Goal: Task Accomplishment & Management: Use online tool/utility

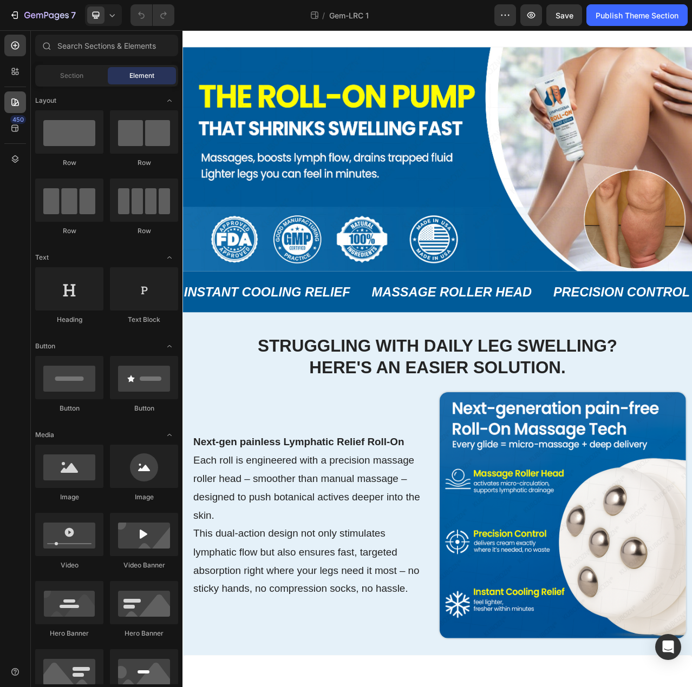
click at [15, 100] on icon at bounding box center [15, 102] width 8 height 8
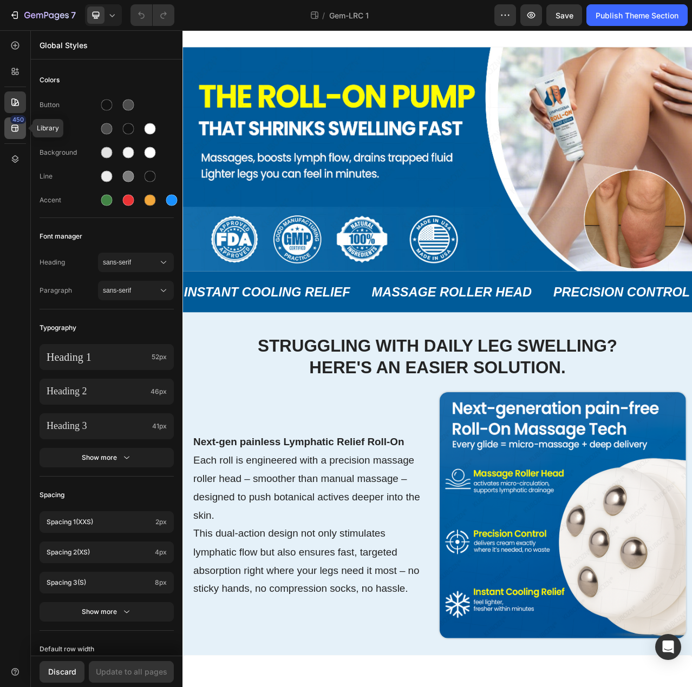
click at [16, 127] on icon at bounding box center [15, 128] width 11 height 11
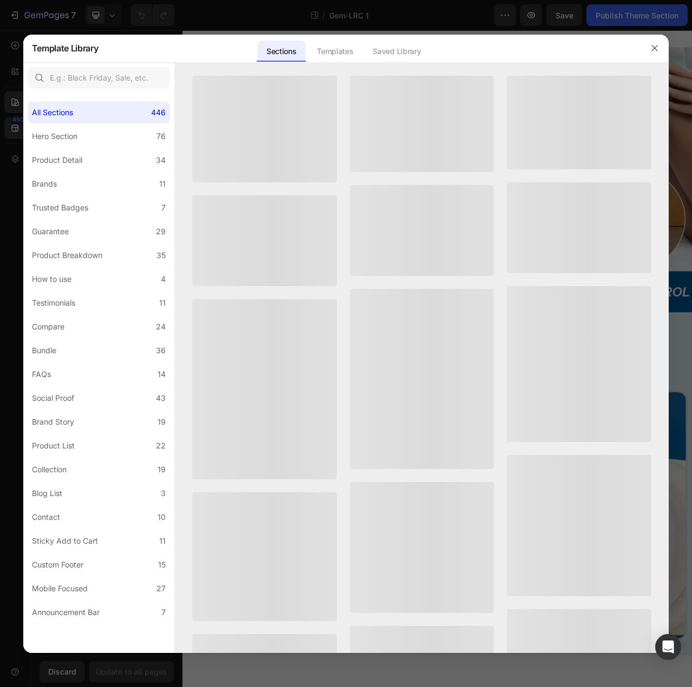
click at [7, 101] on div at bounding box center [346, 343] width 692 height 687
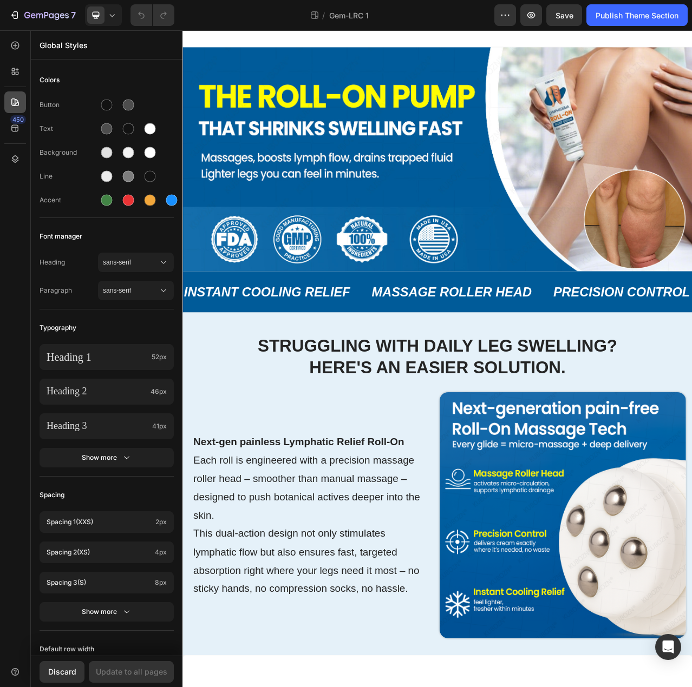
click at [23, 106] on div at bounding box center [15, 102] width 22 height 22
click at [22, 104] on div at bounding box center [15, 102] width 22 height 22
click at [17, 167] on div at bounding box center [15, 159] width 22 height 22
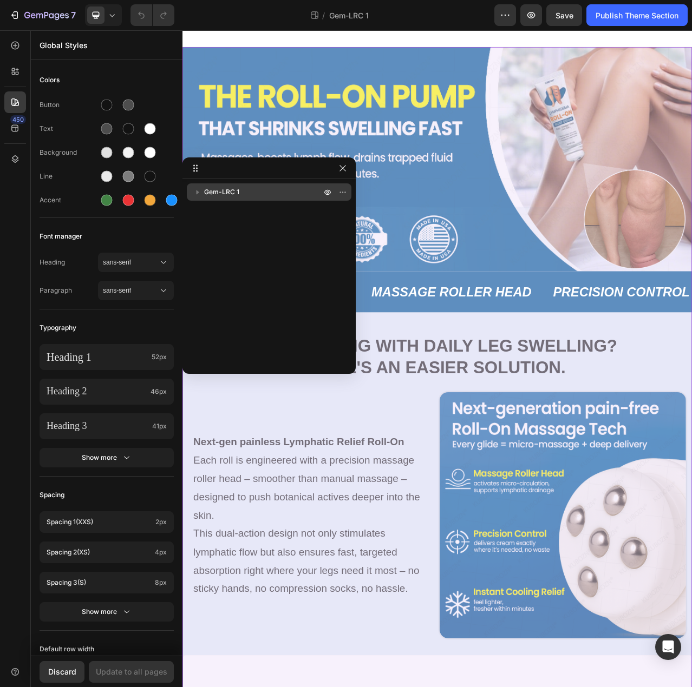
click at [255, 186] on div "Gem-LRC 1" at bounding box center [269, 191] width 156 height 17
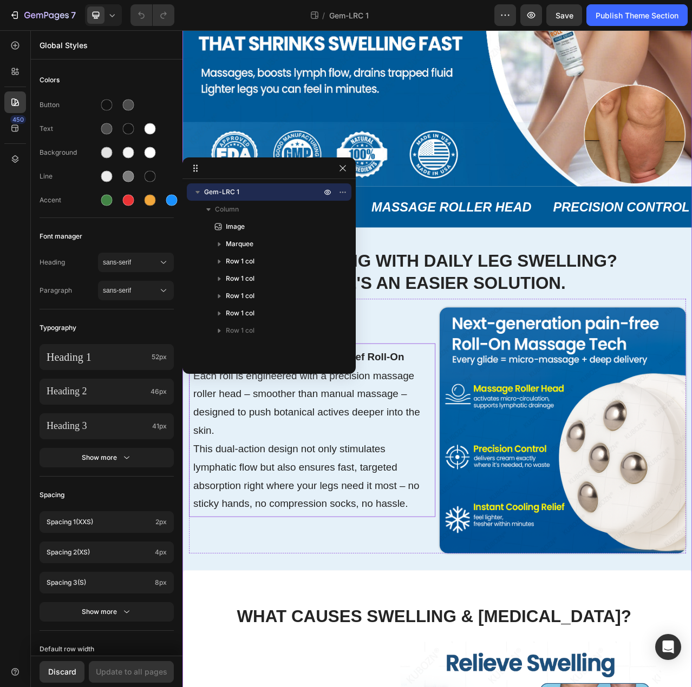
scroll to position [216, 0]
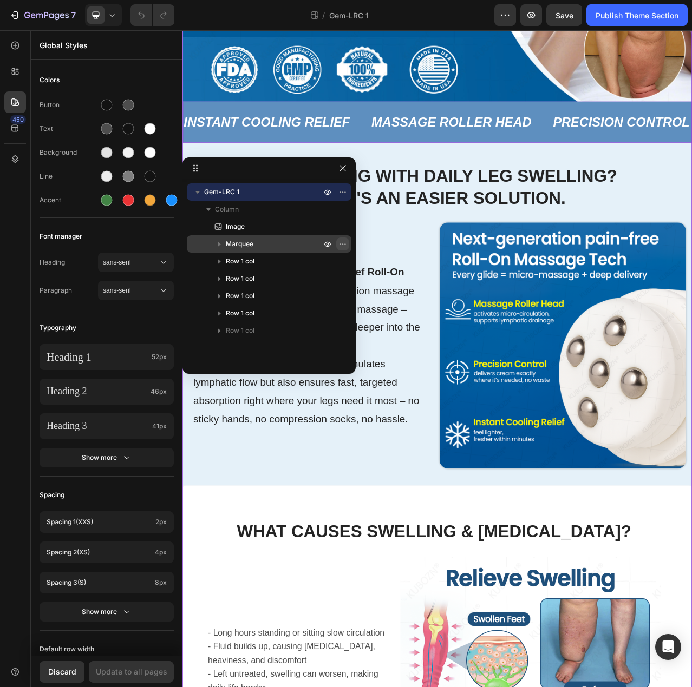
click at [346, 242] on icon "button" at bounding box center [342, 244] width 9 height 9
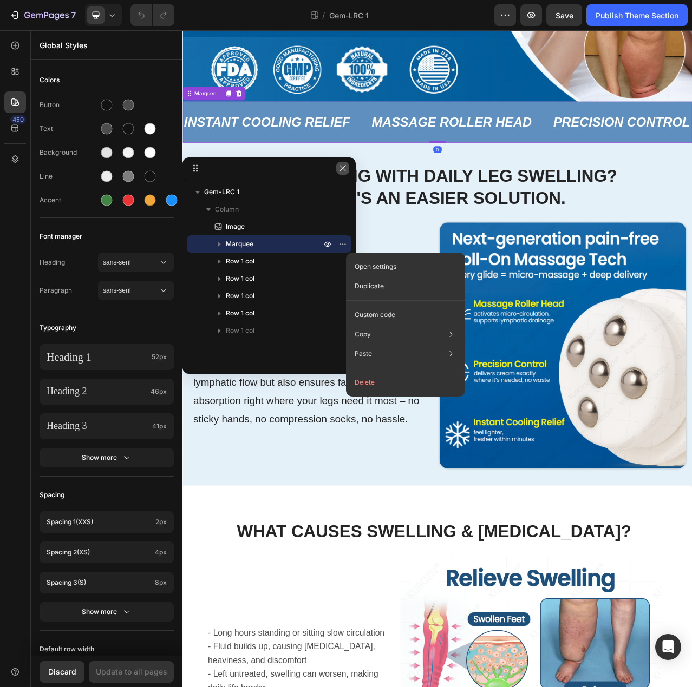
click at [347, 169] on button "button" at bounding box center [342, 168] width 13 height 13
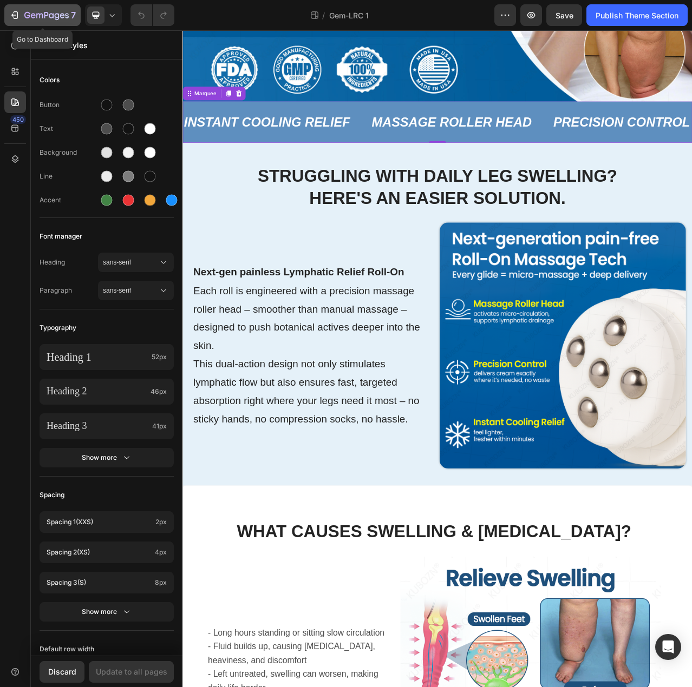
click at [15, 16] on icon "button" at bounding box center [14, 15] width 11 height 11
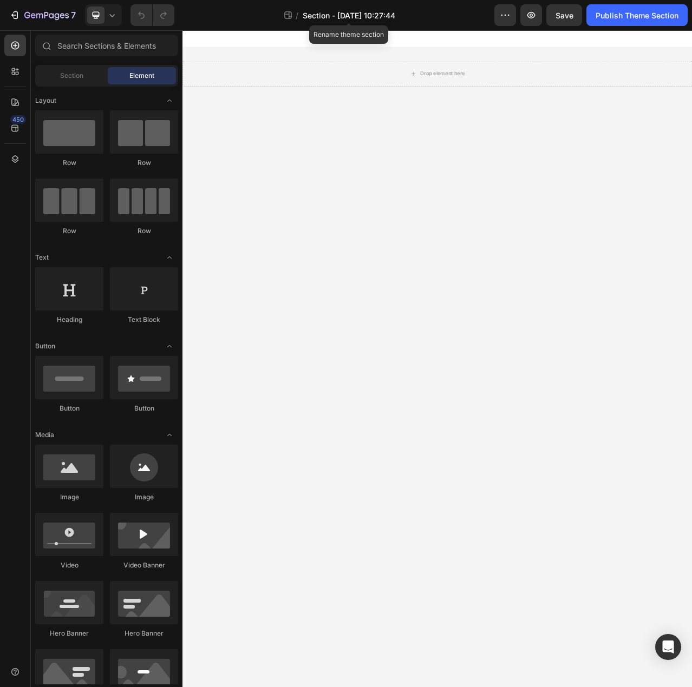
click at [370, 15] on span "Section - [DATE] 10:27:44" at bounding box center [348, 15] width 93 height 11
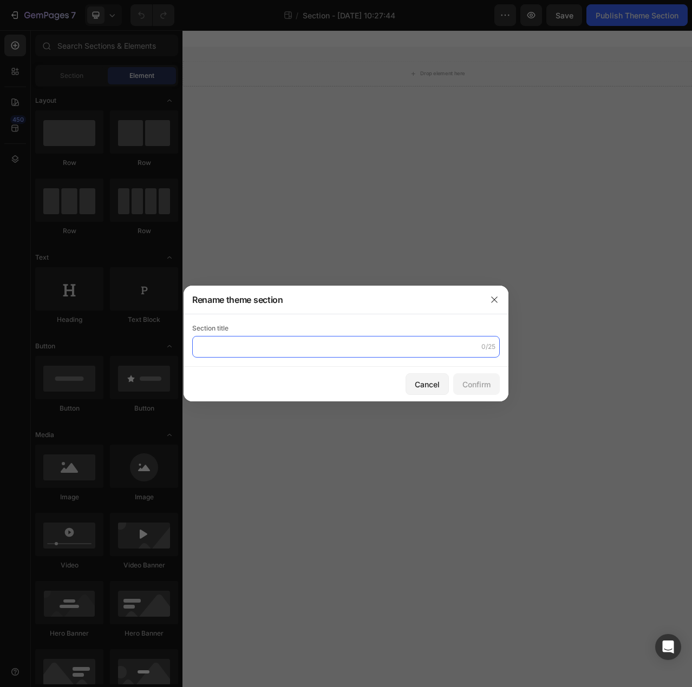
click at [267, 346] on input "text" at bounding box center [345, 347] width 307 height 22
type input "GEM-NEW-LRC1"
click at [475, 383] on div "Confirm" at bounding box center [476, 384] width 28 height 11
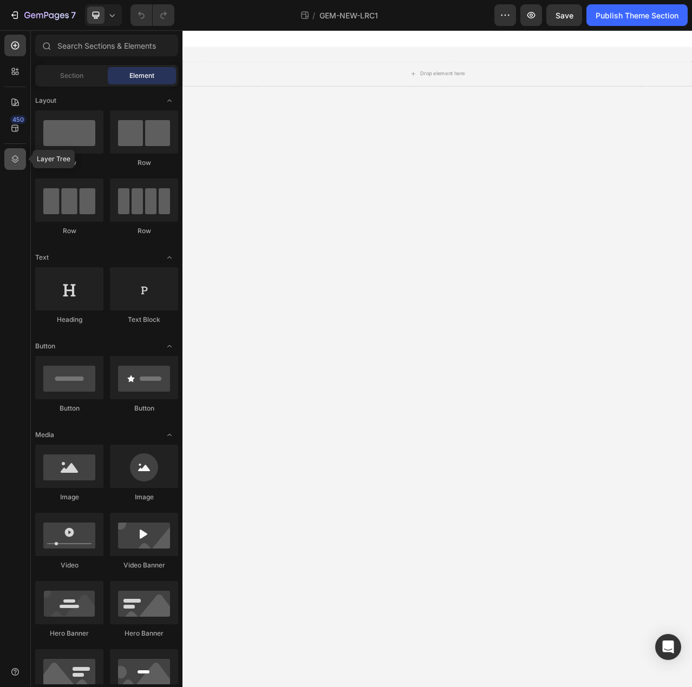
click at [5, 161] on div at bounding box center [15, 159] width 22 height 22
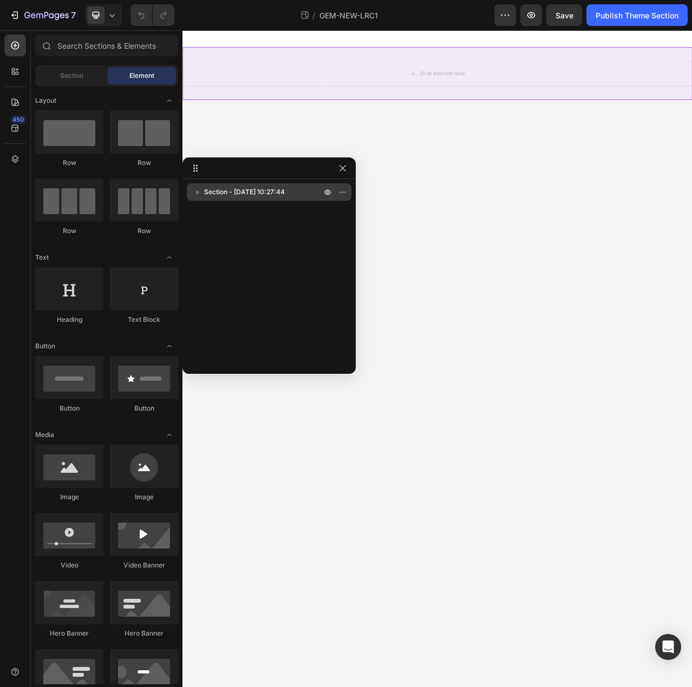
click at [250, 185] on div "Section - Sep 27 10:27:44" at bounding box center [269, 191] width 156 height 17
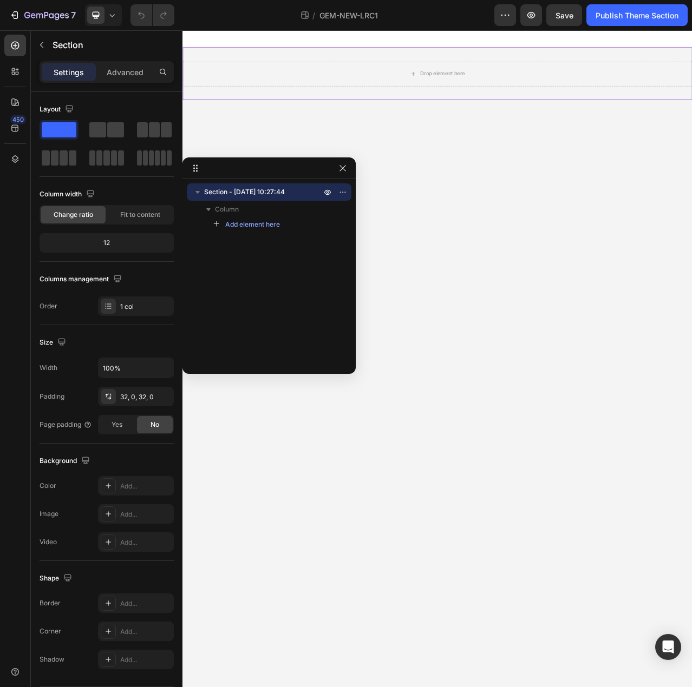
click at [254, 195] on span "Section - Sep 27 10:27:44" at bounding box center [244, 192] width 81 height 11
click at [254, 251] on div "Section - Sep 27 10:27:44 Column Add element here" at bounding box center [268, 272] width 173 height 179
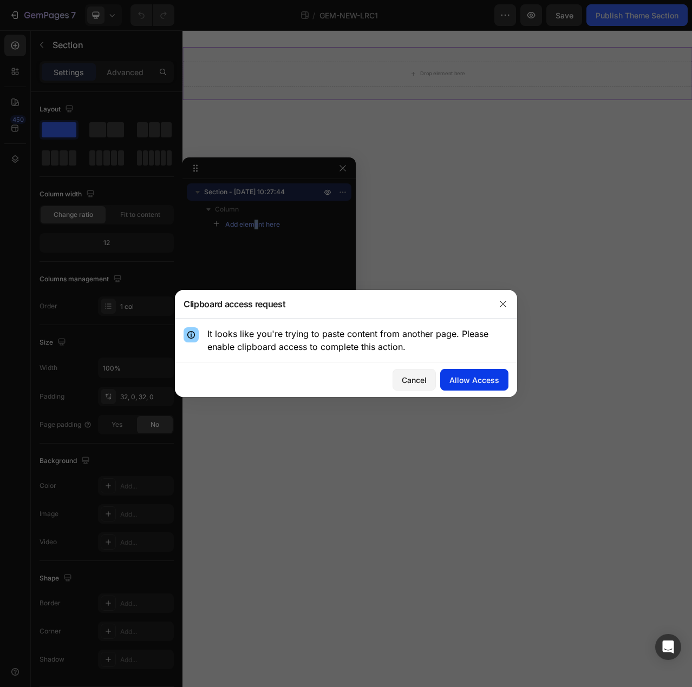
click at [483, 385] on div "Allow Access" at bounding box center [474, 379] width 50 height 11
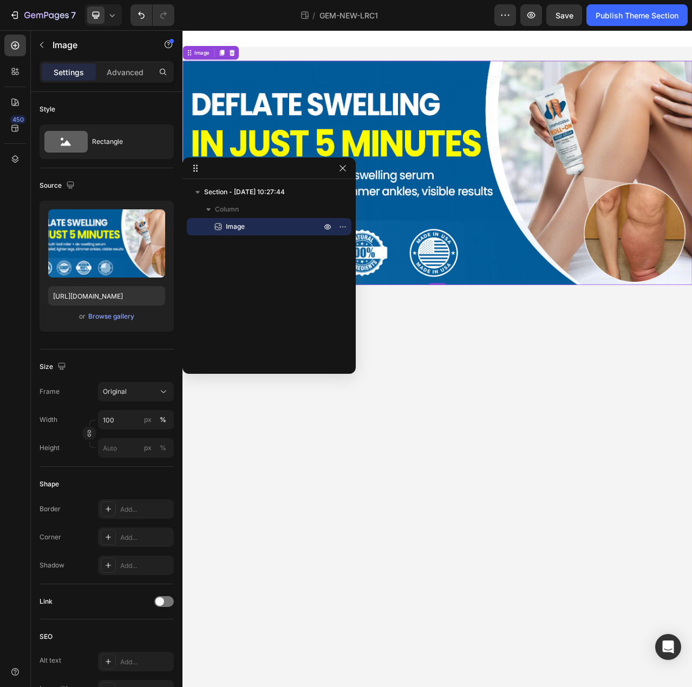
click at [242, 251] on div "Section - Sep 27 10:27:44 Column Image" at bounding box center [268, 272] width 173 height 179
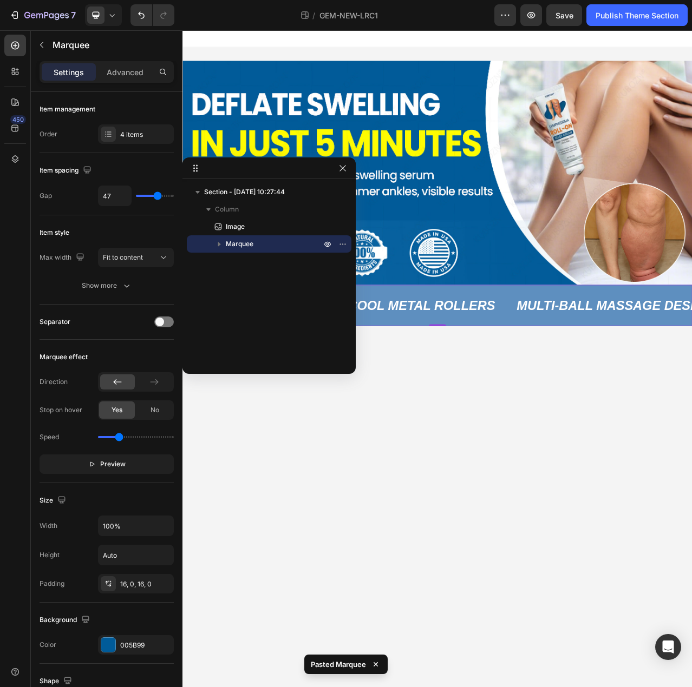
click at [259, 276] on div "Section - Sep 27 10:27:44 Column Image Marquee" at bounding box center [268, 272] width 173 height 179
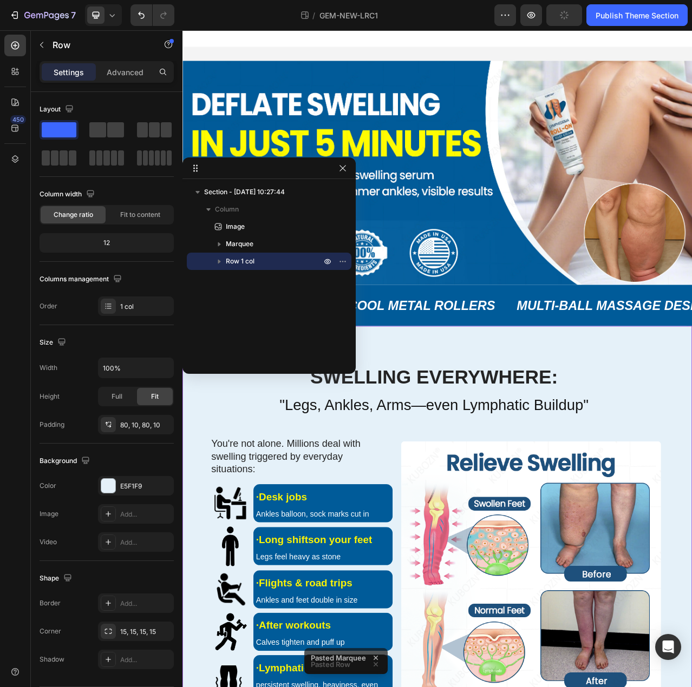
click at [249, 295] on div "Section - Sep 27 10:27:44 Column Image Marquee Row 1 col" at bounding box center [268, 272] width 173 height 179
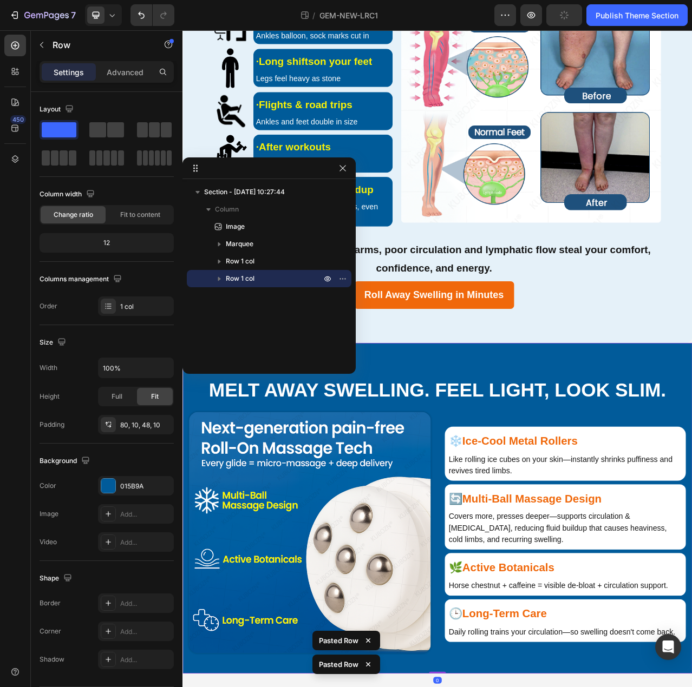
scroll to position [616, 0]
click at [281, 305] on div "Section - Sep 27 10:27:44 Column Image Marquee Row 1 col Row 1 col" at bounding box center [268, 272] width 173 height 179
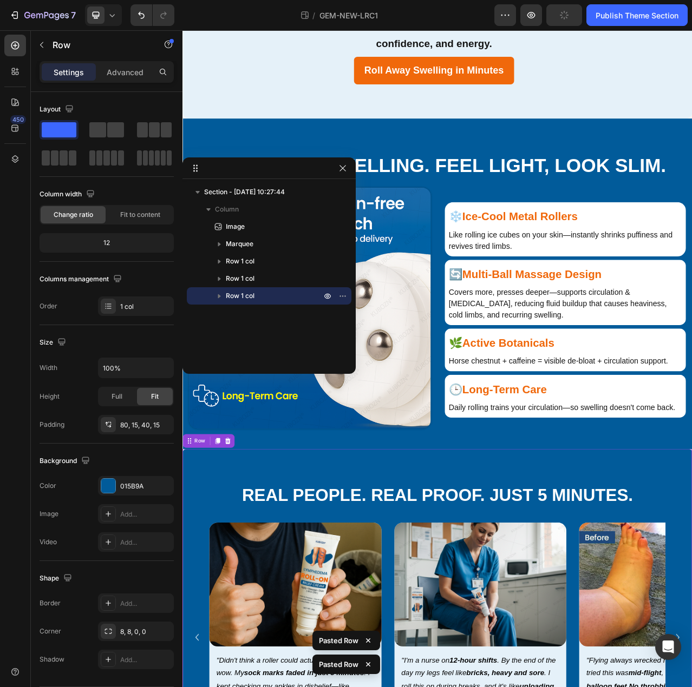
scroll to position [898, 0]
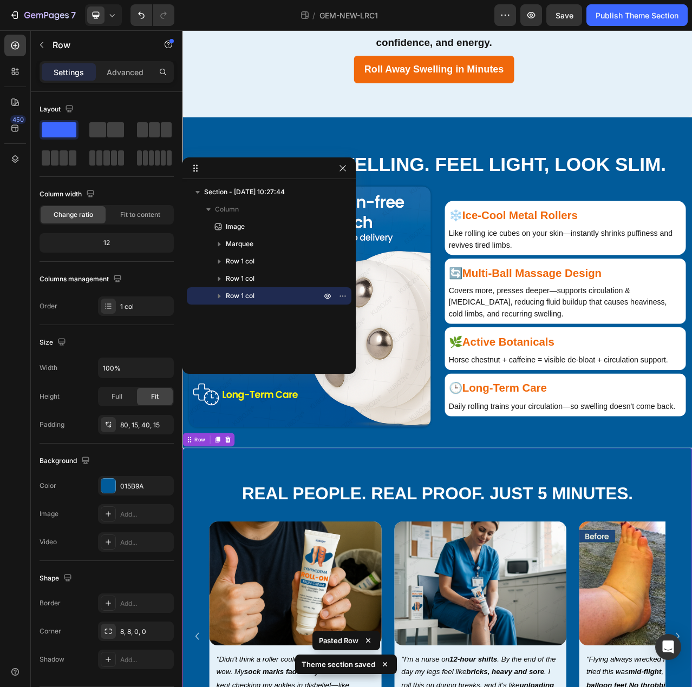
click at [257, 332] on div "Section - Sep 27 10:27:44 Column Image Marquee Row 1 col Row 1 col Row 1 col" at bounding box center [268, 272] width 173 height 179
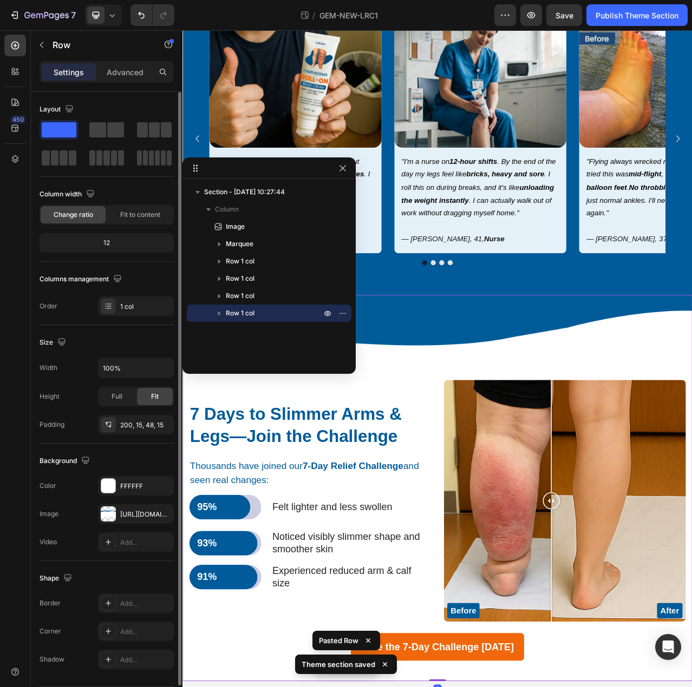
scroll to position [1534, 0]
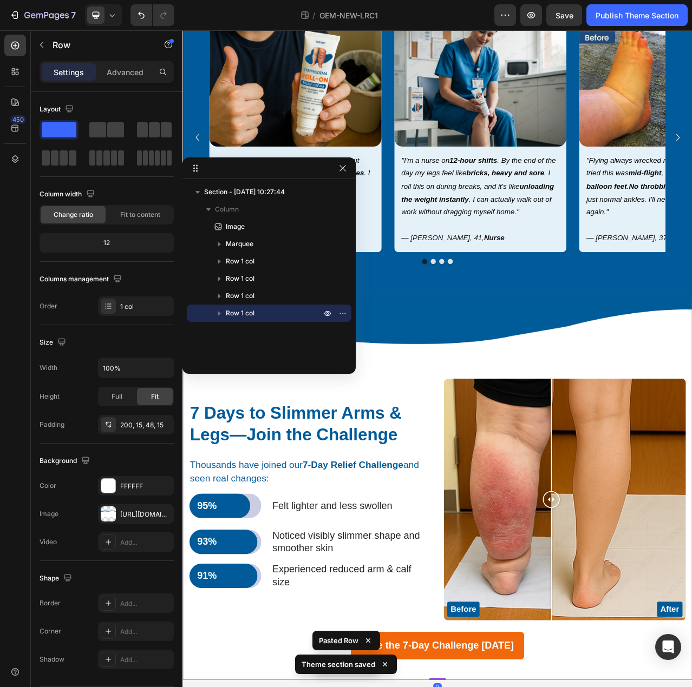
click at [250, 347] on div "Section - Sep 27 10:27:44 Column Image Marquee Row 1 col Row 1 col Row 1 col Ro…" at bounding box center [268, 272] width 173 height 179
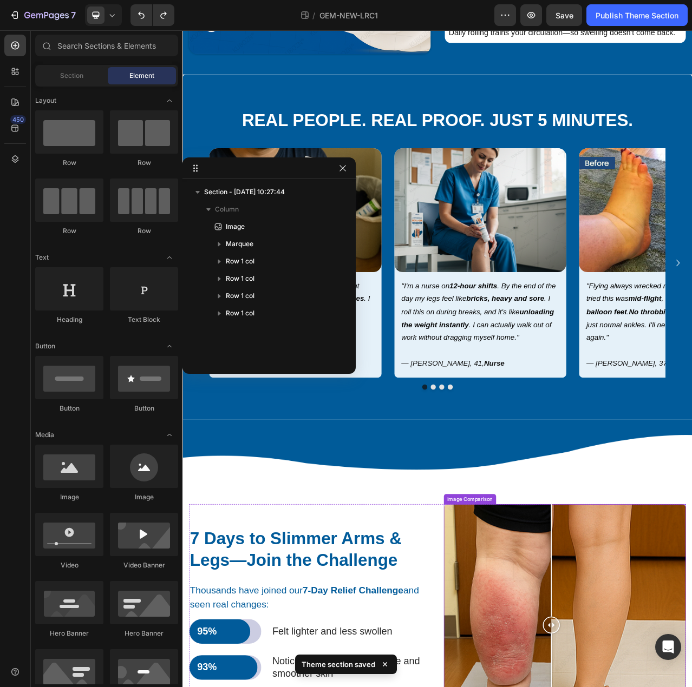
scroll to position [1291, 0]
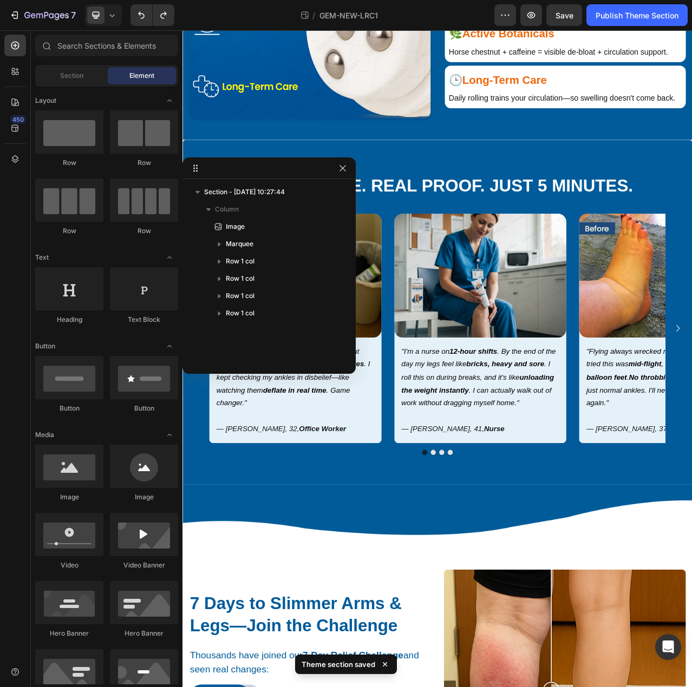
click at [242, 336] on div "Section - Sep 27 10:27:44 Column Image Marquee Row 1 col Row 1 col Row 1 col Ro…" at bounding box center [268, 272] width 173 height 179
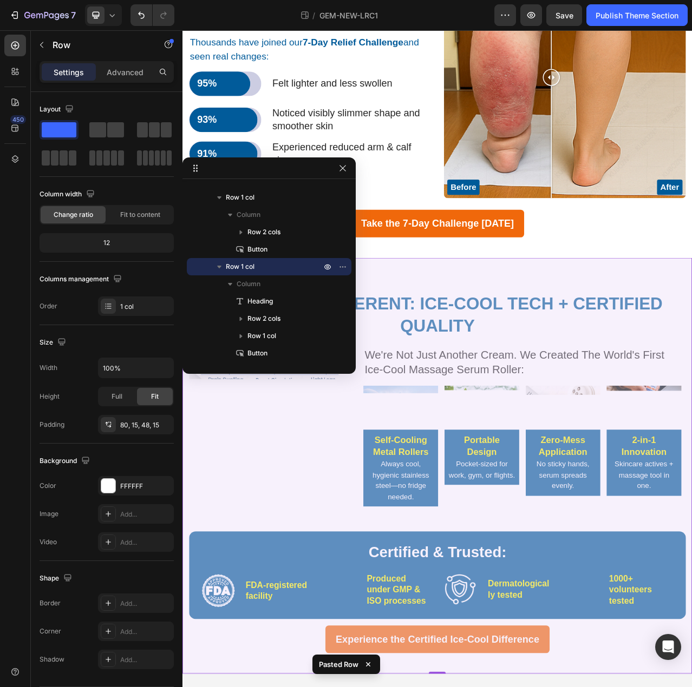
scroll to position [2091, 0]
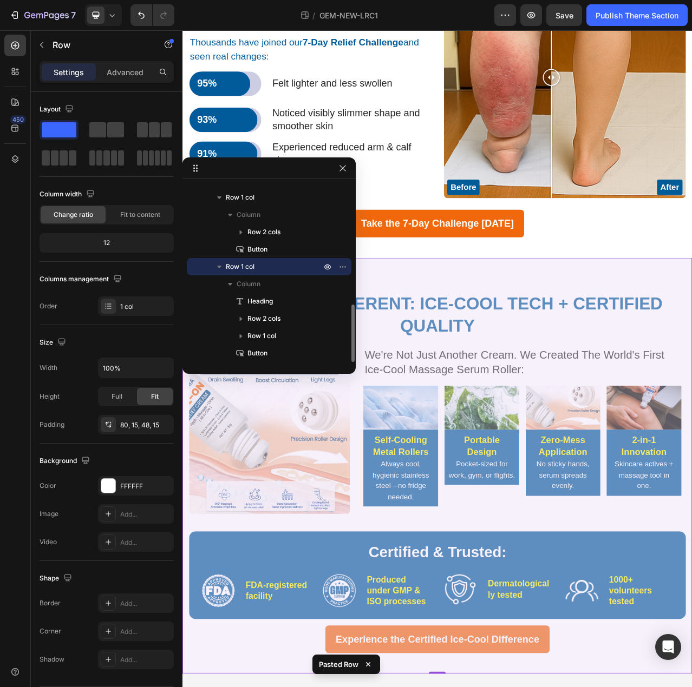
click at [257, 266] on p "Row 1 col" at bounding box center [274, 266] width 97 height 11
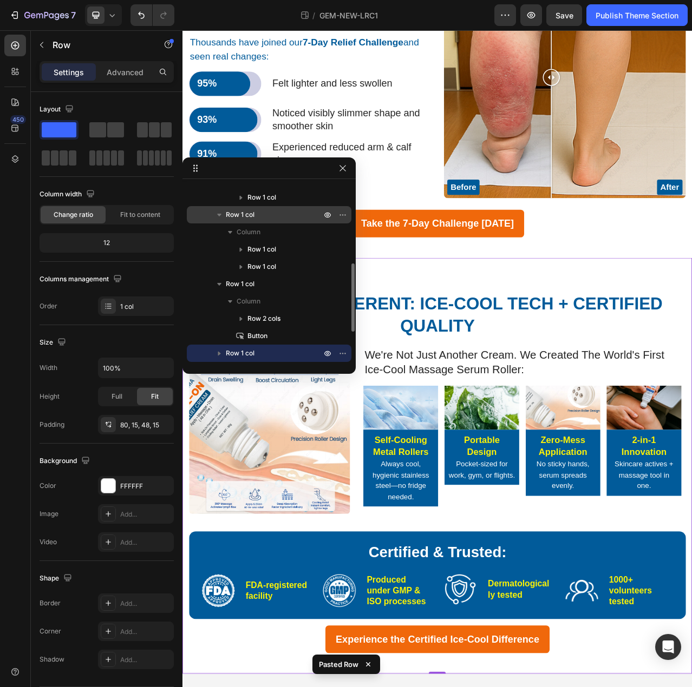
scroll to position [267, 0]
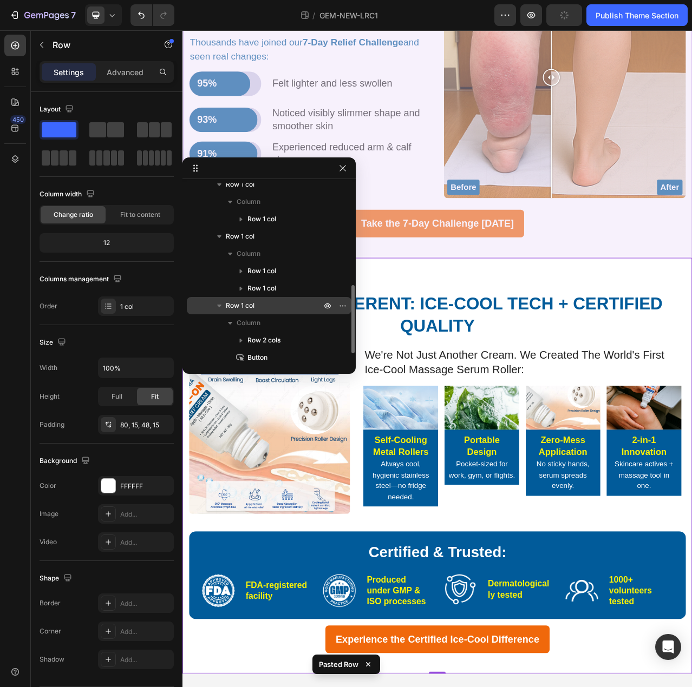
click at [248, 307] on span "Row 1 col" at bounding box center [240, 305] width 29 height 11
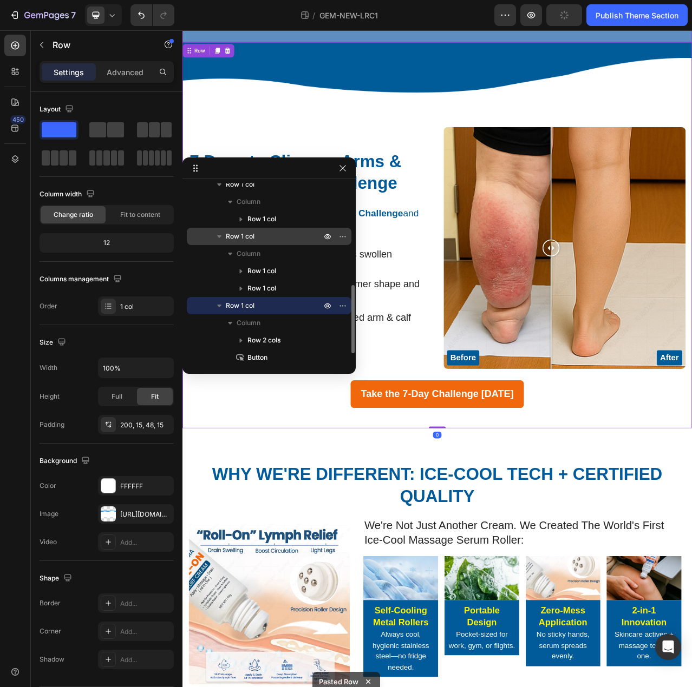
click at [251, 238] on span "Row 1 col" at bounding box center [240, 236] width 29 height 11
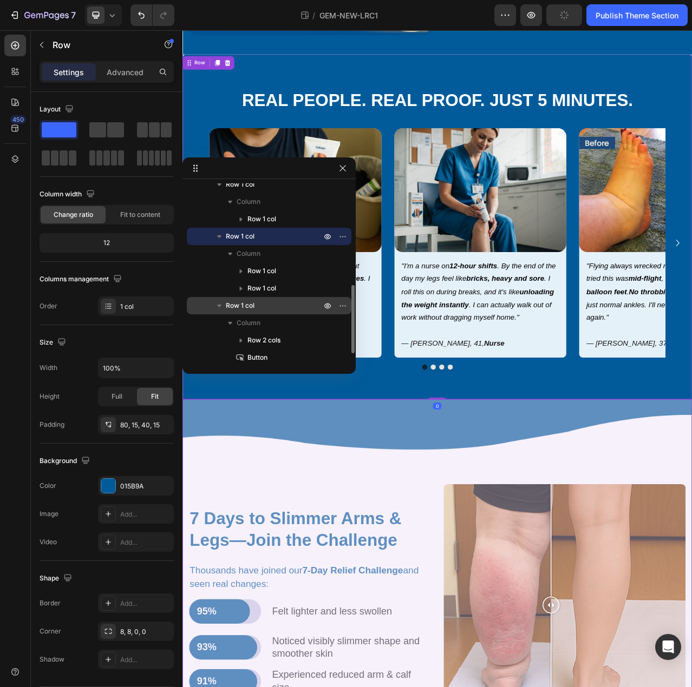
scroll to position [1398, 0]
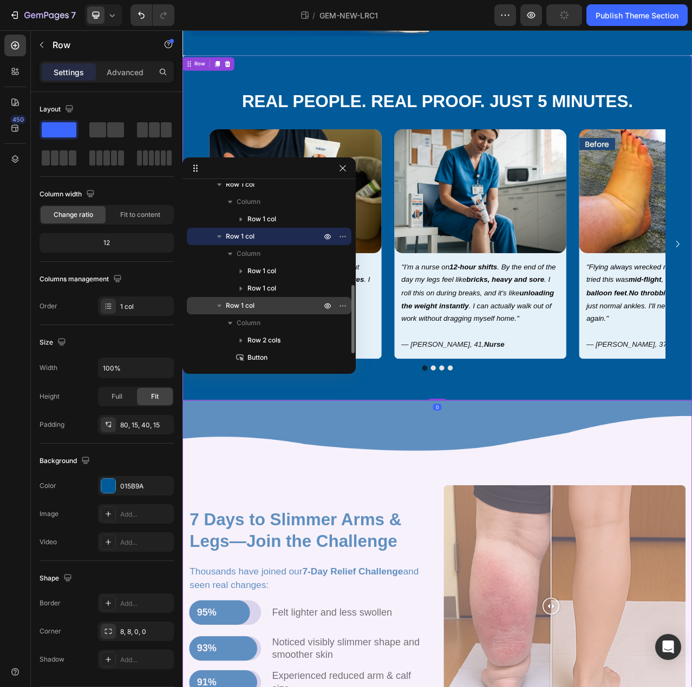
click at [218, 305] on icon "button" at bounding box center [219, 305] width 11 height 11
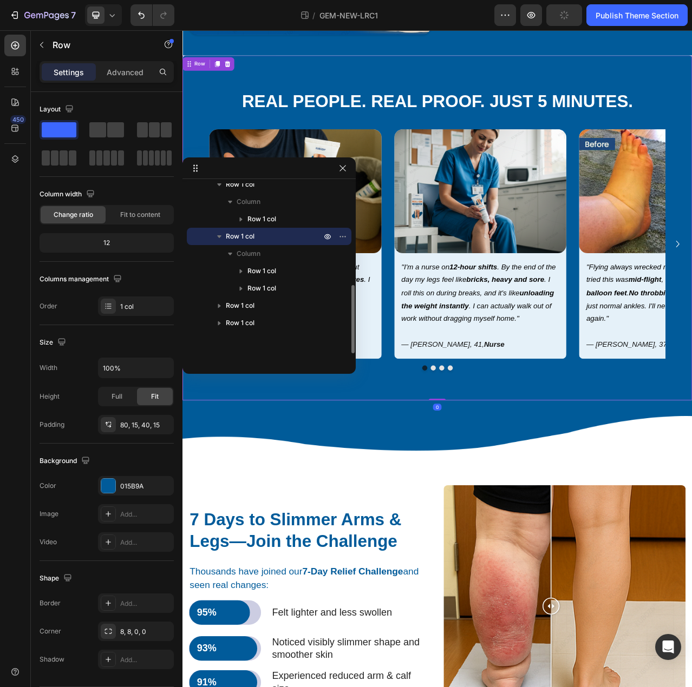
click at [220, 233] on icon "button" at bounding box center [219, 236] width 11 height 11
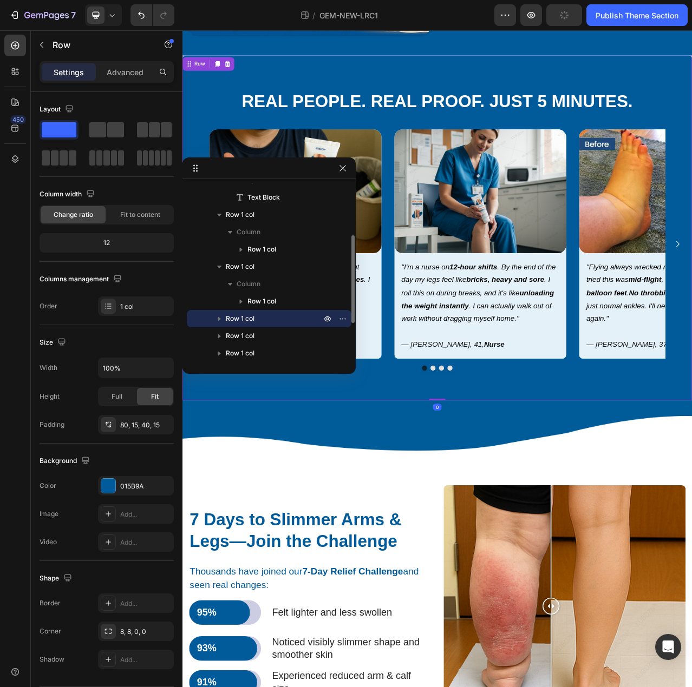
scroll to position [105, 0]
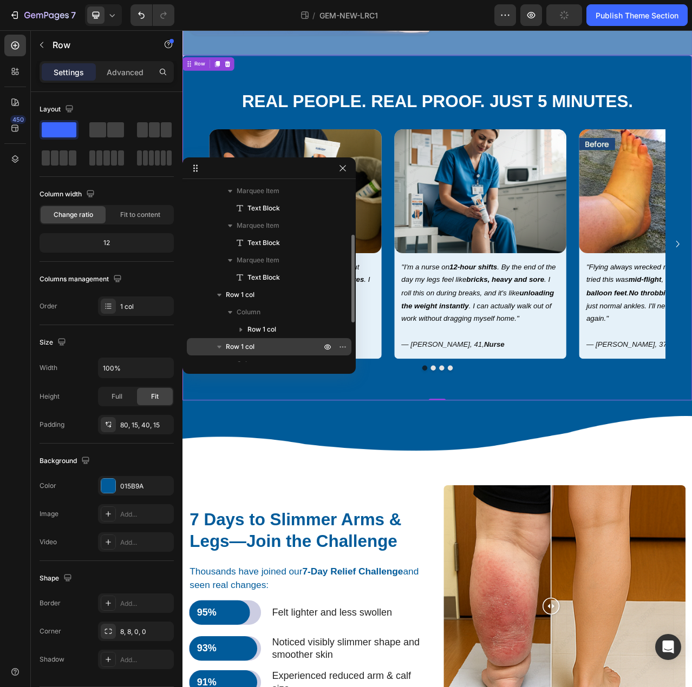
click at [219, 348] on icon "button" at bounding box center [219, 347] width 4 height 3
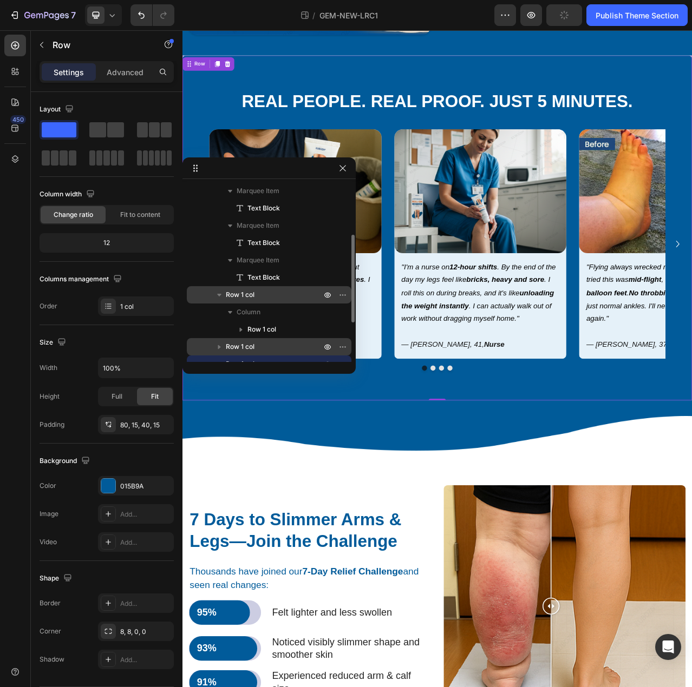
click at [217, 298] on icon "button" at bounding box center [219, 295] width 11 height 11
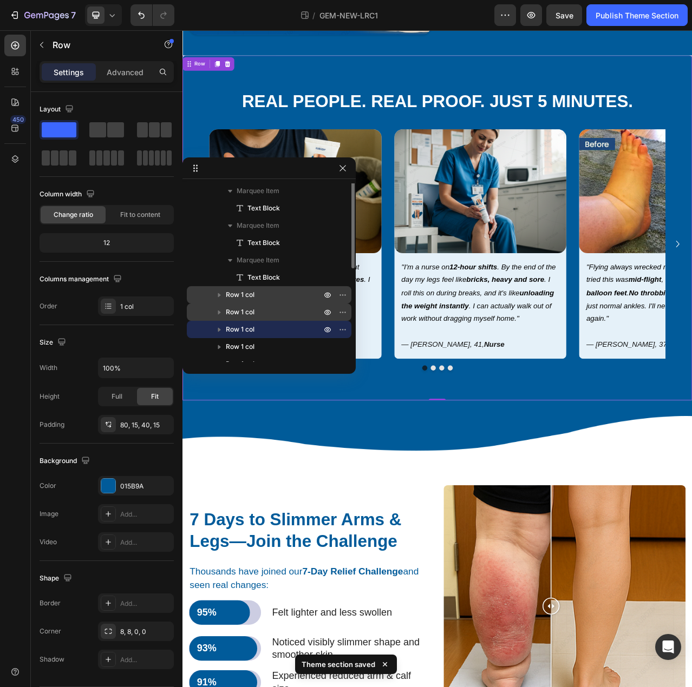
scroll to position [0, 0]
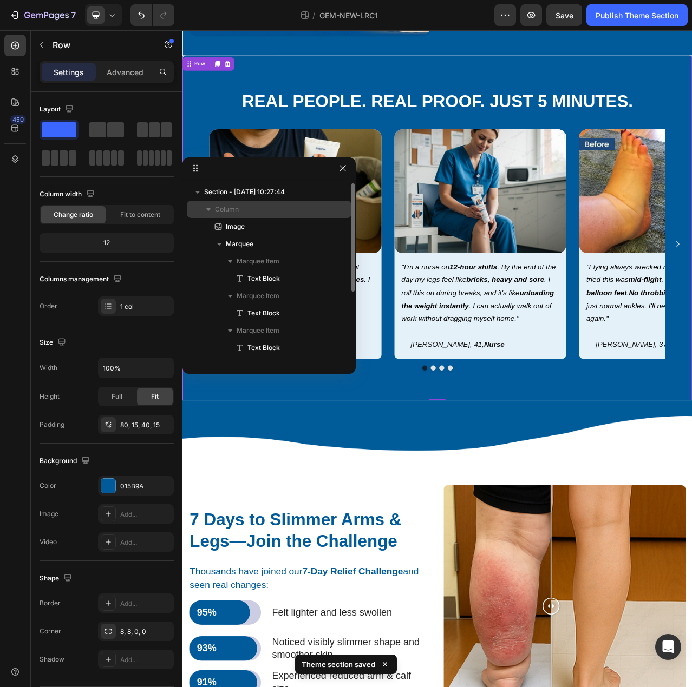
click at [209, 212] on icon "button" at bounding box center [208, 209] width 11 height 11
click at [214, 209] on button "button" at bounding box center [208, 209] width 13 height 13
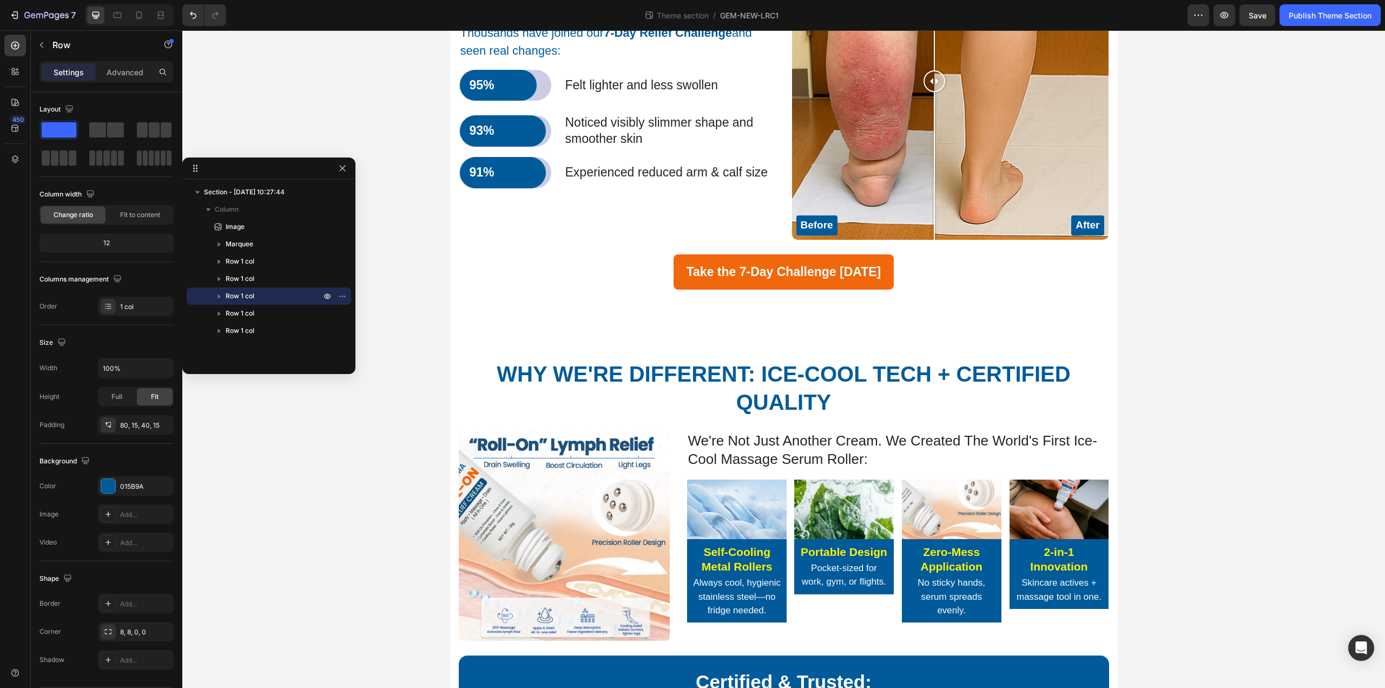
scroll to position [2095, 0]
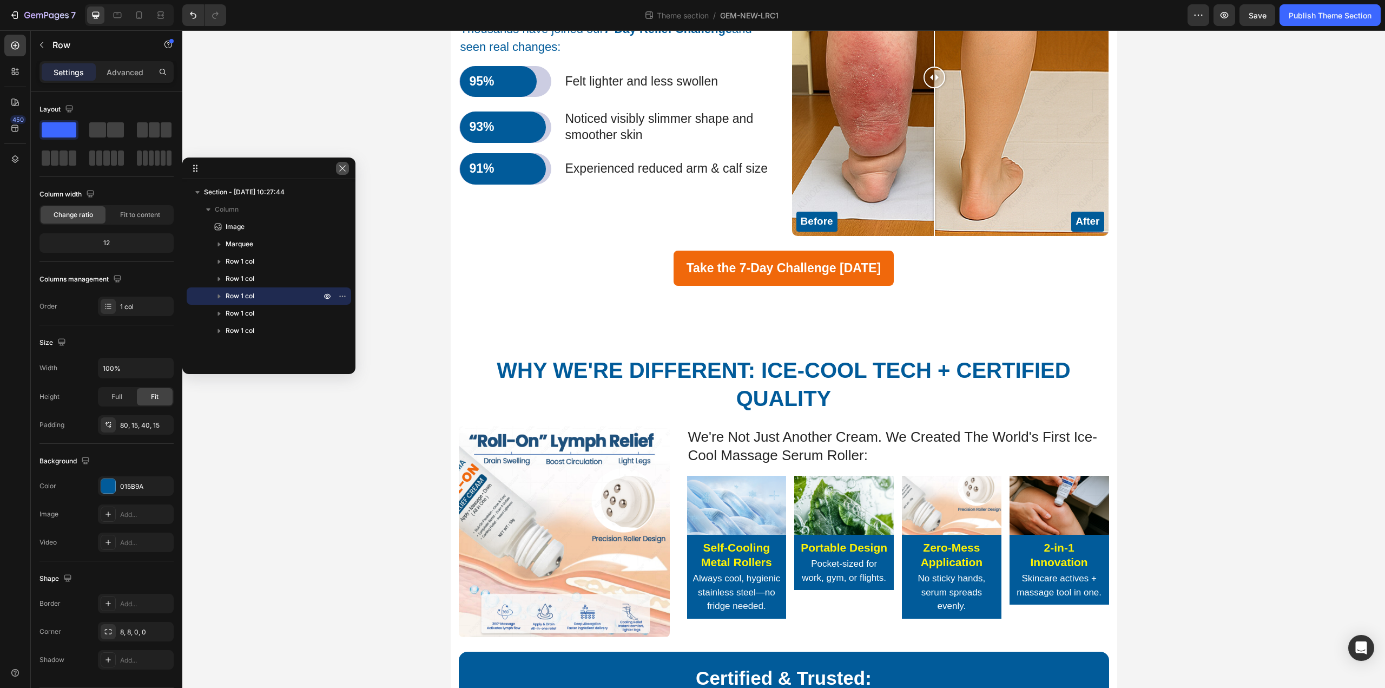
click at [340, 166] on icon "button" at bounding box center [342, 168] width 6 height 6
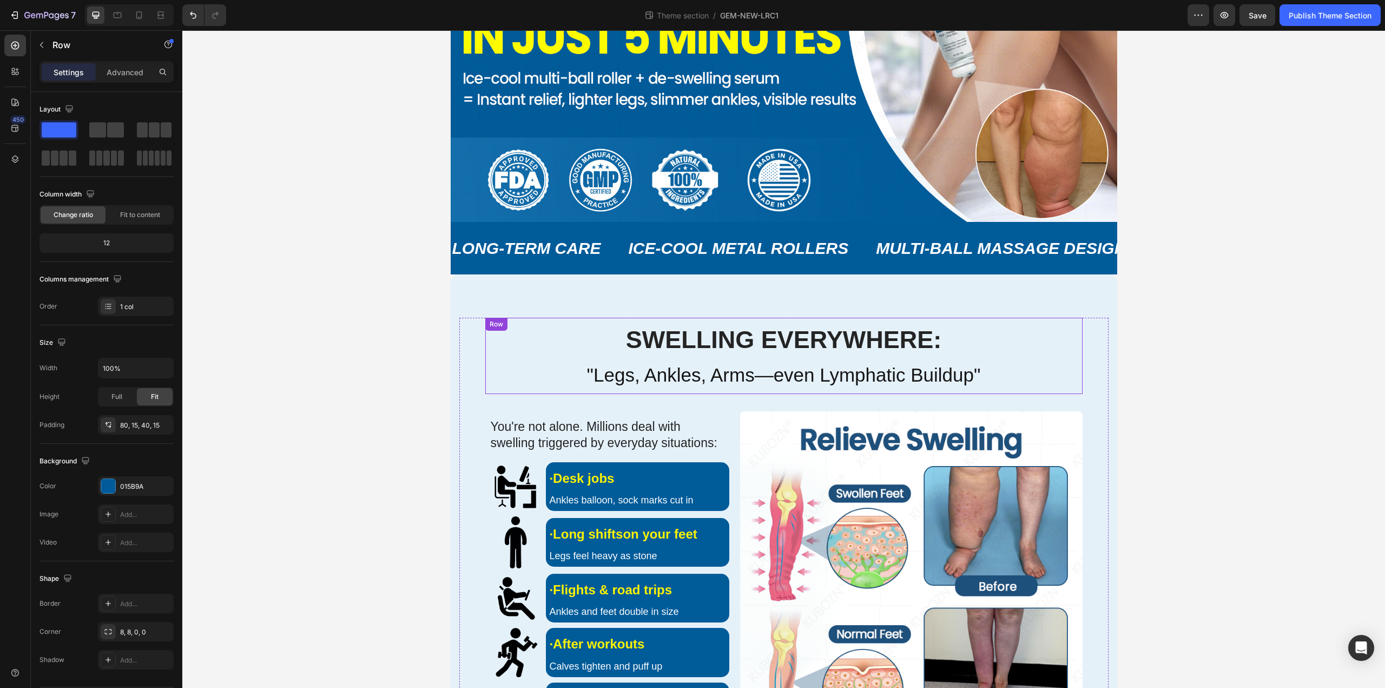
scroll to position [0, 0]
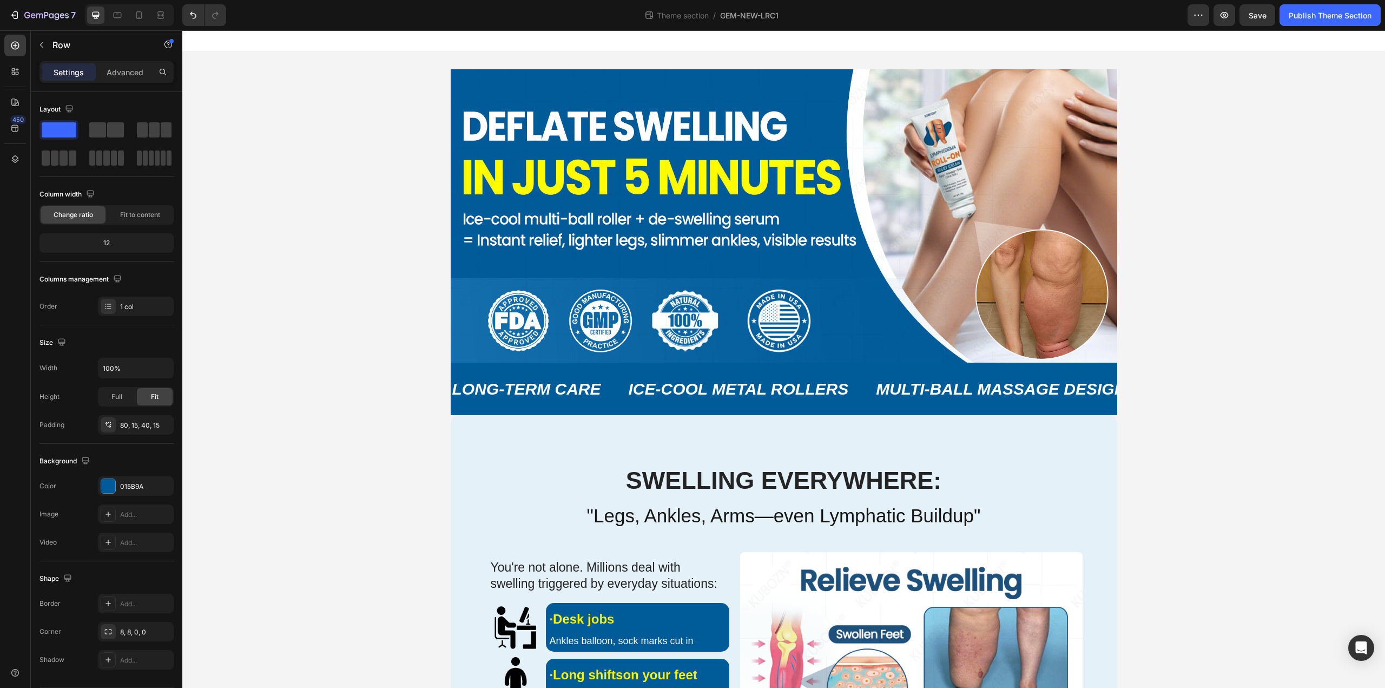
drag, startPoint x: 243, startPoint y: 142, endPoint x: 187, endPoint y: 119, distance: 60.2
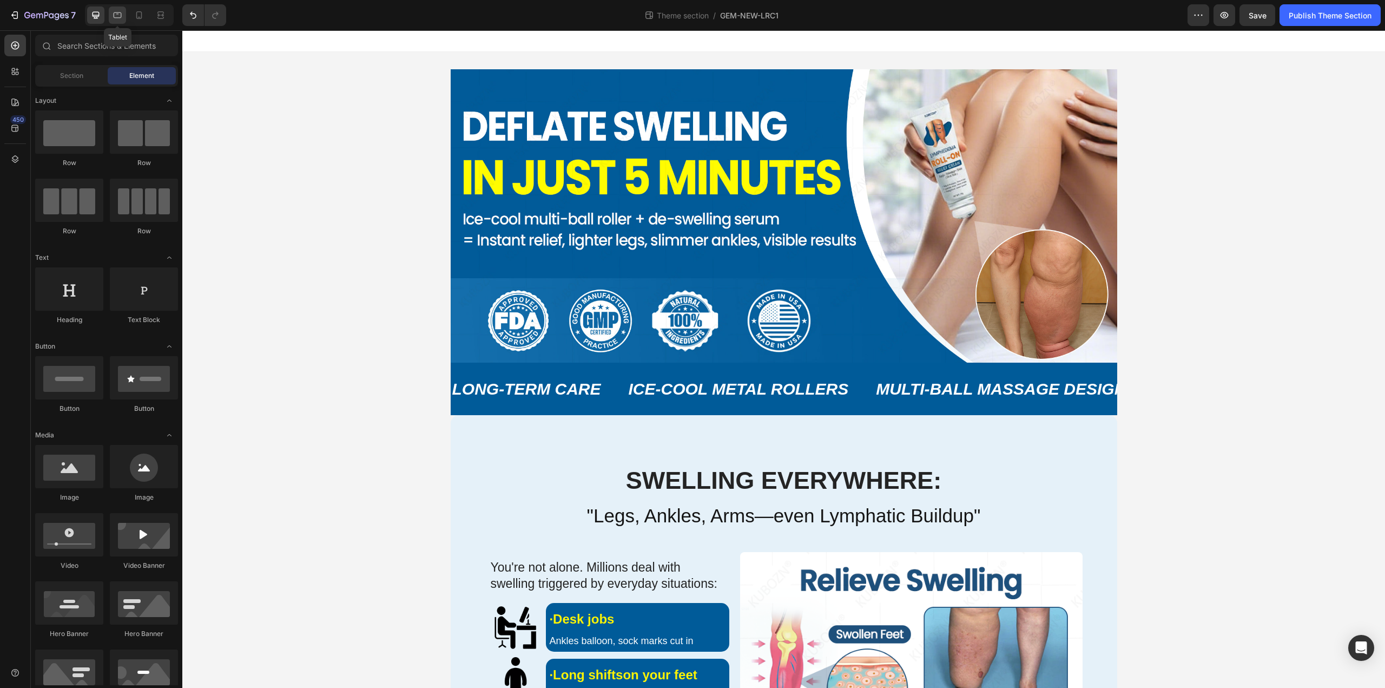
click at [113, 16] on icon at bounding box center [117, 15] width 11 height 11
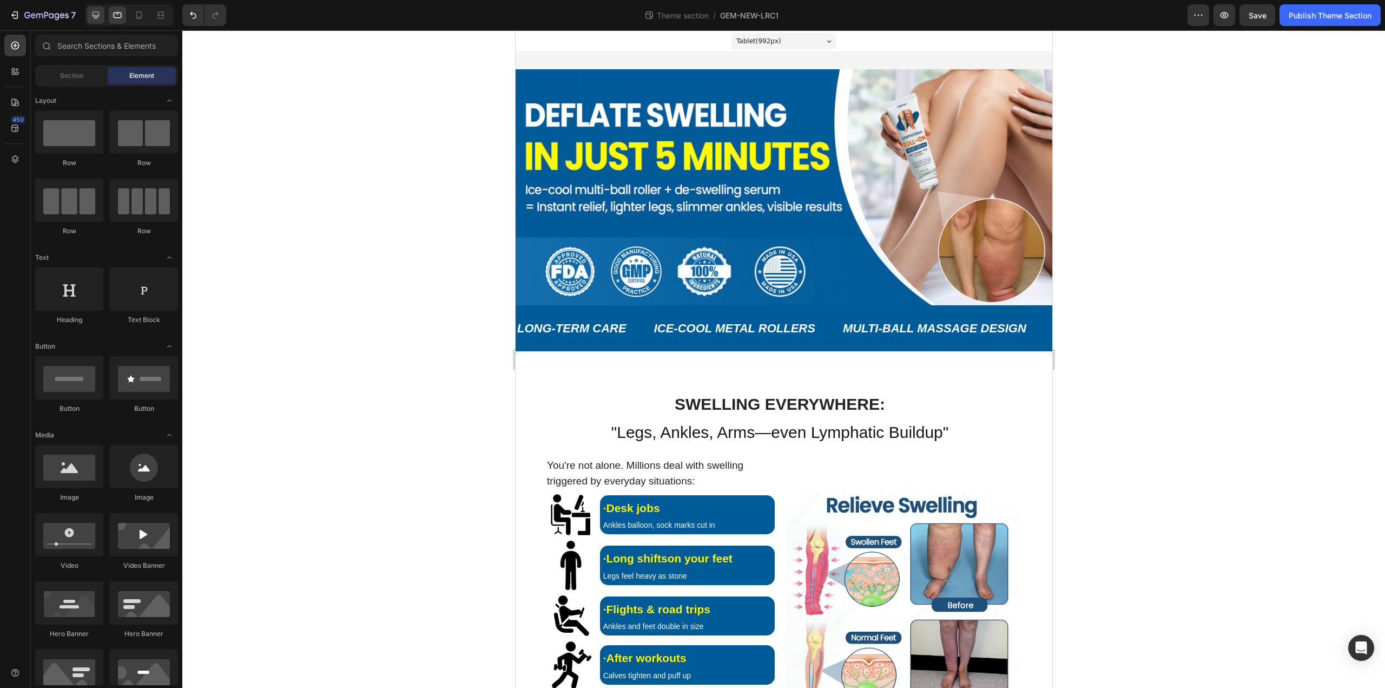
click at [95, 19] on div at bounding box center [95, 14] width 17 height 17
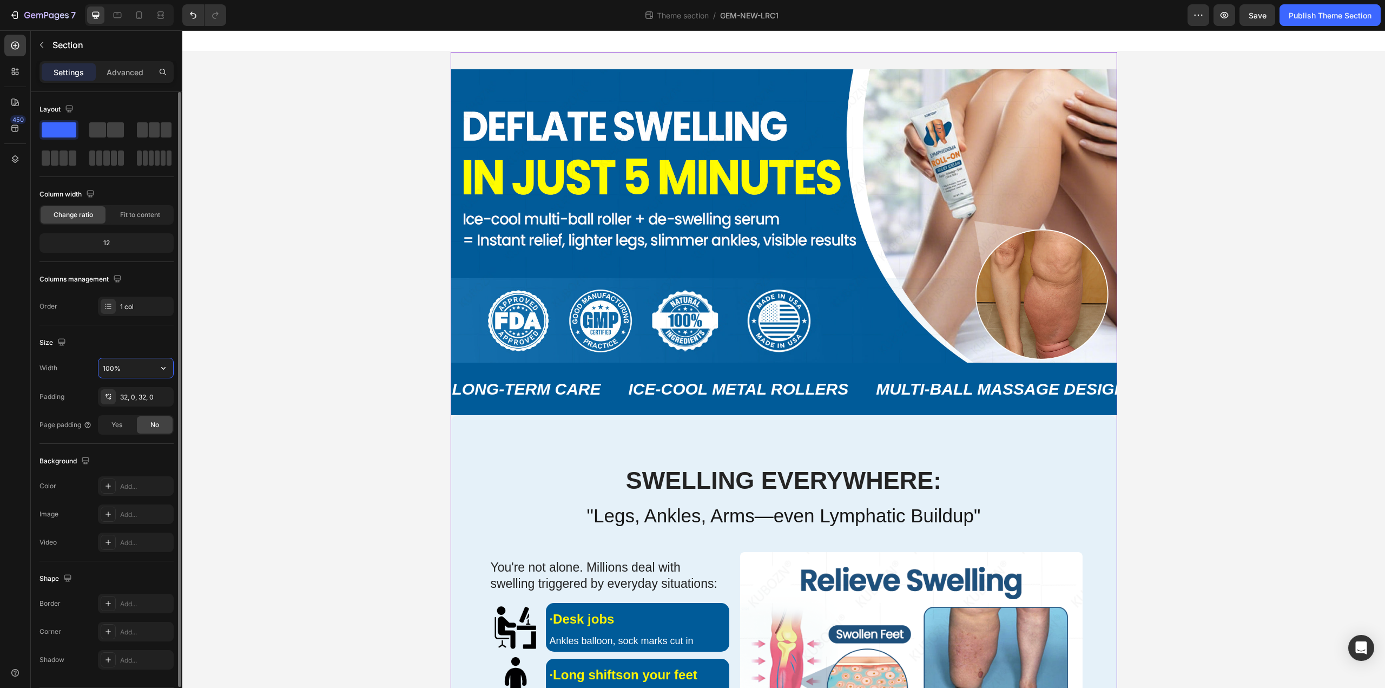
click at [122, 371] on input "100%" at bounding box center [135, 367] width 75 height 19
click at [161, 366] on icon "button" at bounding box center [163, 368] width 11 height 11
click at [152, 410] on div "Default 1200px" at bounding box center [124, 416] width 89 height 21
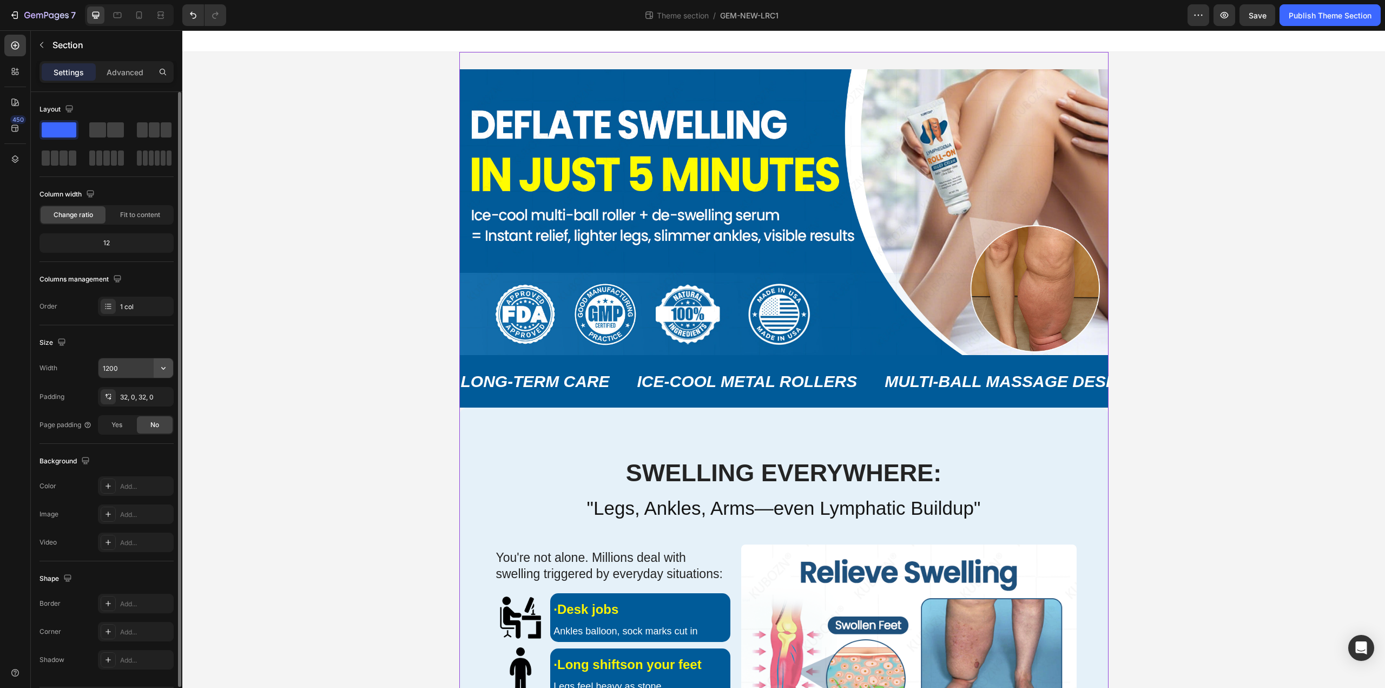
click at [159, 372] on icon "button" at bounding box center [163, 368] width 11 height 11
click at [157, 392] on span "100%" at bounding box center [155, 396] width 18 height 10
type input "100%"
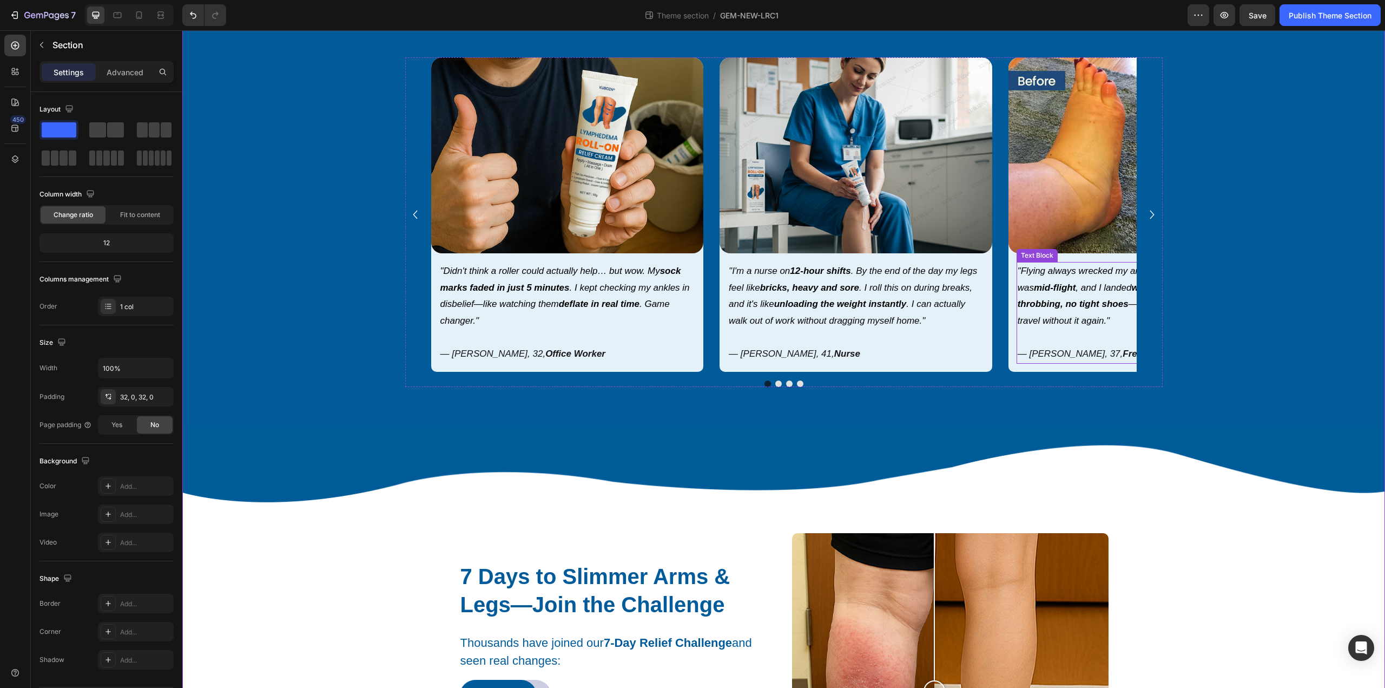
scroll to position [1623, 0]
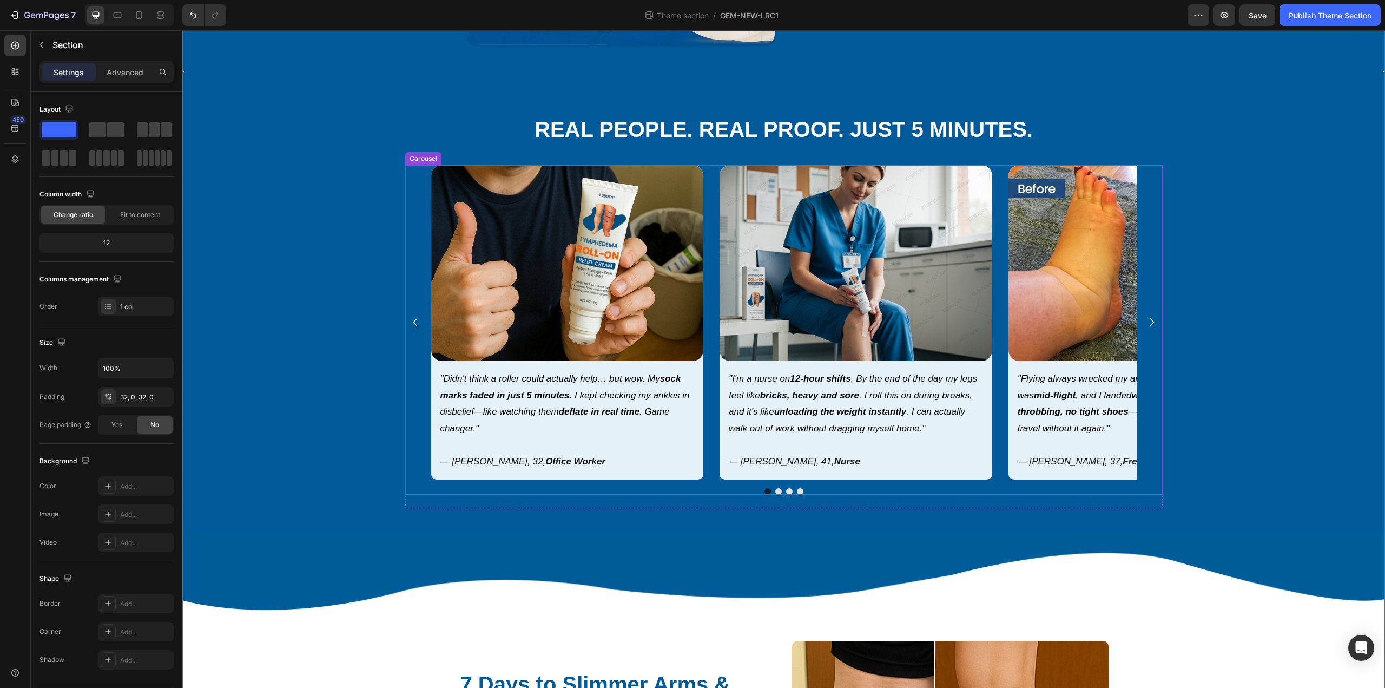
click at [691, 329] on div "Image "Didn't think a roller could actually help… but wow. My sock marks faded …" at bounding box center [784, 322] width 758 height 314
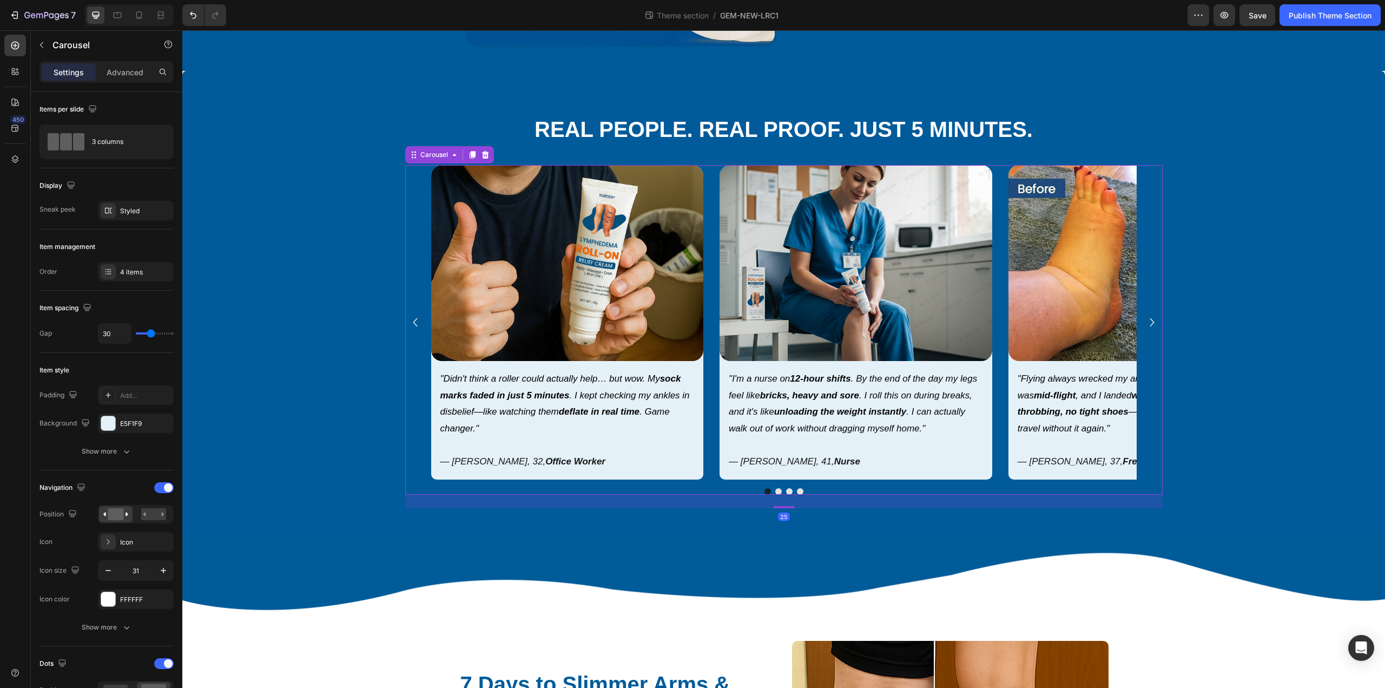
click at [691, 331] on icon "Carousel Next Arrow" at bounding box center [1152, 322] width 17 height 17
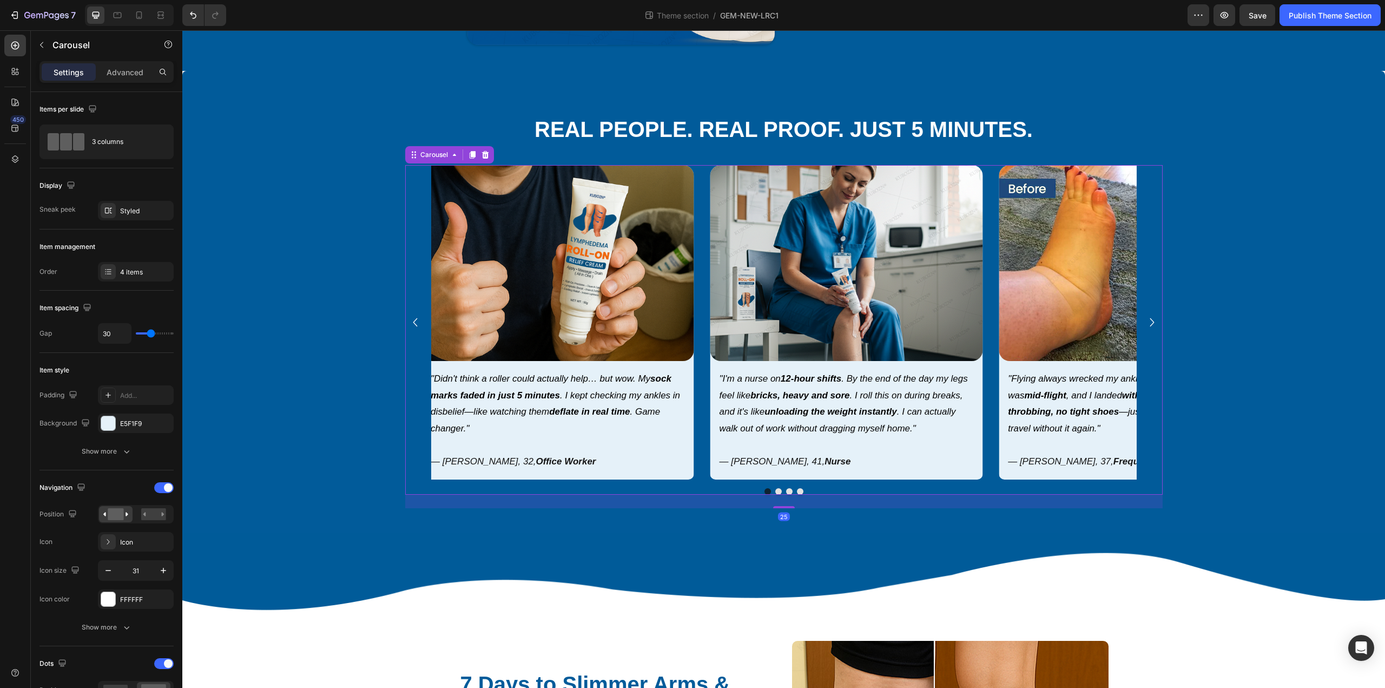
click at [691, 331] on icon "Carousel Next Arrow" at bounding box center [1152, 322] width 17 height 17
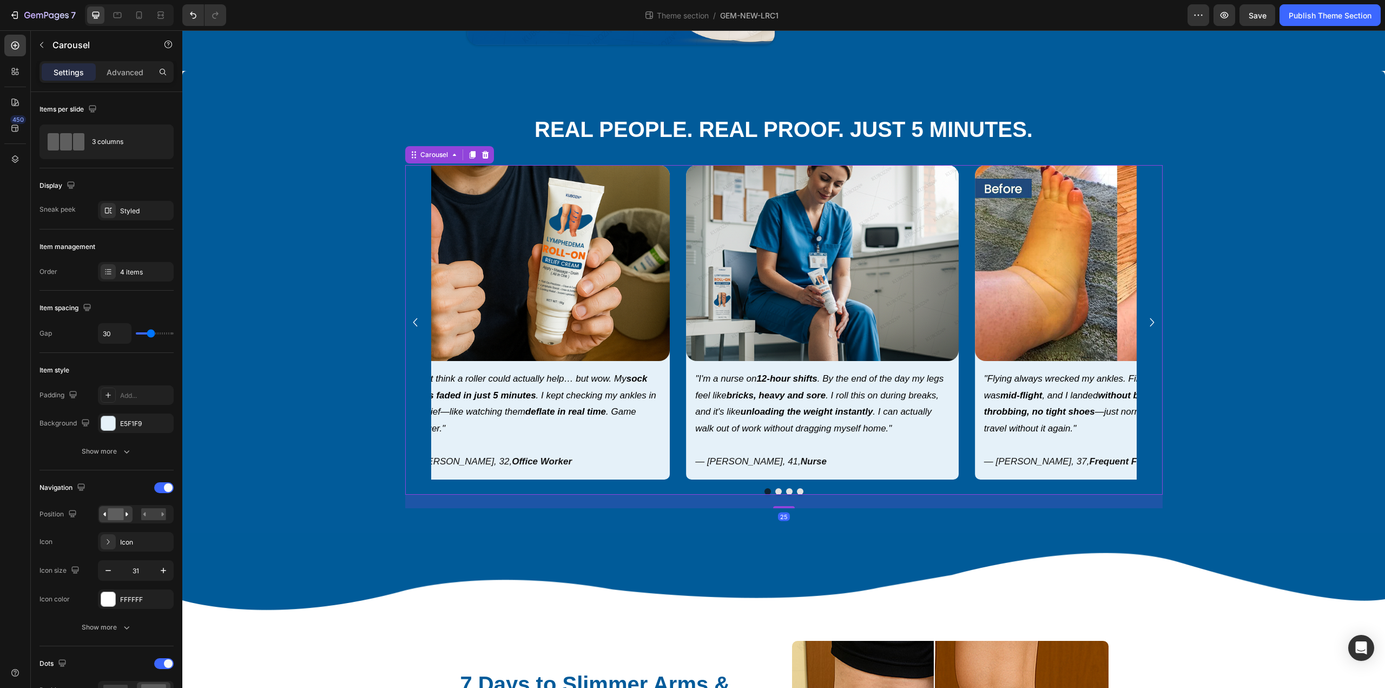
click at [691, 331] on icon "Carousel Next Arrow" at bounding box center [1152, 322] width 17 height 17
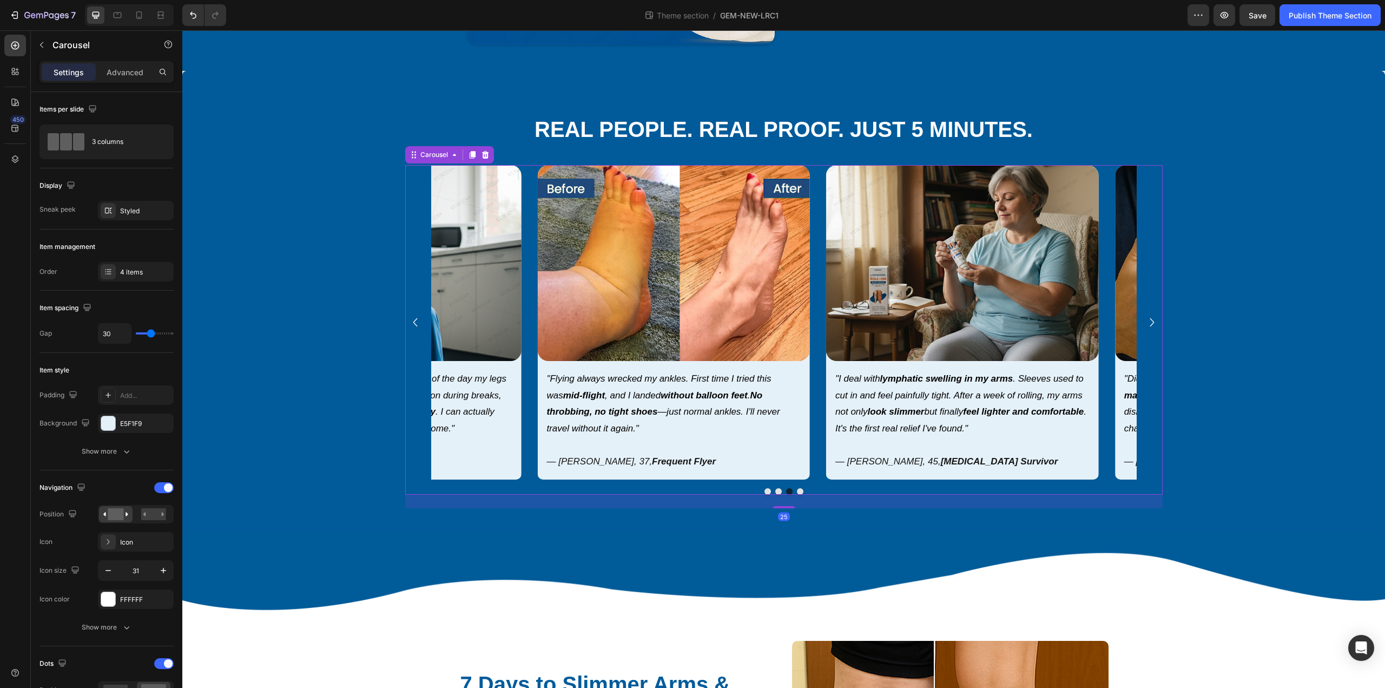
click at [691, 331] on icon "Carousel Next Arrow" at bounding box center [1152, 322] width 17 height 17
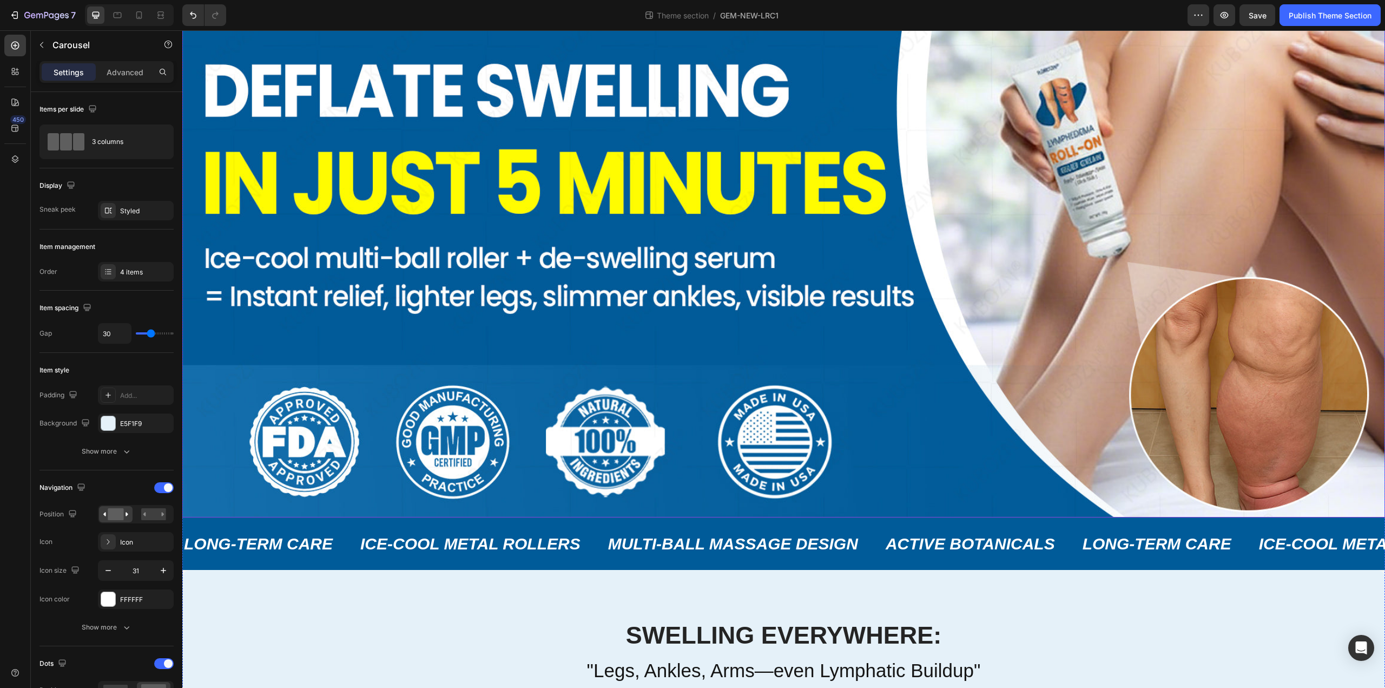
scroll to position [0, 0]
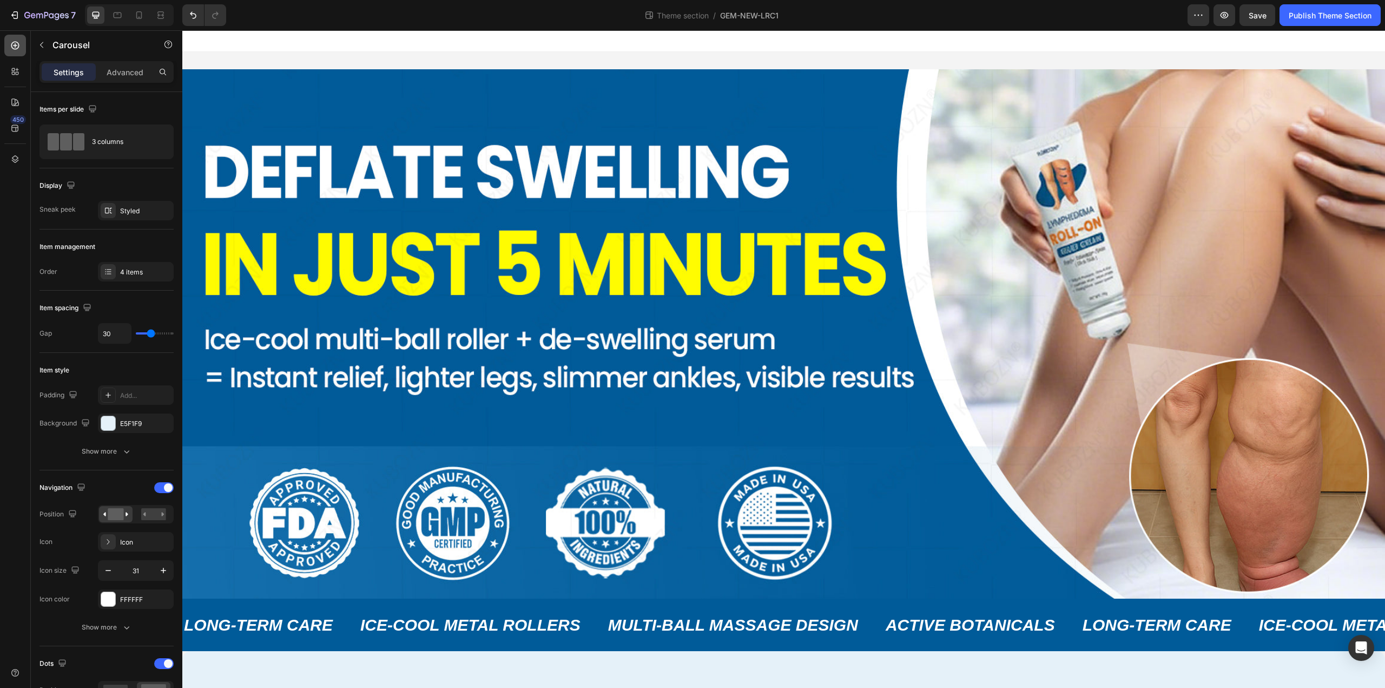
click at [8, 45] on div at bounding box center [15, 46] width 22 height 22
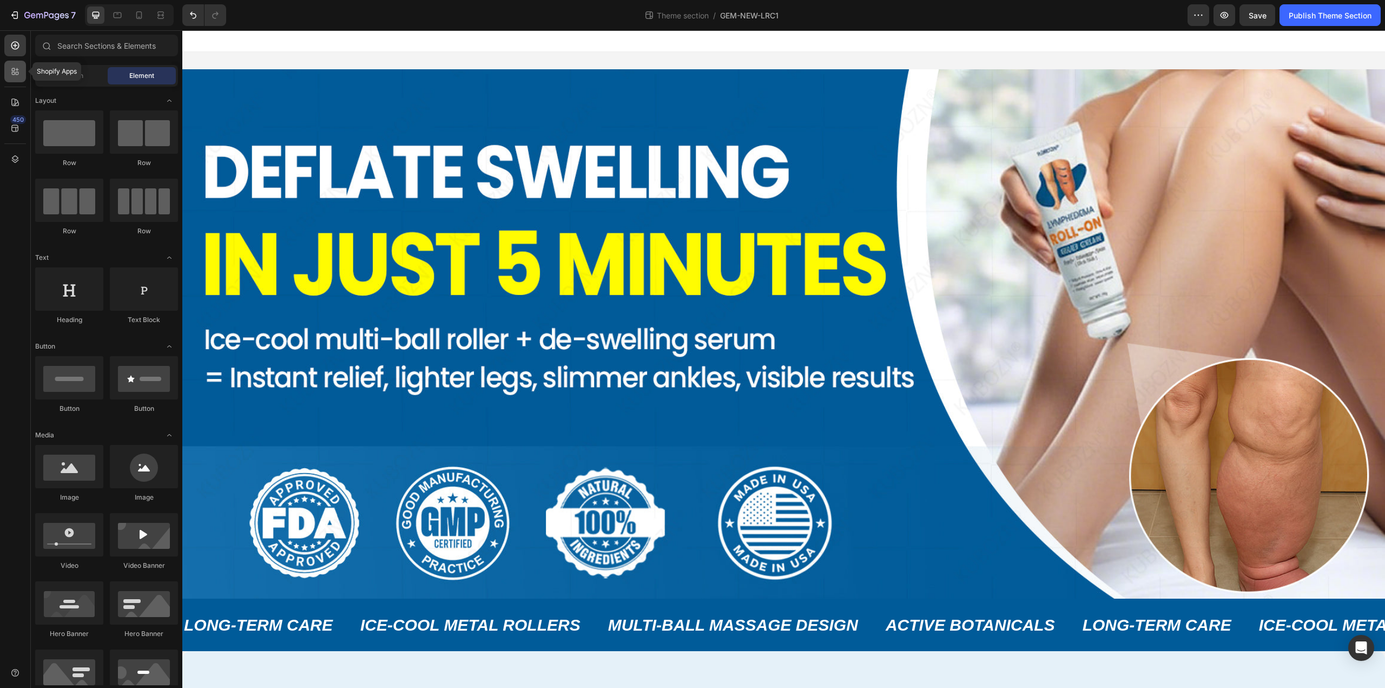
click at [18, 67] on icon at bounding box center [15, 71] width 11 height 11
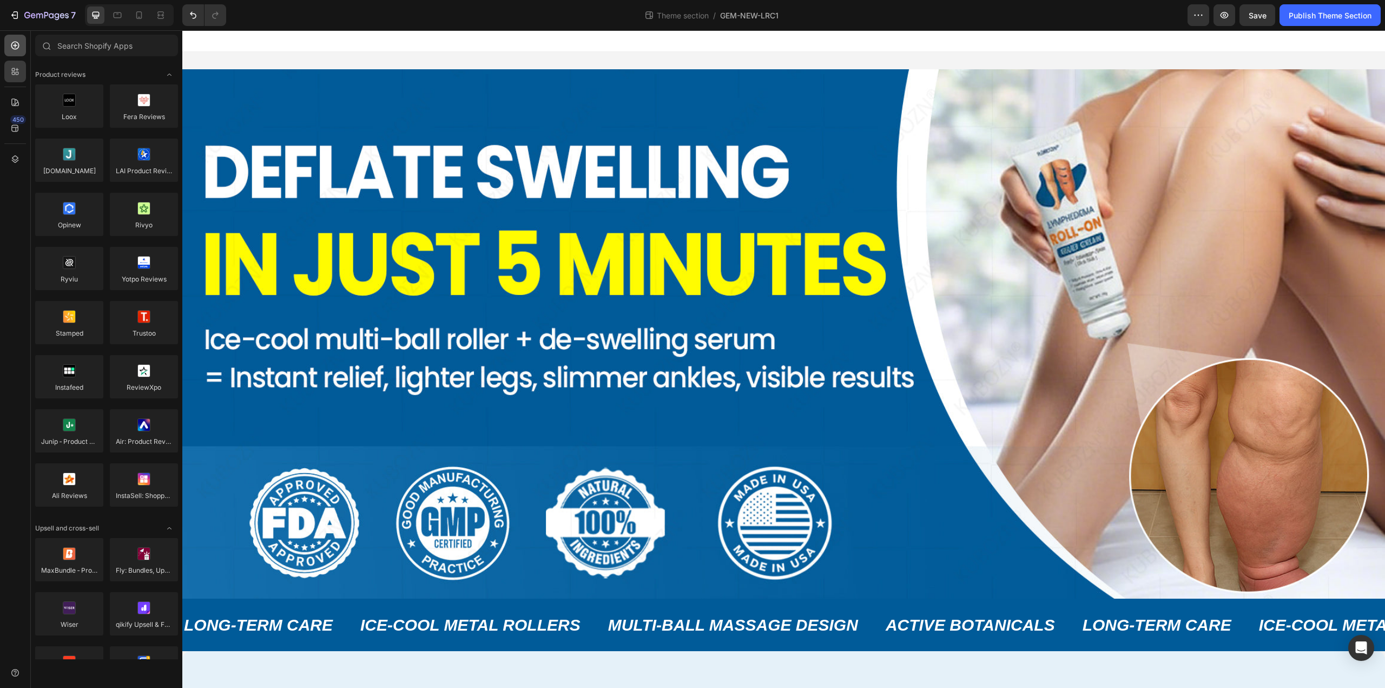
click at [14, 51] on div at bounding box center [15, 46] width 22 height 22
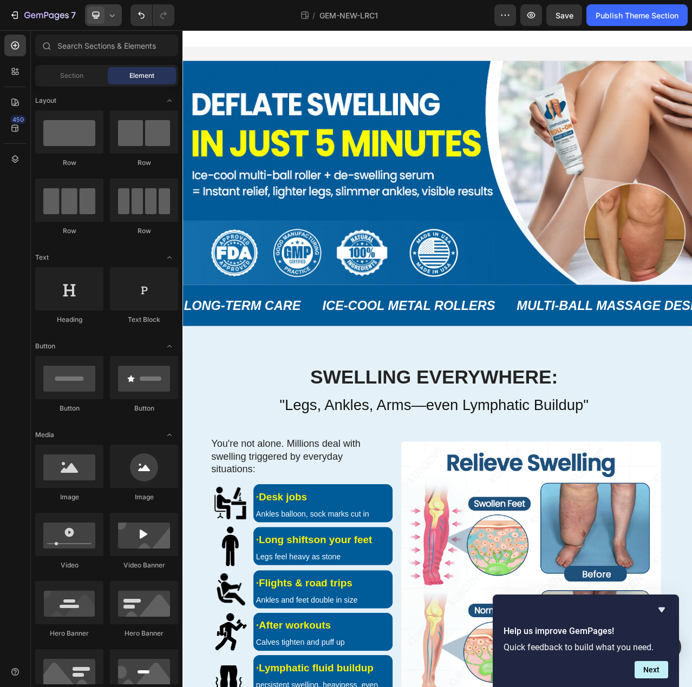
click at [111, 19] on icon at bounding box center [112, 15] width 11 height 11
click at [127, 75] on span "Mobile" at bounding box center [117, 73] width 21 height 11
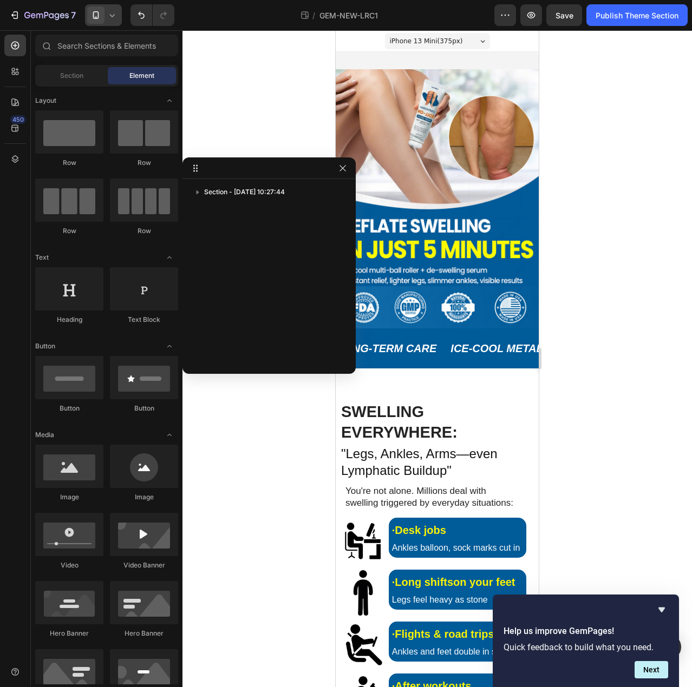
click at [280, 234] on div "Section - Sep 27 10:27:44" at bounding box center [268, 272] width 173 height 179
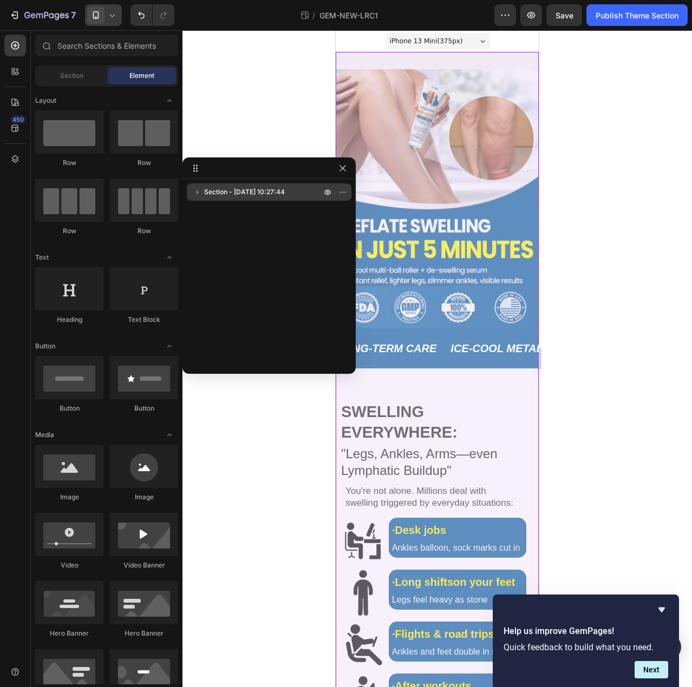
click at [271, 187] on span "Section - Sep 27 10:27:44" at bounding box center [244, 192] width 81 height 11
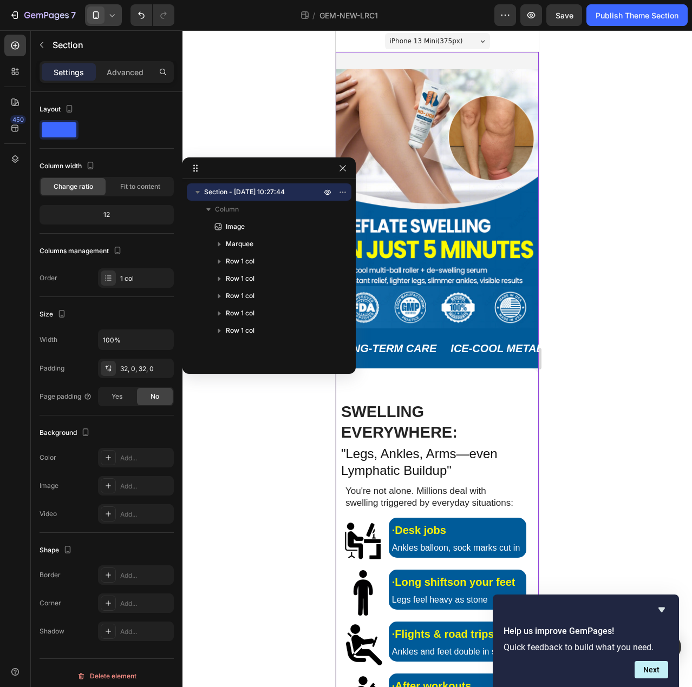
click at [270, 189] on span "Section - Sep 27 10:27:44" at bounding box center [244, 192] width 81 height 11
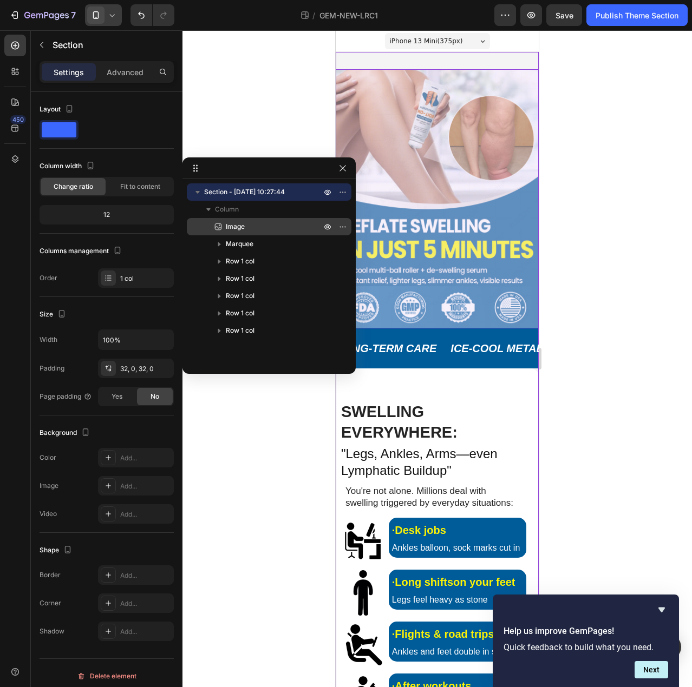
click at [262, 225] on p "Image" at bounding box center [261, 226] width 97 height 11
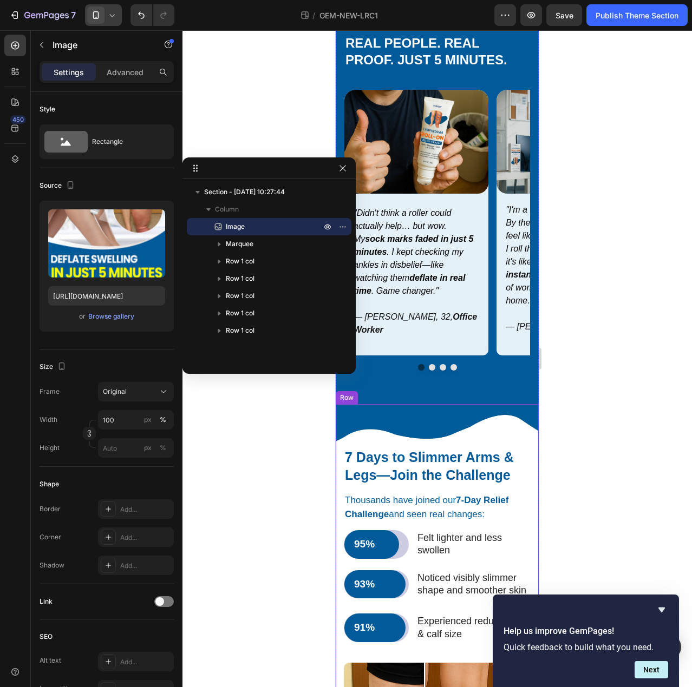
scroll to position [1678, 0]
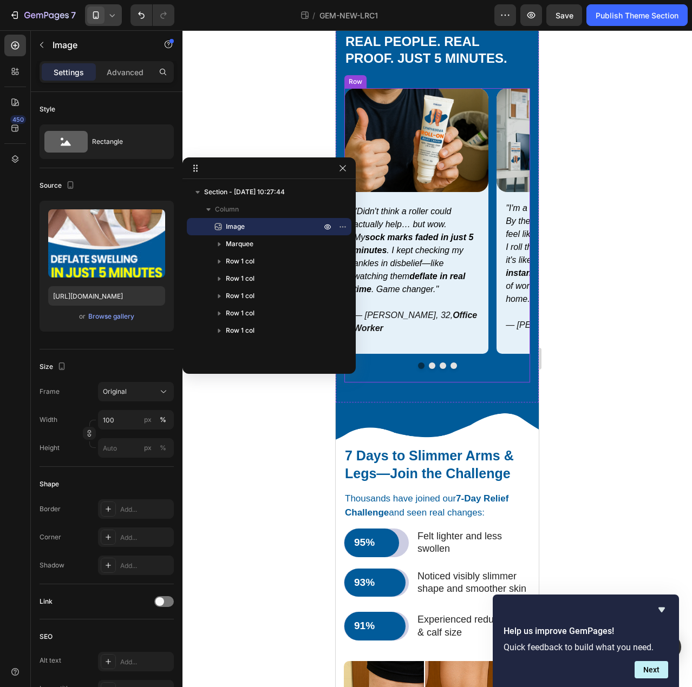
click at [439, 369] on button "Dot" at bounding box center [442, 366] width 6 height 6
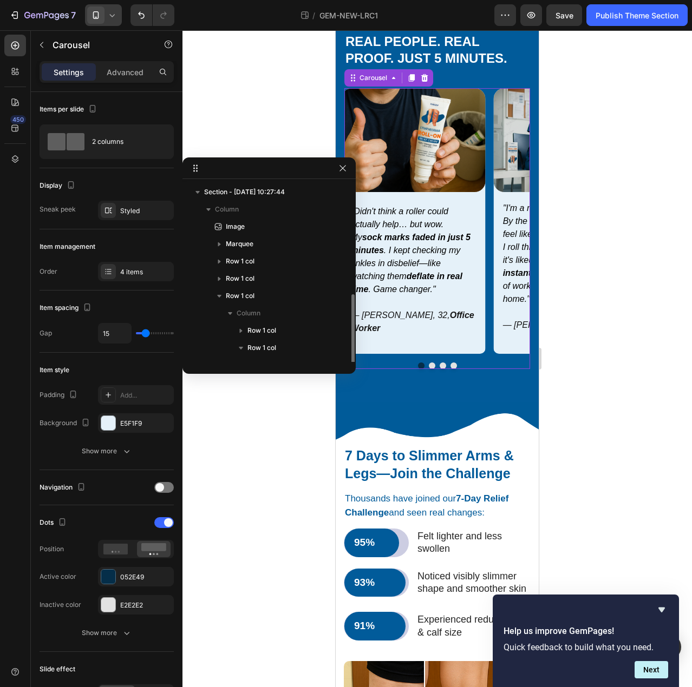
scroll to position [64, 0]
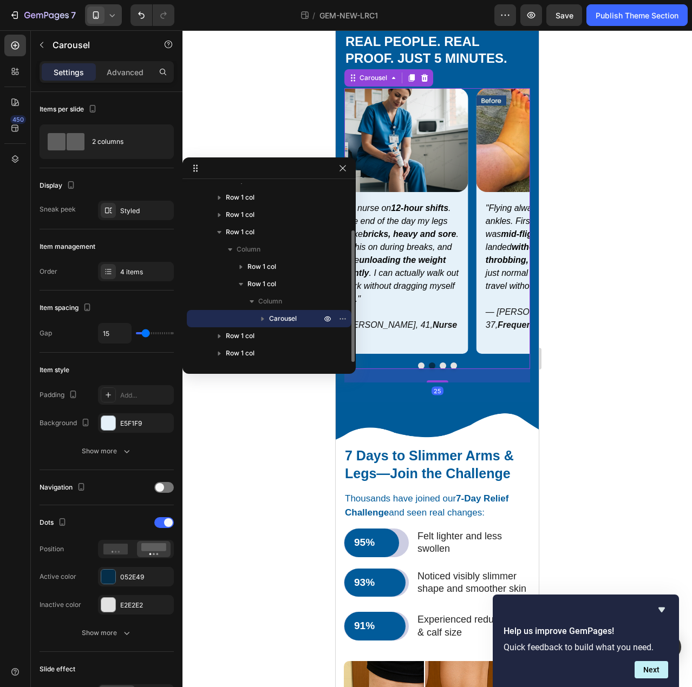
click at [450, 369] on button "Dot" at bounding box center [453, 366] width 6 height 6
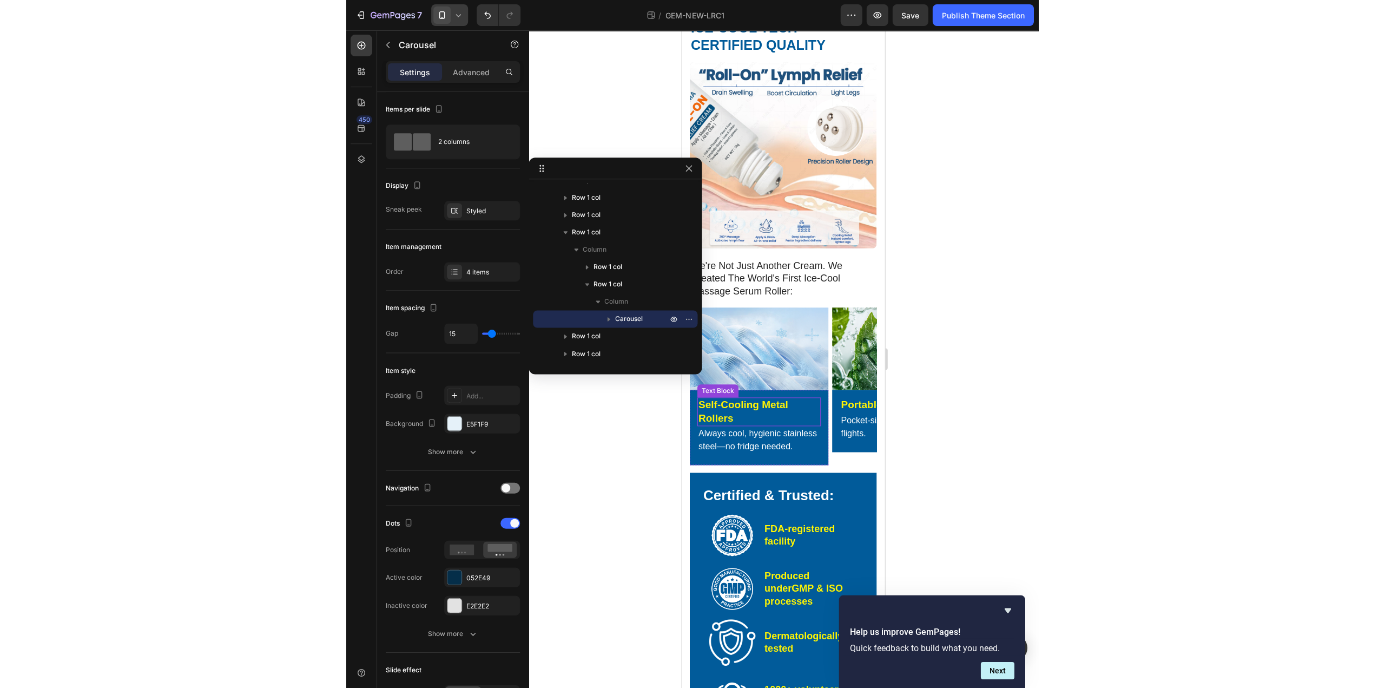
scroll to position [2824, 0]
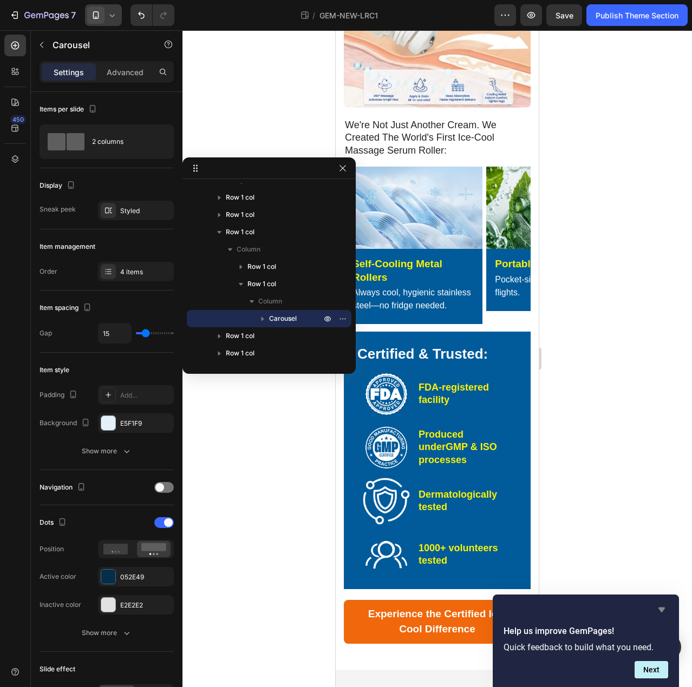
click at [658, 613] on icon "Hide survey" at bounding box center [661, 609] width 13 height 13
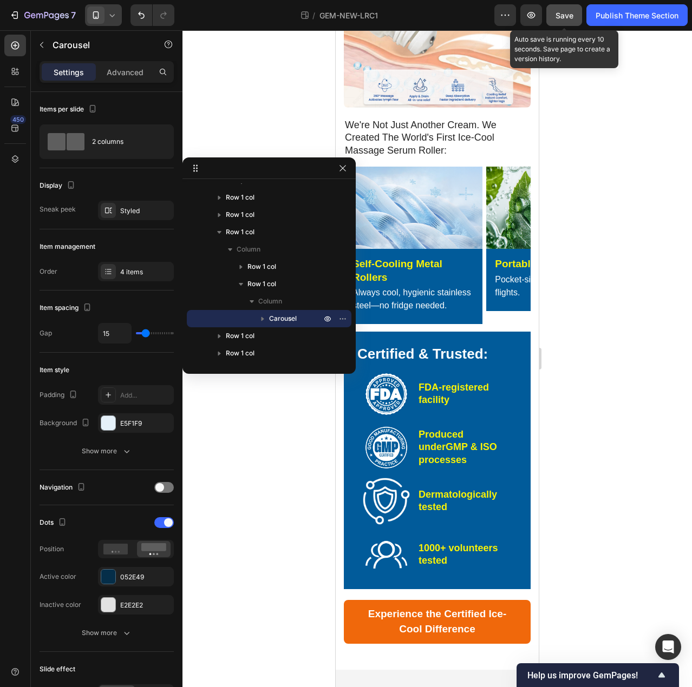
click at [567, 18] on span "Save" at bounding box center [564, 15] width 18 height 9
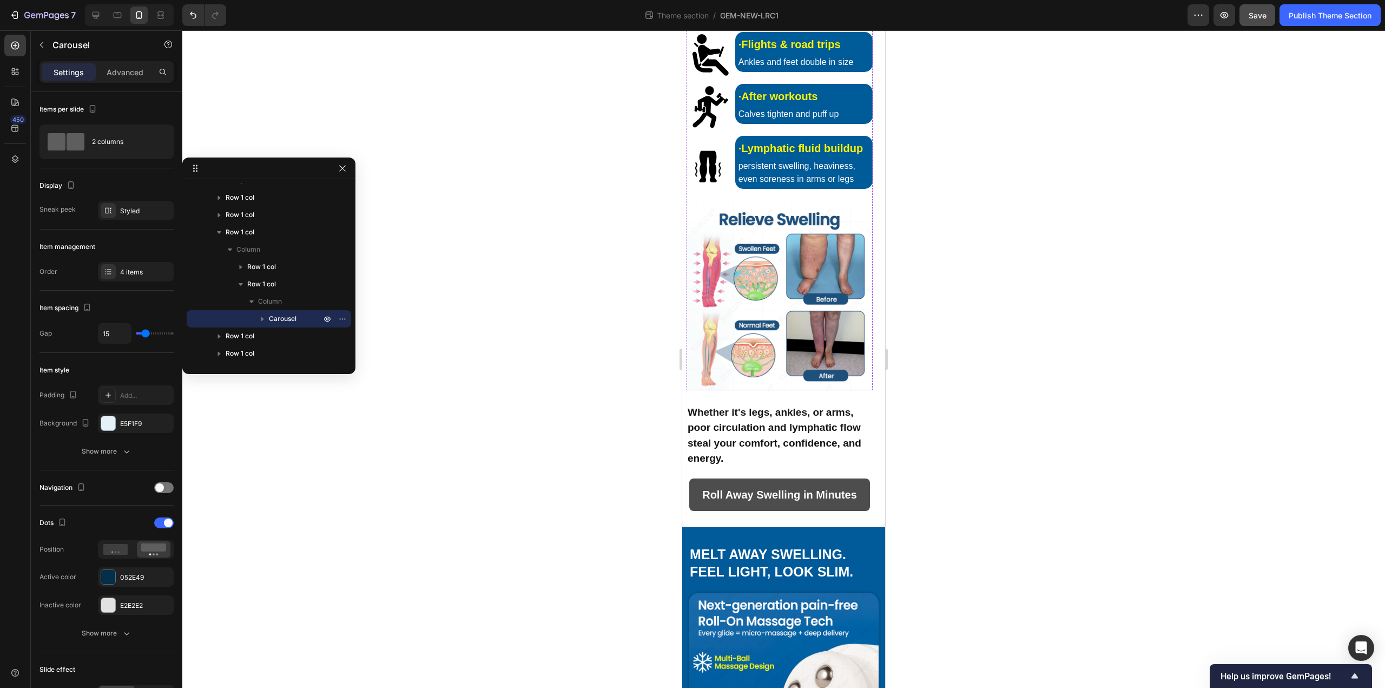
scroll to position [812, 0]
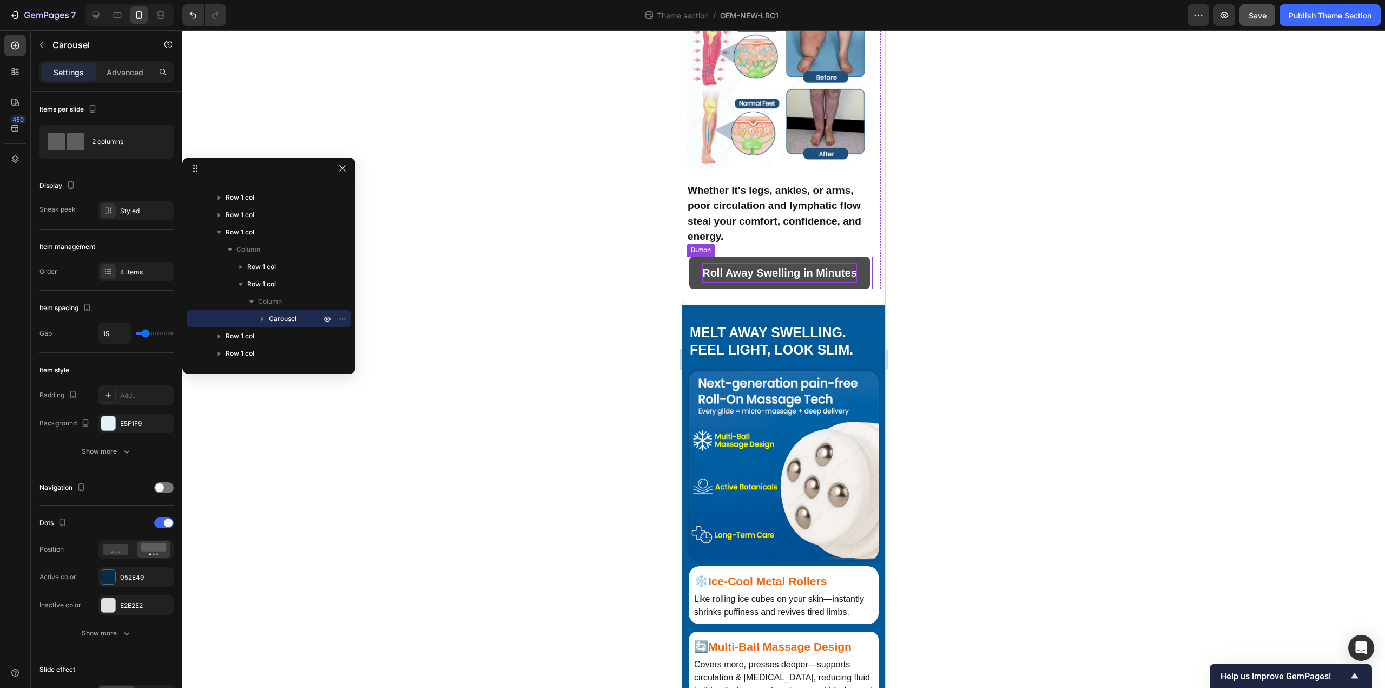
click at [691, 282] on p "Roll Away Swelling in Minutes" at bounding box center [779, 272] width 155 height 19
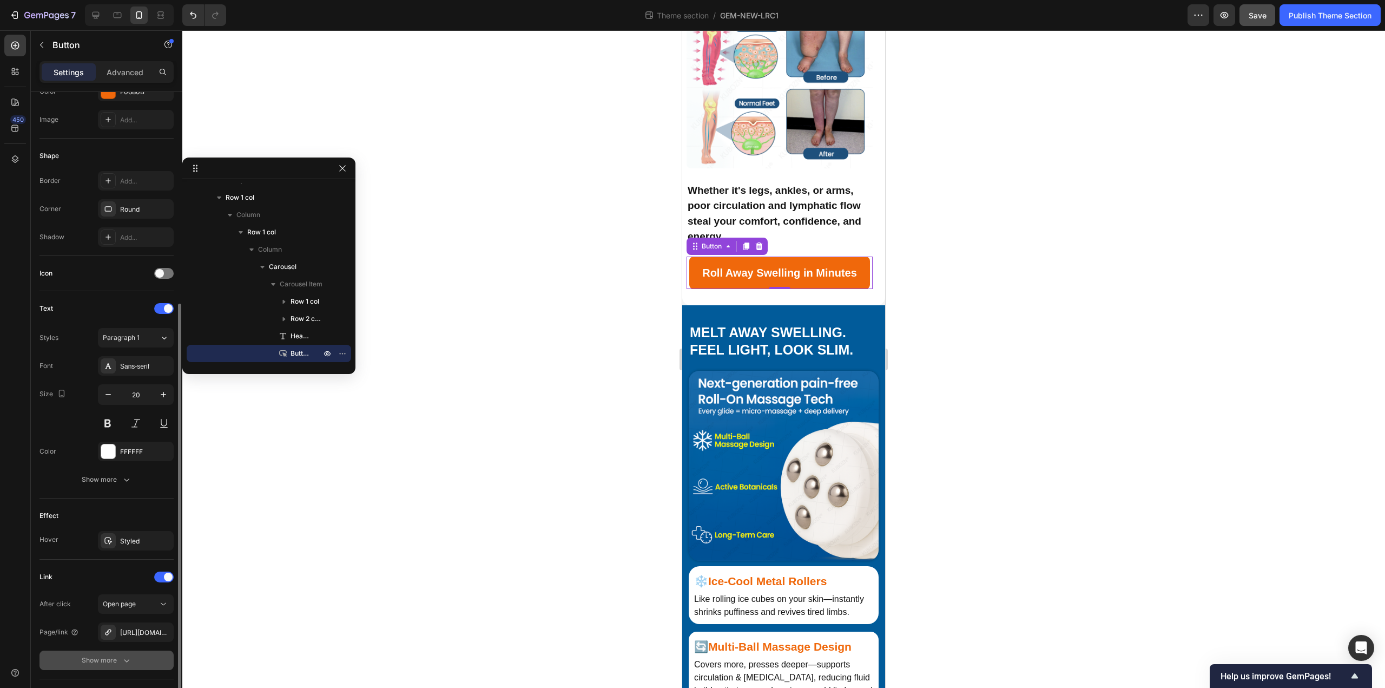
scroll to position [234, 0]
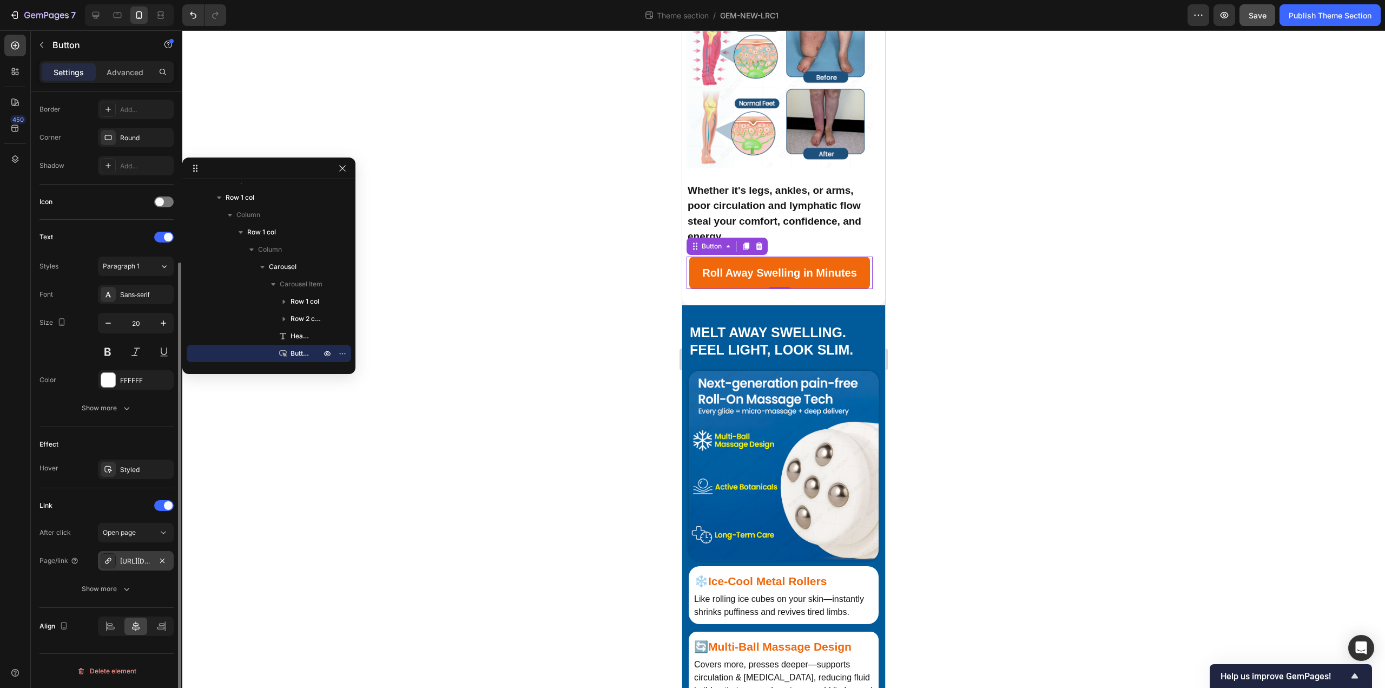
click at [147, 567] on div "https://kbzhealth.store/a/s/ic/preview/53912315330728:1?funnel_id=fncmbumr4vt01…" at bounding box center [136, 560] width 76 height 19
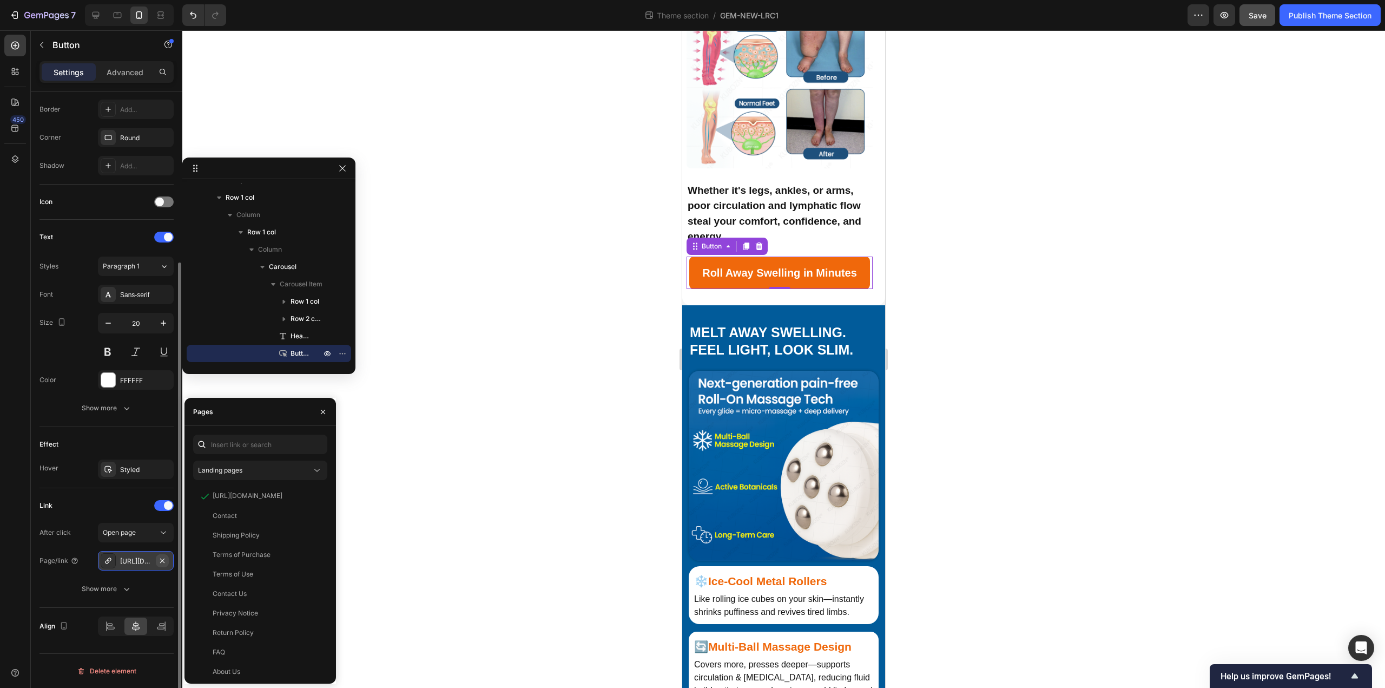
click at [159, 563] on icon "button" at bounding box center [162, 560] width 9 height 9
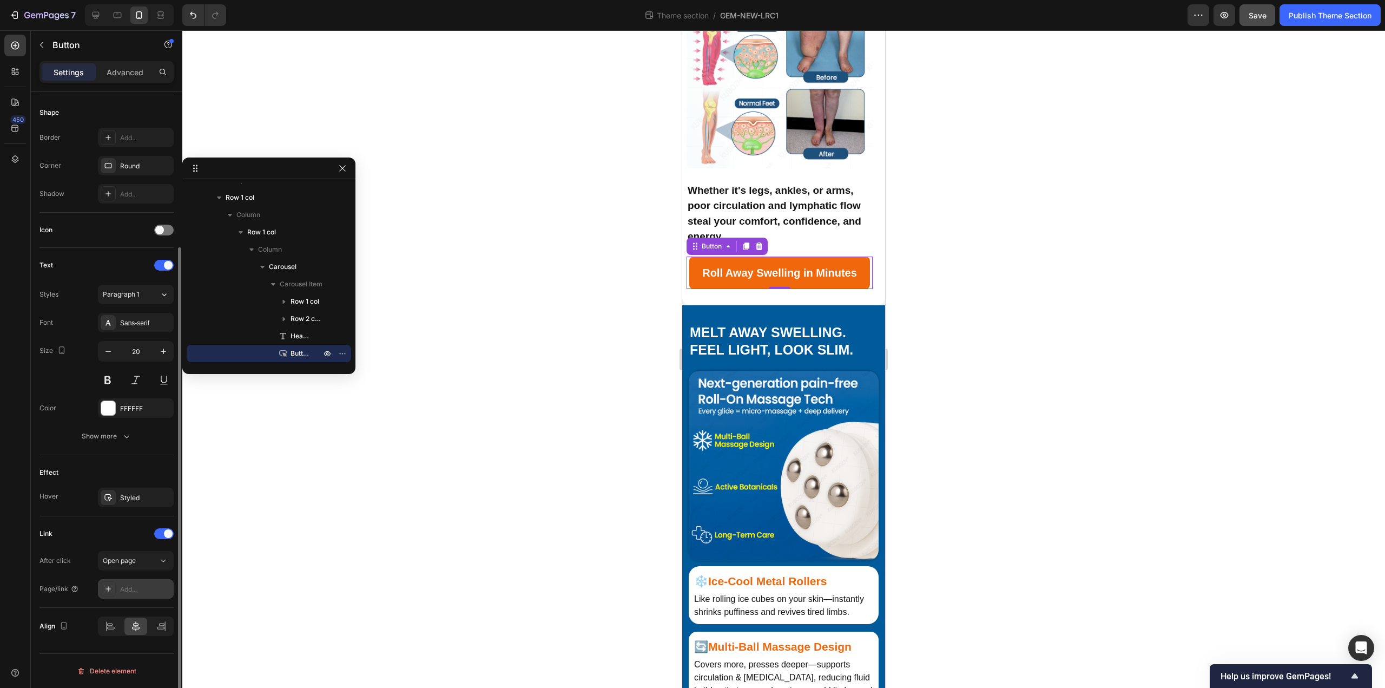
click at [138, 591] on div "Add..." at bounding box center [145, 589] width 51 height 10
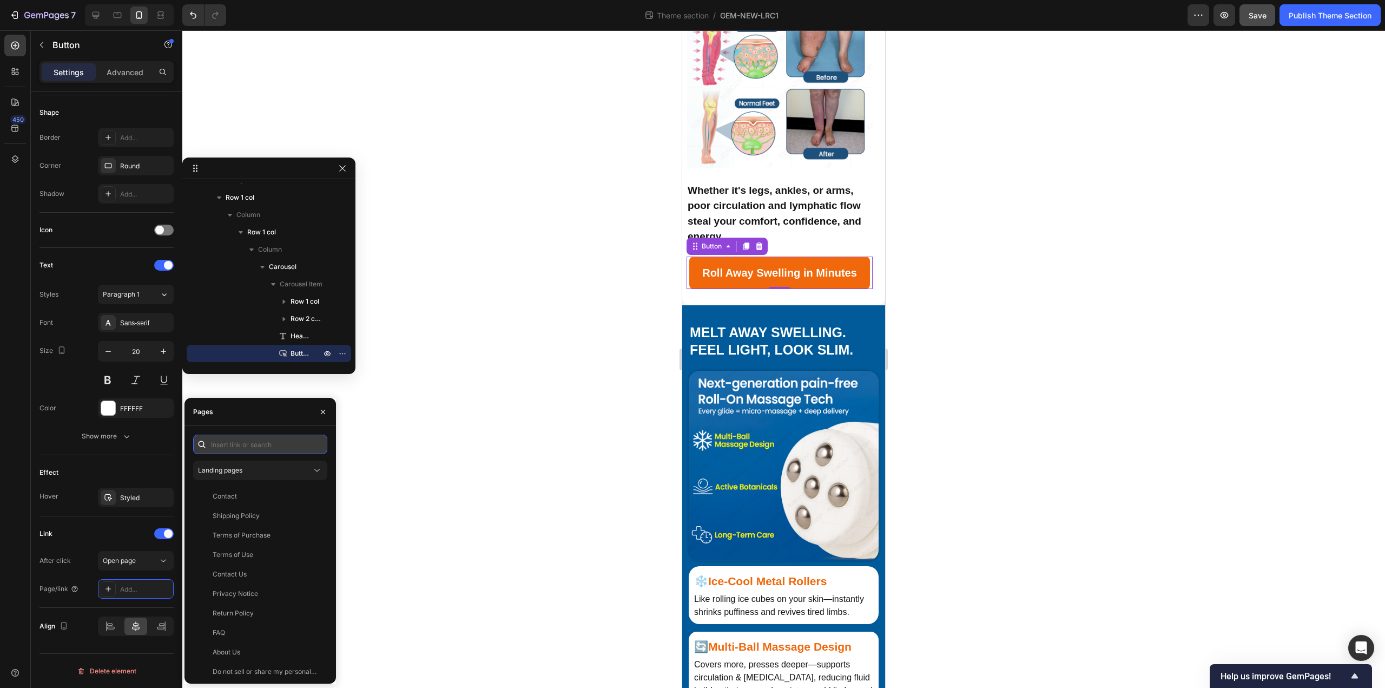
click at [240, 439] on input "text" at bounding box center [260, 444] width 134 height 19
paste input "https://calmanaa.com/a/s/ic/preview/47184169697495:1?funnel_id=fncmcofu0fm43cx5…"
type input "https://calmanaa.com/a/s/ic/preview/47184169697495:1?funnel_id=fncmcofu0fm43cx5…"
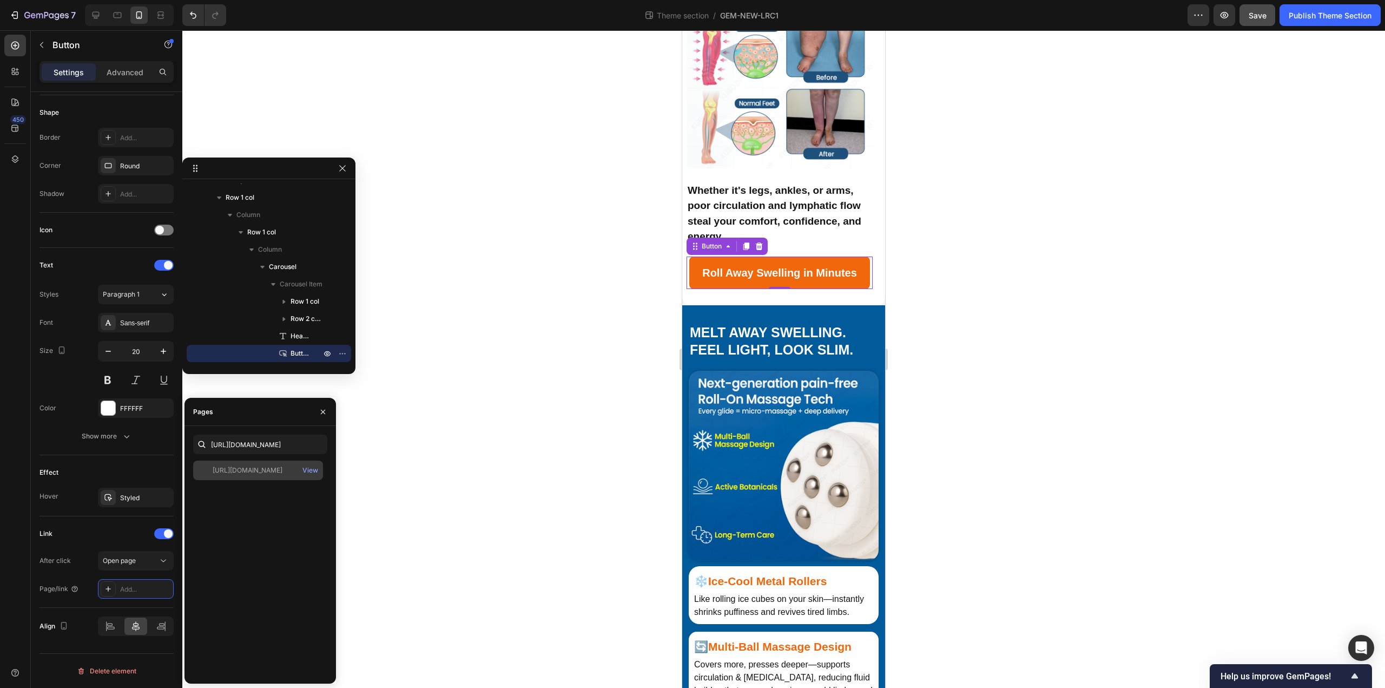
click at [258, 470] on div "https://calmanaa.com/a/s/ic/preview/47184169697495:1?funnel_id=fncmcofu0fm43cx5…" at bounding box center [248, 470] width 70 height 10
click at [503, 471] on div at bounding box center [783, 358] width 1203 height 657
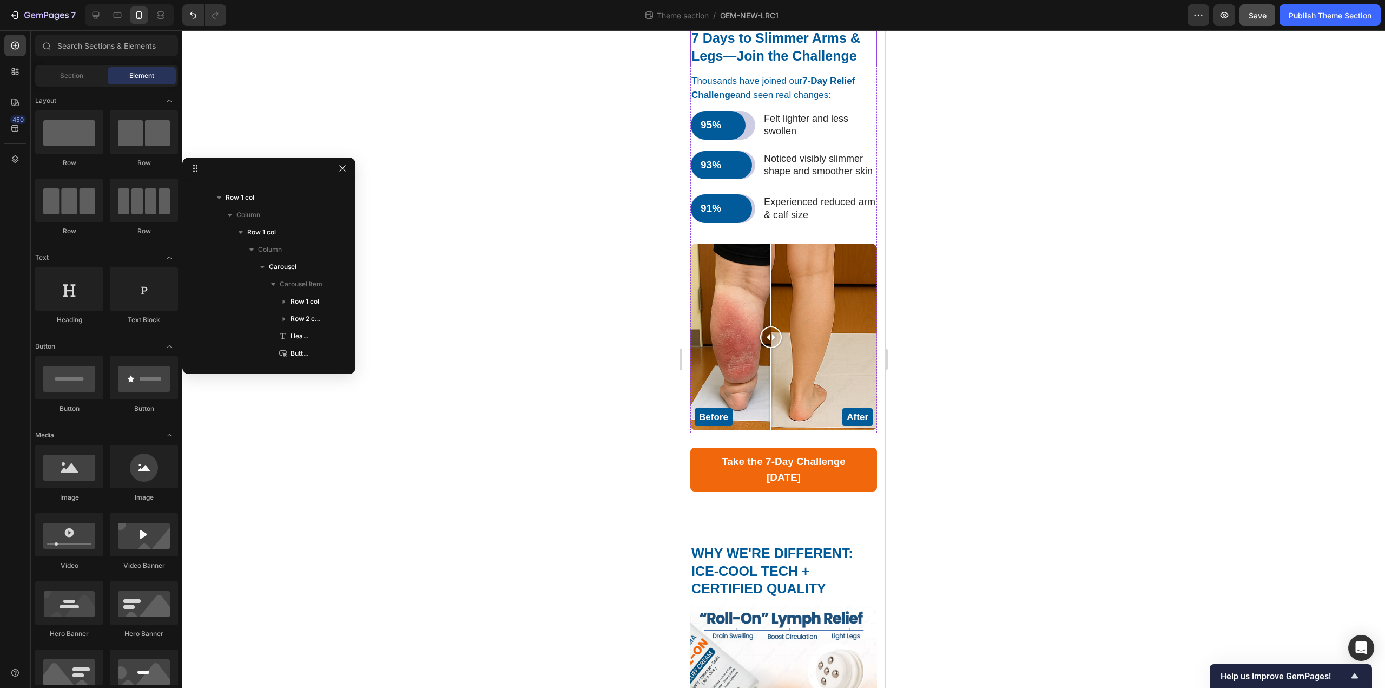
scroll to position [2219, 0]
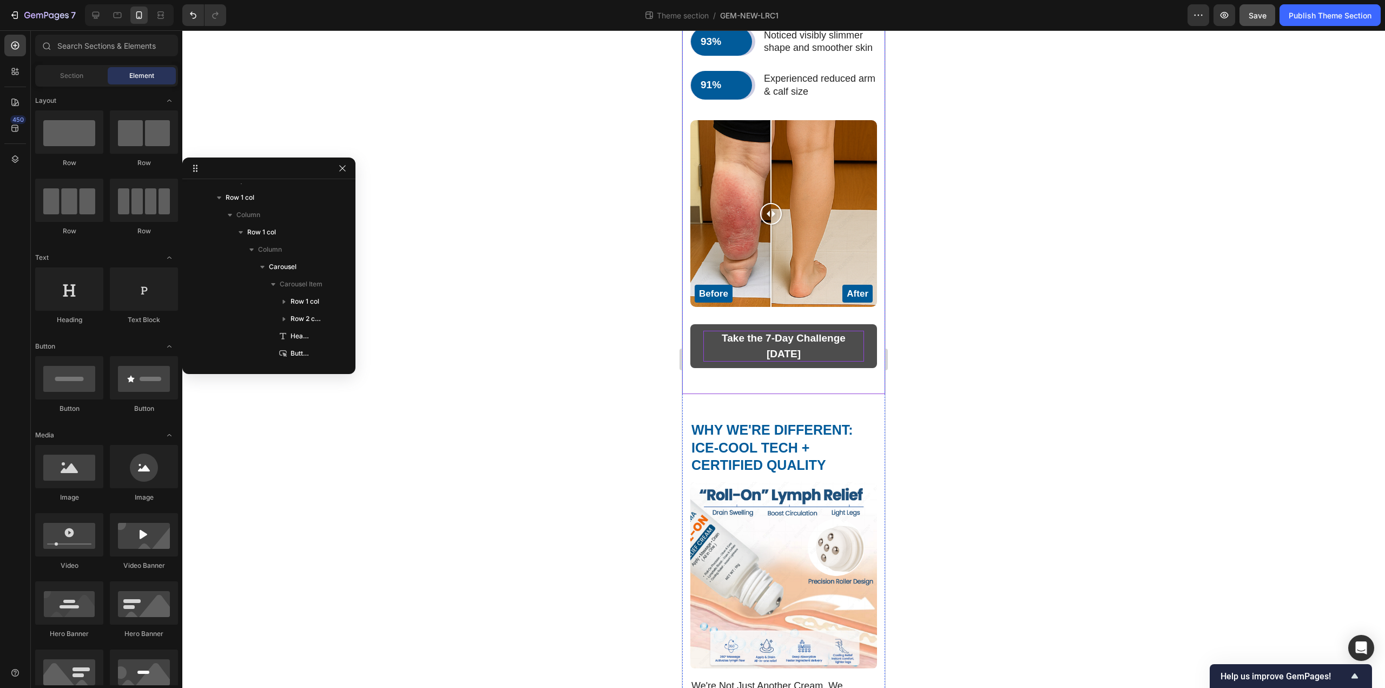
click at [691, 359] on strong "Take the 7-Day Challenge [DATE]" at bounding box center [784, 345] width 124 height 27
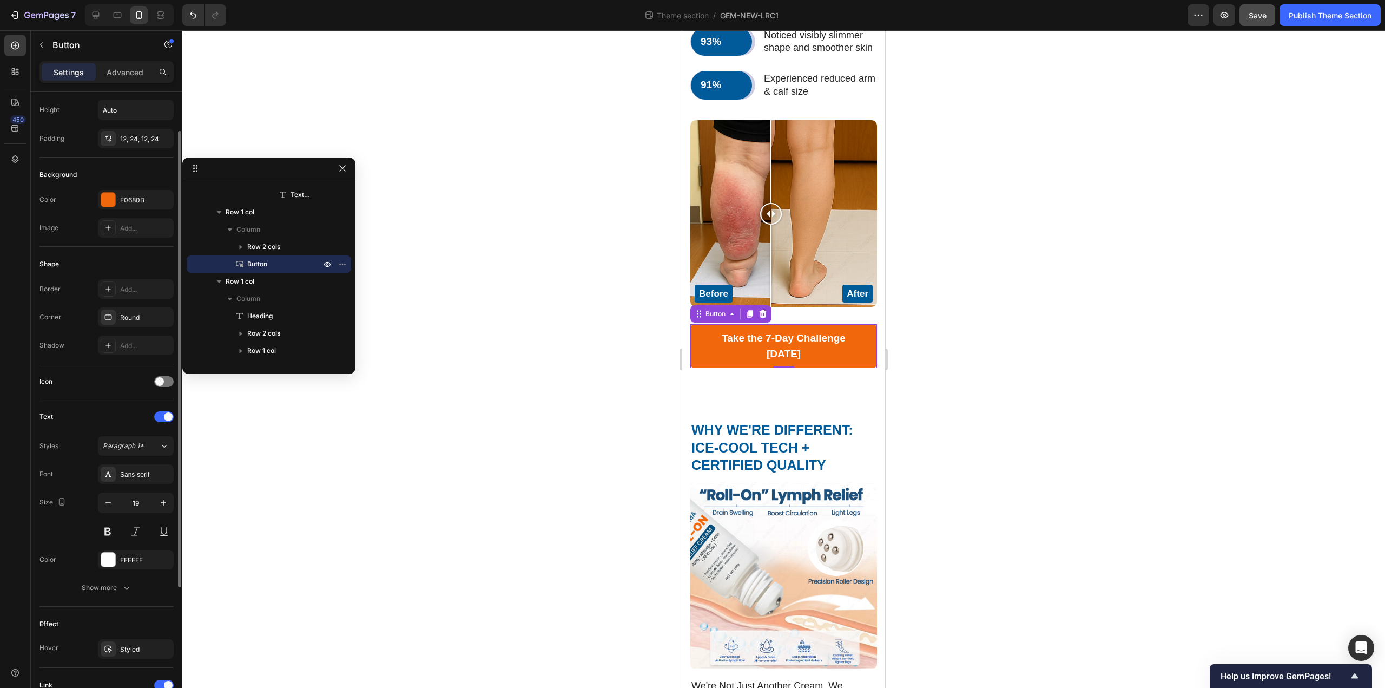
scroll to position [162, 0]
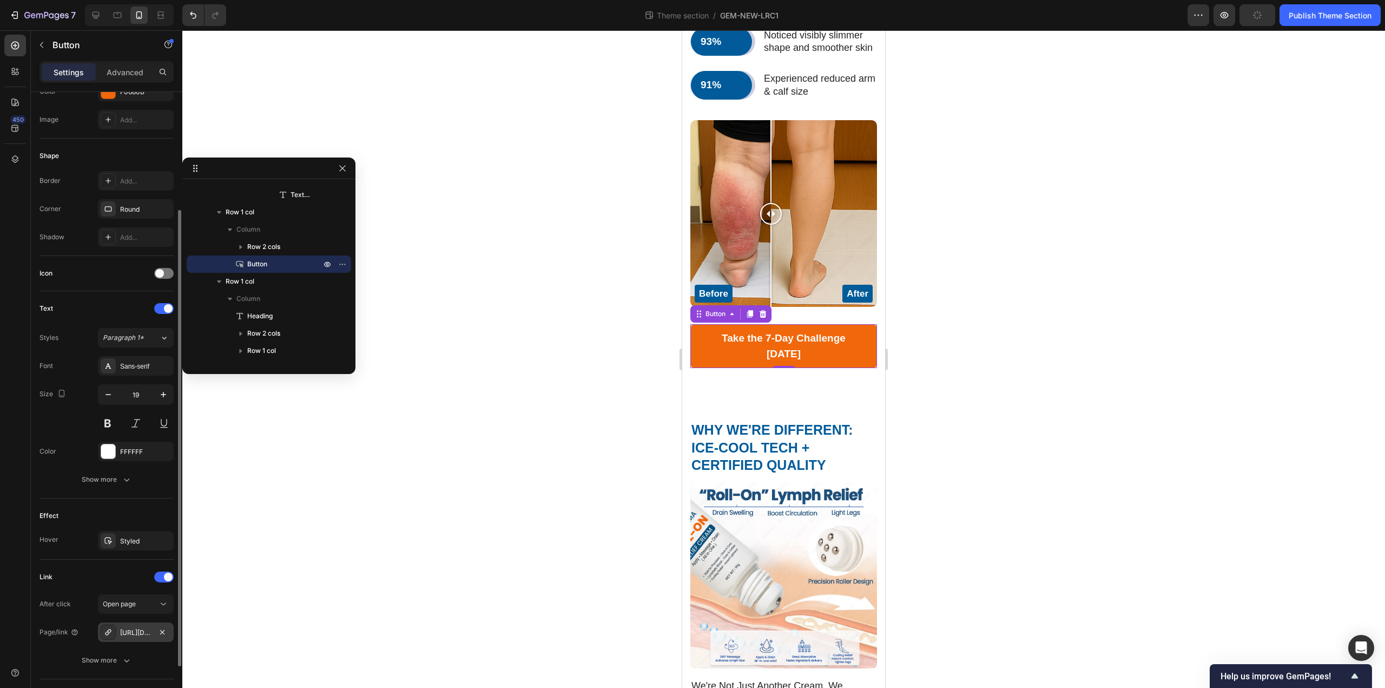
click at [136, 632] on div "https://kbzhealth.store/a/s/ic/preview/53912315330728:1?funnel_id=fncmbumr4vt01…" at bounding box center [135, 633] width 31 height 10
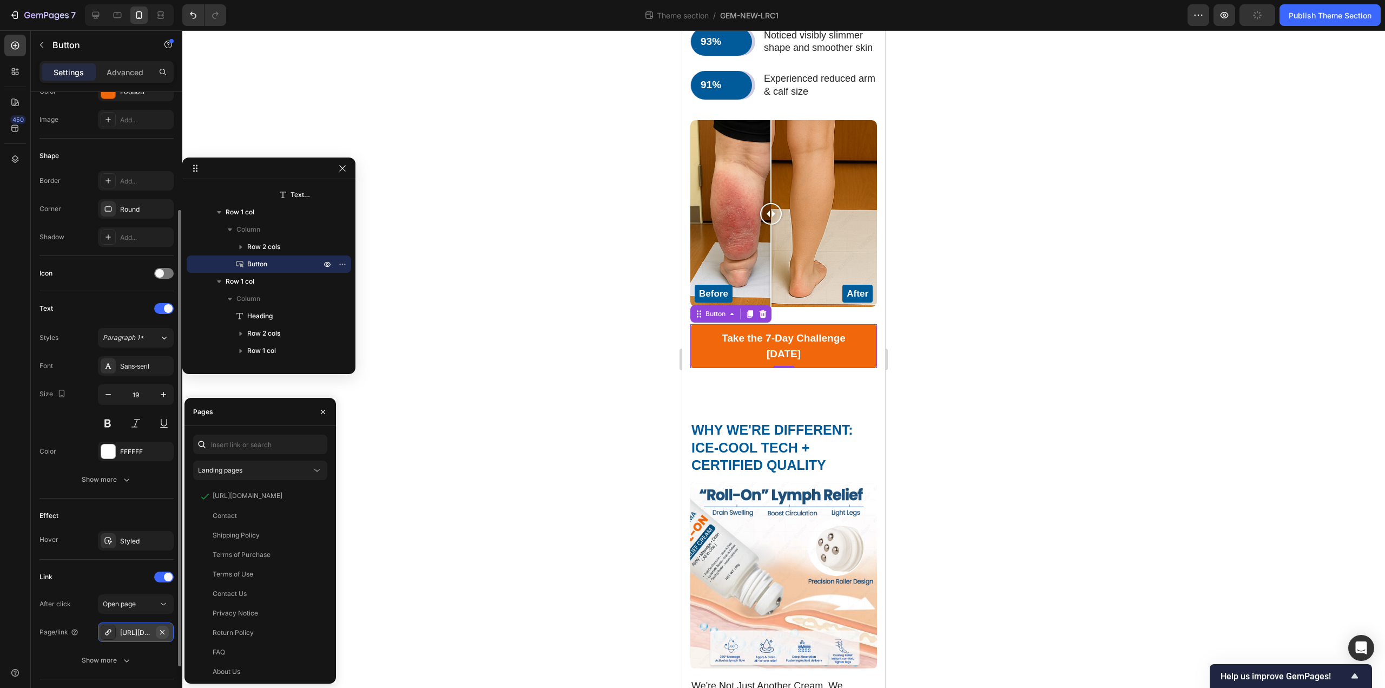
click at [163, 634] on icon "button" at bounding box center [162, 632] width 9 height 9
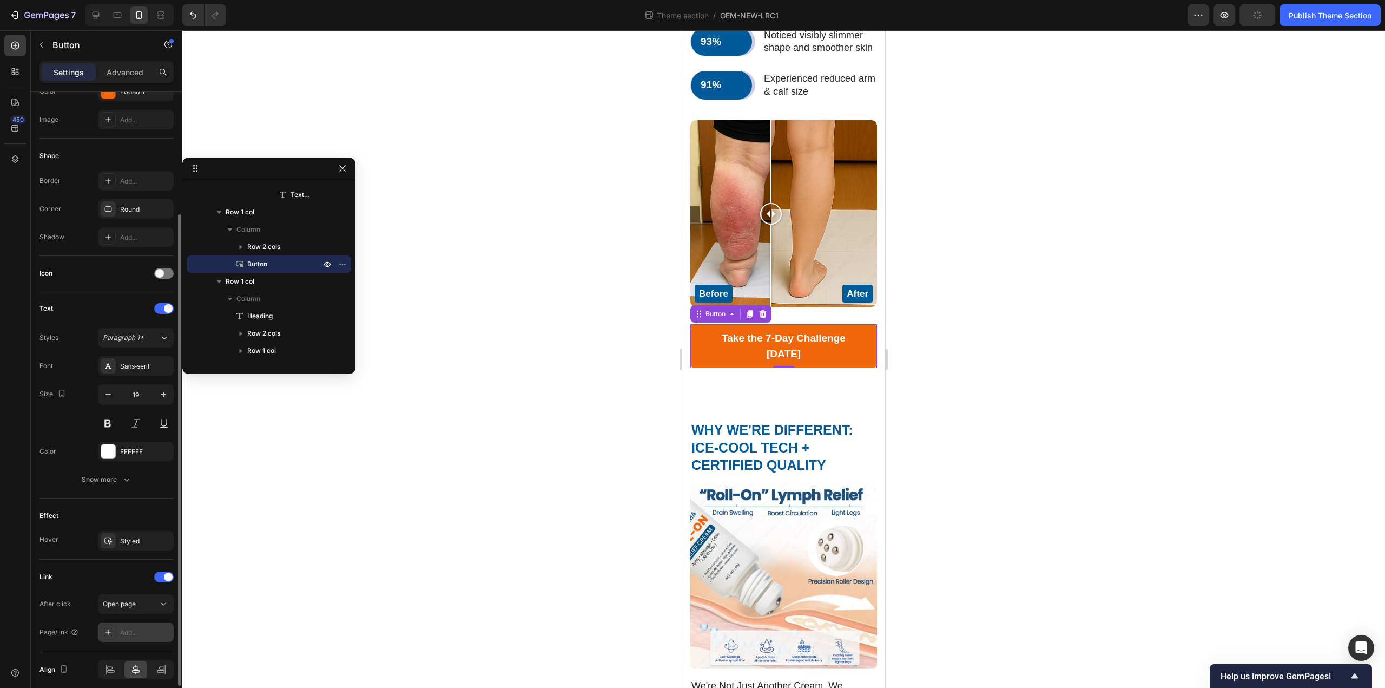
click at [146, 632] on div "Add..." at bounding box center [145, 633] width 51 height 10
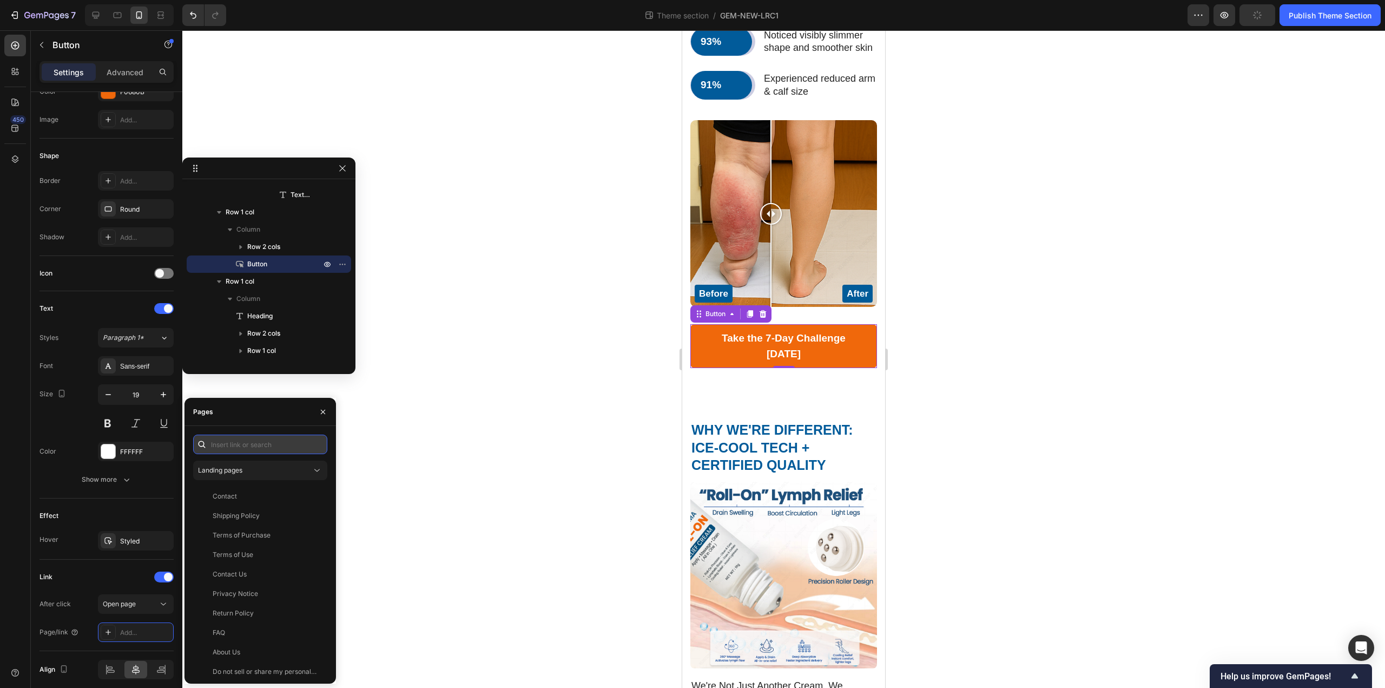
click at [264, 448] on input "text" at bounding box center [260, 444] width 134 height 19
paste input "https://calmanaa.com/a/s/ic/preview/47184169697495:1?funnel_id=fncmcofu0fm43cx5…"
type input "https://calmanaa.com/a/s/ic/preview/47184169697495:1?funnel_id=fncmcofu0fm43cx5…"
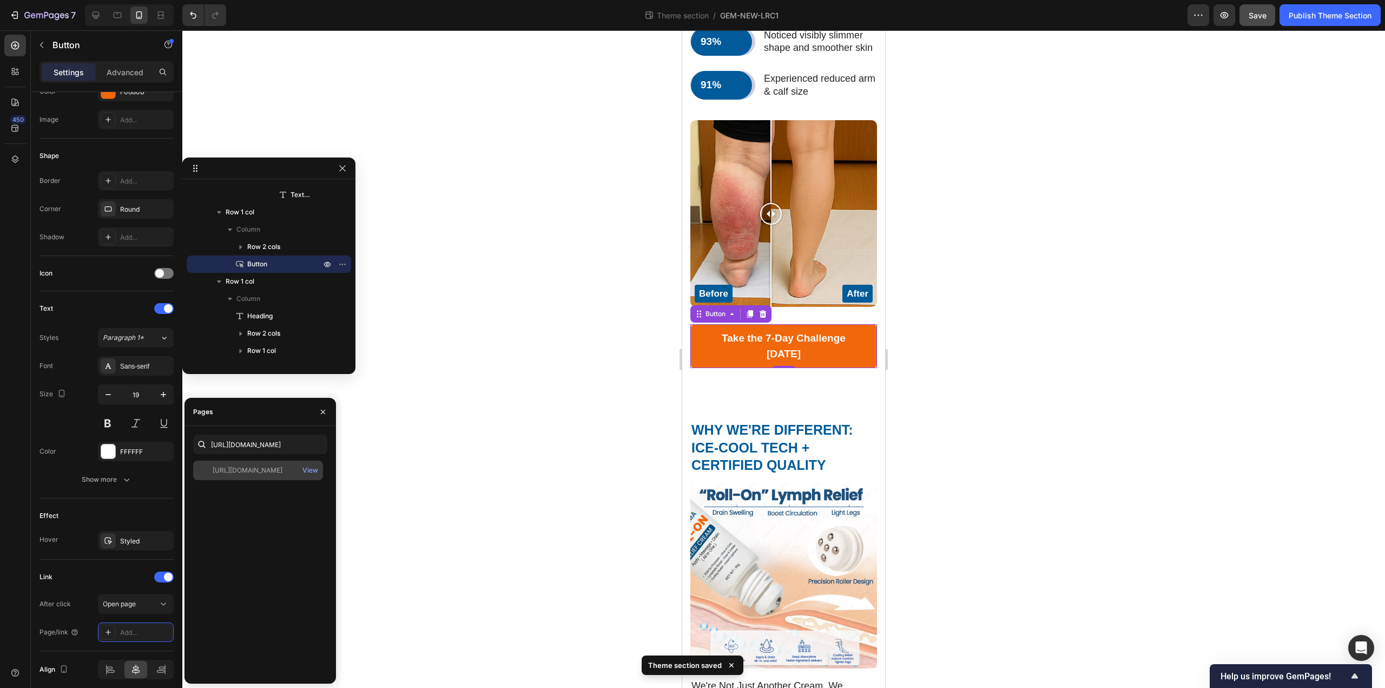
click at [271, 478] on div "https://calmanaa.com/a/s/ic/preview/47184169697495:1?funnel_id=fncmcofu0fm43cx5…" at bounding box center [258, 470] width 130 height 19
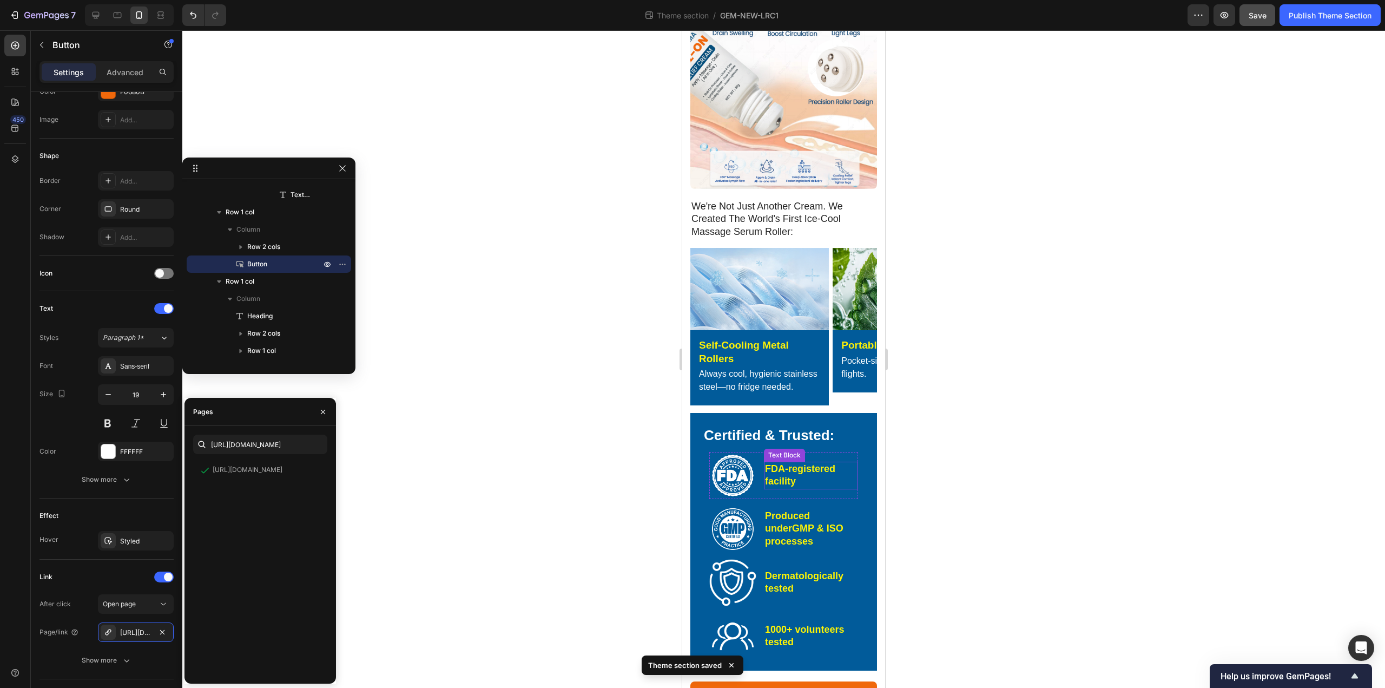
scroll to position [2824, 0]
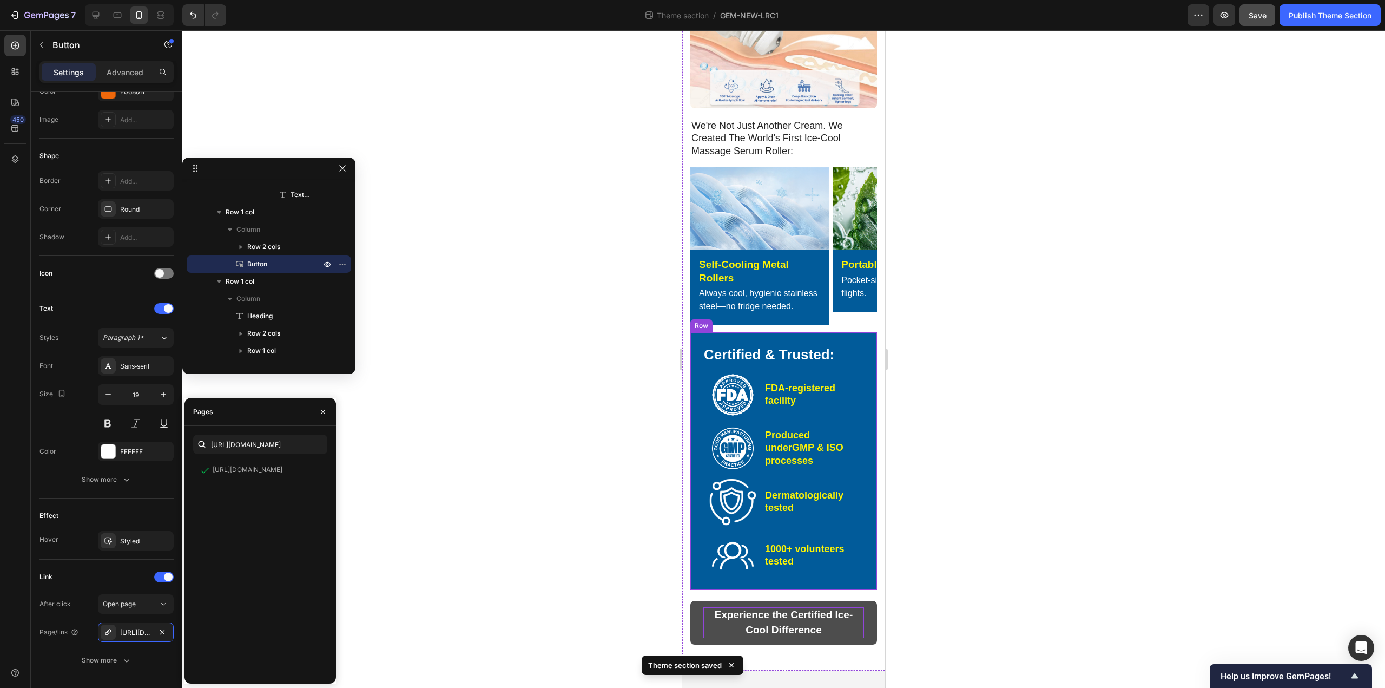
click at [691, 629] on strong "Experience the Certified Ice-Cool Difference" at bounding box center [784, 622] width 139 height 27
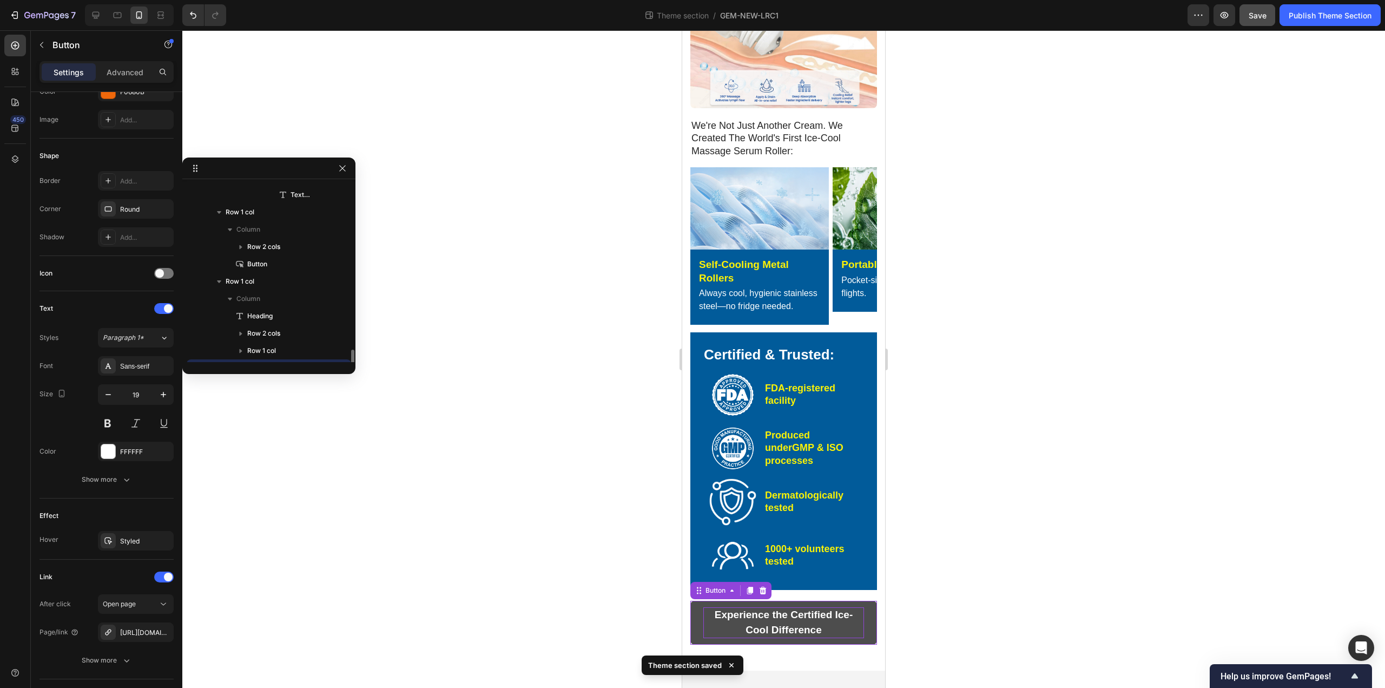
scroll to position [982, 0]
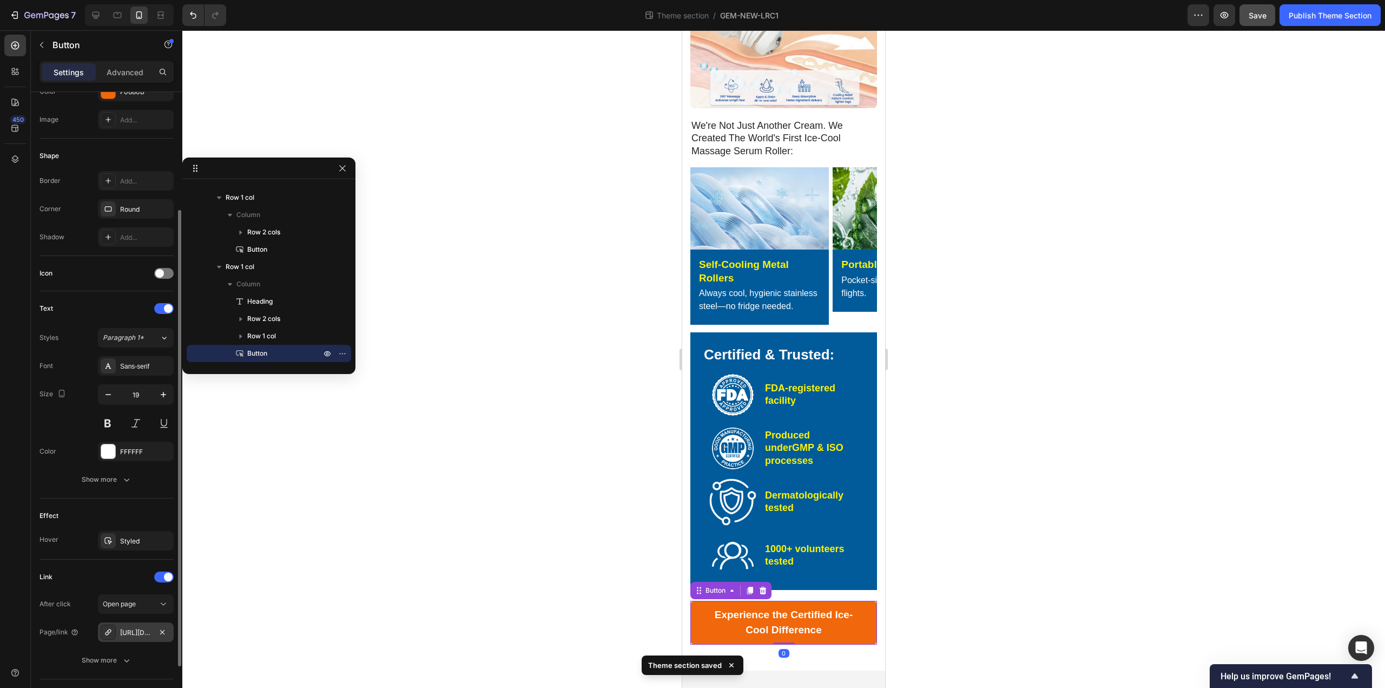
click at [134, 635] on div "https://kbzhealth.store/a/s/ic/preview/53912315330728:1?funnel_id=fncmbumr4vt01…" at bounding box center [135, 633] width 31 height 10
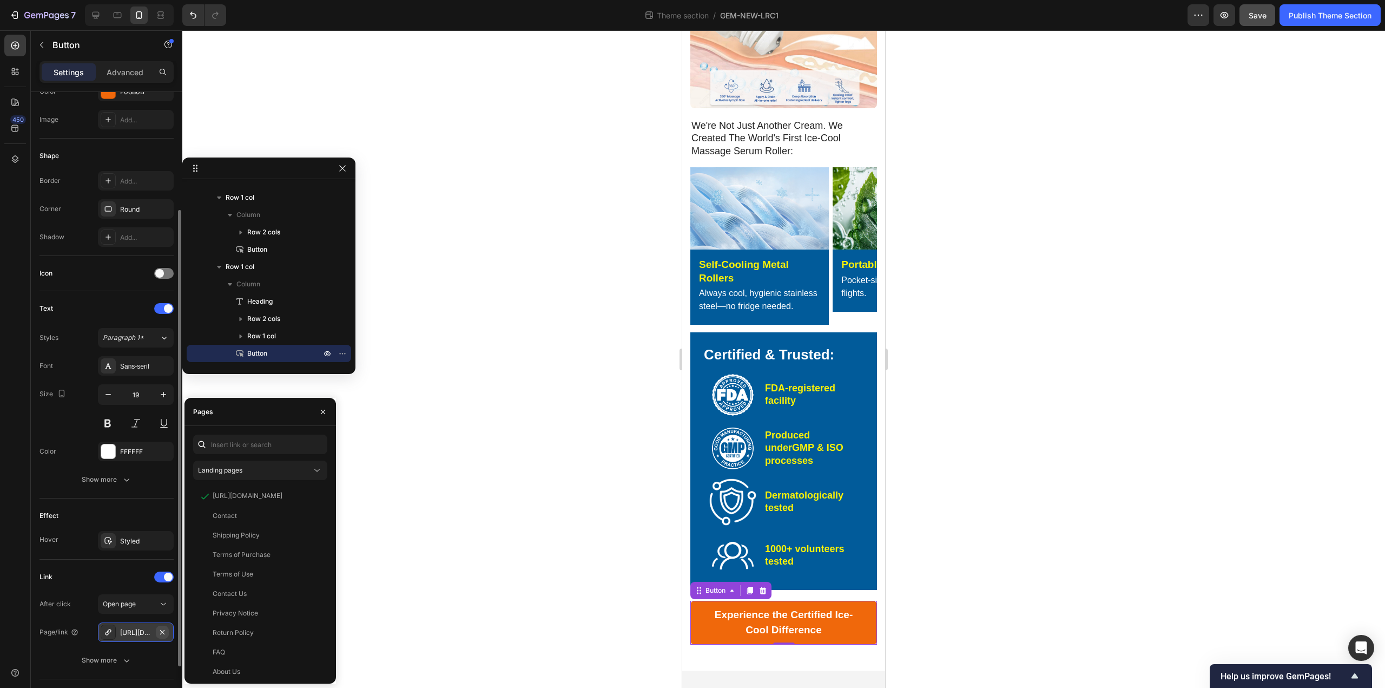
click at [161, 634] on icon "button" at bounding box center [162, 631] width 4 height 4
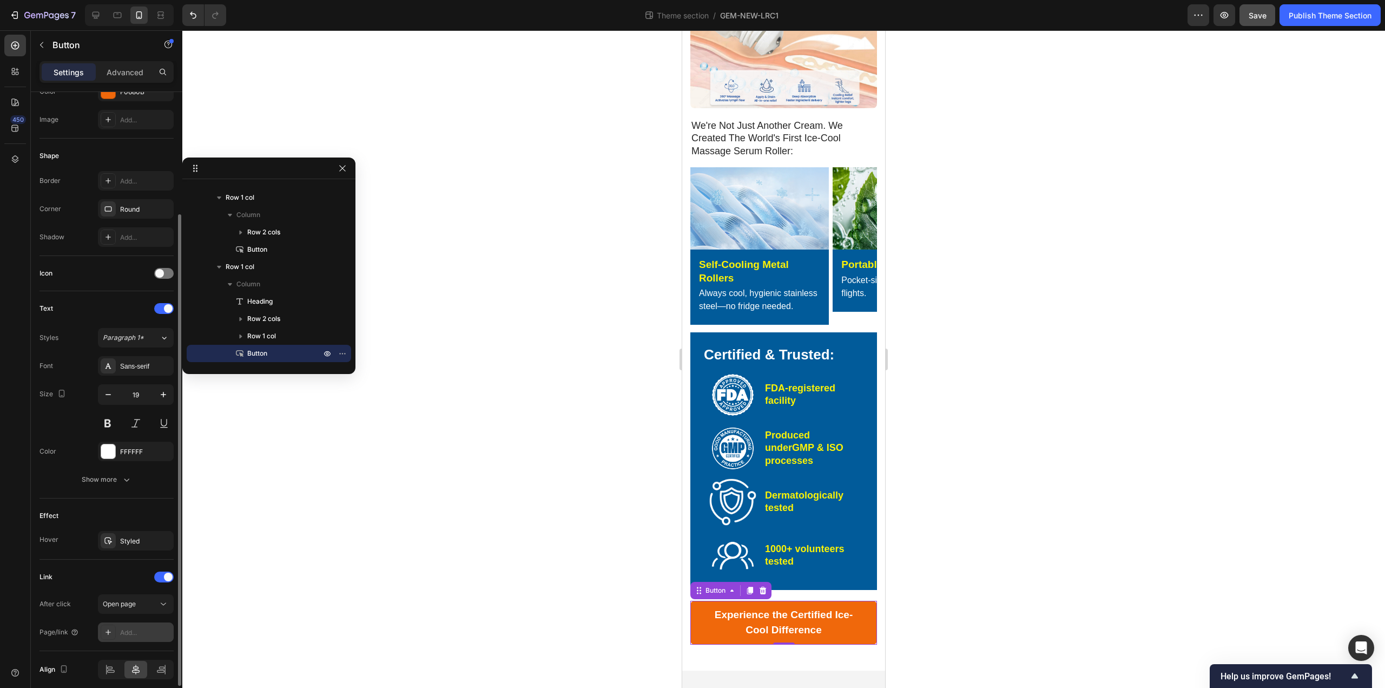
click at [142, 633] on div "Add..." at bounding box center [145, 633] width 51 height 10
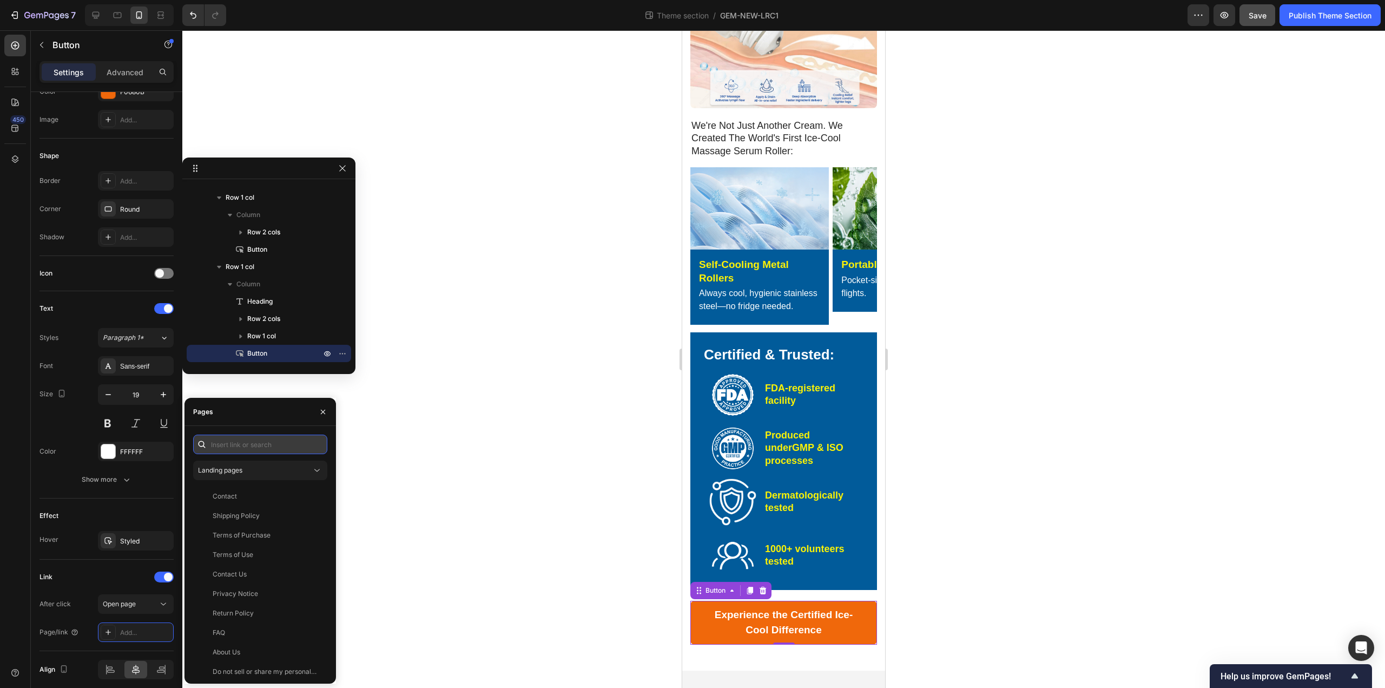
click at [286, 452] on input "text" at bounding box center [260, 444] width 134 height 19
paste input "https://calmanaa.com/a/s/ic/preview/47184169697495:1?funnel_id=fncmcofu0fm43cx5…"
type input "https://calmanaa.com/a/s/ic/preview/47184169697495:1?funnel_id=fncmcofu0fm43cx5…"
click at [544, 465] on div at bounding box center [783, 358] width 1203 height 657
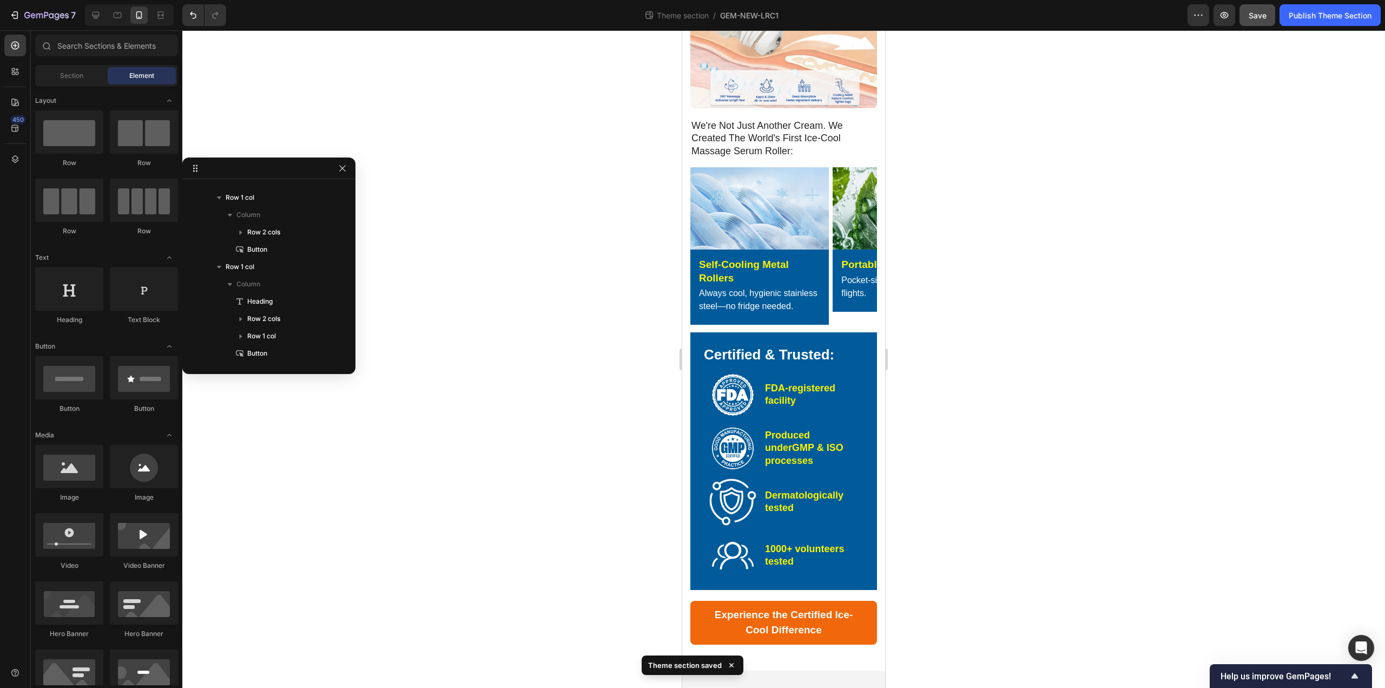
scroll to position [2770, 0]
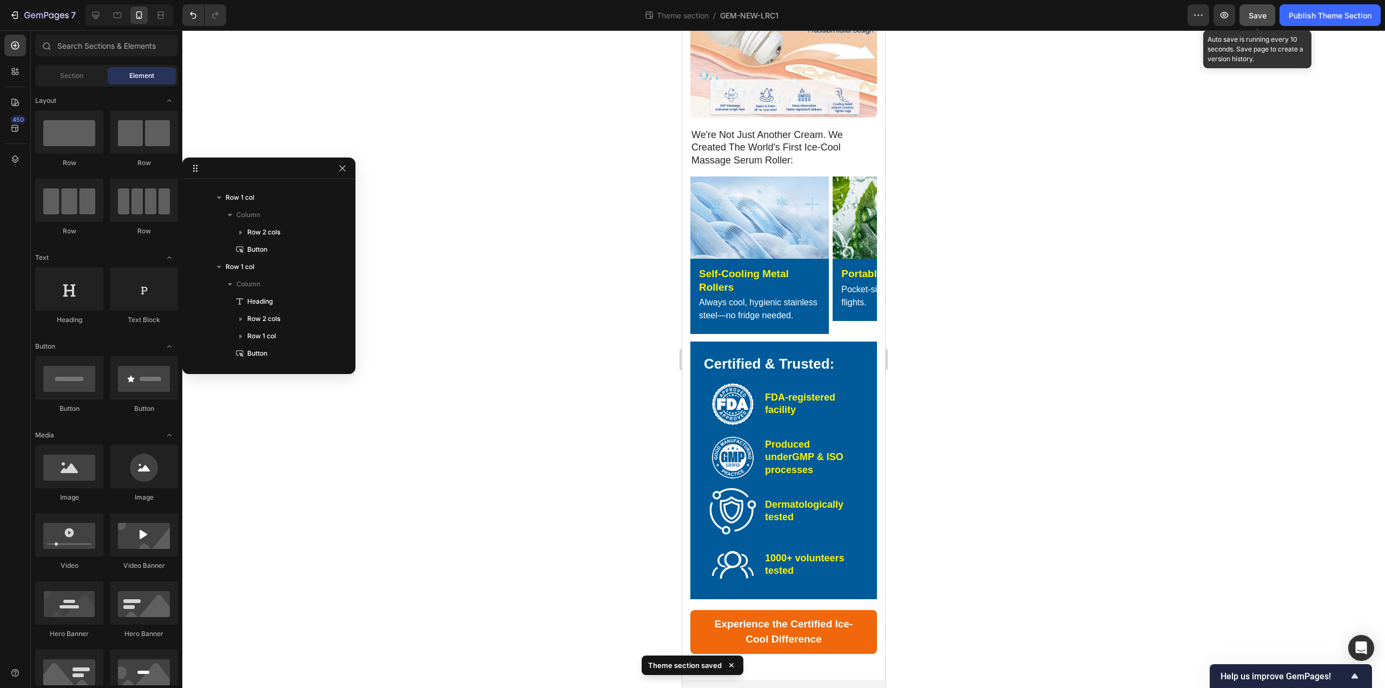
click at [691, 15] on span "Save" at bounding box center [1258, 15] width 18 height 9
click at [98, 17] on icon at bounding box center [95, 15] width 11 height 11
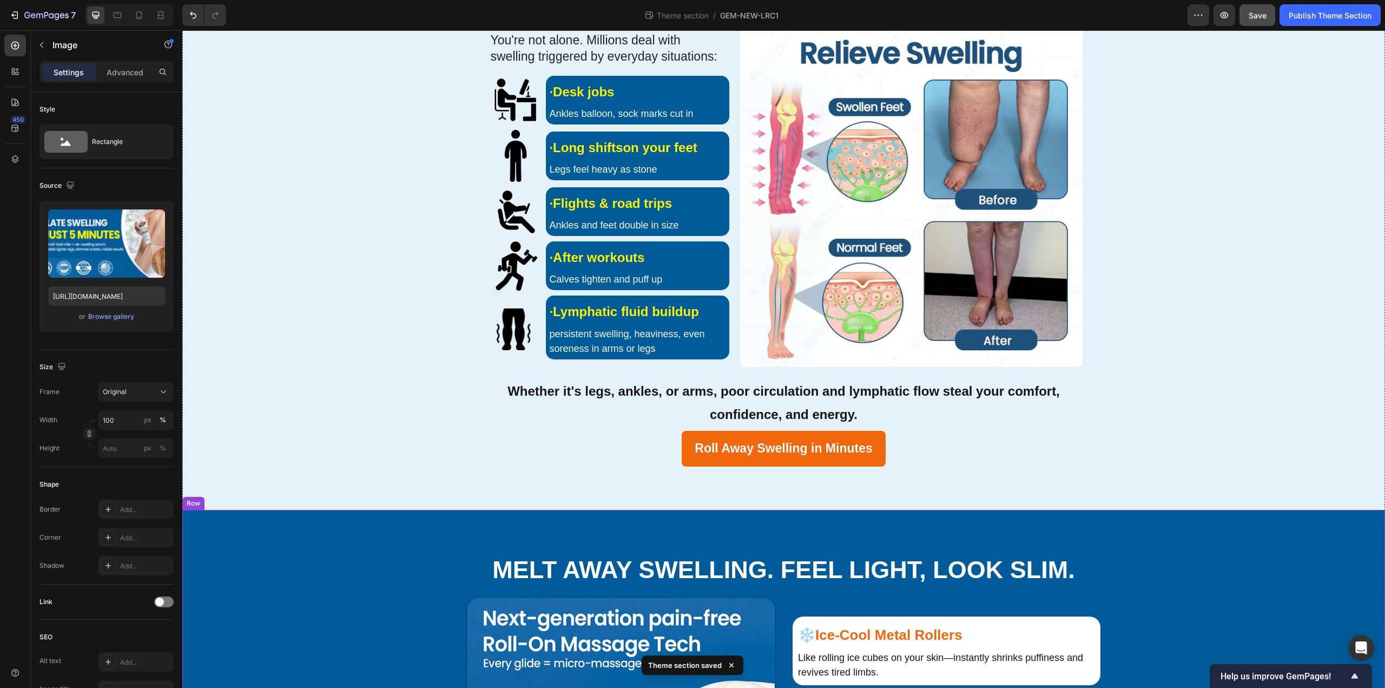
scroll to position [866, 0]
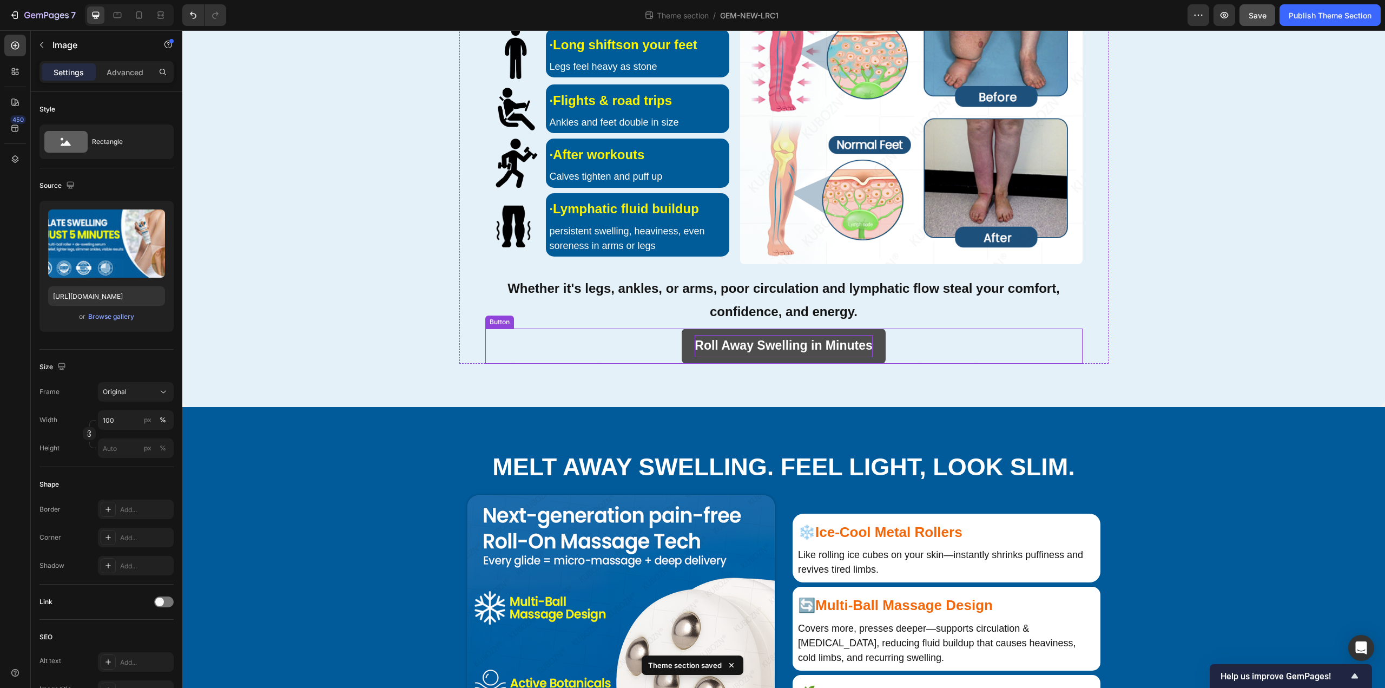
click at [691, 357] on p "Roll Away Swelling in Minutes" at bounding box center [783, 346] width 177 height 22
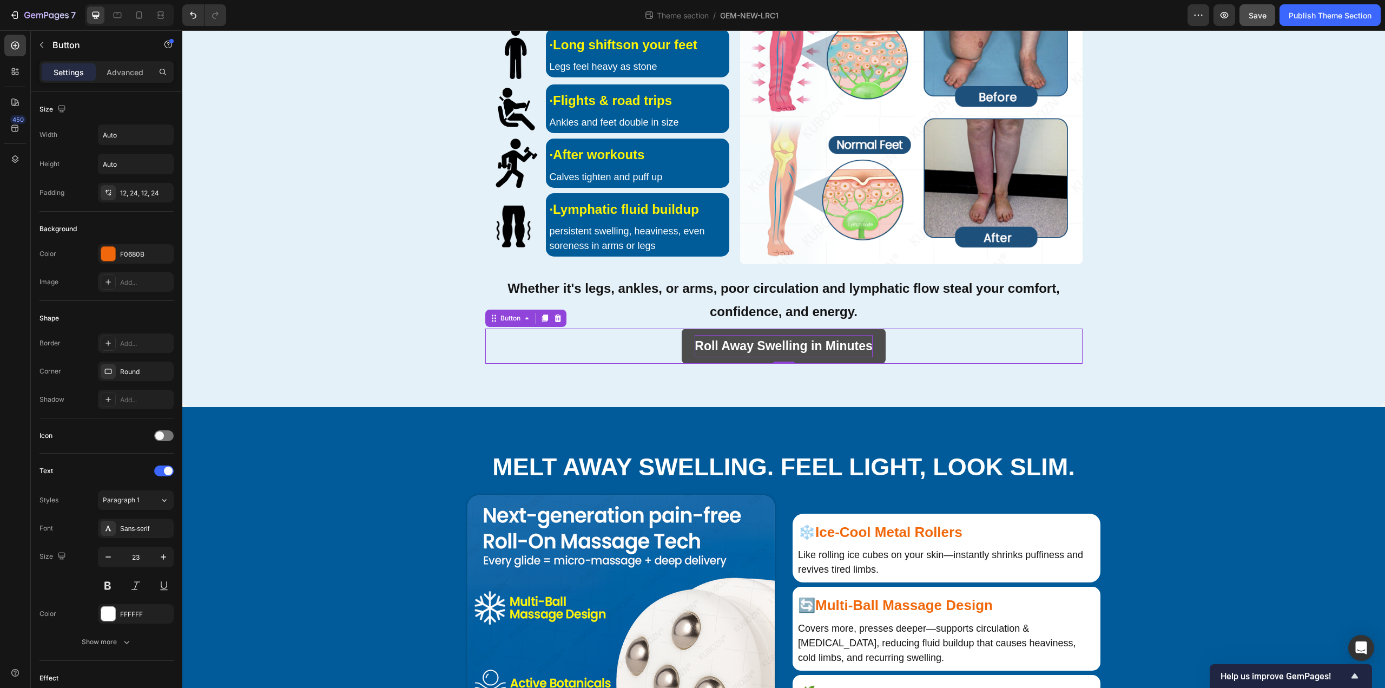
click at [691, 353] on strong "Roll Away Swelling in Minutes" at bounding box center [783, 346] width 177 height 14
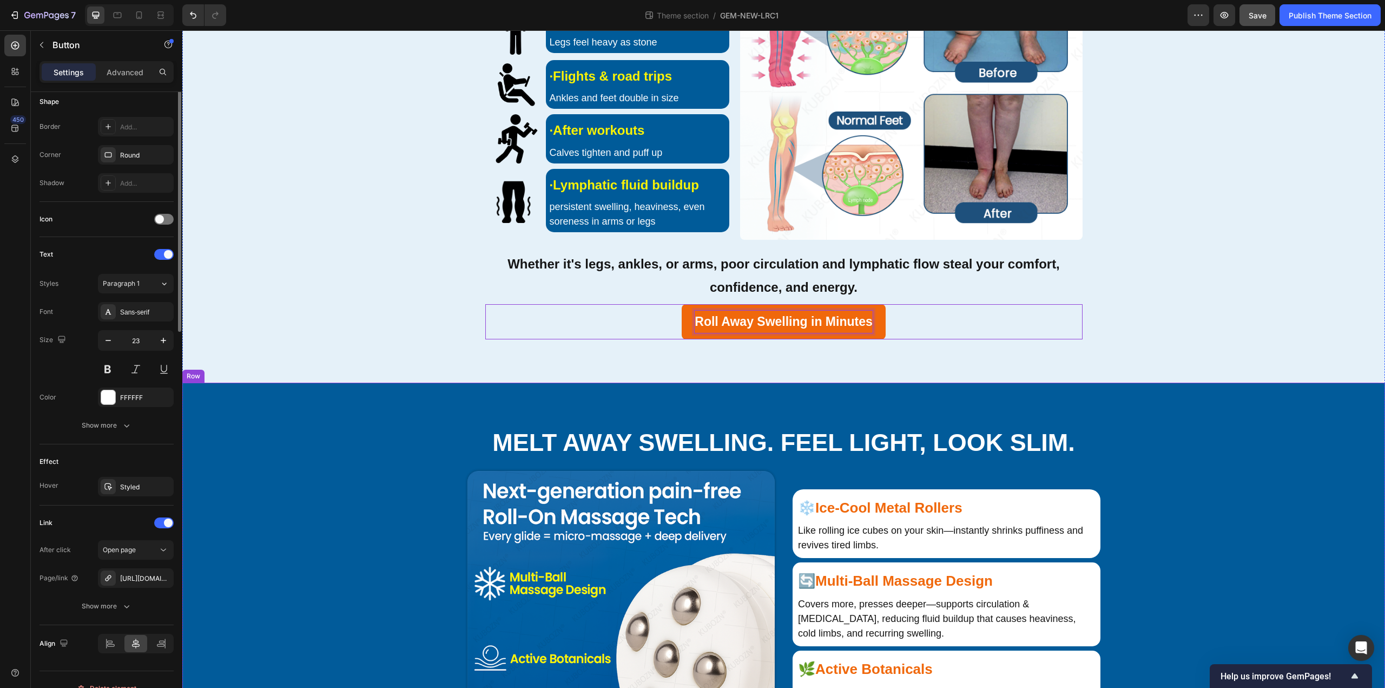
scroll to position [920, 0]
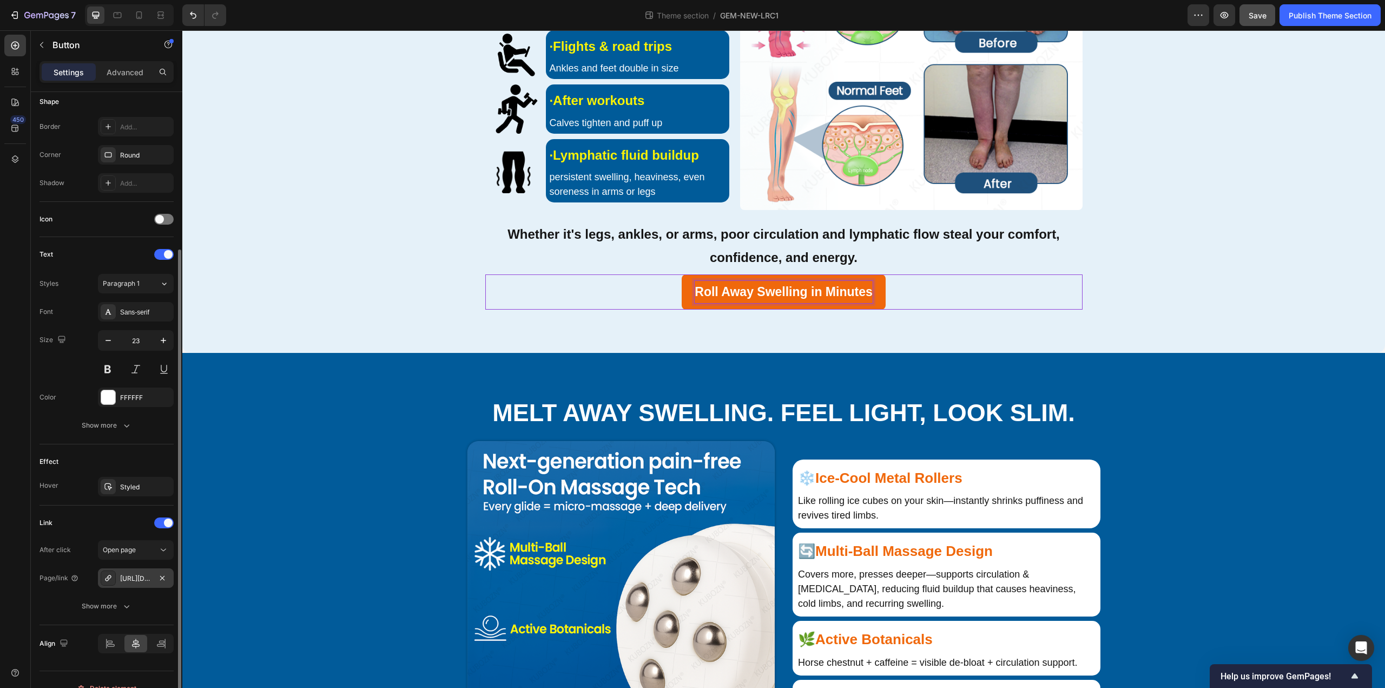
click at [136, 583] on div "https://calmanaa.com/a/s/ic/preview/47184169697495:1?funnel_id=fncmcofu0fm43cx5…" at bounding box center [136, 577] width 76 height 19
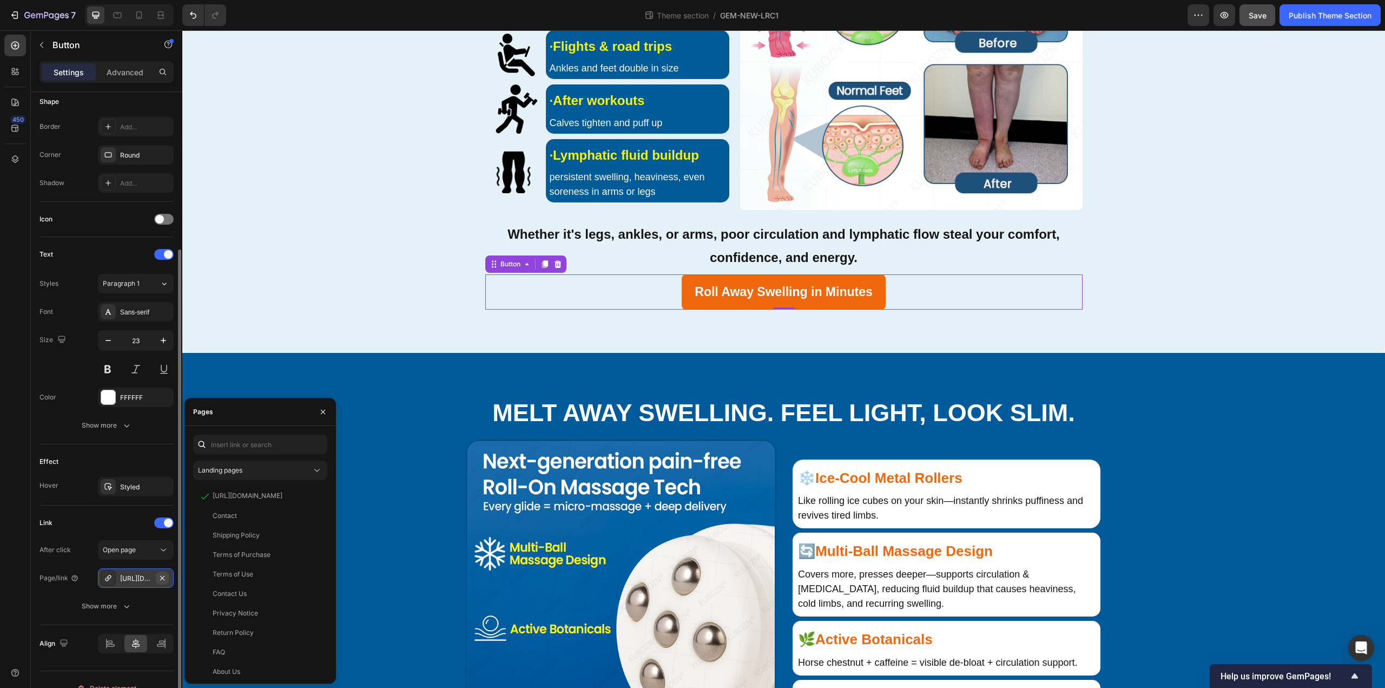
click at [161, 580] on icon "button" at bounding box center [162, 578] width 9 height 9
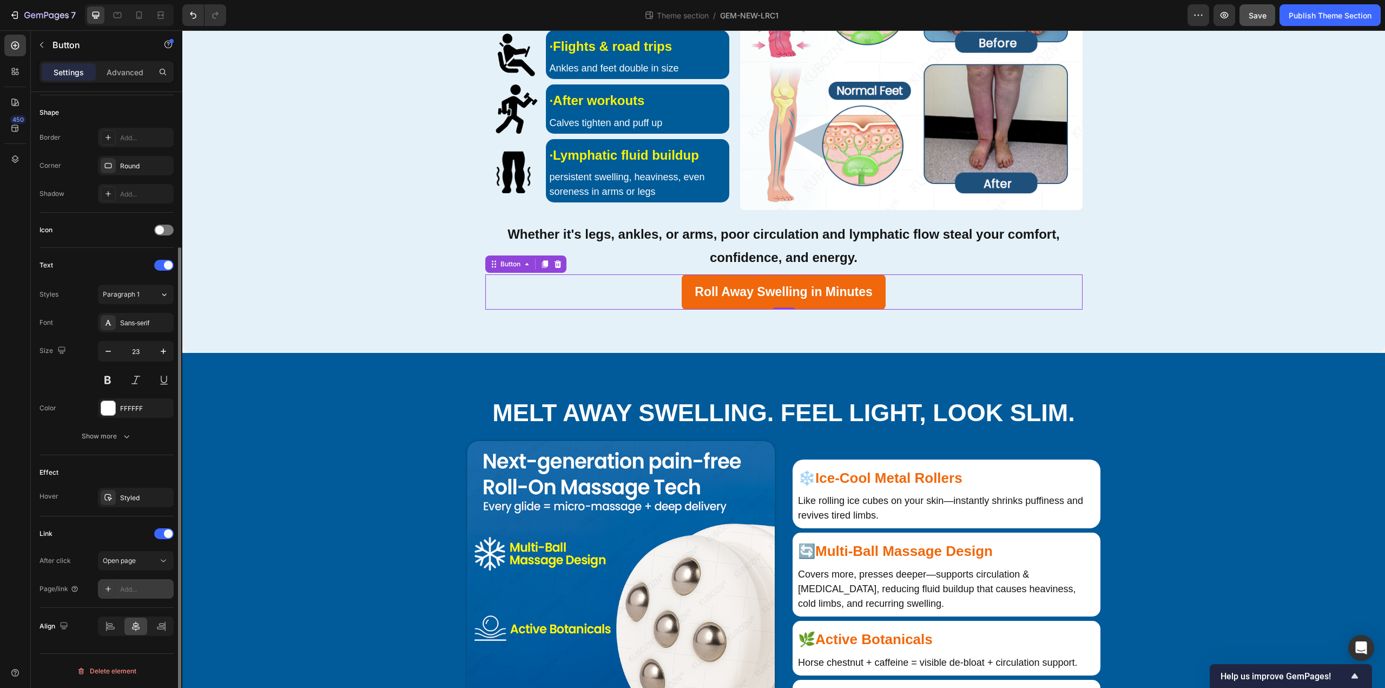
scroll to position [206, 0]
click at [142, 588] on div "Add..." at bounding box center [145, 589] width 51 height 10
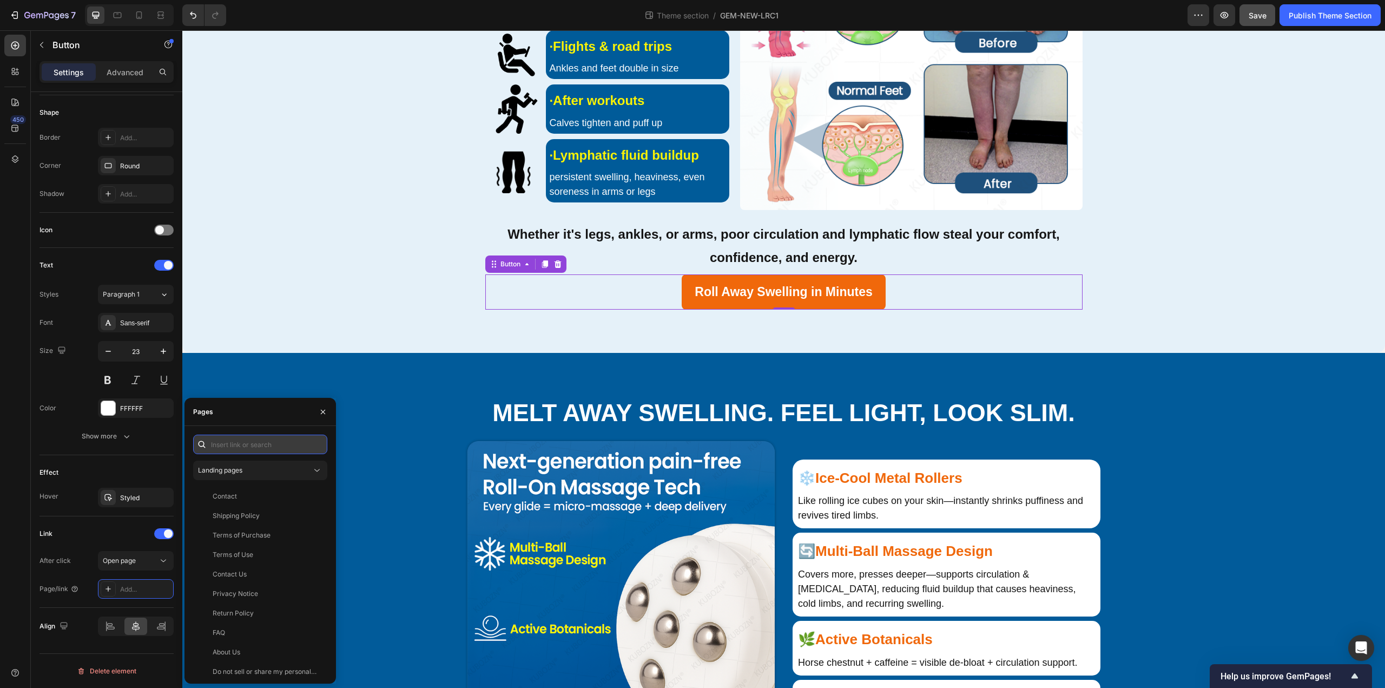
click at [261, 446] on input "text" at bounding box center [260, 444] width 134 height 19
paste input "https://calmanaa.com/a/s/ic/preview/47184169697495:1?funnel_id=fncmcofu0fm43cx5…"
type input "https://calmanaa.com/a/s/ic/preview/47184169697495:1?funnel_id=fncmcofu0fm43cx5…"
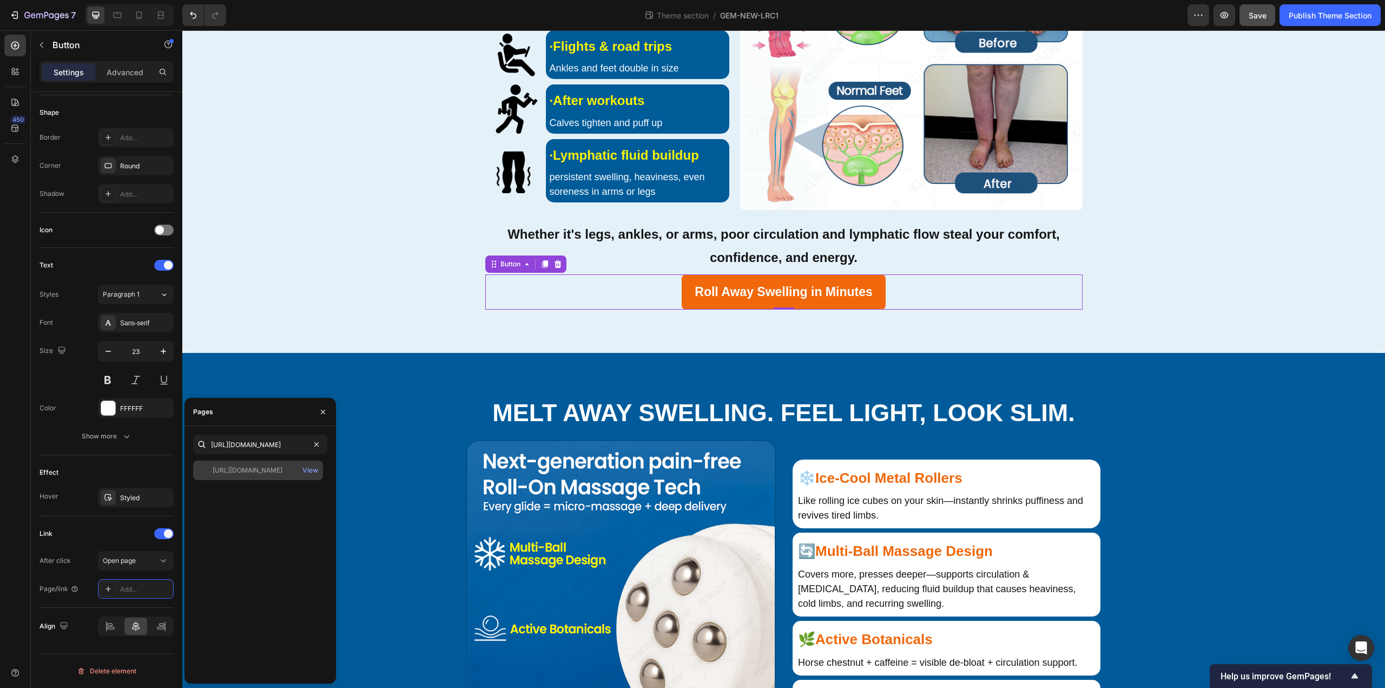
click at [250, 471] on div "https://calmanaa.com/a/s/ic/preview/47184169697495:1?funnel_id=fncmcofu0fm43cx5…" at bounding box center [248, 470] width 70 height 10
click at [691, 374] on div "Melt Away Swelling. Feel Light, Look Slim. Heading ❄️ Ice-Cool Metal Rollers He…" at bounding box center [783, 564] width 1203 height 422
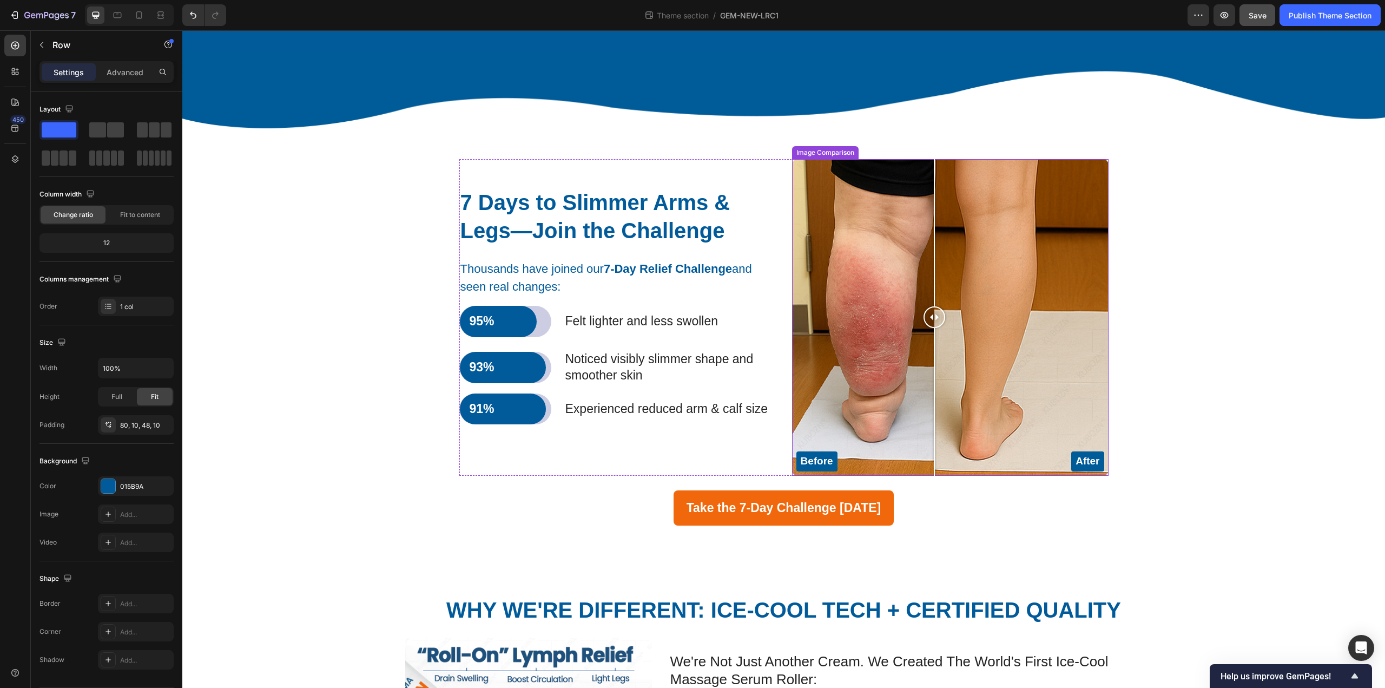
scroll to position [2273, 0]
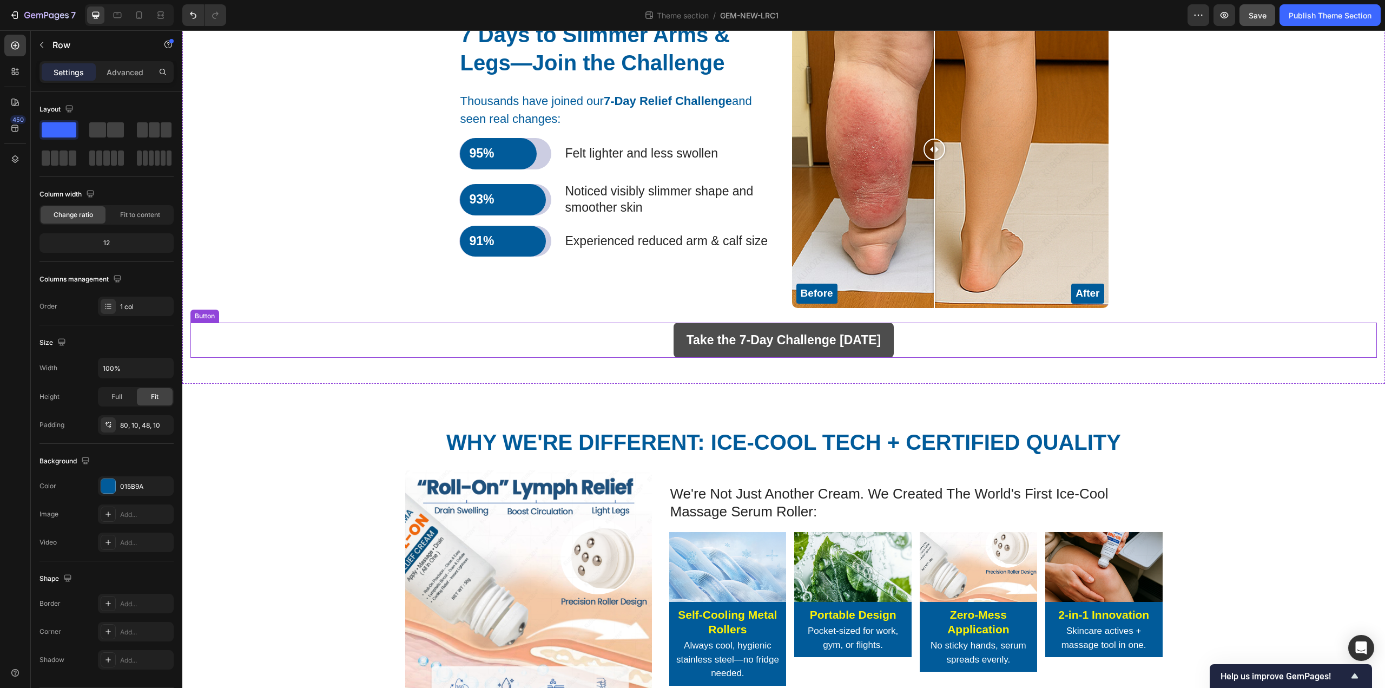
click at [691, 358] on link "Take the 7-Day Challenge [DATE]" at bounding box center [784, 340] width 221 height 35
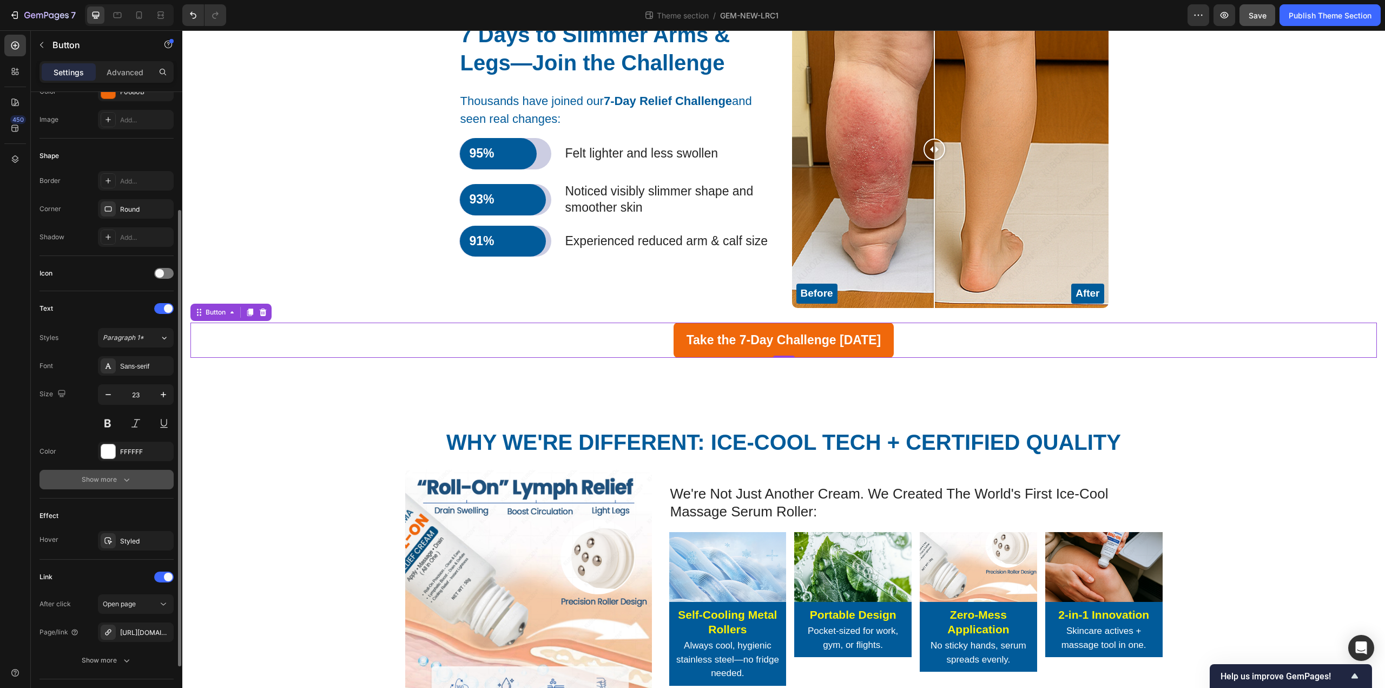
scroll to position [216, 0]
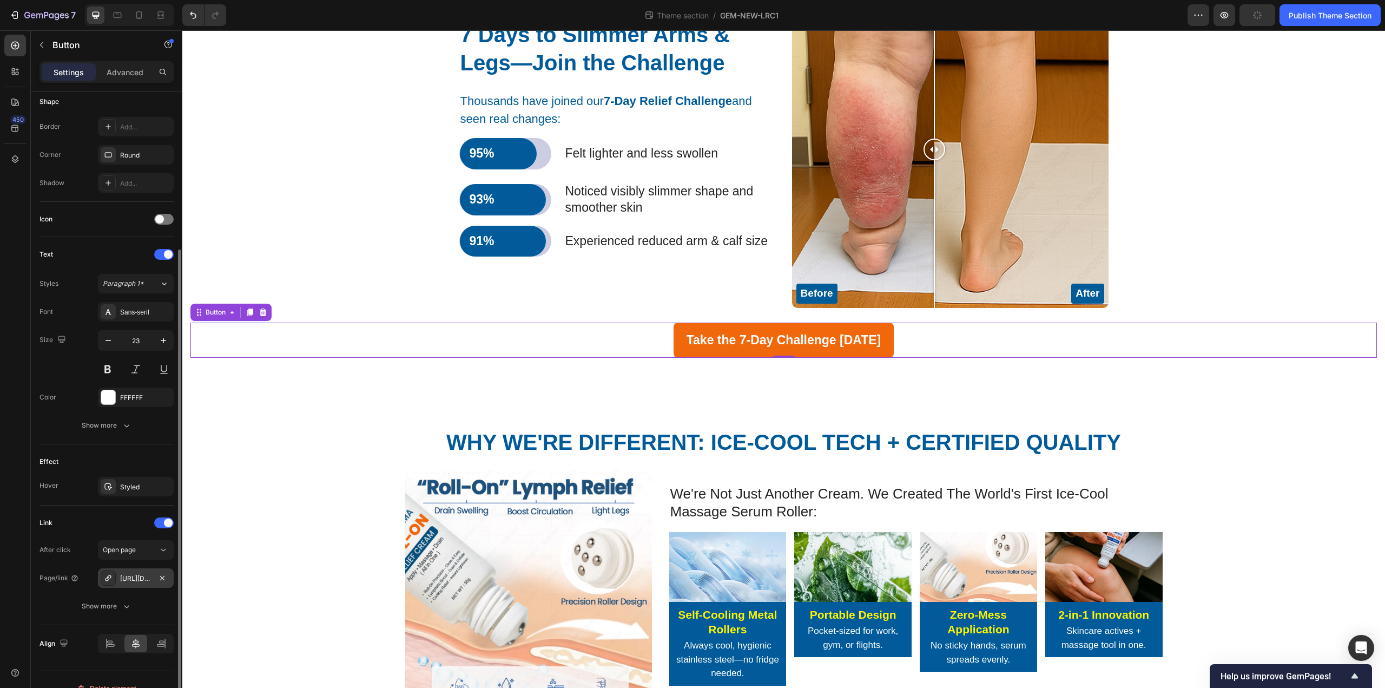
click at [138, 581] on div "https://calmanaa.com/a/s/ic/preview/47184169697495:1?funnel_id=fncmcofu0fm43cx5…" at bounding box center [135, 579] width 31 height 10
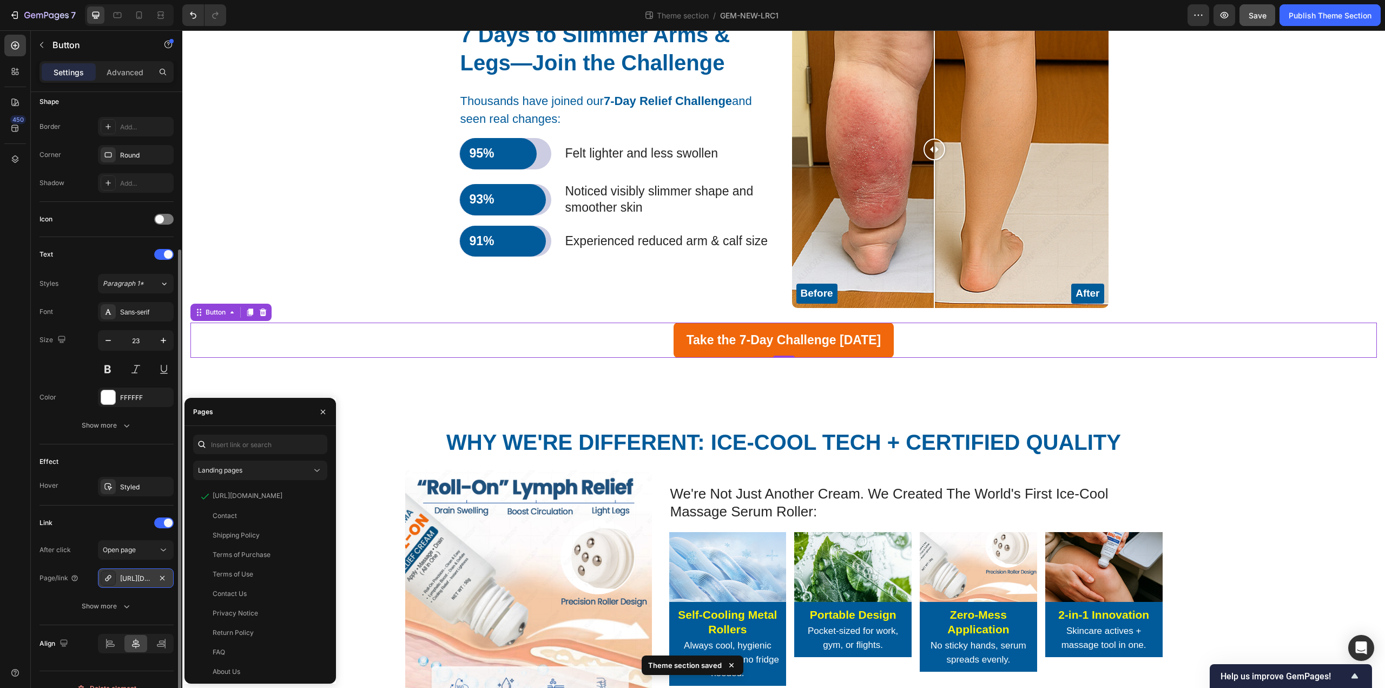
click at [143, 576] on div "https://calmanaa.com/a/s/ic/preview/47184169697495:1?funnel_id=fncmcofu0fm43cx5…" at bounding box center [135, 579] width 31 height 10
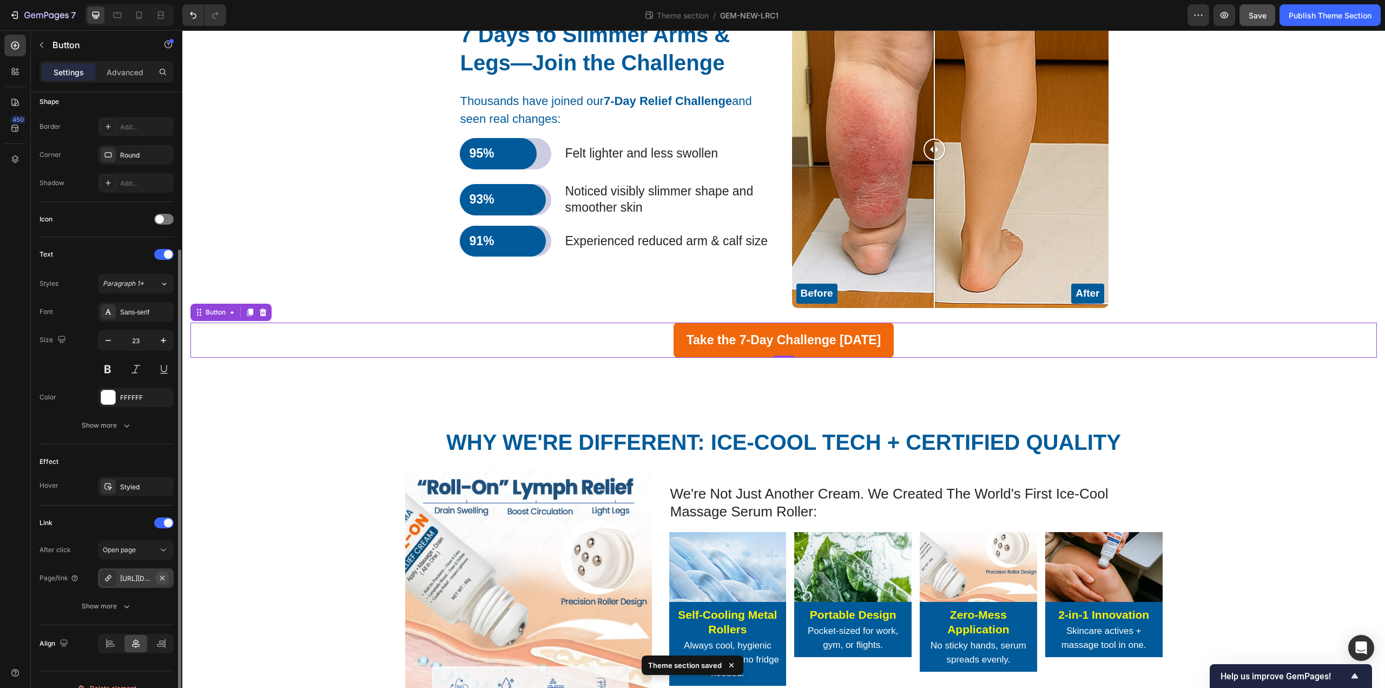
click at [165, 576] on icon "button" at bounding box center [162, 578] width 9 height 9
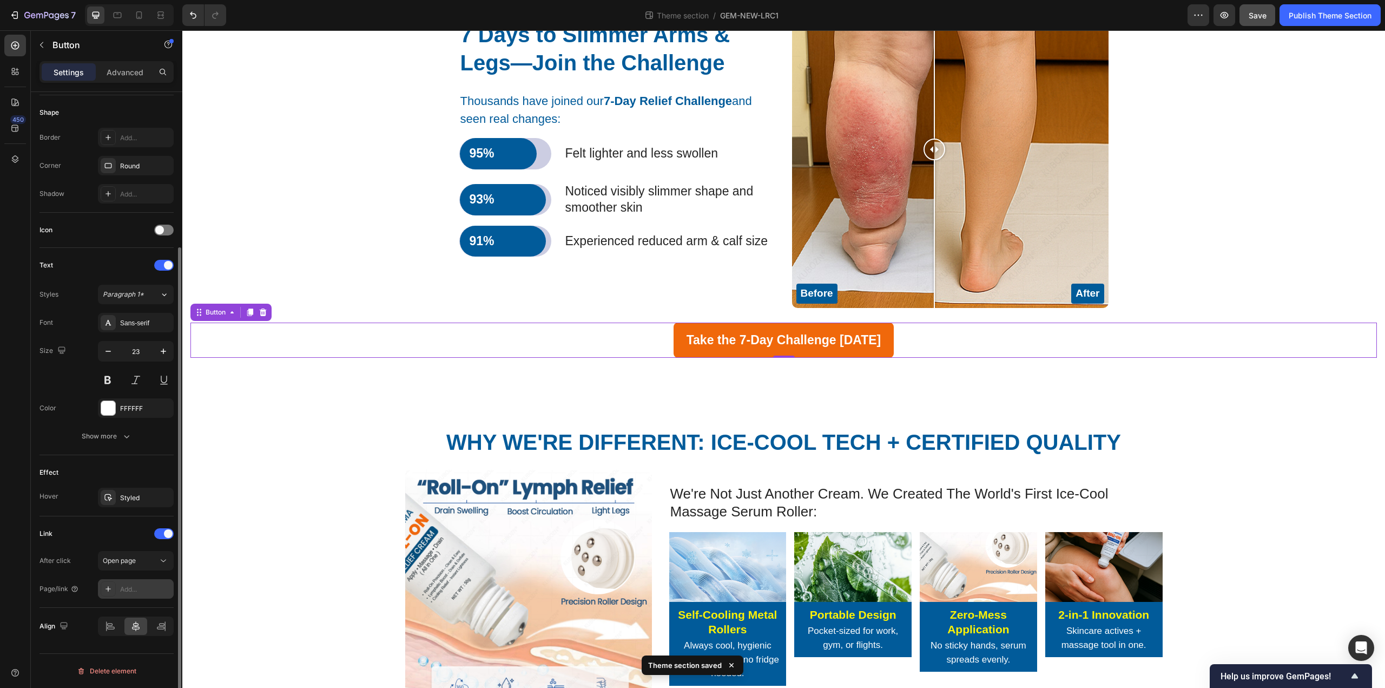
scroll to position [0, 0]
drag, startPoint x: 142, startPoint y: 579, endPoint x: 141, endPoint y: 584, distance: 5.5
click at [142, 580] on div "Add..." at bounding box center [136, 588] width 76 height 19
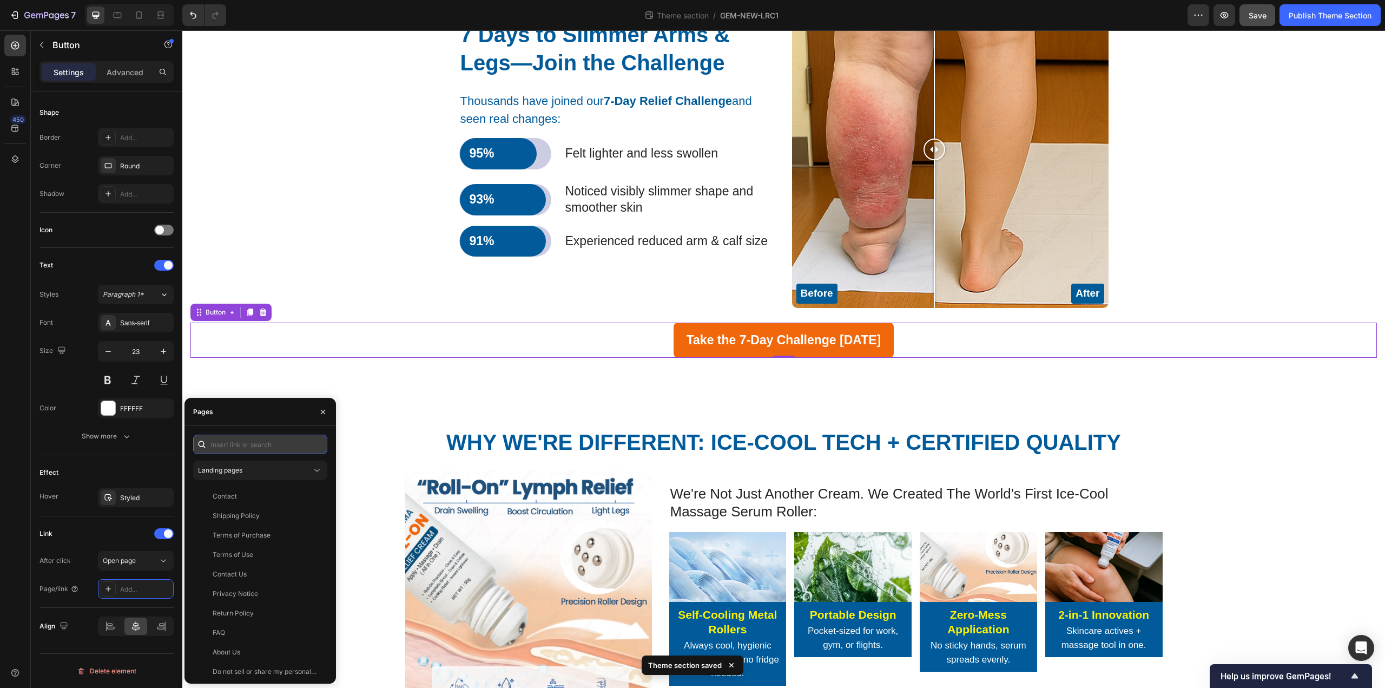
click at [241, 445] on input "text" at bounding box center [260, 444] width 134 height 19
paste input "https://calmanaa.com/a/s/ic/preview/47184169697495:1?funnel_id=fncmcofu0fm43cx5…"
type input "https://calmanaa.com/a/s/ic/preview/47184169697495:1?funnel_id=fncmcofu0fm43cx5…"
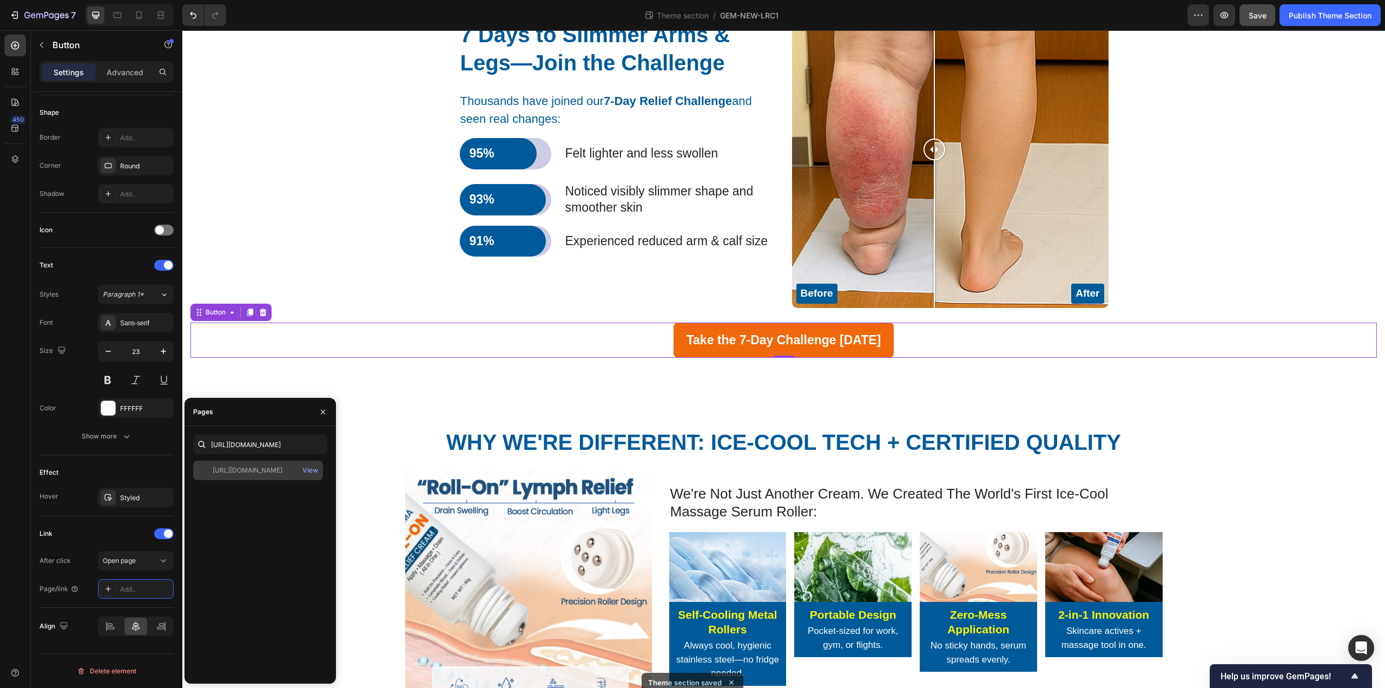
click at [271, 474] on div "https://calmanaa.com/a/s/ic/preview/47184169697495:1?funnel_id=fncmcofu0fm43cx5…" at bounding box center [248, 470] width 70 height 10
click at [479, 421] on div "Why We're Different: Ice-Cool Tech + Certified Quality Heading we're not just a…" at bounding box center [783, 654] width 1203 height 540
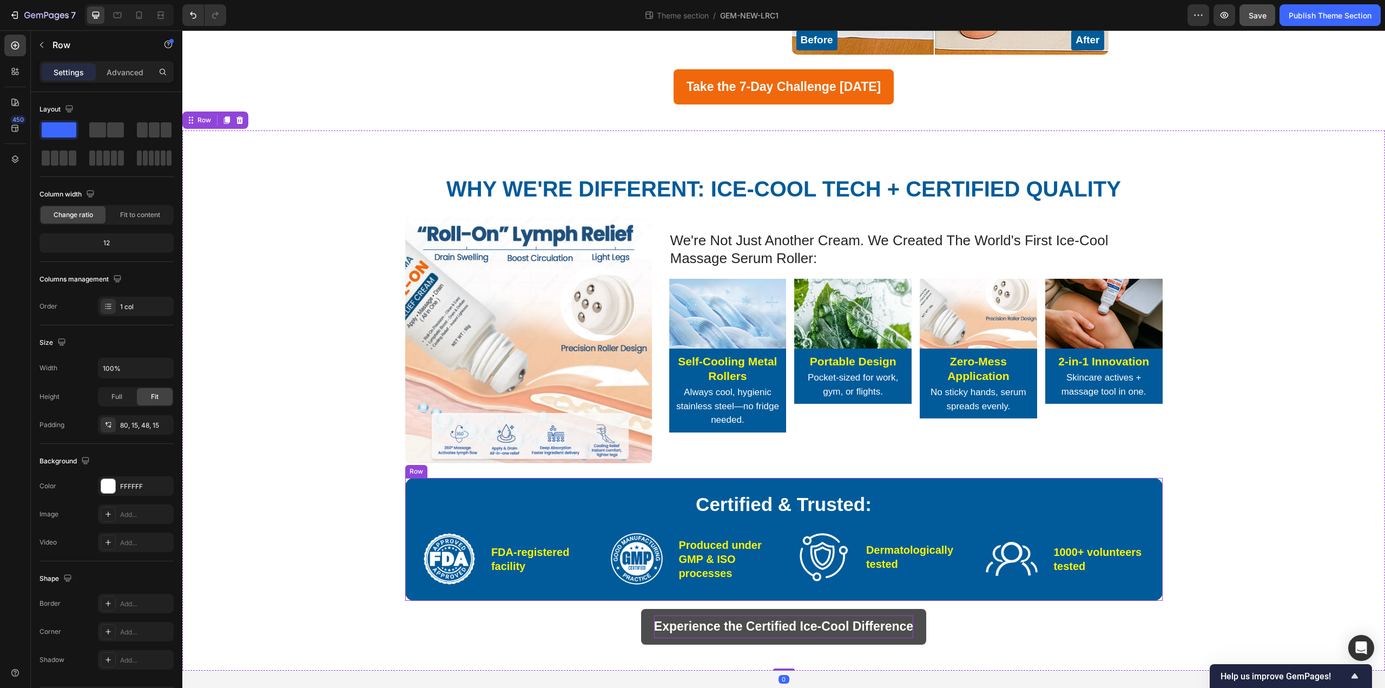
click at [690, 623] on strong "Experience the Certified Ice-Cool Difference" at bounding box center [783, 626] width 259 height 14
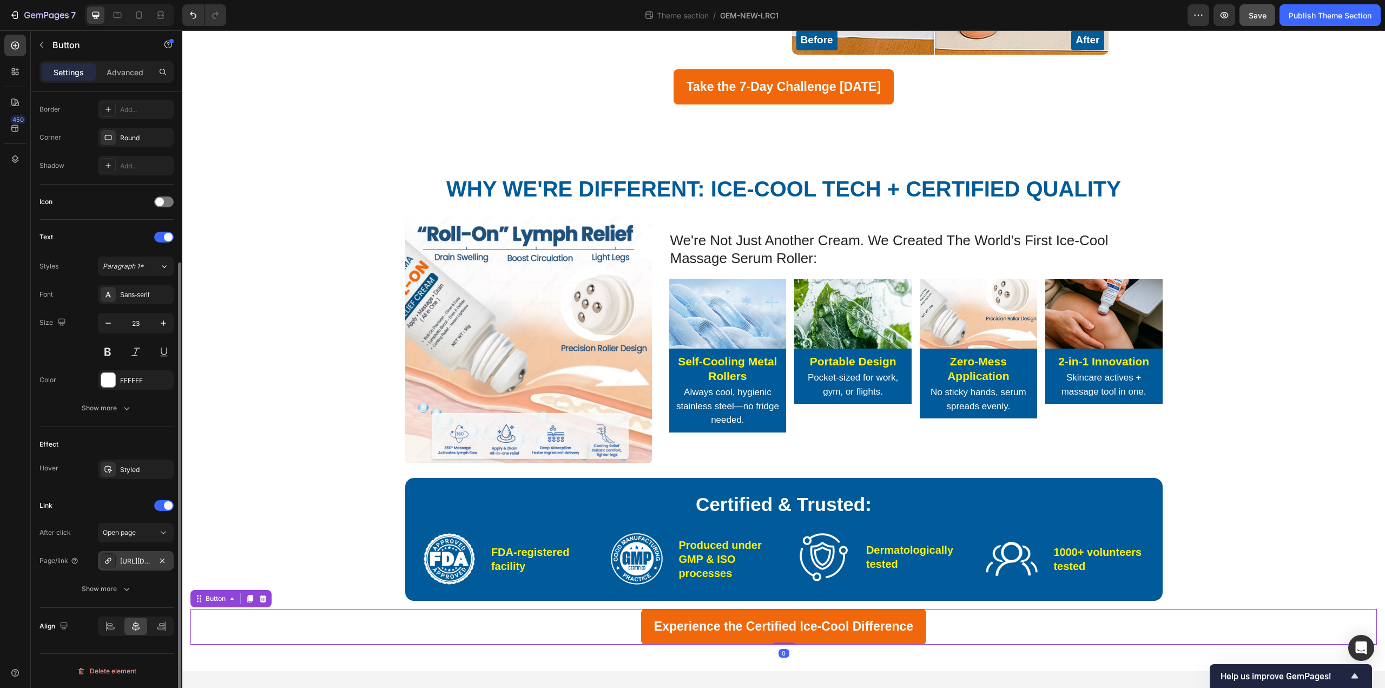
click at [140, 570] on div "https://calmanaa.com/a/s/ic/preview/47184169697495:1?funnel_id=fncmcofu0fm43cx5…" at bounding box center [136, 560] width 76 height 19
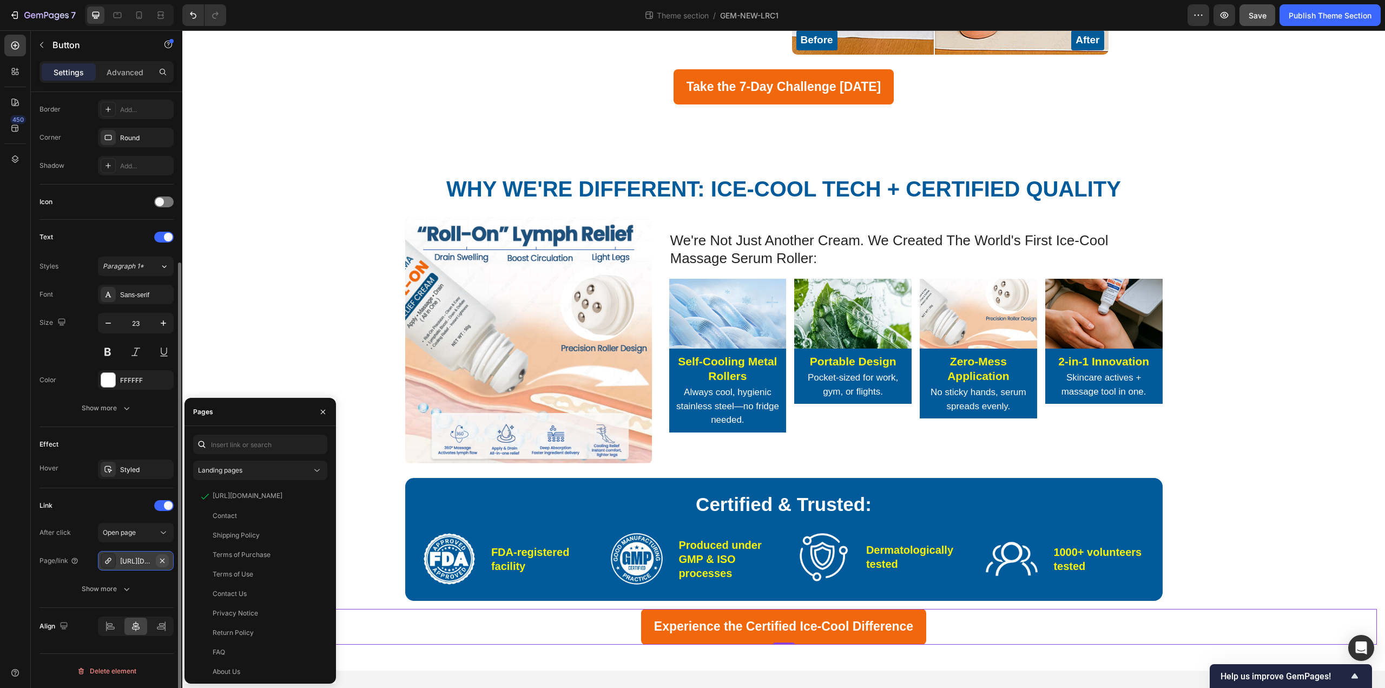
click at [160, 565] on button "button" at bounding box center [162, 560] width 13 height 13
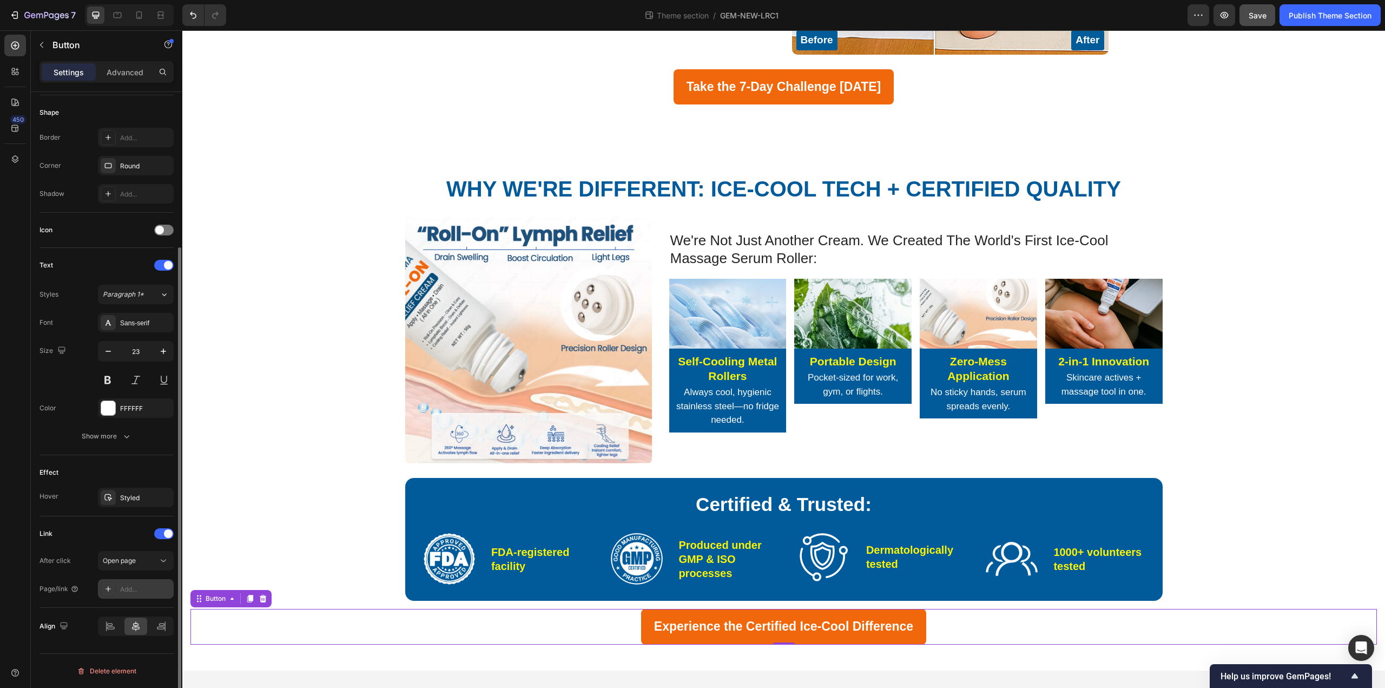
drag, startPoint x: 136, startPoint y: 589, endPoint x: 203, endPoint y: 537, distance: 84.1
click at [136, 589] on div "Add..." at bounding box center [145, 589] width 51 height 10
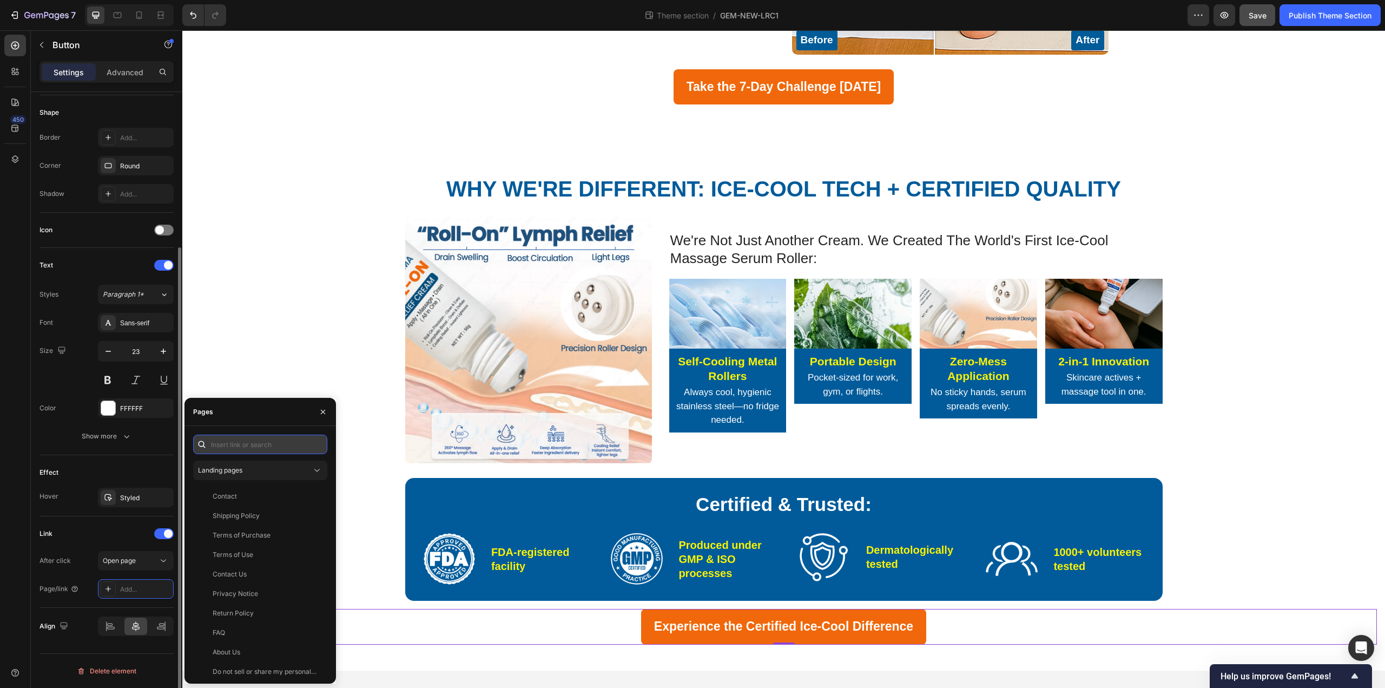
click at [266, 440] on input "text" at bounding box center [260, 444] width 134 height 19
paste input "https://calmanaa.com/a/s/ic/preview/47184169697495:1?funnel_id=fncmcofu0fm43cx5…"
type input "https://calmanaa.com/a/s/ic/preview/47184169697495:1?funnel_id=fncmcofu0fm43cx5…"
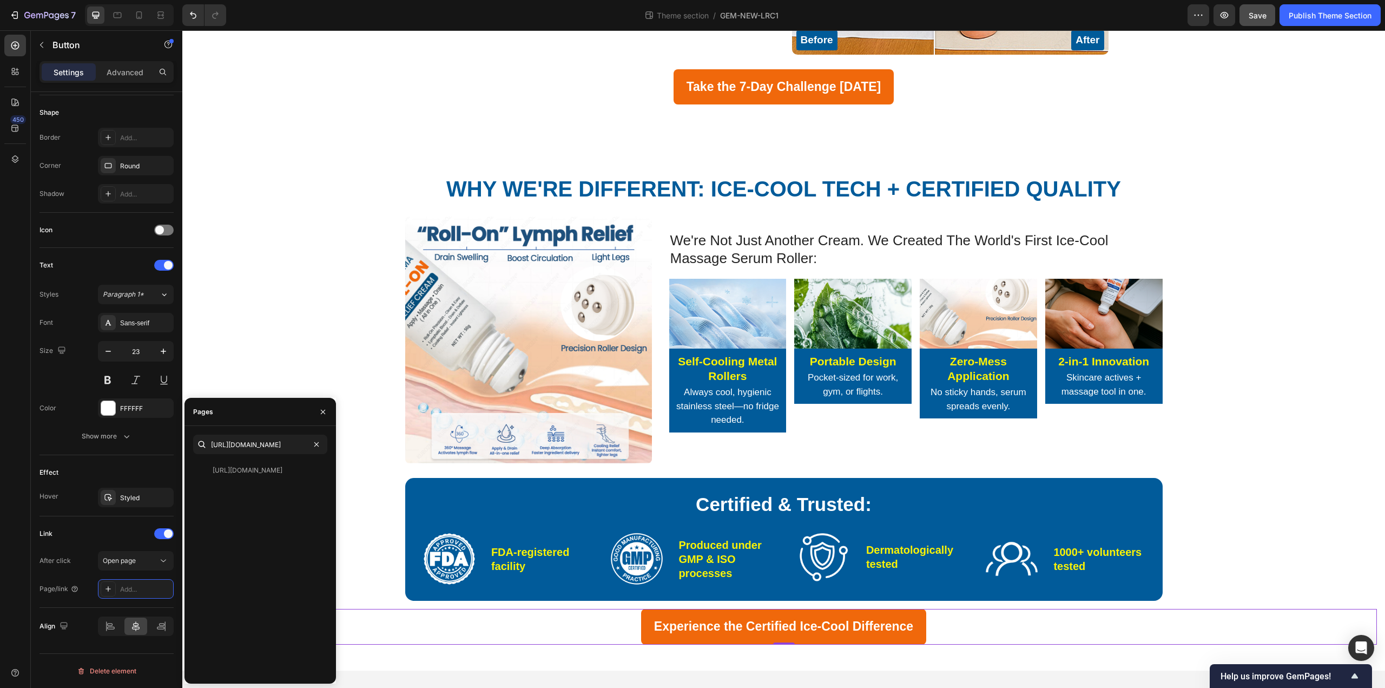
click at [290, 363] on div "Why We're Different: Ice-Cool Tech + Certified Quality Heading we're not just a…" at bounding box center [783, 409] width 1187 height 470
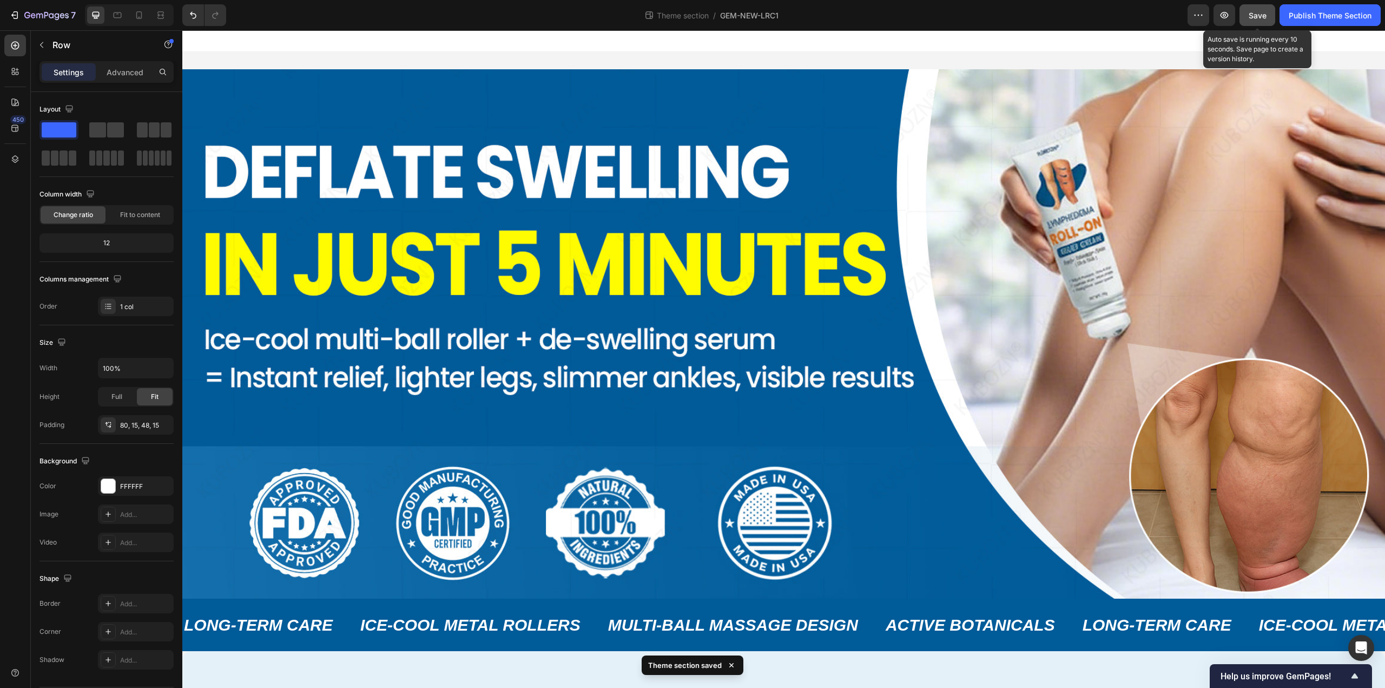
click at [691, 22] on button "Save" at bounding box center [1258, 15] width 36 height 22
click at [537, 35] on div at bounding box center [783, 41] width 1203 height 22
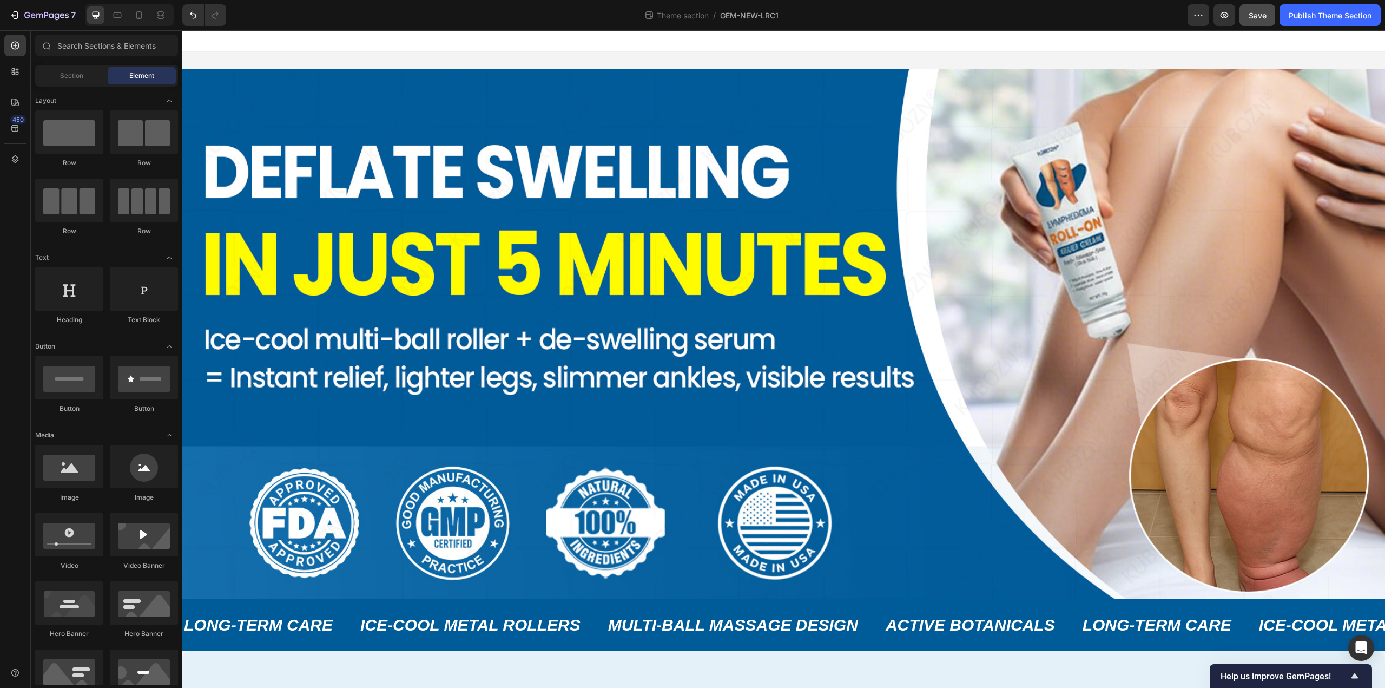
drag, startPoint x: 1351, startPoint y: 25, endPoint x: 1262, endPoint y: 14, distance: 89.5
click at [691, 14] on span "Save" at bounding box center [1258, 15] width 18 height 9
click at [23, 19] on div "7" at bounding box center [42, 15] width 67 height 13
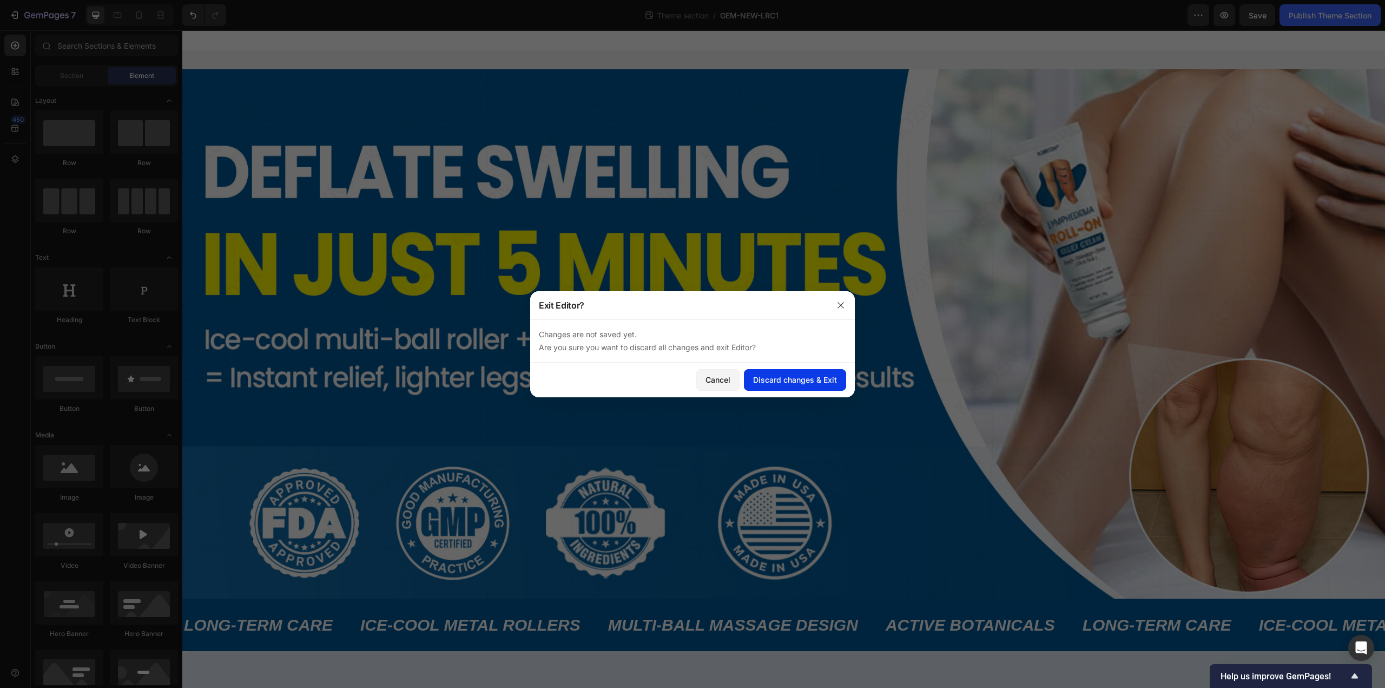
click at [691, 382] on div "Discard changes & Exit" at bounding box center [795, 379] width 84 height 11
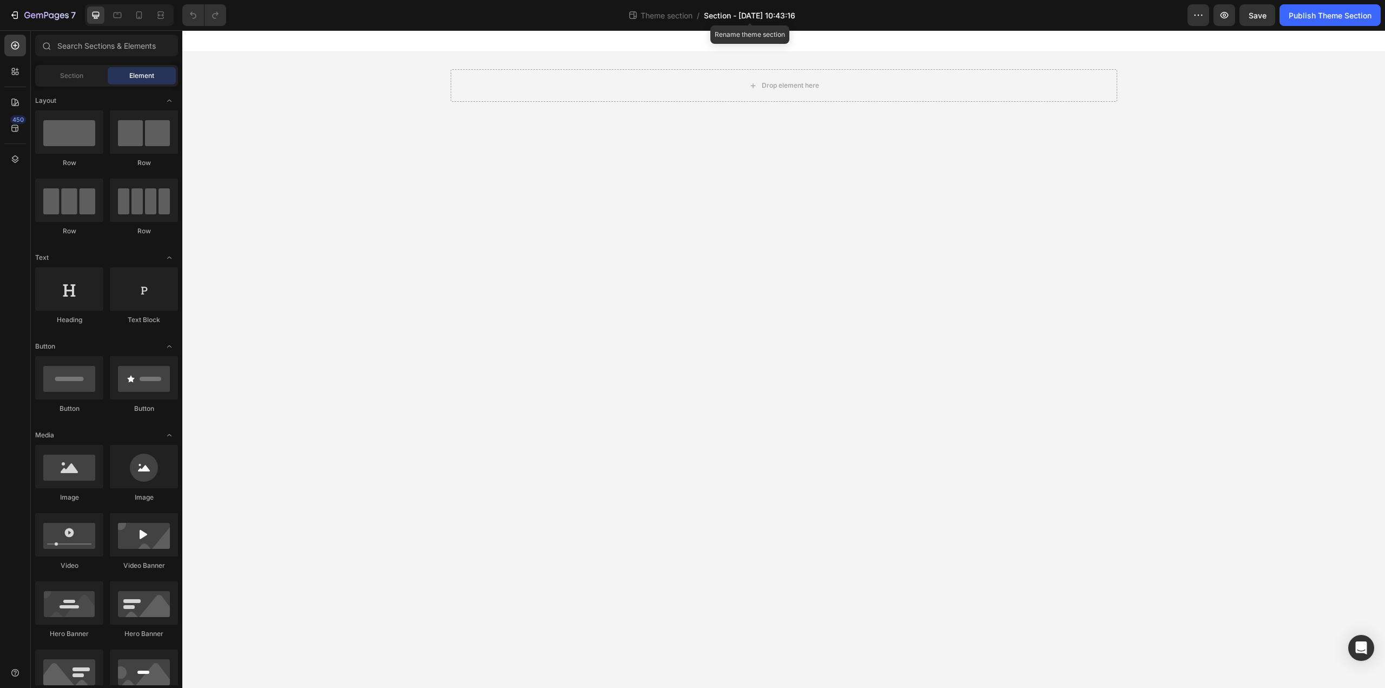
click at [726, 18] on span "Section - Sep 27 10:43:16" at bounding box center [749, 15] width 91 height 11
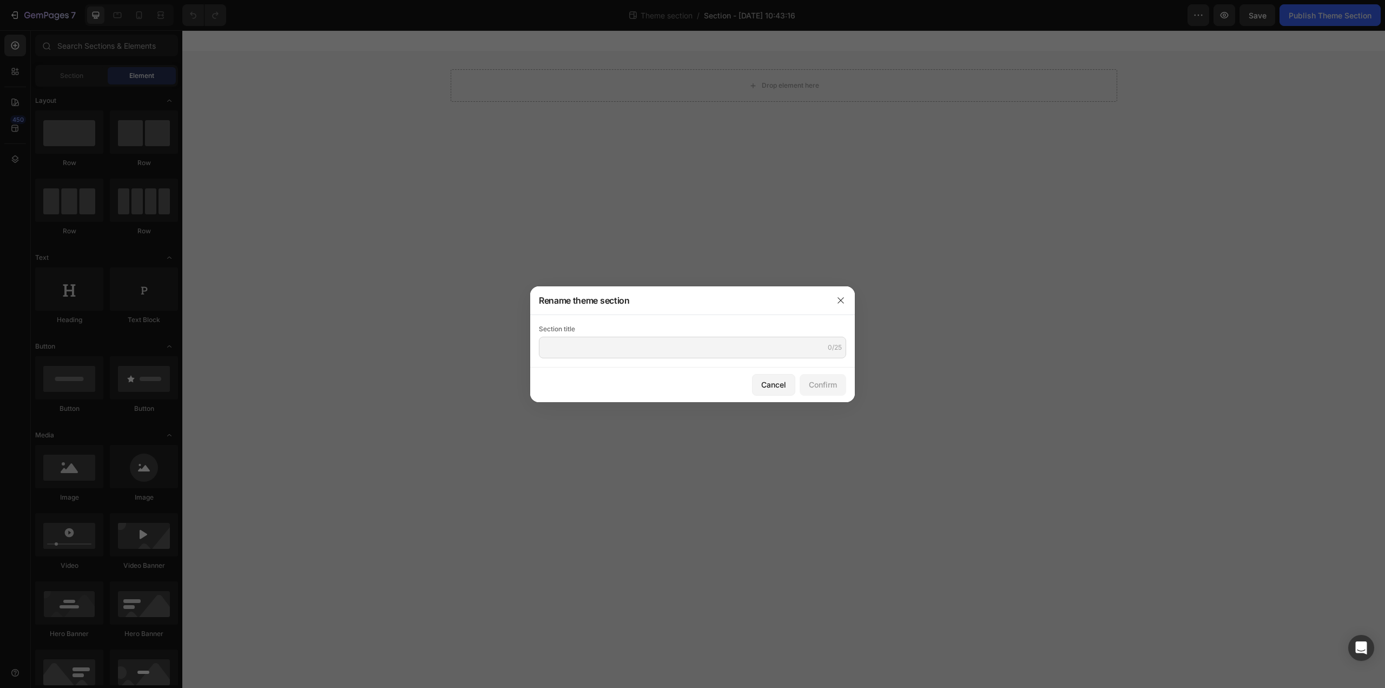
click at [652, 328] on div "Section title" at bounding box center [692, 329] width 307 height 11
click at [641, 342] on input "text" at bounding box center [692, 348] width 307 height 22
type input "GEM-NEW-LRC-2"
click at [839, 384] on button "Confirm" at bounding box center [823, 385] width 47 height 22
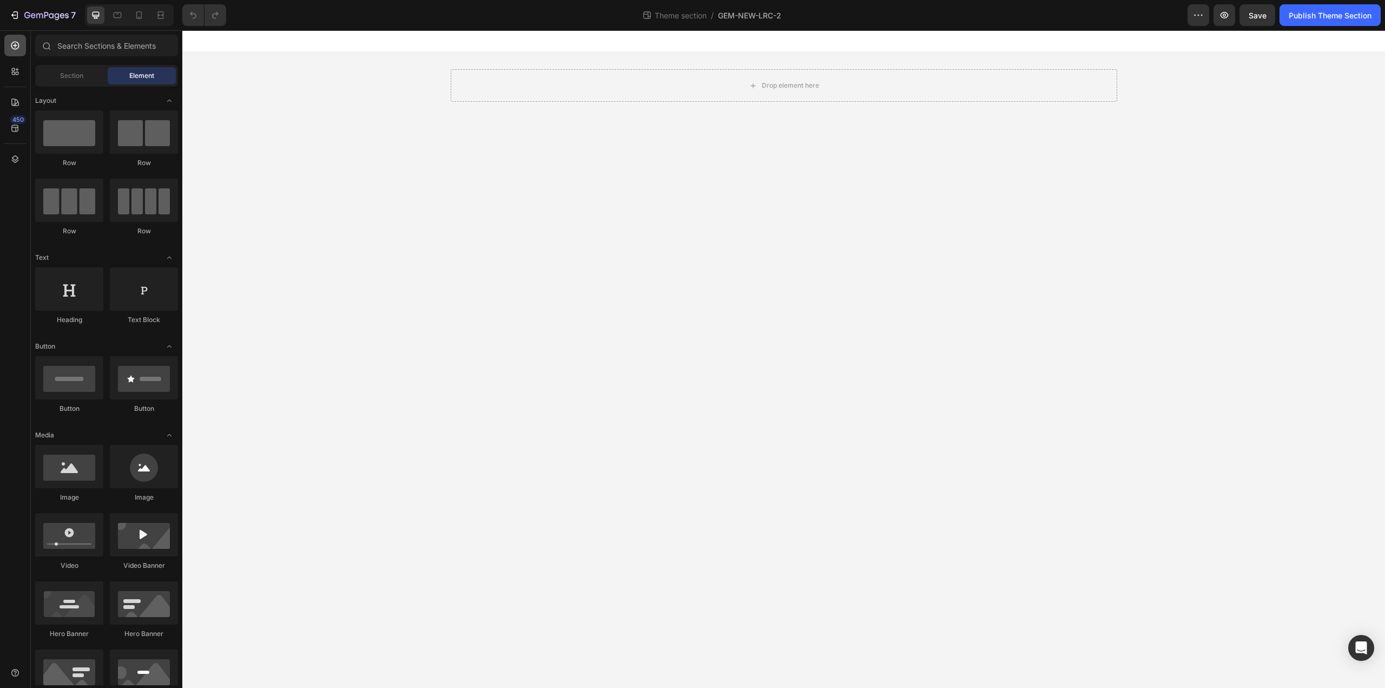
click at [20, 49] on icon at bounding box center [15, 45] width 11 height 11
click at [19, 65] on div at bounding box center [15, 72] width 22 height 22
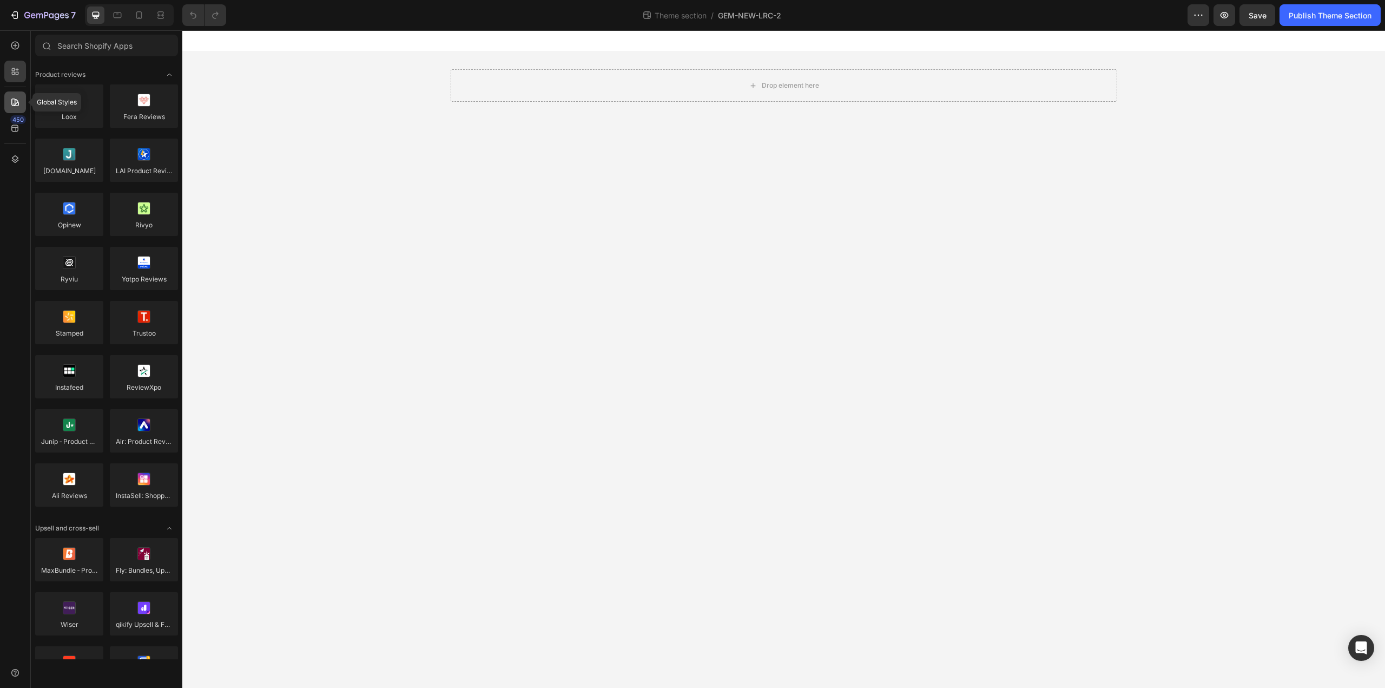
click at [15, 102] on icon at bounding box center [15, 102] width 8 height 8
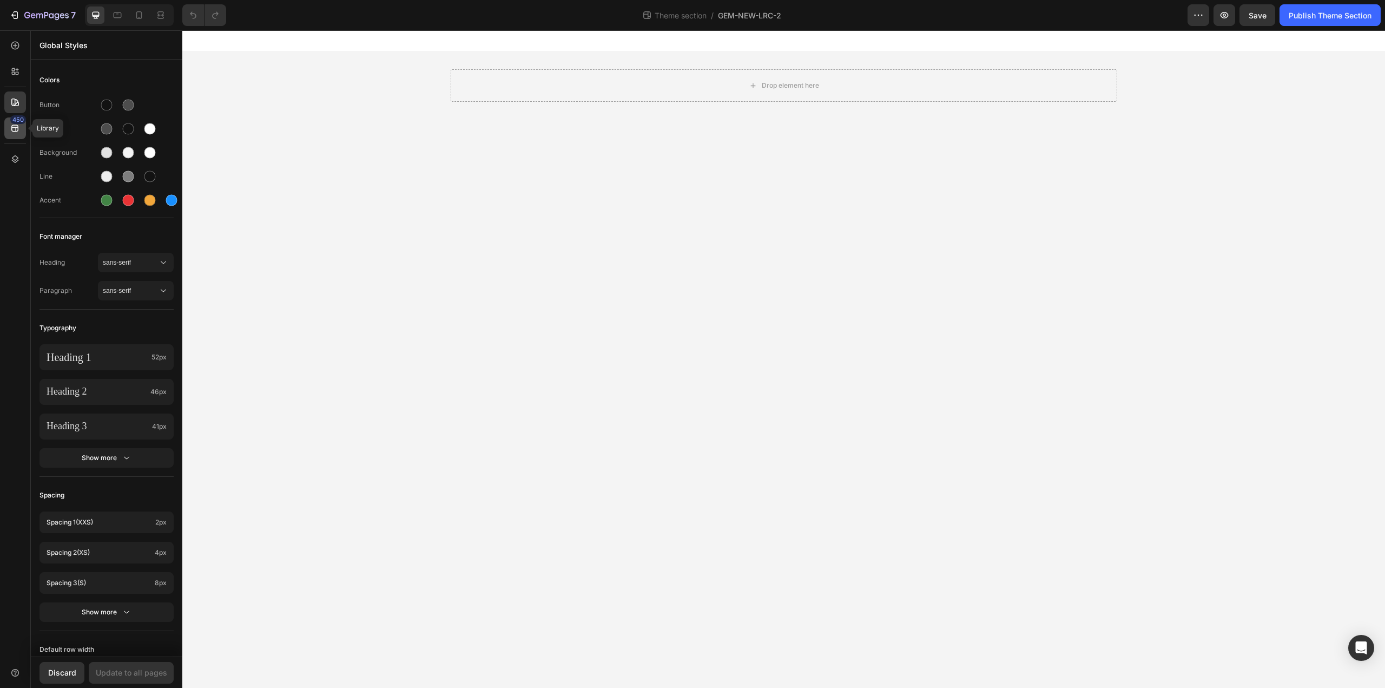
click at [15, 131] on icon at bounding box center [14, 128] width 7 height 7
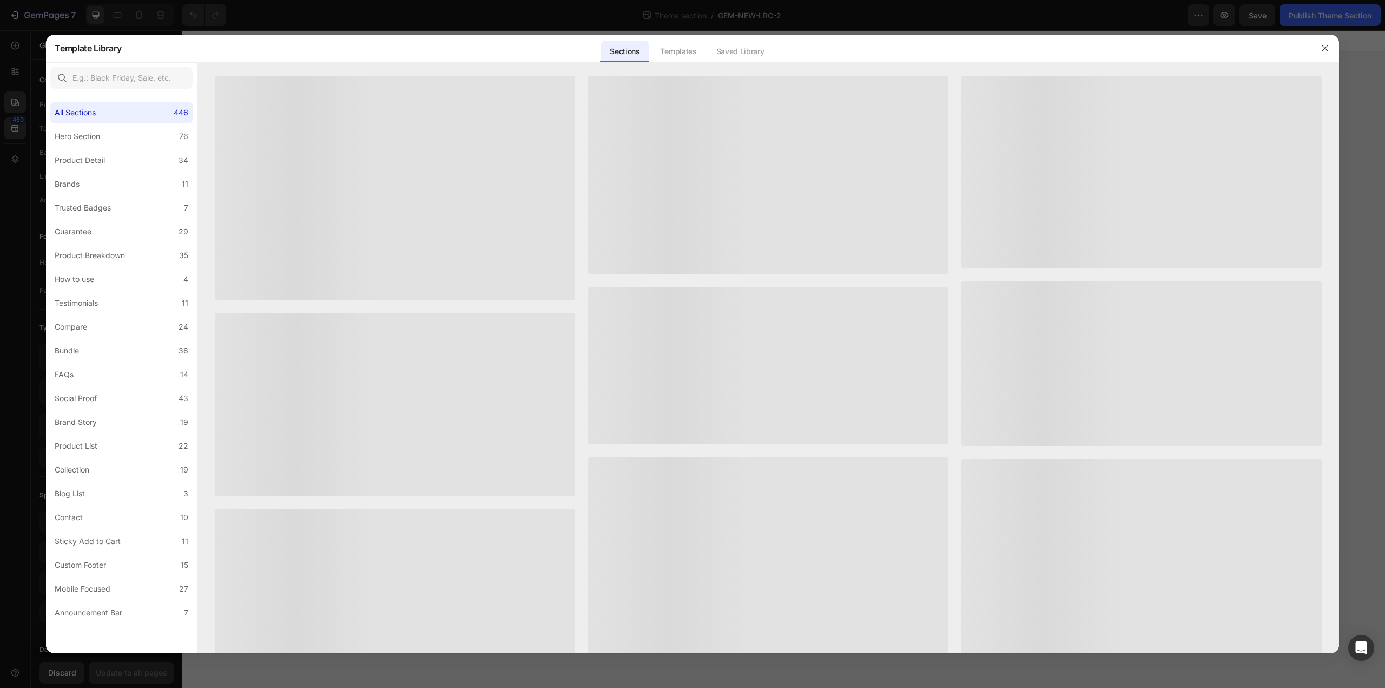
click at [17, 154] on div at bounding box center [692, 344] width 1385 height 688
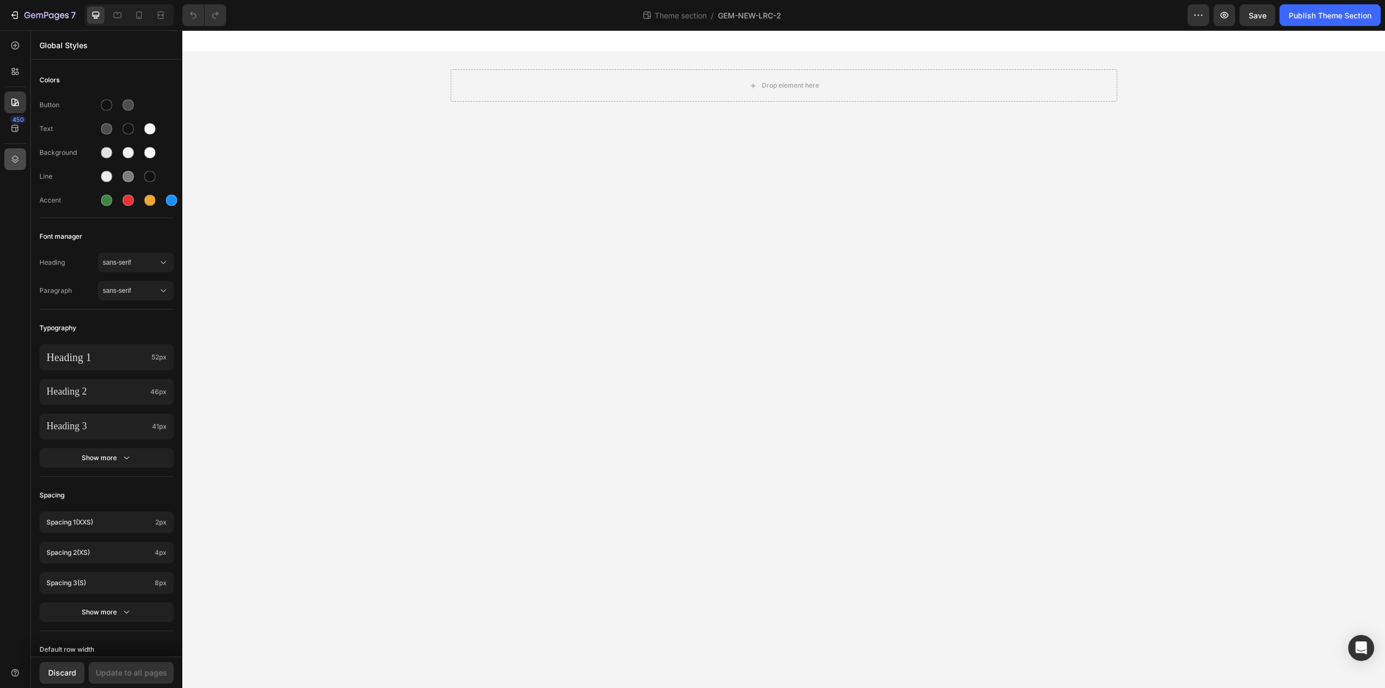
click at [6, 161] on div at bounding box center [15, 159] width 22 height 22
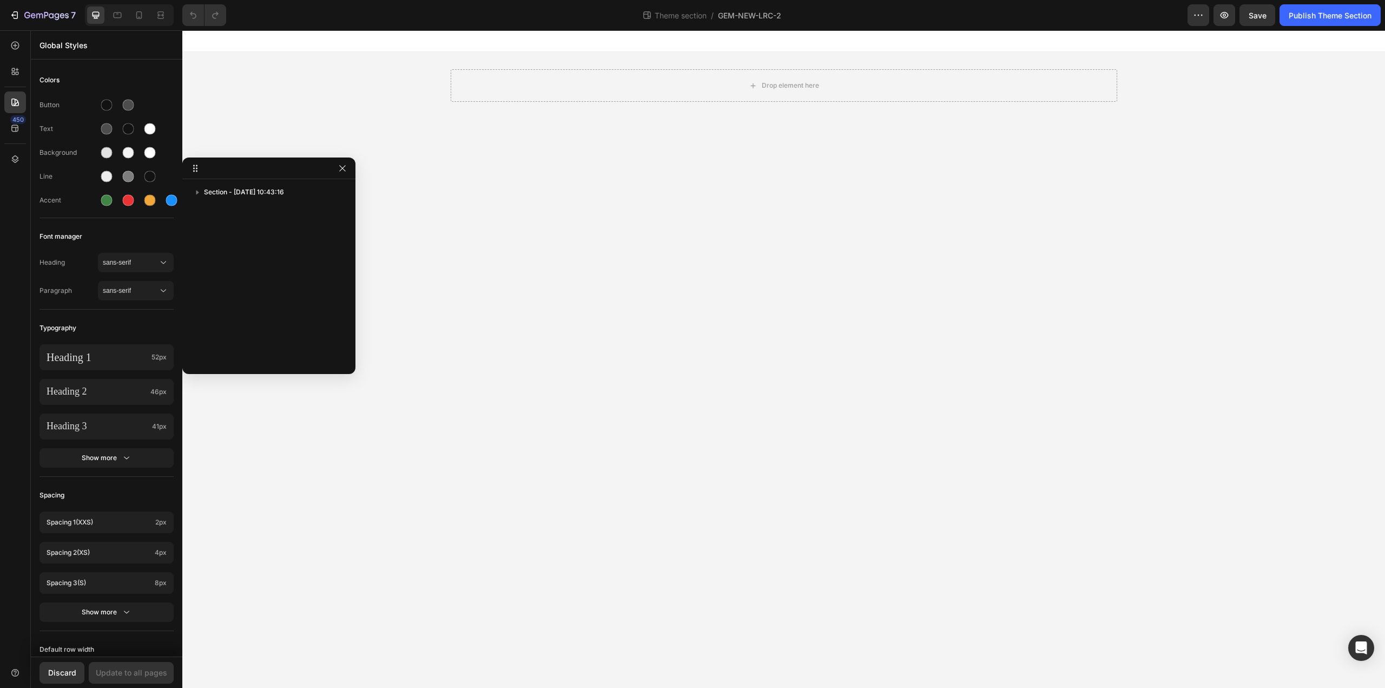
click at [294, 210] on div "Section - Sep 27 10:43:16" at bounding box center [268, 272] width 173 height 179
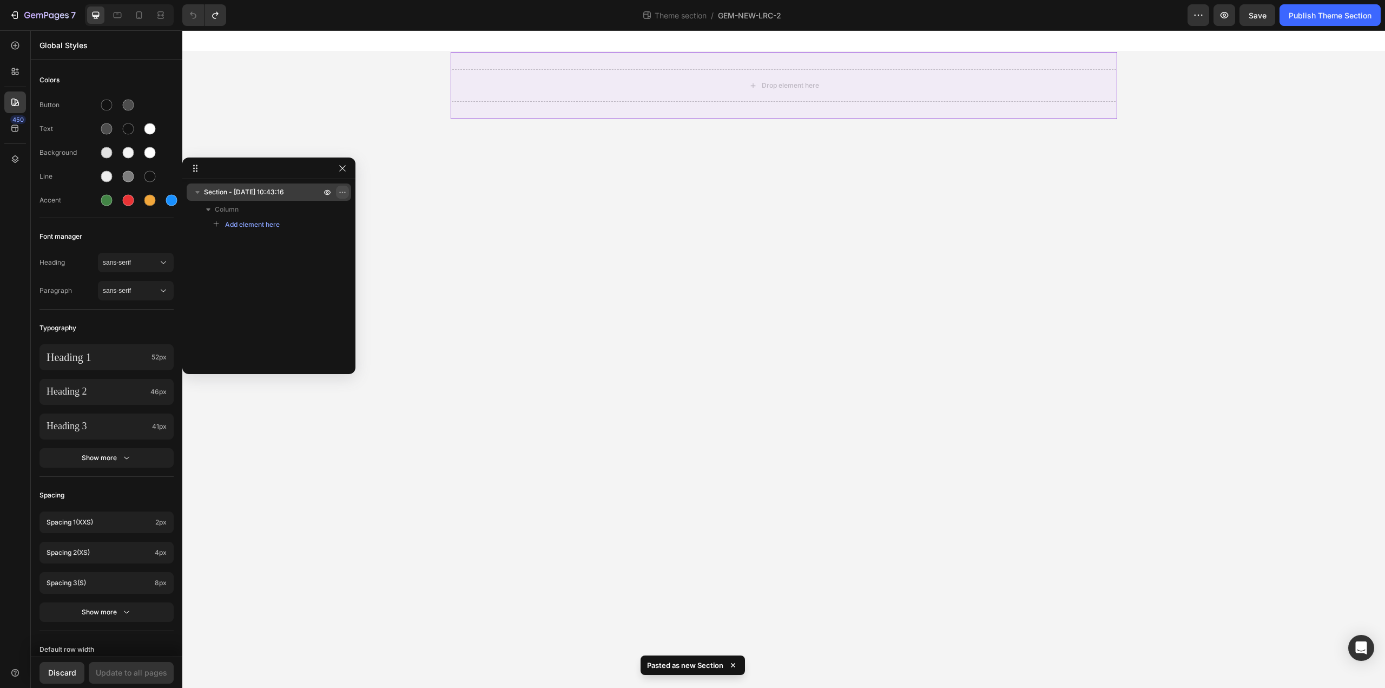
click at [343, 194] on icon "button" at bounding box center [342, 192] width 9 height 9
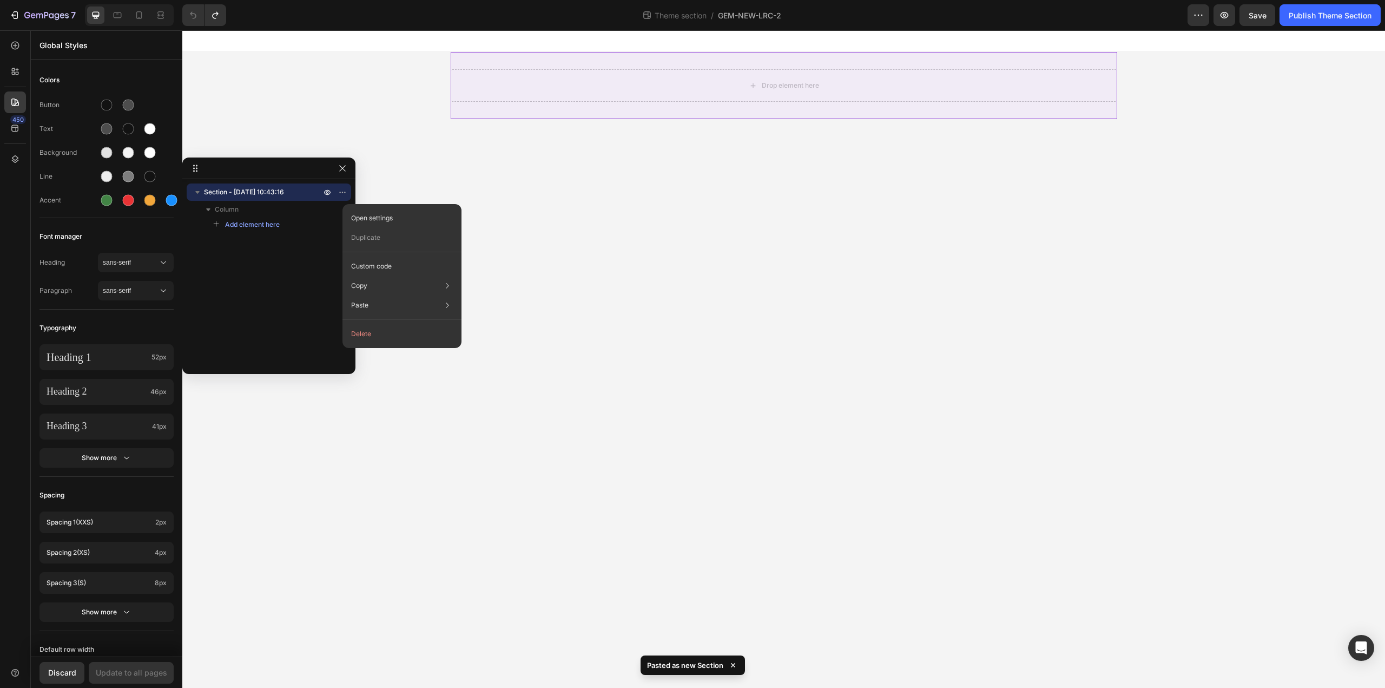
click at [367, 334] on button "Delete" at bounding box center [402, 333] width 110 height 19
click at [252, 274] on div "Section - Sep 27 10:43:16 Column Add element here" at bounding box center [268, 272] width 173 height 179
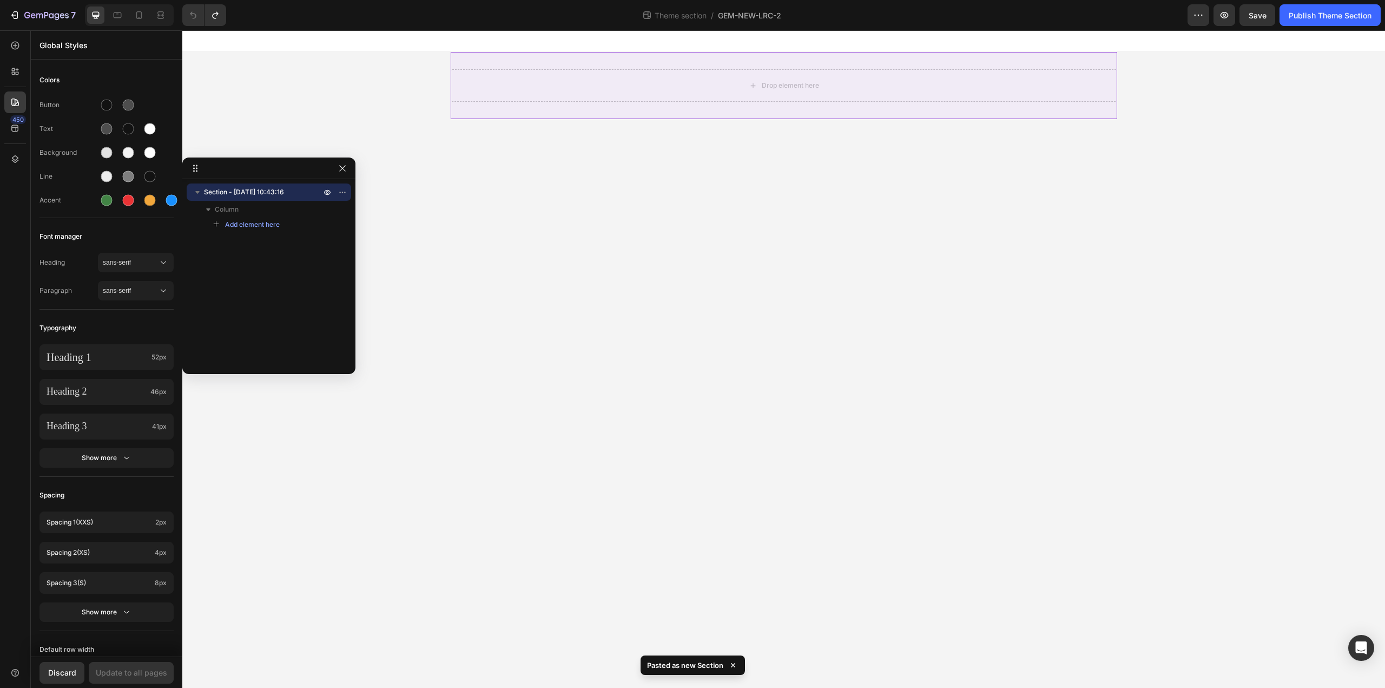
click at [242, 257] on div "Section - Sep 27 10:43:16 Column Add element here" at bounding box center [268, 272] width 173 height 179
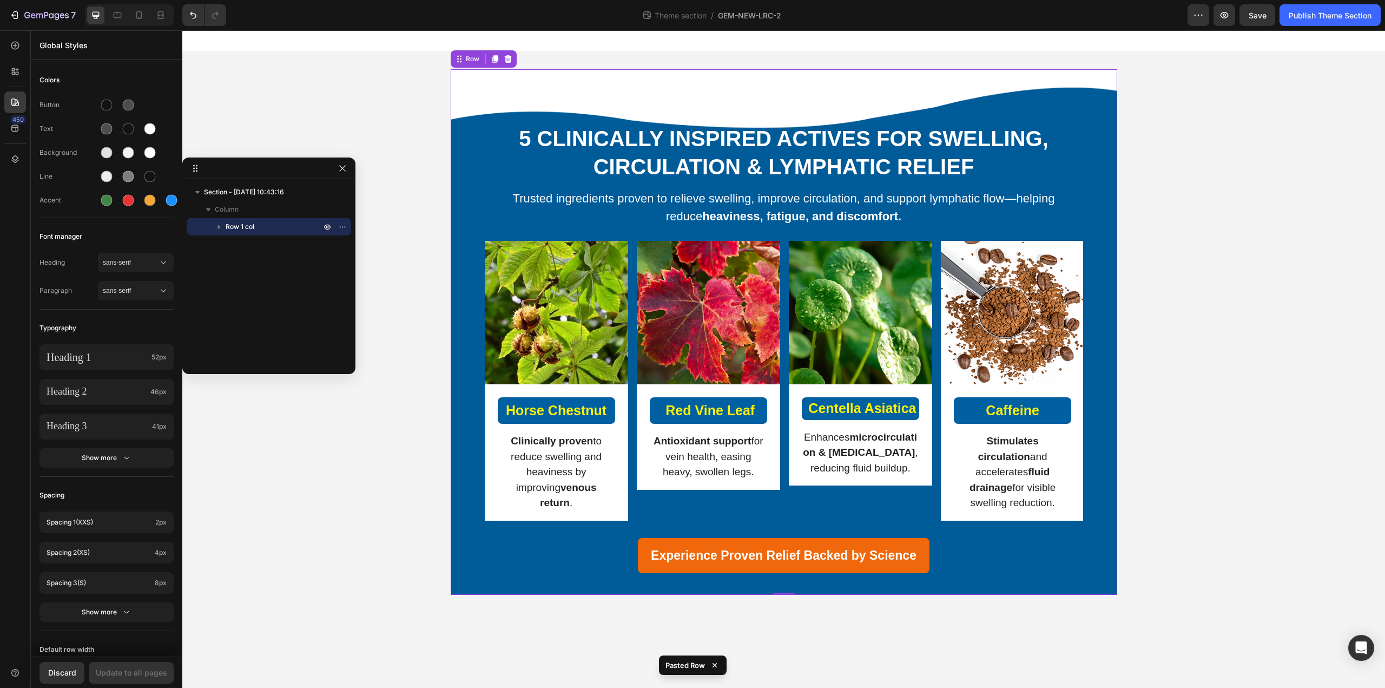
click at [258, 280] on div "Section - Sep 27 10:43:16 Column Row 1 col" at bounding box center [268, 272] width 173 height 179
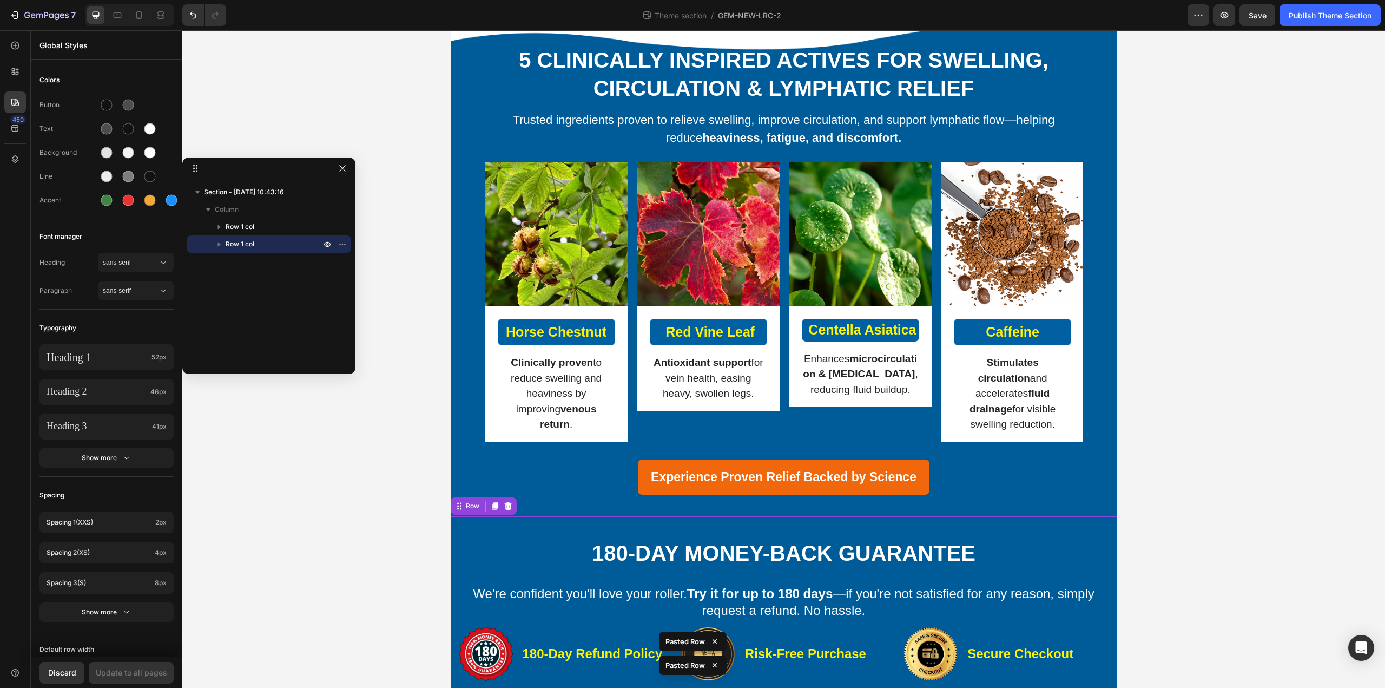
scroll to position [130, 0]
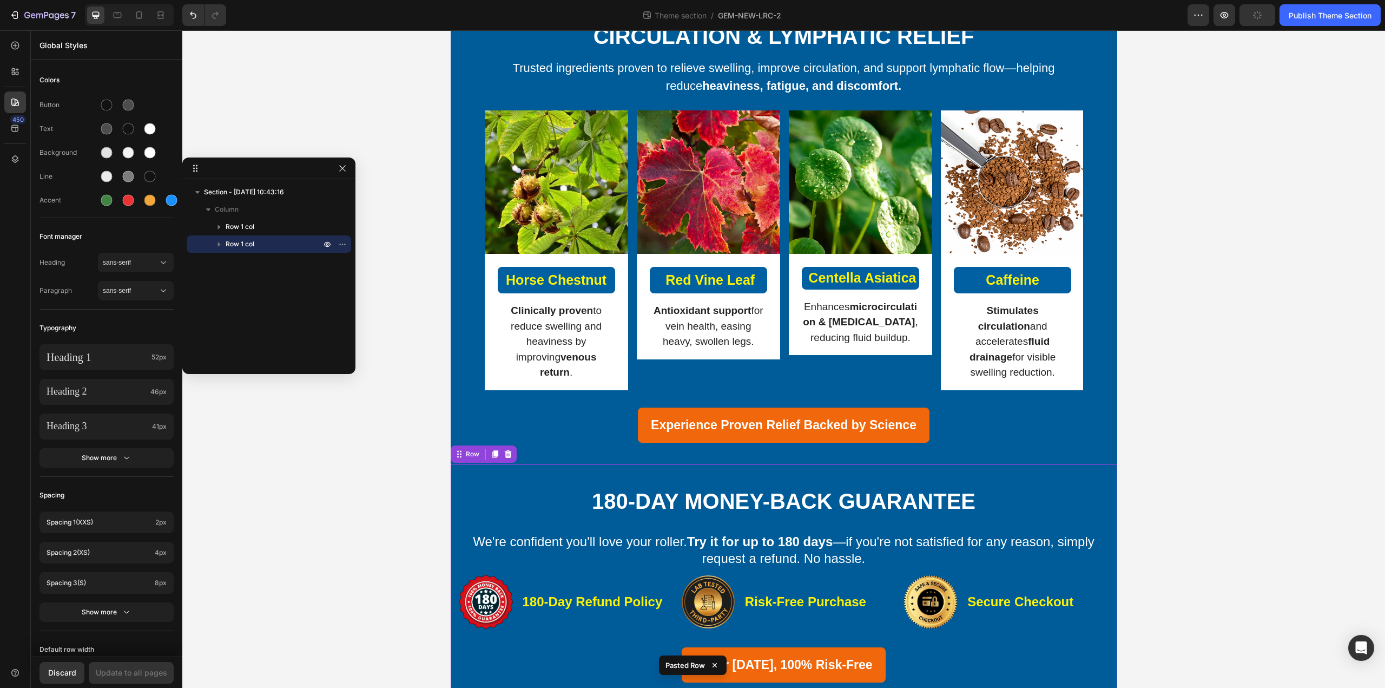
click at [249, 294] on div "Section - Sep 27 10:43:16 Column Row 1 col Row 1 col" at bounding box center [268, 272] width 173 height 179
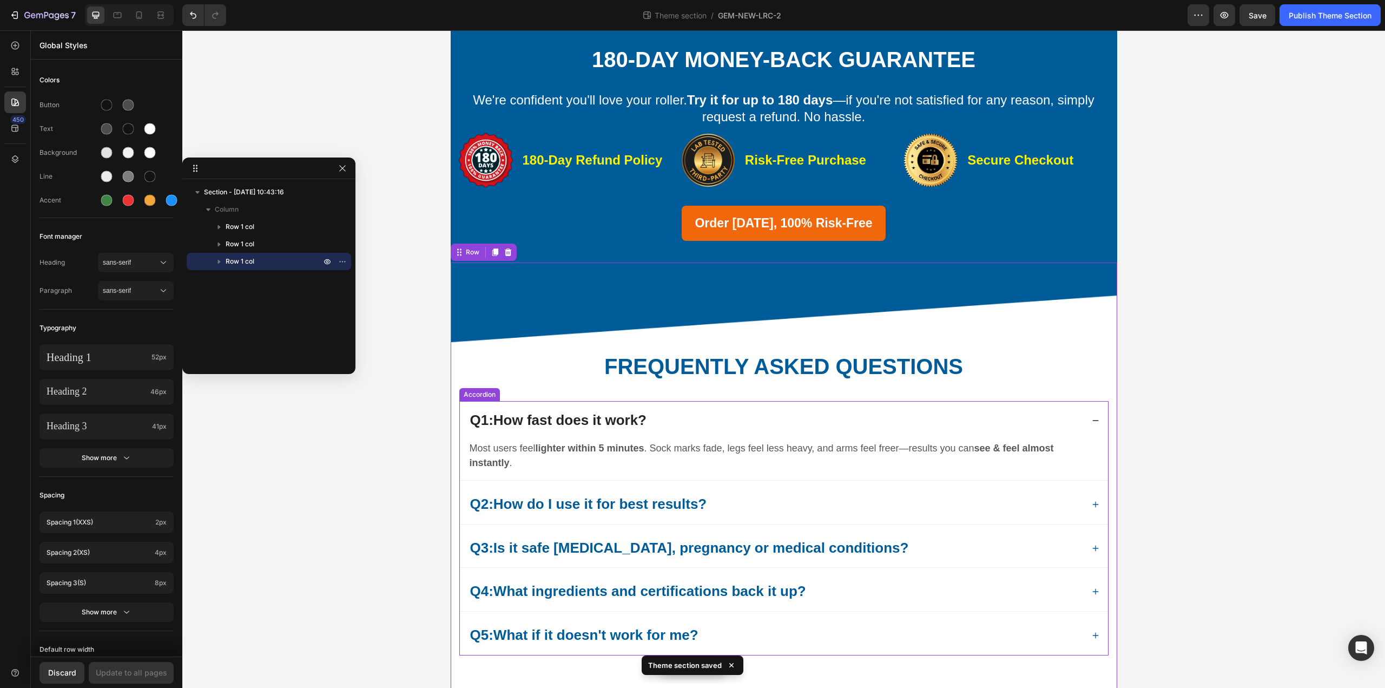
scroll to position [602, 0]
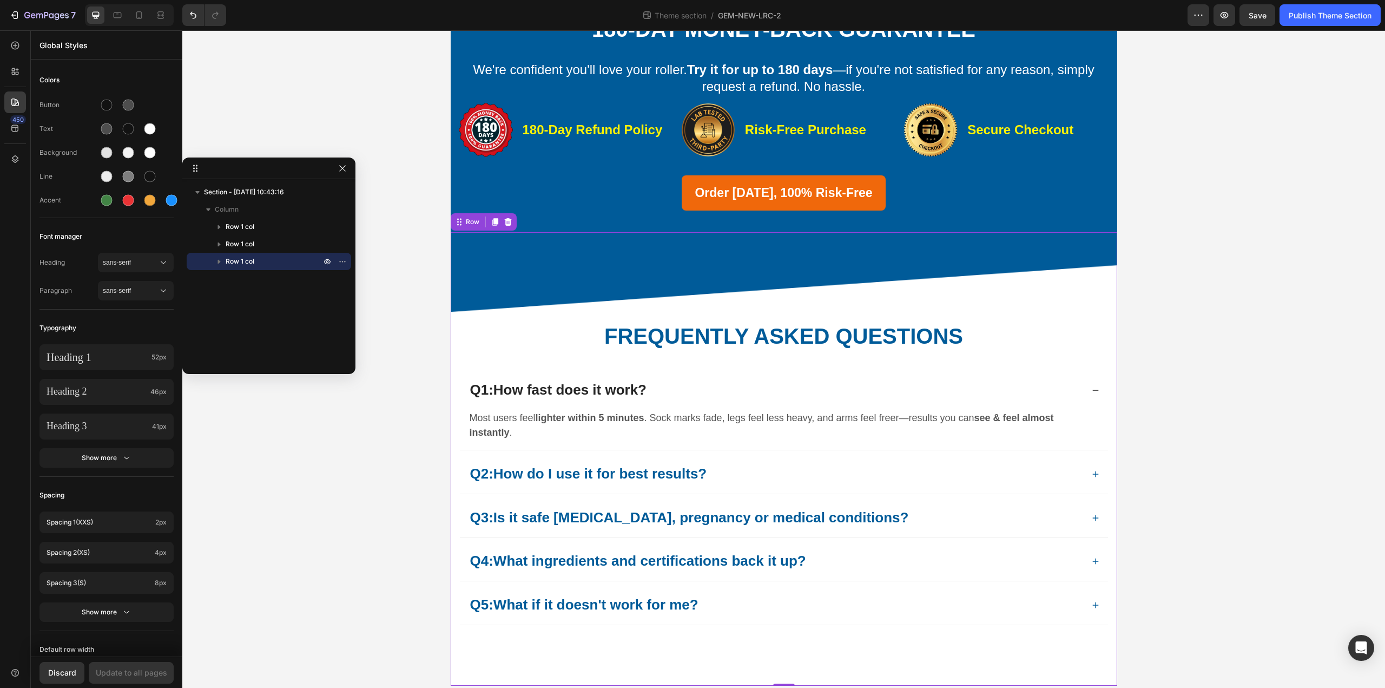
click at [350, 404] on div "5 Clinically Inspired Actives for Swelling, Circulation & Lymphatic Relief Head…" at bounding box center [783, 76] width 1203 height 1253
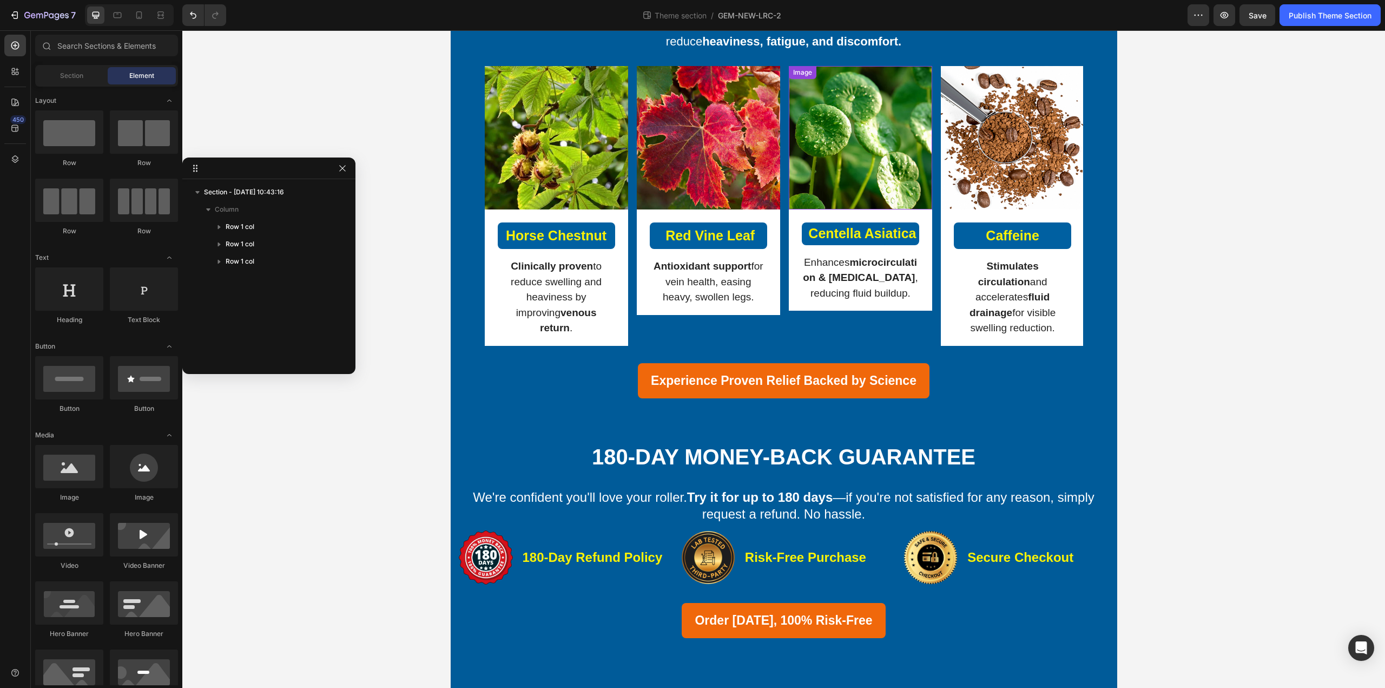
scroll to position [61, 0]
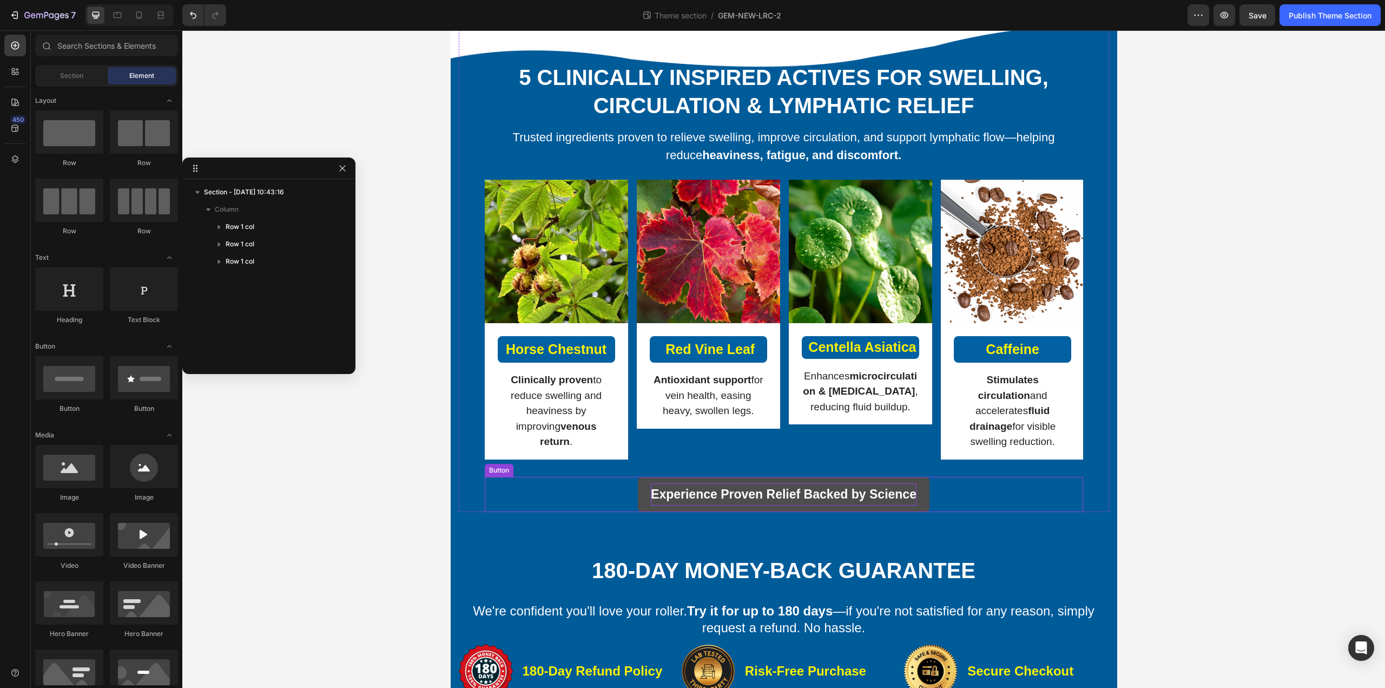
drag, startPoint x: 744, startPoint y: 486, endPoint x: 744, endPoint y: 473, distance: 13.0
click at [744, 487] on strong "Experience Proven Relief Backed by Science" at bounding box center [784, 494] width 266 height 14
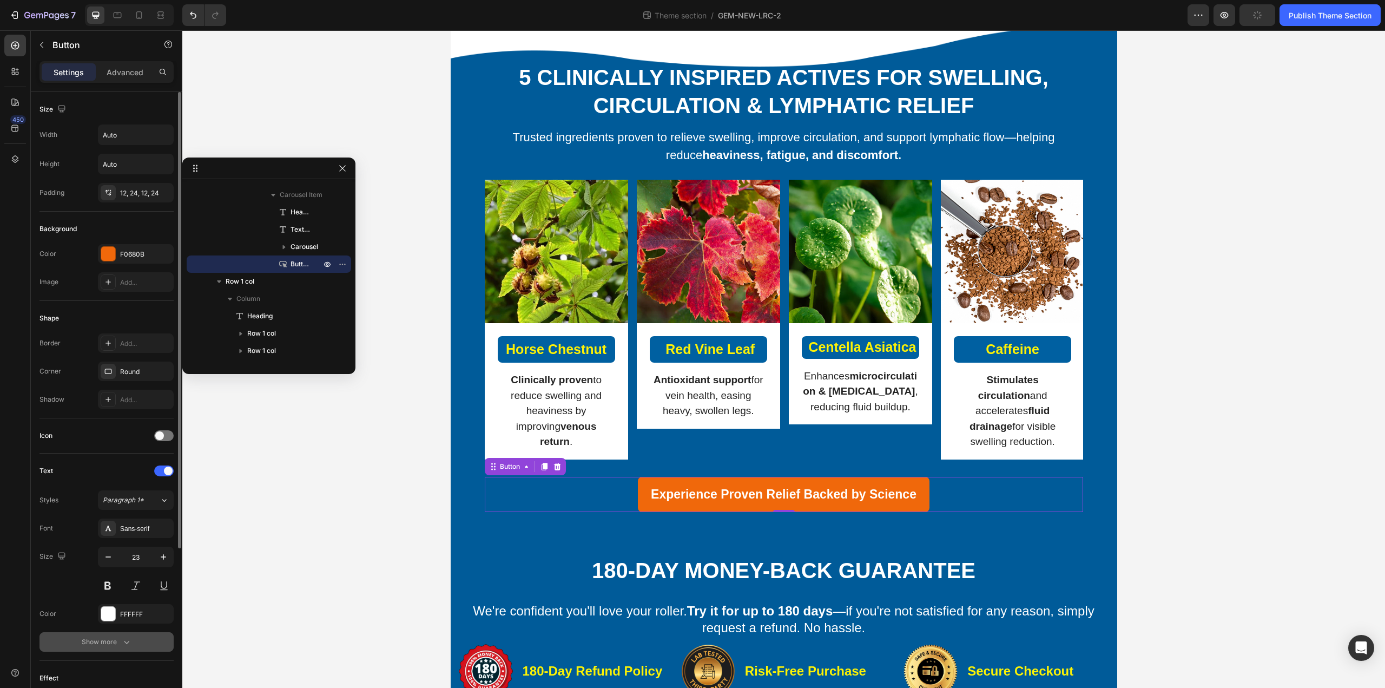
scroll to position [234, 0]
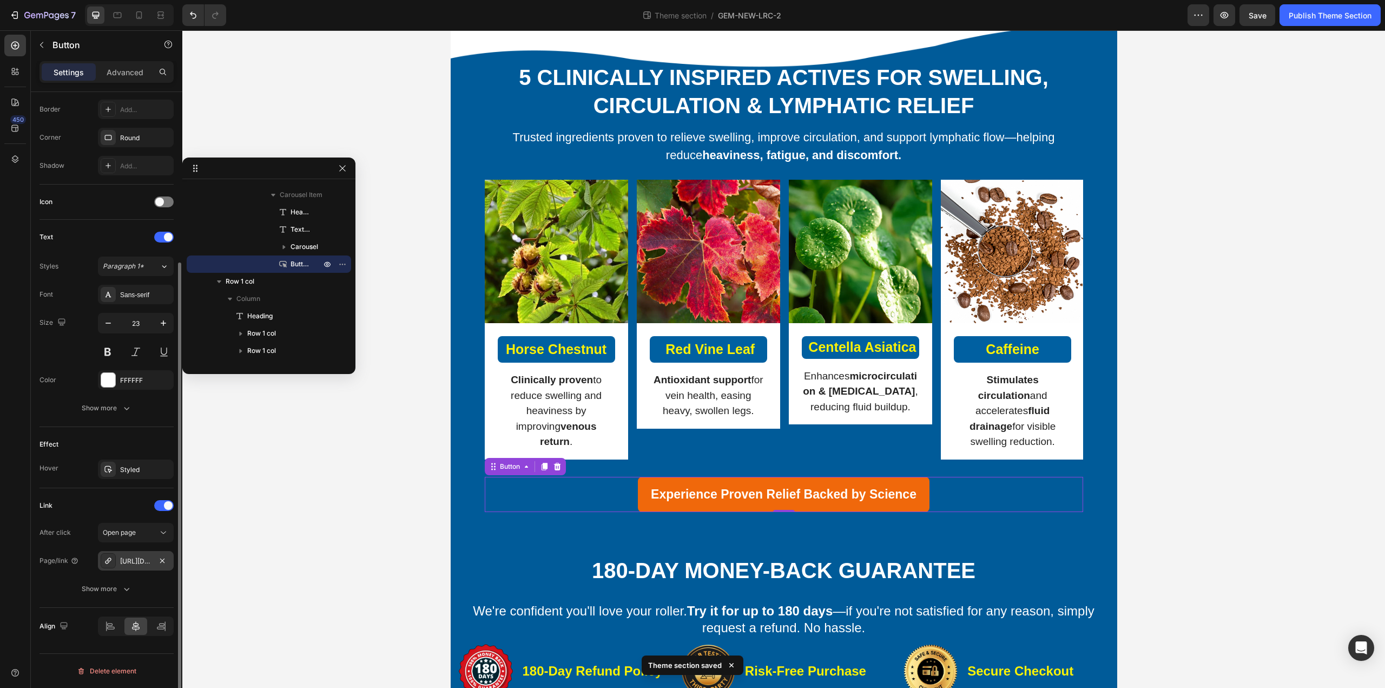
click at [153, 563] on div "https://kbzhealth.store/a/s/ic/preview/53912315330728:1?funnel_id=fncmbumr4vt01…" at bounding box center [136, 560] width 76 height 19
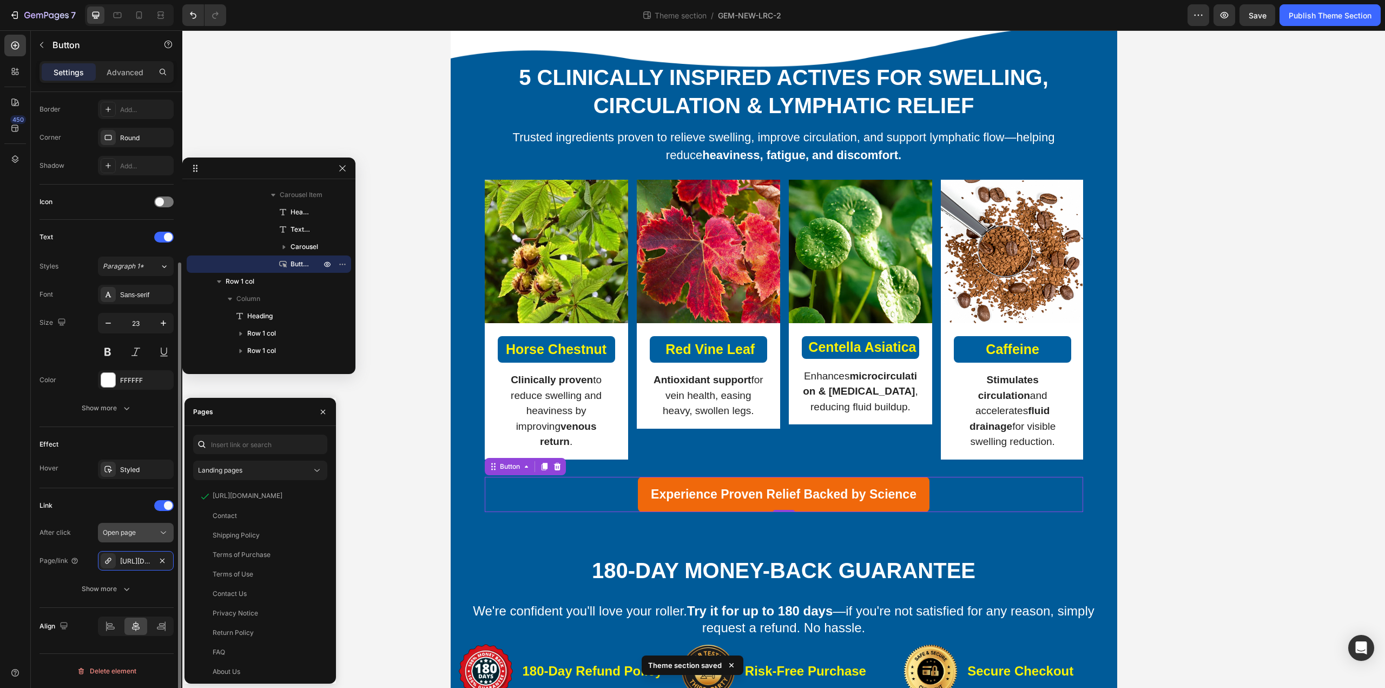
click at [161, 562] on icon "button" at bounding box center [162, 560] width 4 height 4
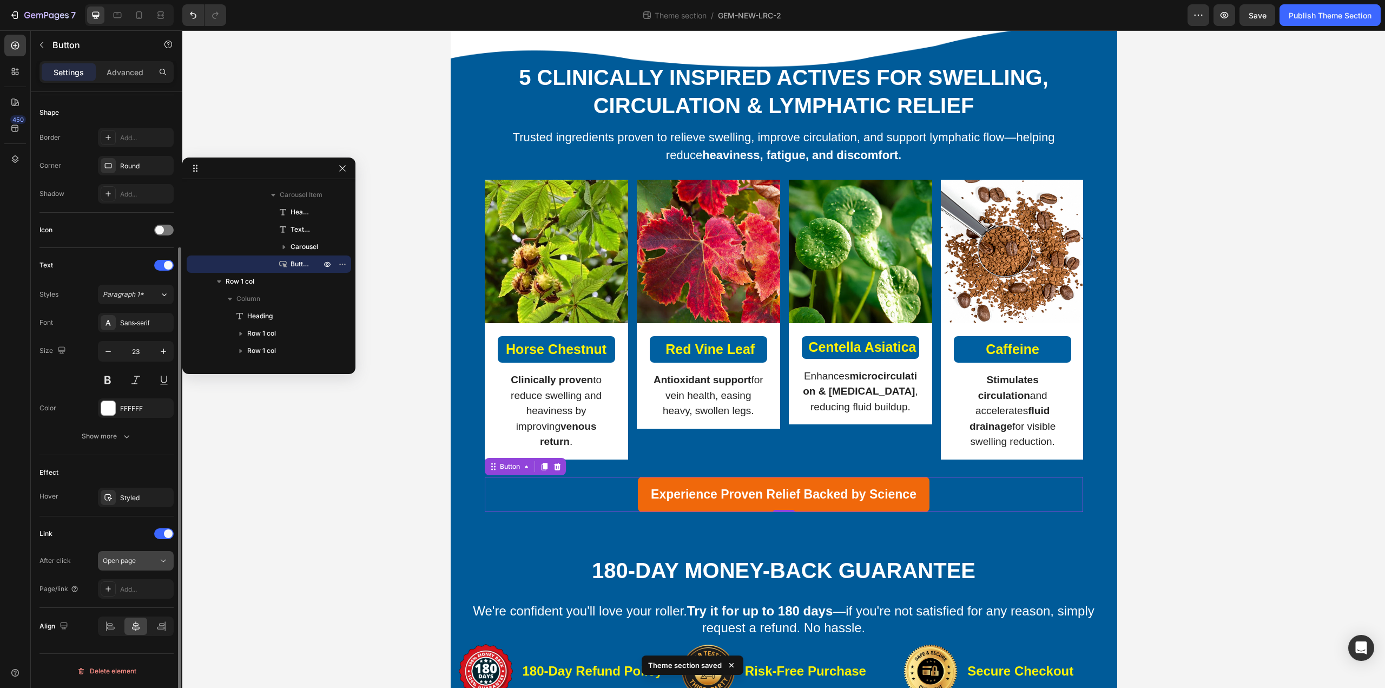
scroll to position [206, 0]
click at [144, 590] on div "Add..." at bounding box center [145, 589] width 51 height 10
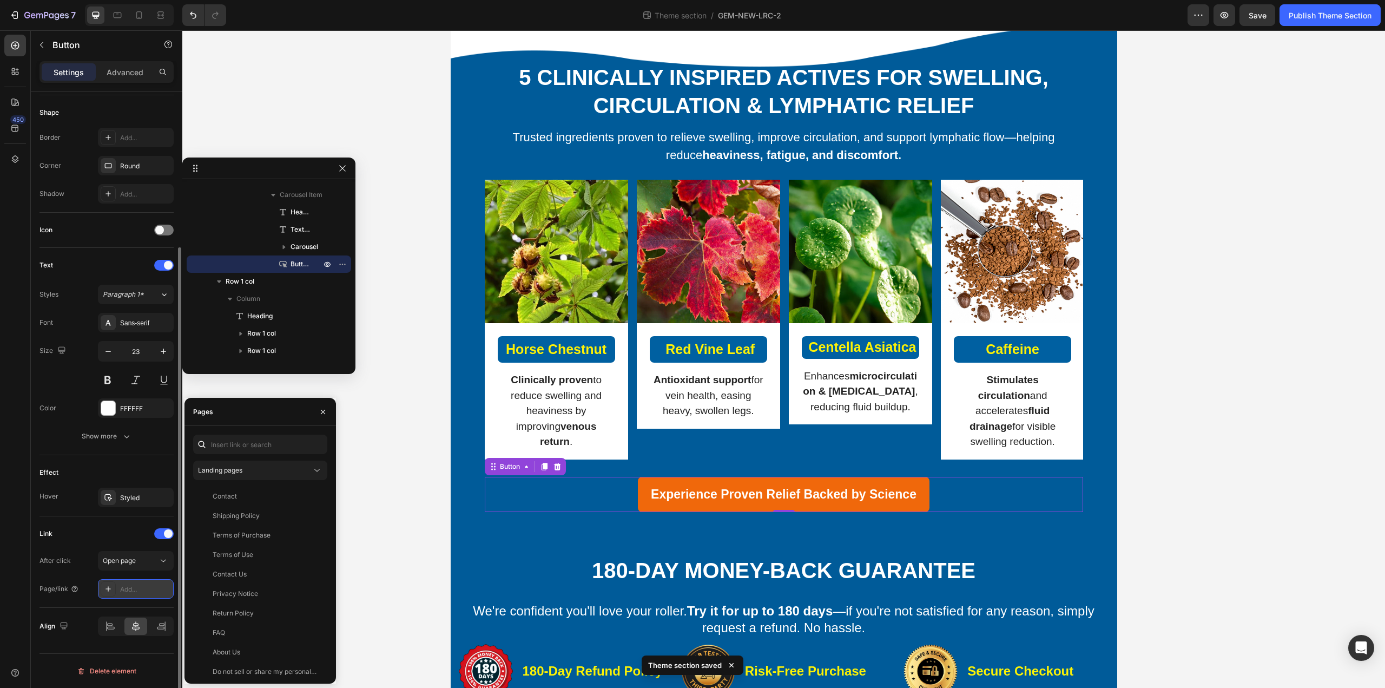
click at [144, 590] on div "Add..." at bounding box center [145, 589] width 51 height 10
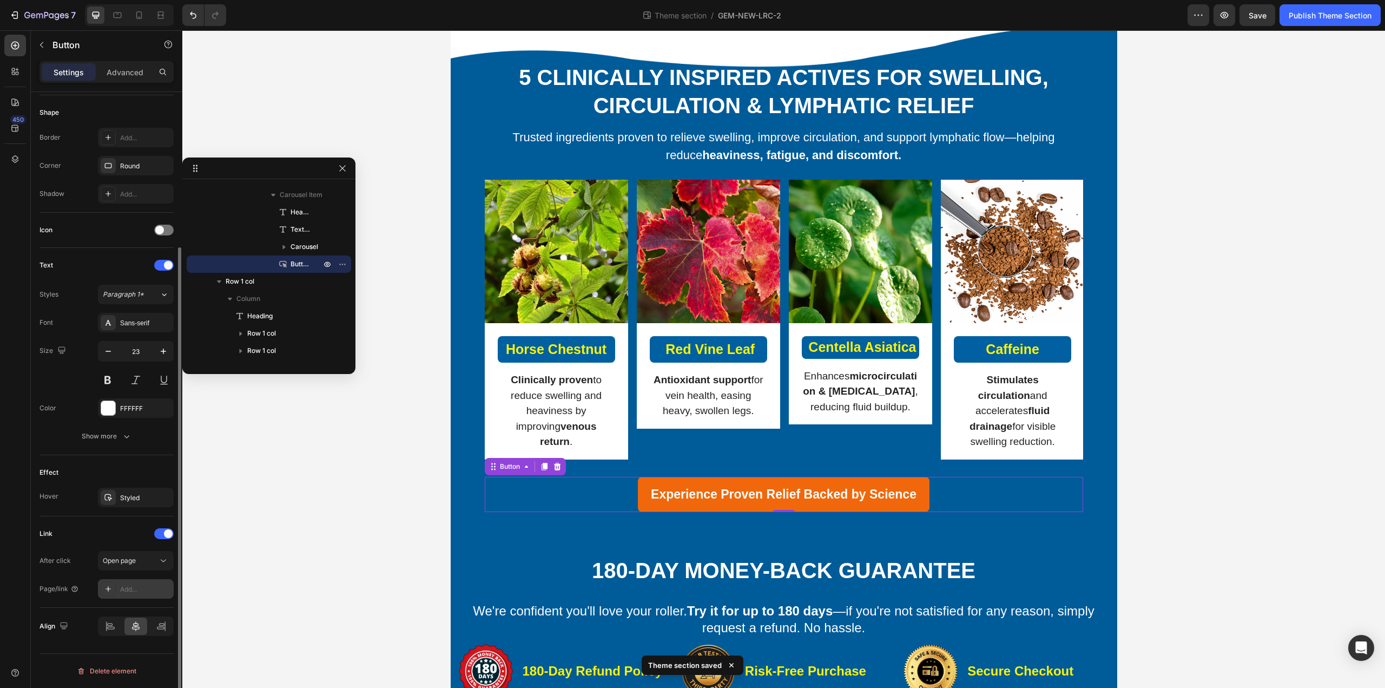
click at [144, 590] on div "Add..." at bounding box center [145, 589] width 51 height 10
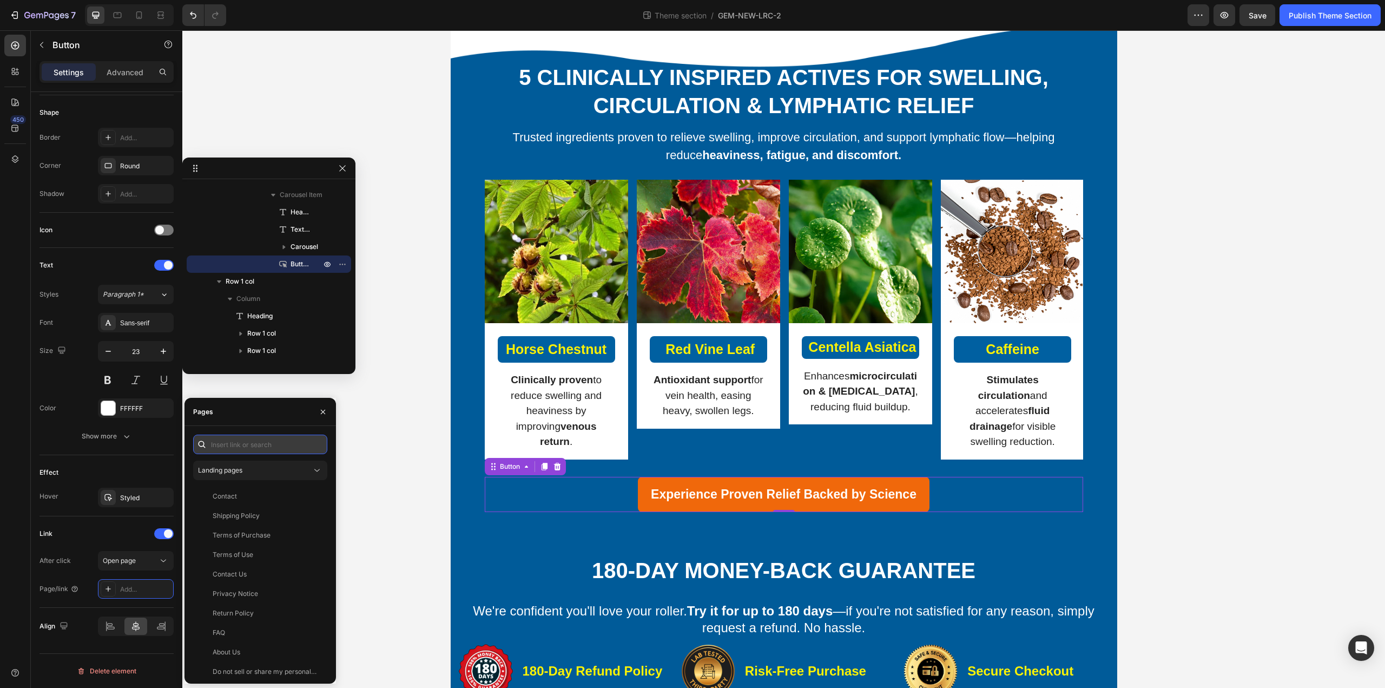
click at [265, 449] on input "text" at bounding box center [260, 444] width 134 height 19
paste input "https://calmanaa.com/a/s/ic/preview/47184169697495:1?funnel_id=fncmcofu0fm43cx5…"
type input "https://calmanaa.com/a/s/ic/preview/47184169697495:1?funnel_id=fncmcofu0fm43cx5…"
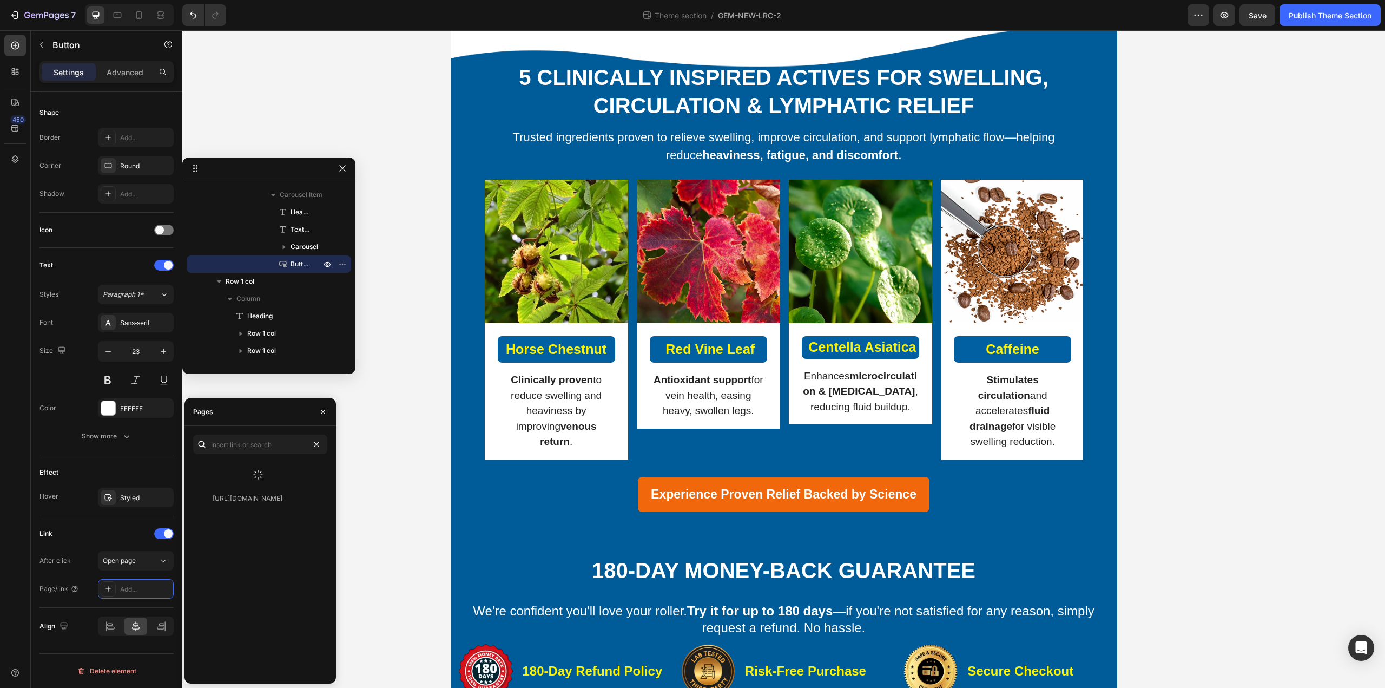
scroll to position [0, 0]
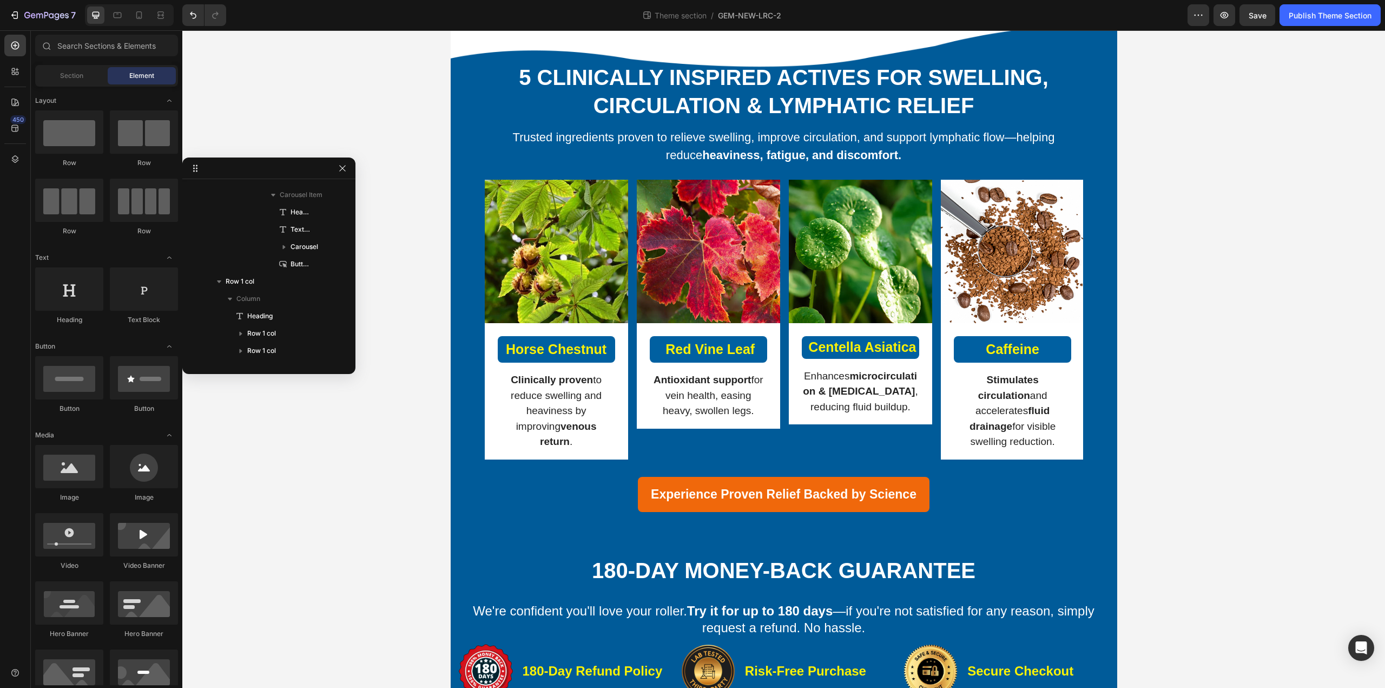
click at [367, 493] on div "5 Clinically Inspired Actives for Swelling, Circulation & Lymphatic Relief Head…" at bounding box center [783, 617] width 1203 height 1253
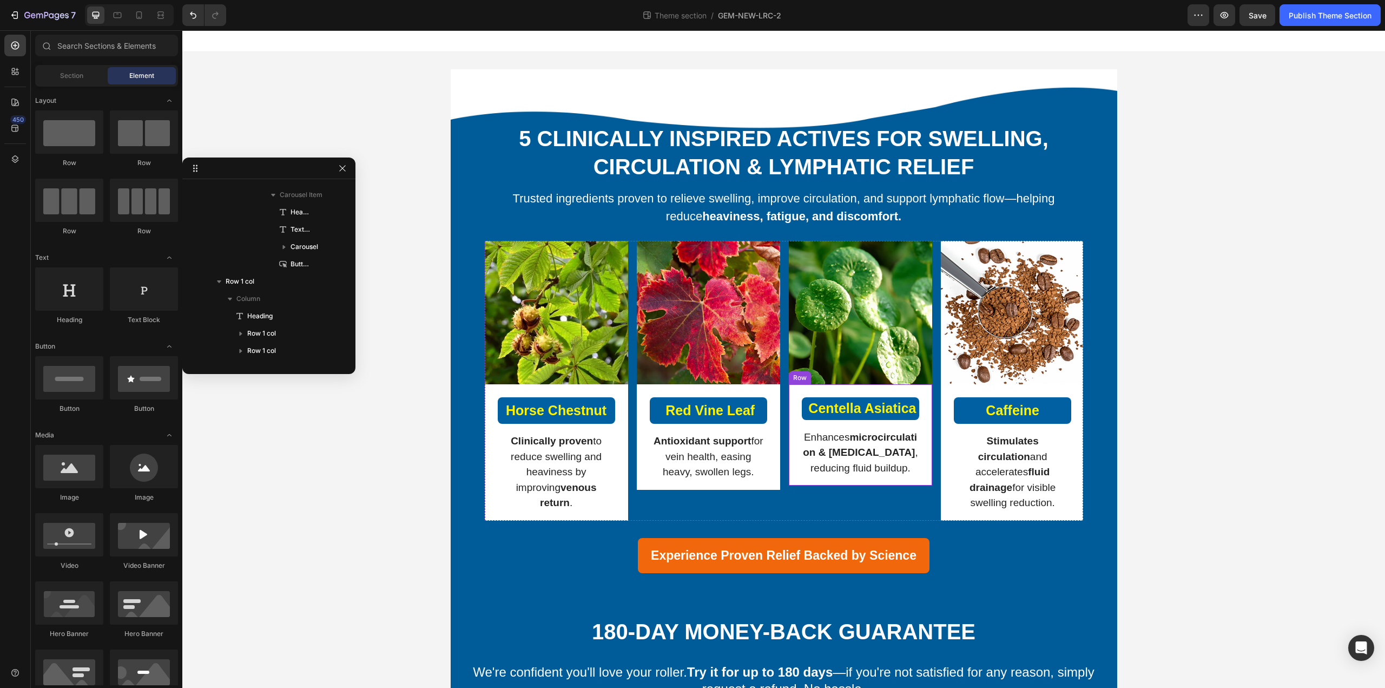
scroll to position [162, 0]
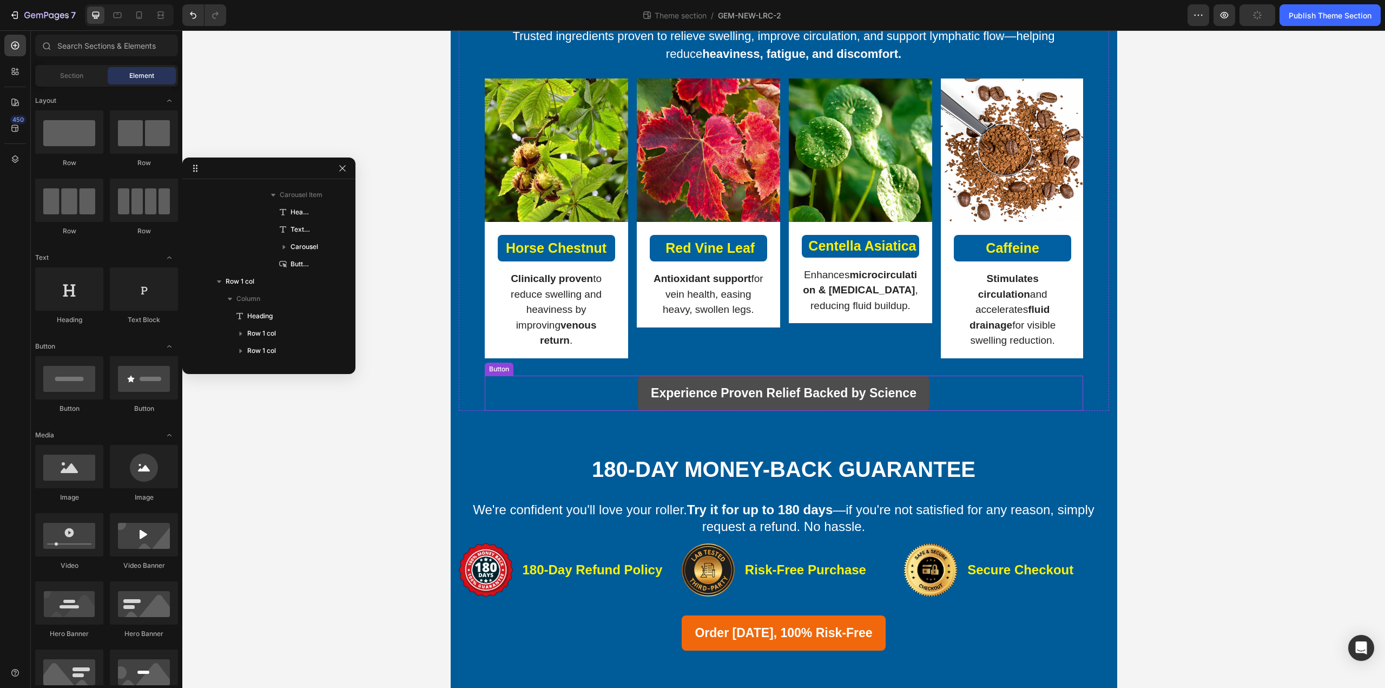
click at [751, 390] on button "Experience Proven Relief Backed by Science" at bounding box center [784, 393] width 292 height 35
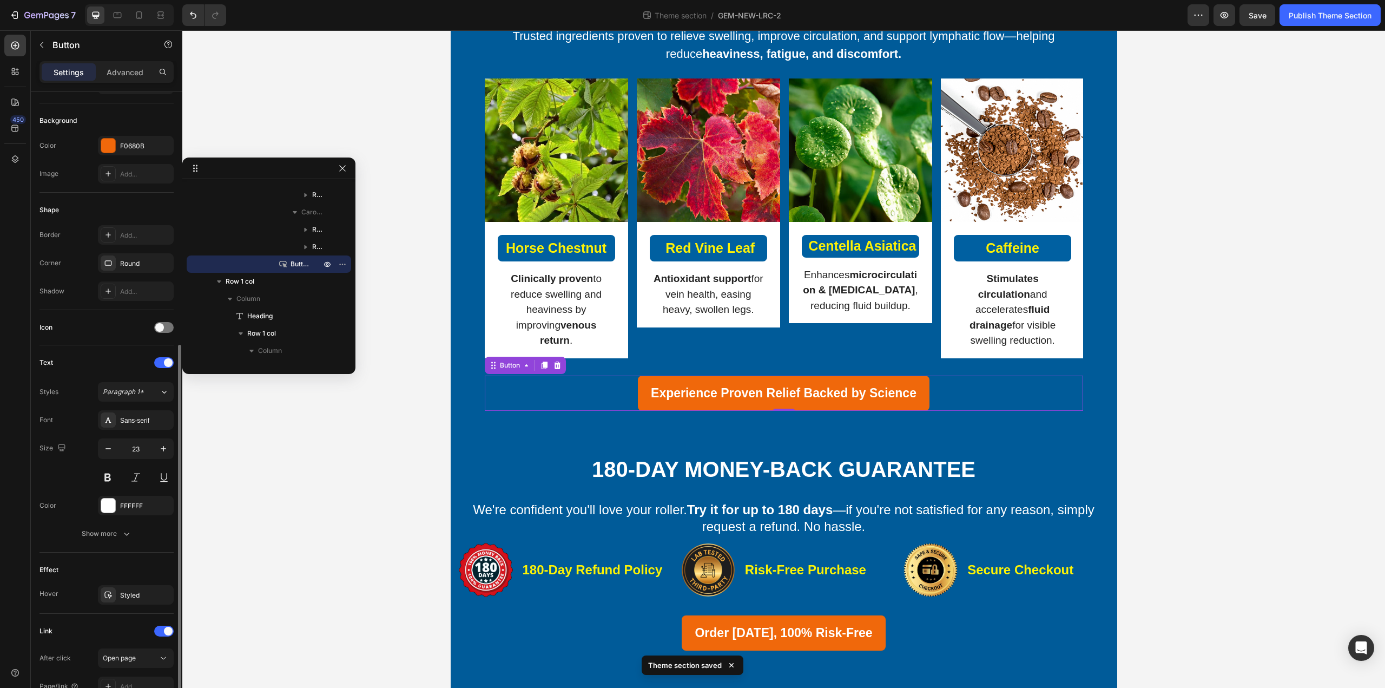
scroll to position [206, 0]
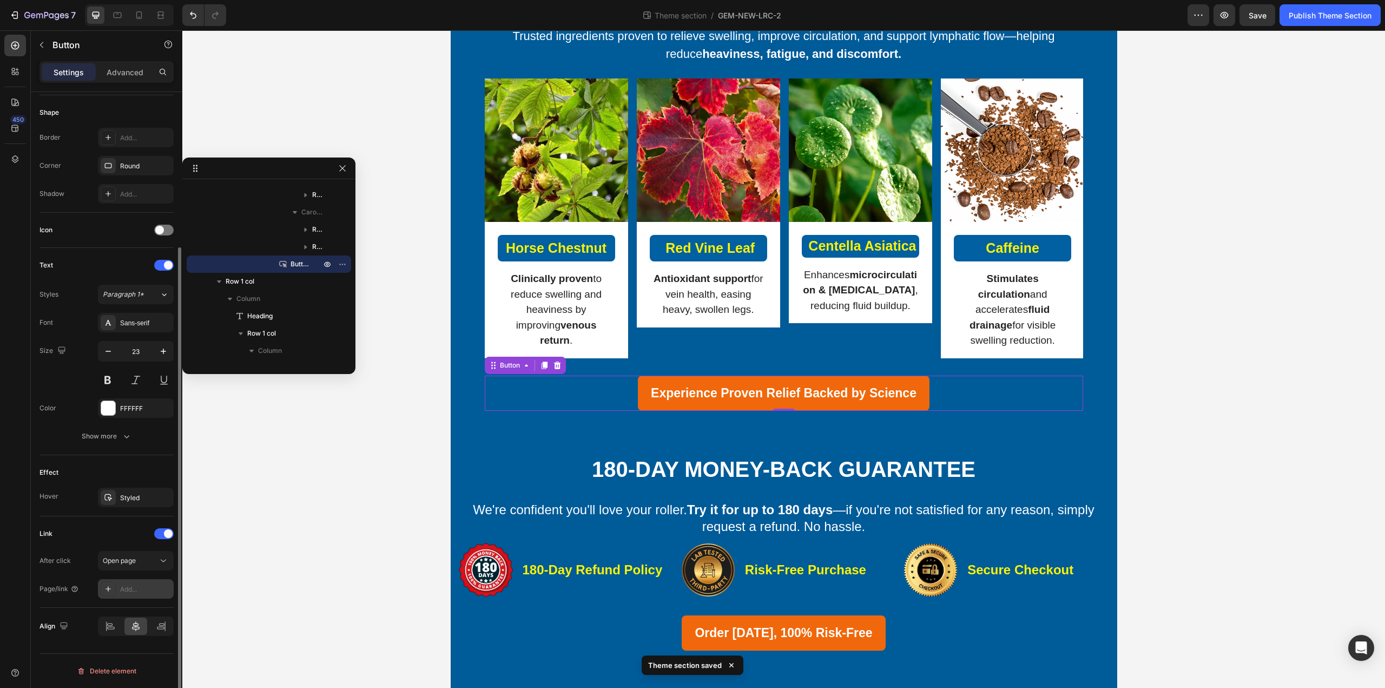
click at [133, 597] on div "Add..." at bounding box center [136, 588] width 76 height 19
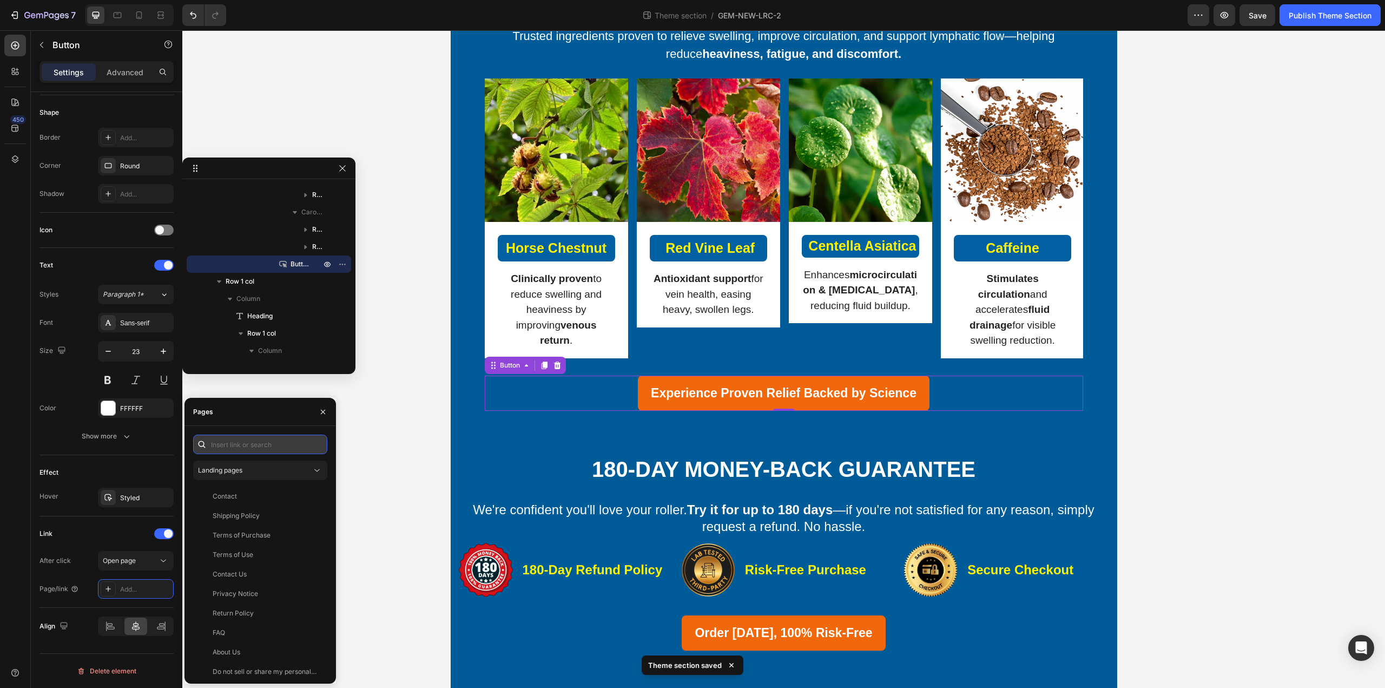
click at [228, 444] on input "text" at bounding box center [260, 444] width 134 height 19
paste input "https://calmanaa.com/a/s/ic/preview/47184169697495:1?funnel_id=fncmcofu0fm43cx5…"
type input "https://calmanaa.com/a/s/ic/preview/47184169697495:1?funnel_id=fncmcofu0fm43cx5…"
click at [299, 472] on div "View" at bounding box center [310, 470] width 25 height 19
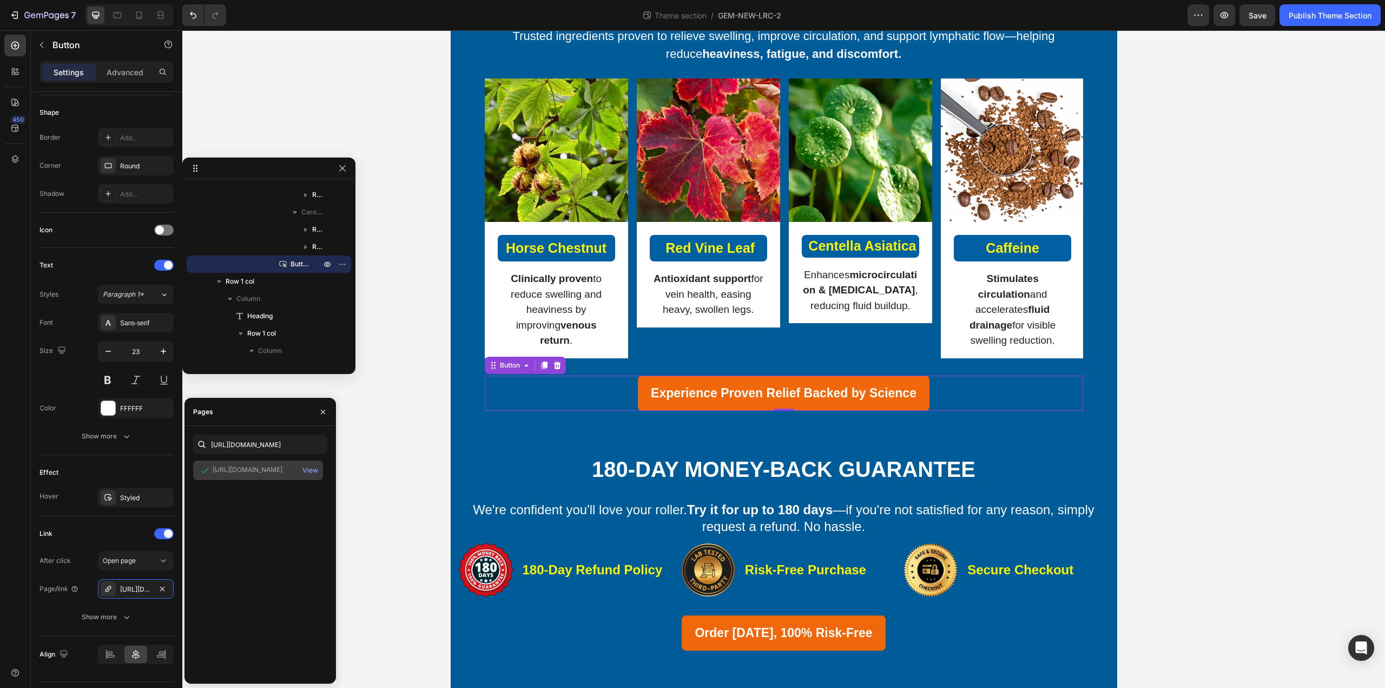
scroll to position [0, 0]
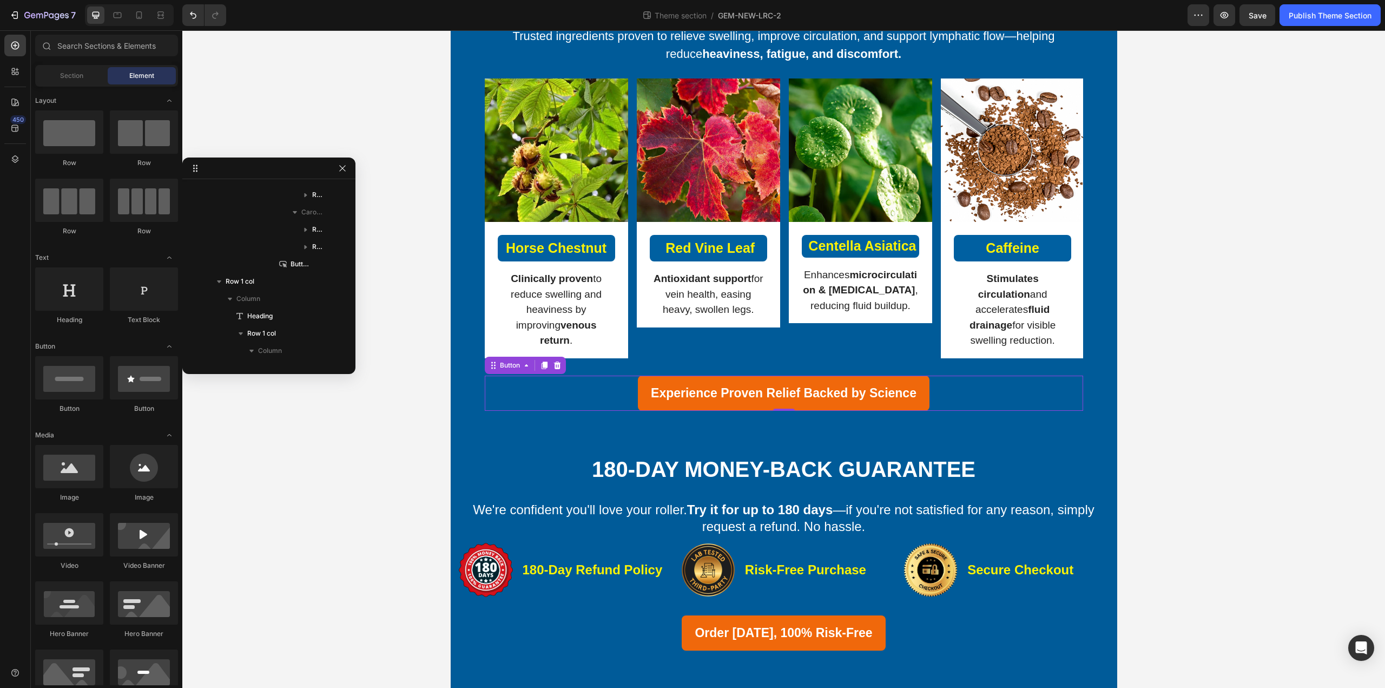
click at [423, 481] on div "5 Clinically Inspired Actives for Swelling, Circulation & Lymphatic Relief Head…" at bounding box center [783, 516] width 1203 height 1253
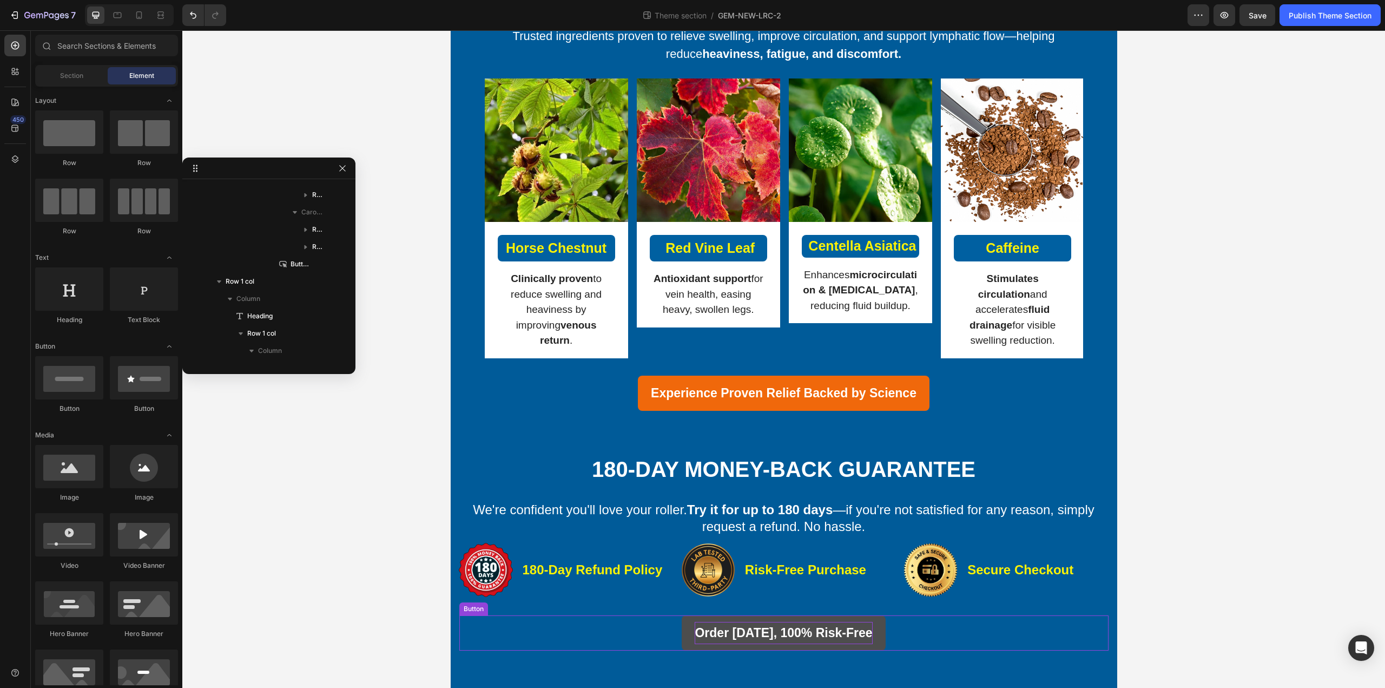
click at [719, 626] on strong "Order Today, 100% Risk-Free" at bounding box center [783, 633] width 177 height 14
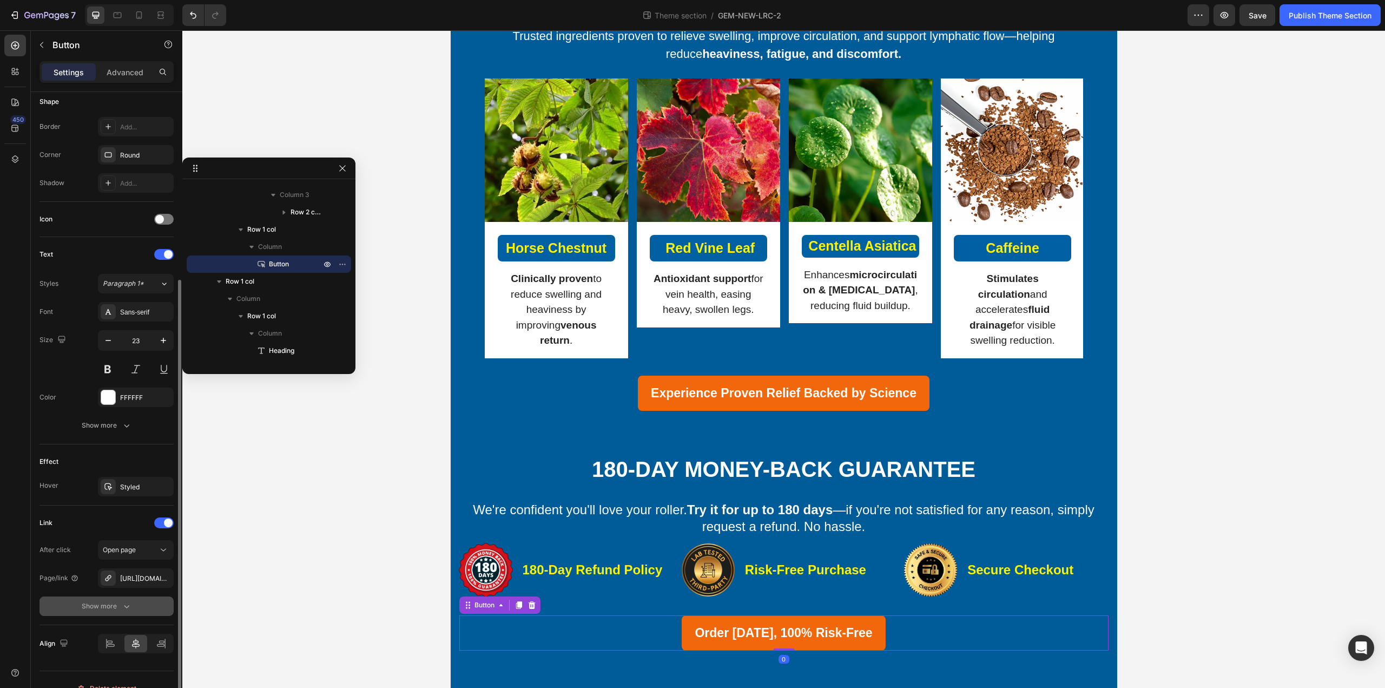
scroll to position [234, 0]
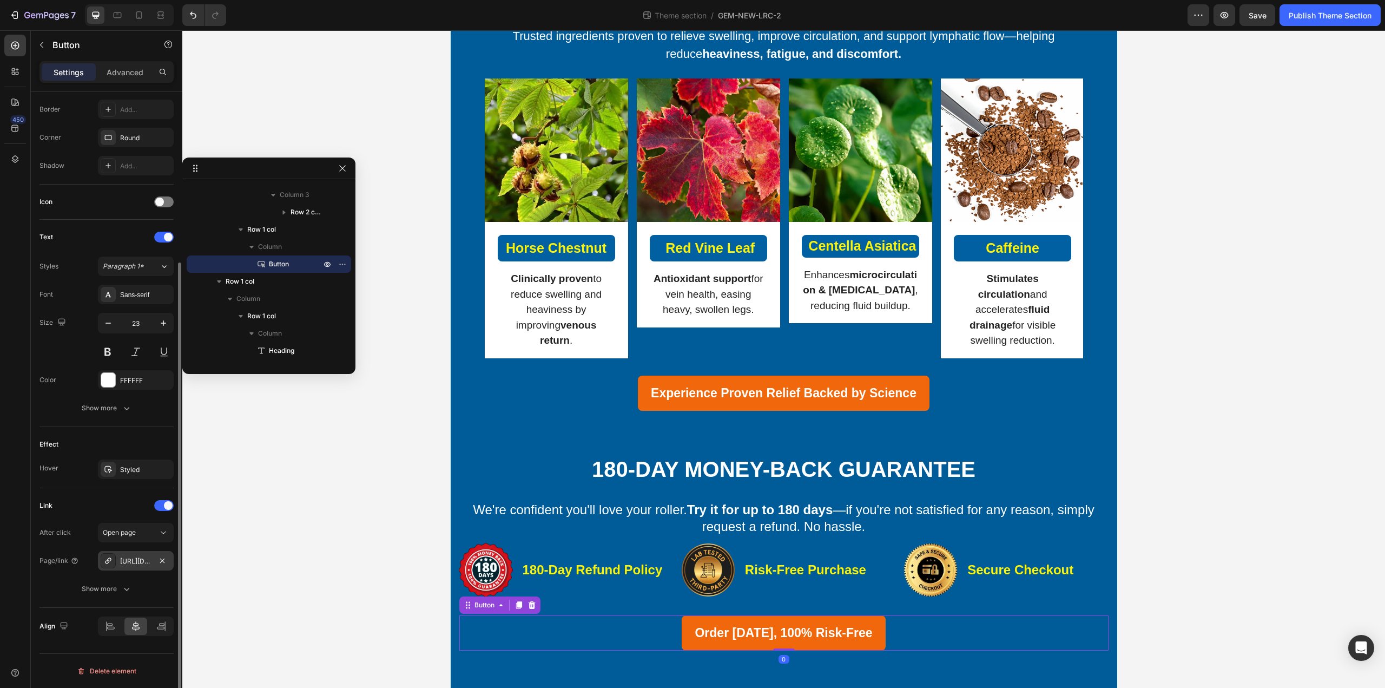
click at [137, 557] on div "https://kbzhealth.store/a/s/ic/preview/53912315330728:1?funnel_id=fncmbumr4vt01…" at bounding box center [135, 561] width 31 height 10
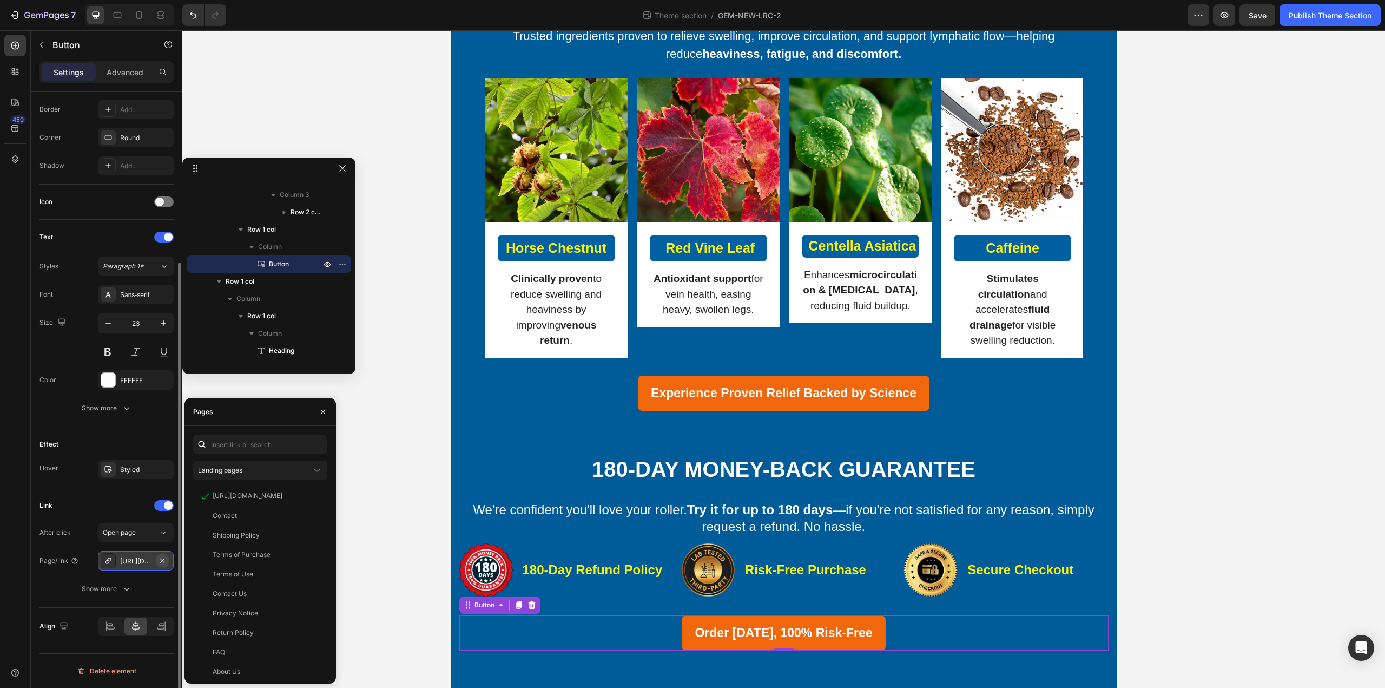
click at [166, 560] on icon "button" at bounding box center [162, 560] width 9 height 9
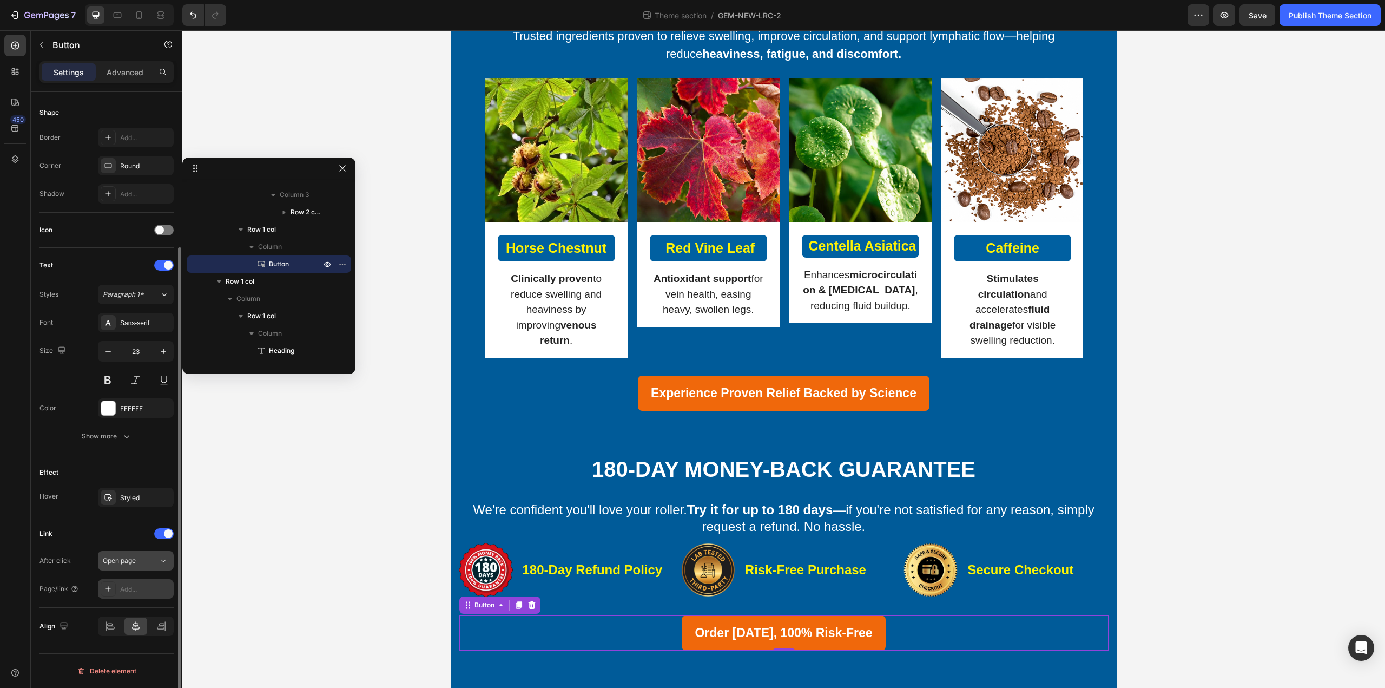
scroll to position [206, 0]
click at [135, 583] on div "Add..." at bounding box center [136, 588] width 76 height 19
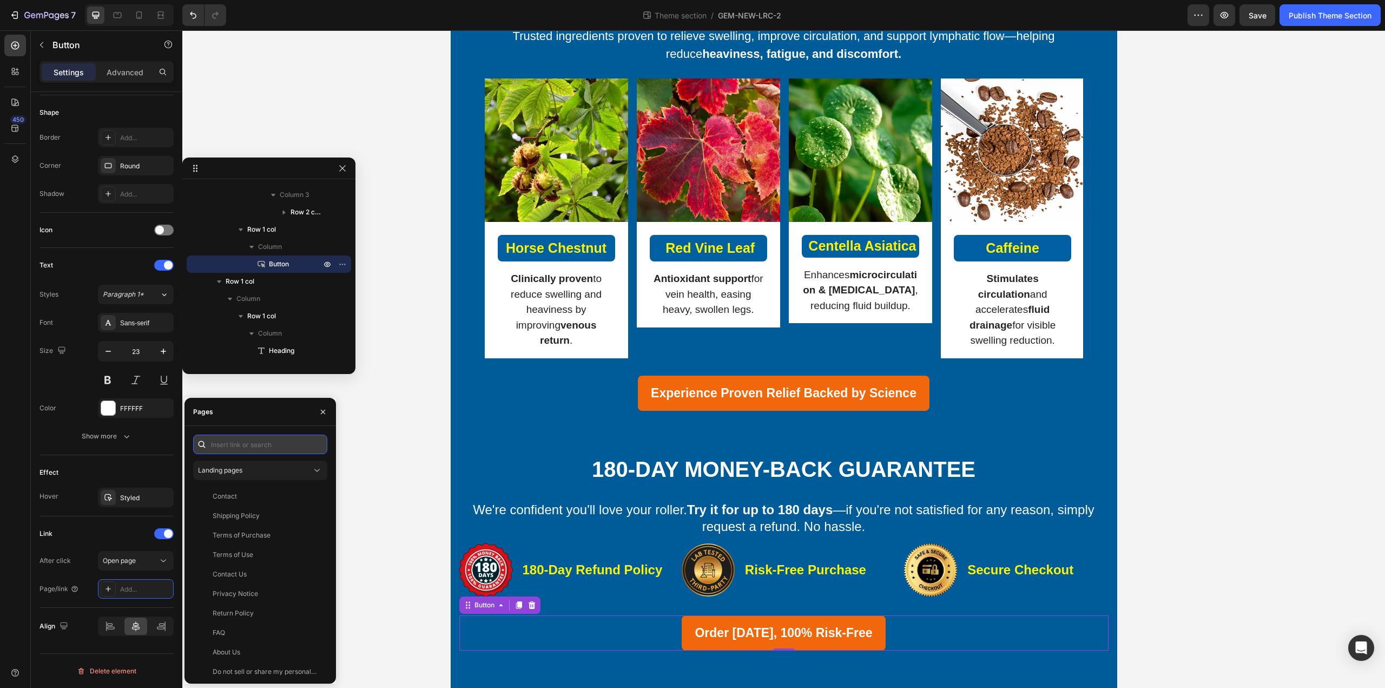
click at [238, 442] on input "text" at bounding box center [260, 444] width 134 height 19
paste input "https://calmanaa.com/a/s/ic/preview/47184169697495:1?funnel_id=fncmcofu0fm43cx5…"
type input "https://calmanaa.com/a/s/ic/preview/47184169697495:1?funnel_id=fncmcofu0fm43cx5…"
click at [242, 476] on div "https://calmanaa.com/a/s/ic/preview/47184169697495:1?funnel_id=fncmcofu0fm43cx5…" at bounding box center [258, 470] width 130 height 19
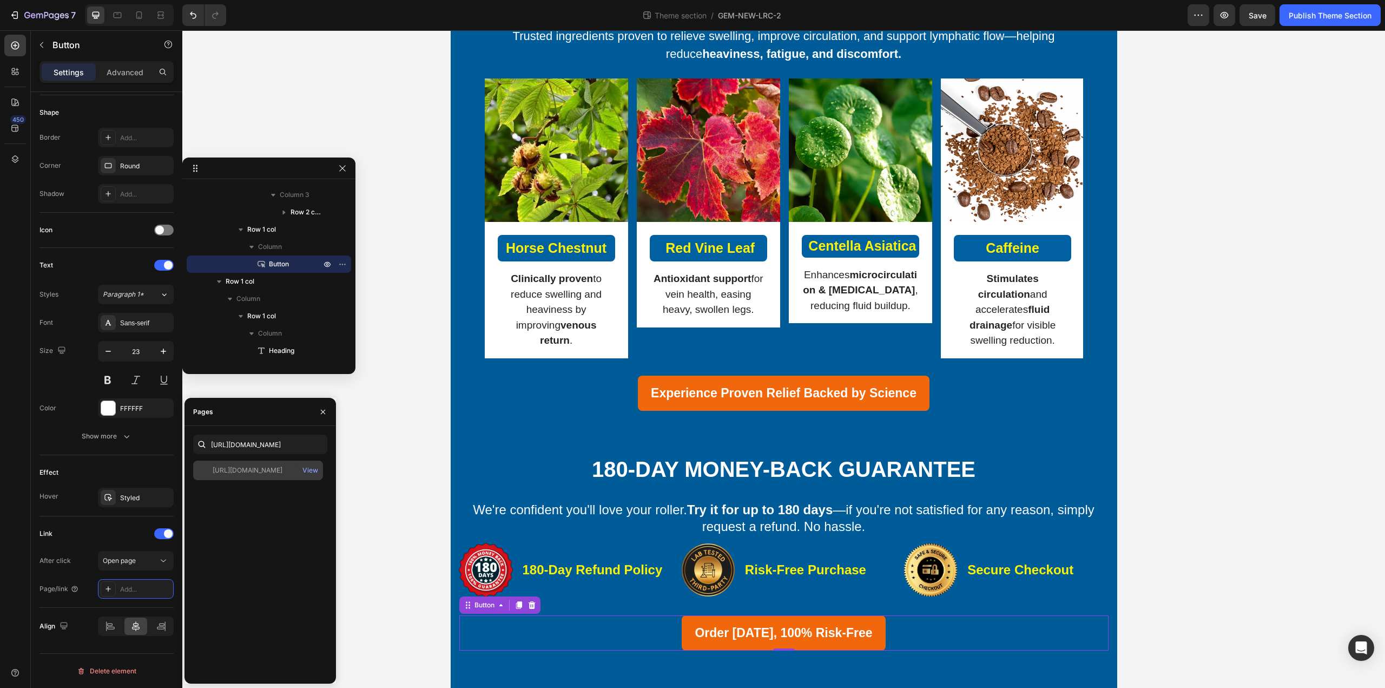
scroll to position [0, 0]
click at [372, 513] on div "5 Clinically Inspired Actives for Swelling, Circulation & Lymphatic Relief Head…" at bounding box center [783, 516] width 1203 height 1253
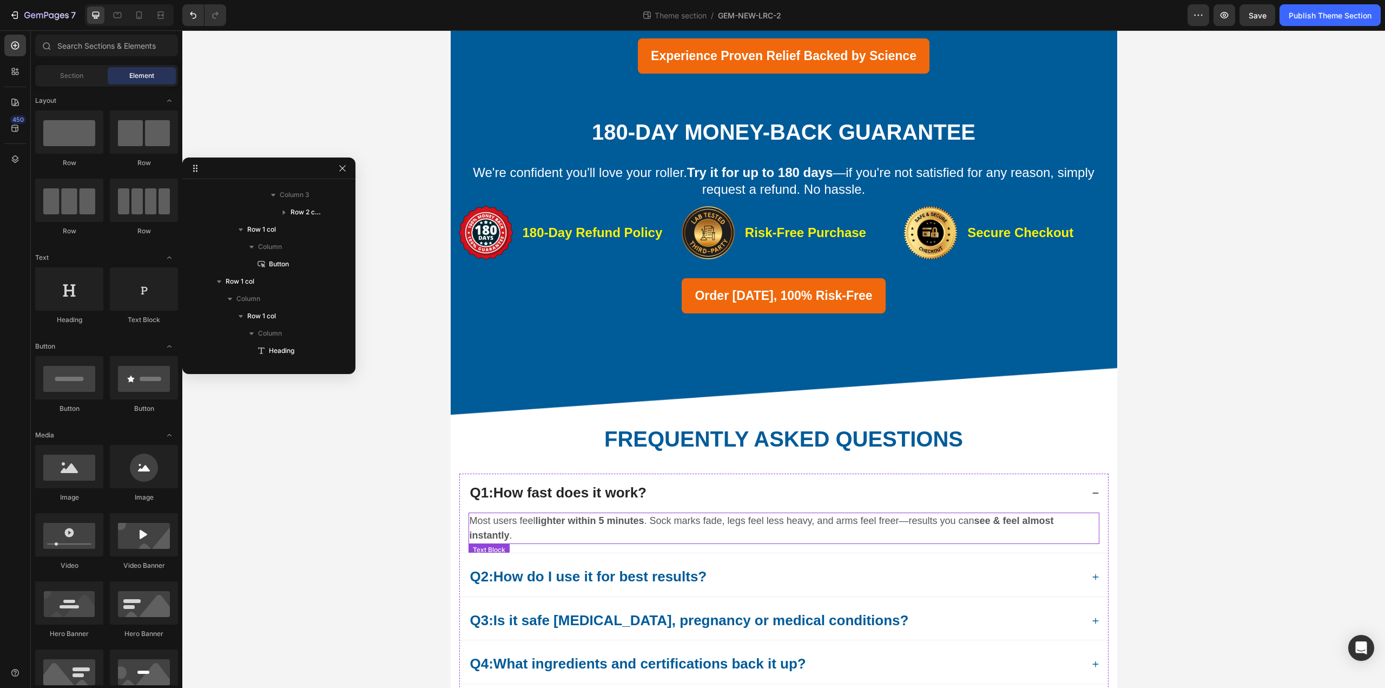
scroll to position [602, 0]
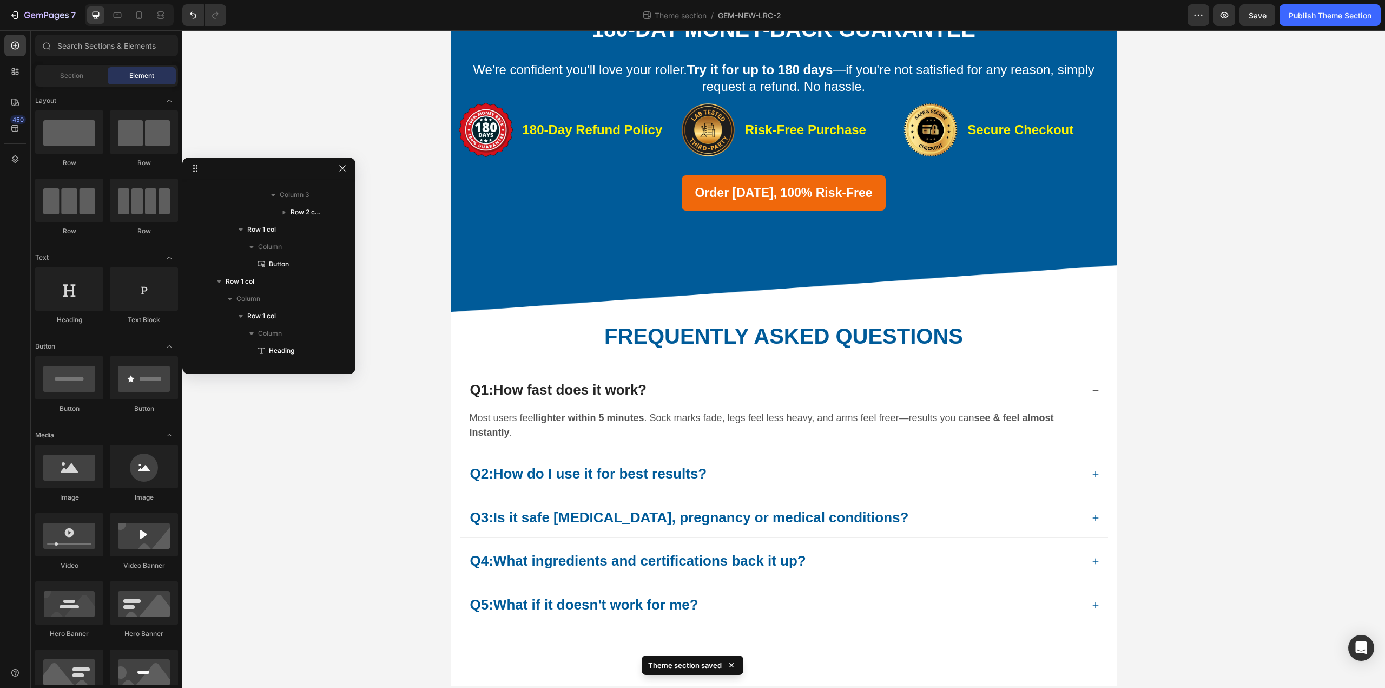
click at [341, 546] on div "5 Clinically Inspired Actives for Swelling, Circulation & Lymphatic Relief Head…" at bounding box center [783, 76] width 1203 height 1253
click at [335, 170] on div at bounding box center [268, 168] width 173 height 22
click at [345, 169] on icon "button" at bounding box center [342, 168] width 9 height 9
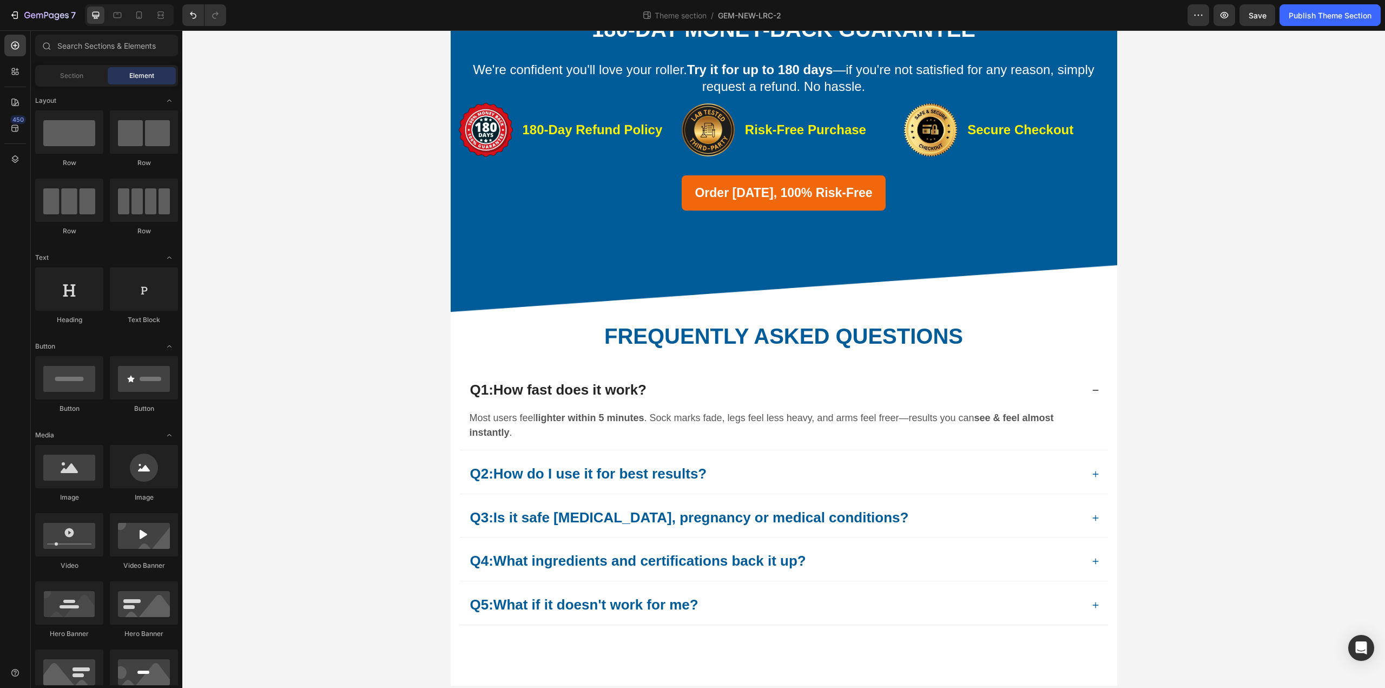
drag, startPoint x: 325, startPoint y: 348, endPoint x: 331, endPoint y: 353, distance: 7.7
click at [325, 349] on div "5 Clinically Inspired Actives for Swelling, Circulation & Lymphatic Relief Head…" at bounding box center [783, 76] width 1203 height 1253
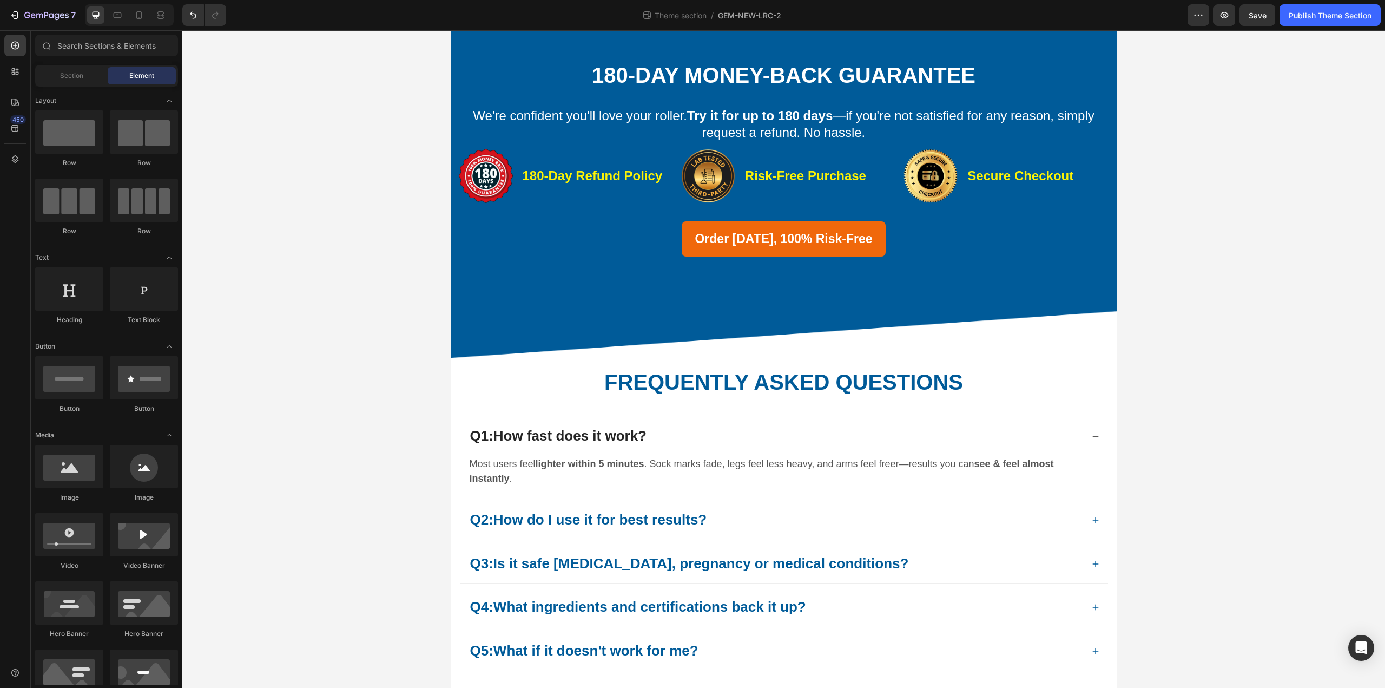
scroll to position [548, 0]
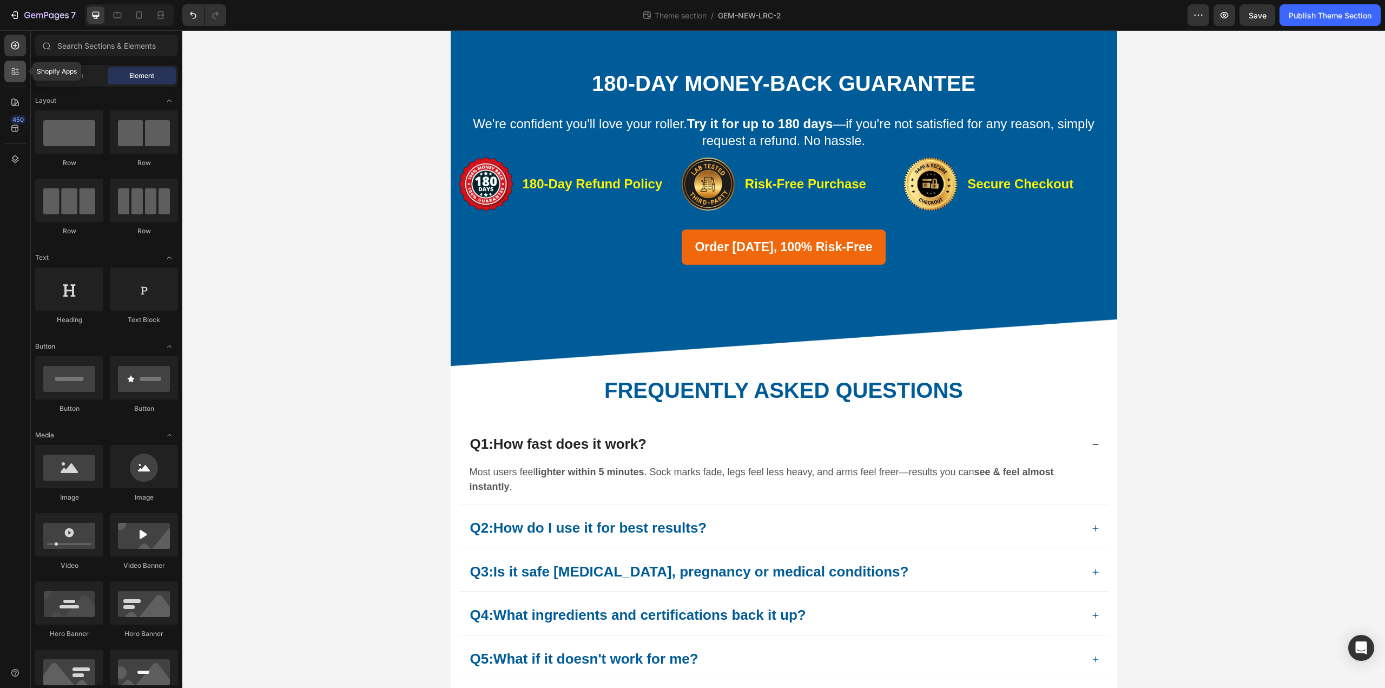
click at [10, 66] on icon at bounding box center [15, 71] width 11 height 11
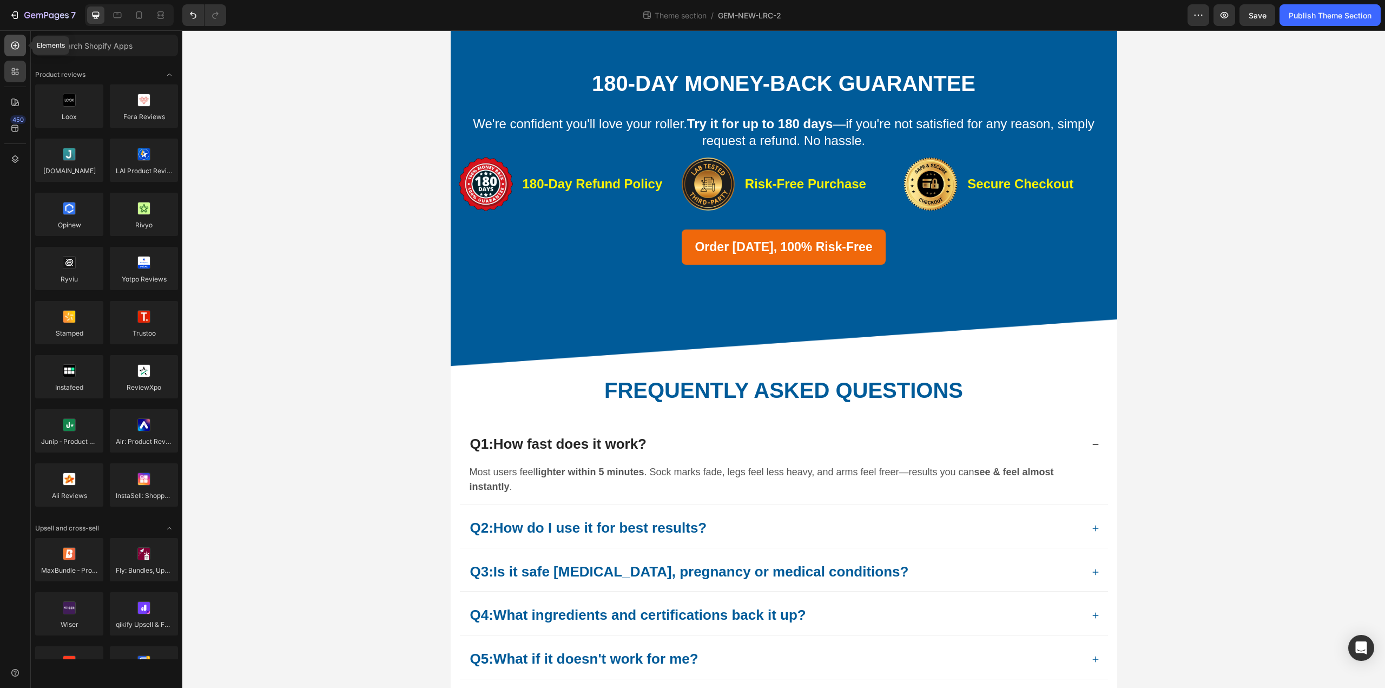
click at [8, 36] on div at bounding box center [15, 46] width 22 height 22
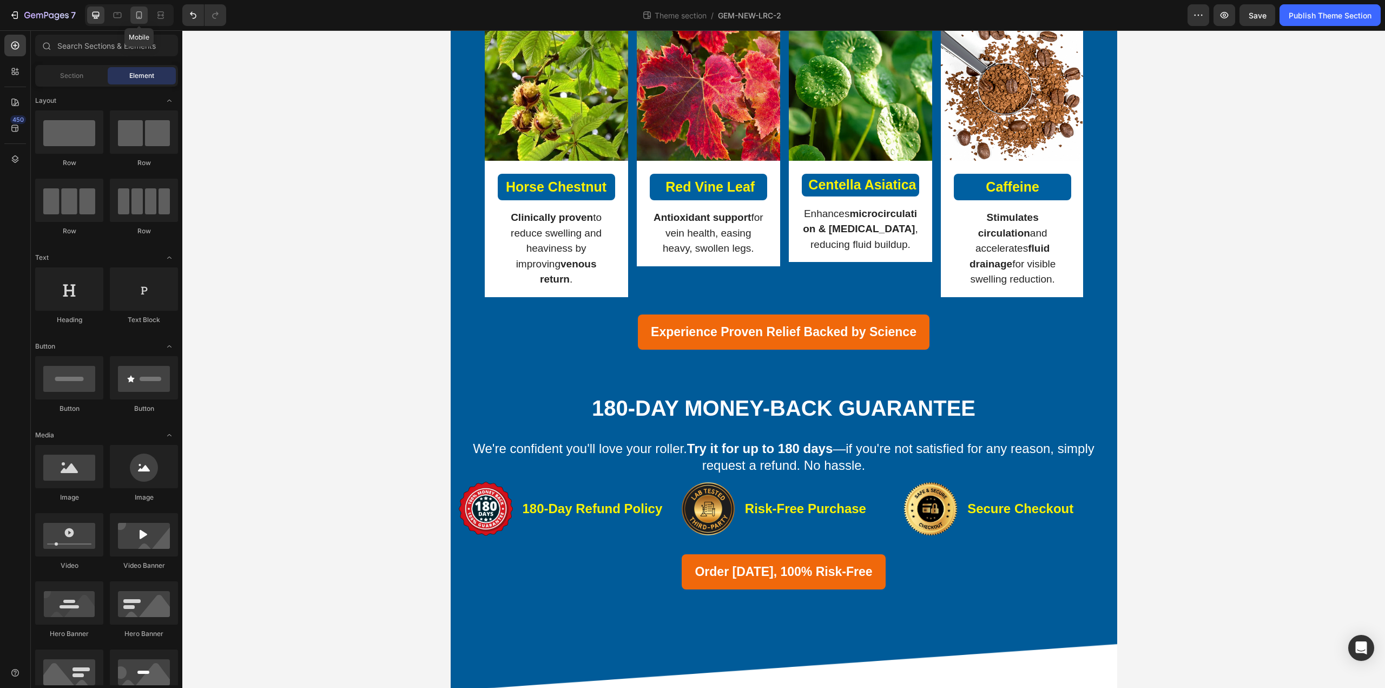
click at [138, 18] on icon at bounding box center [139, 15] width 11 height 11
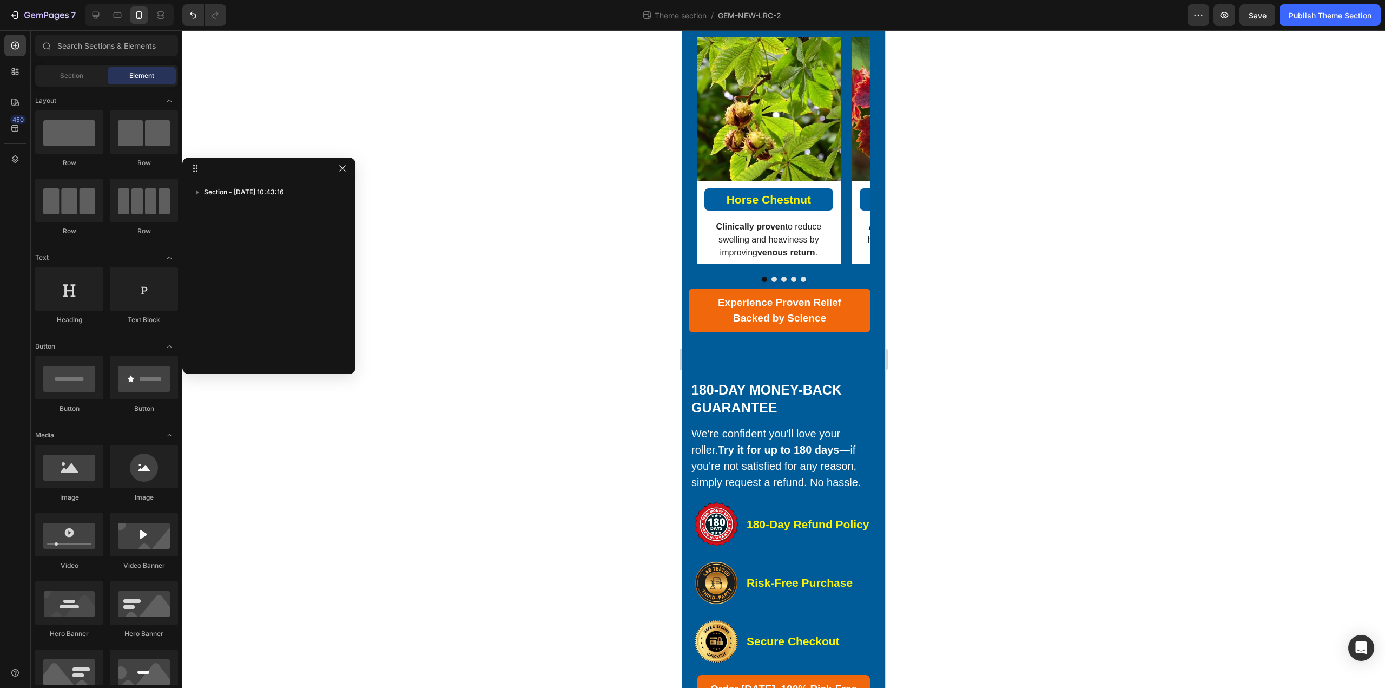
scroll to position [260, 0]
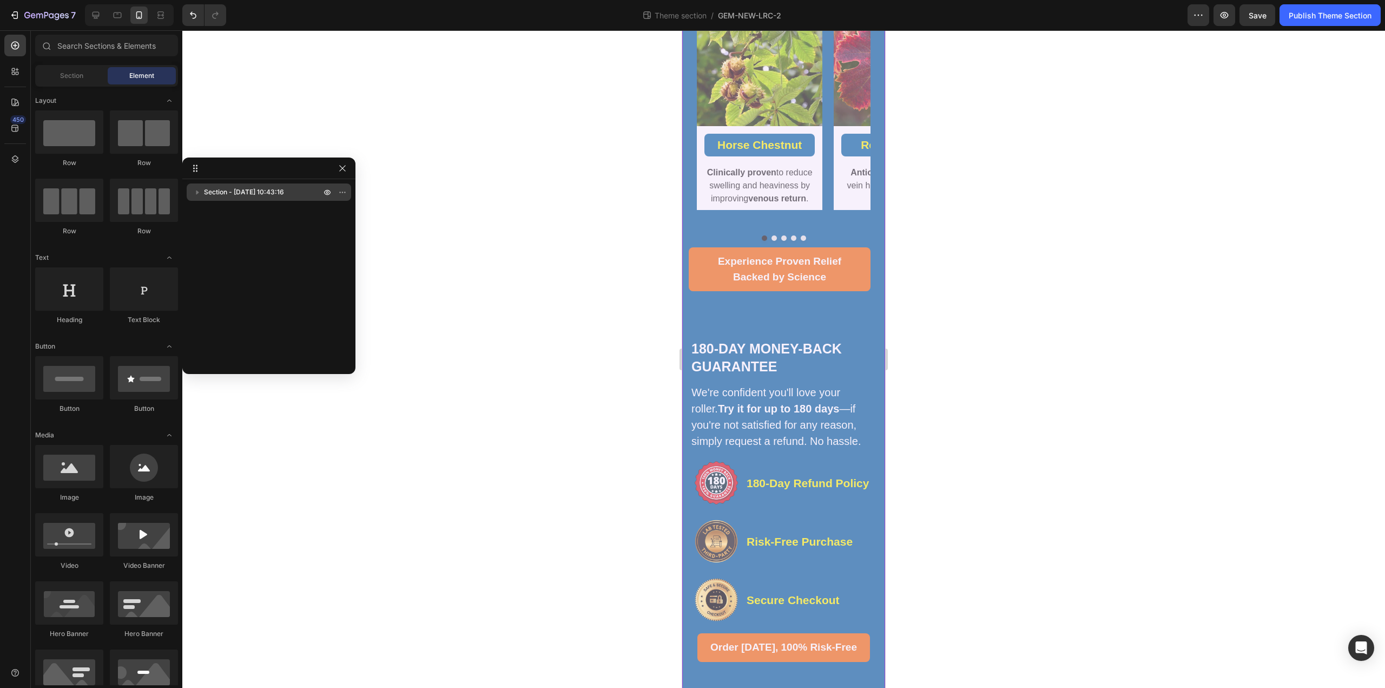
click at [252, 198] on div "Section - Sep 27 10:43:16" at bounding box center [269, 191] width 156 height 17
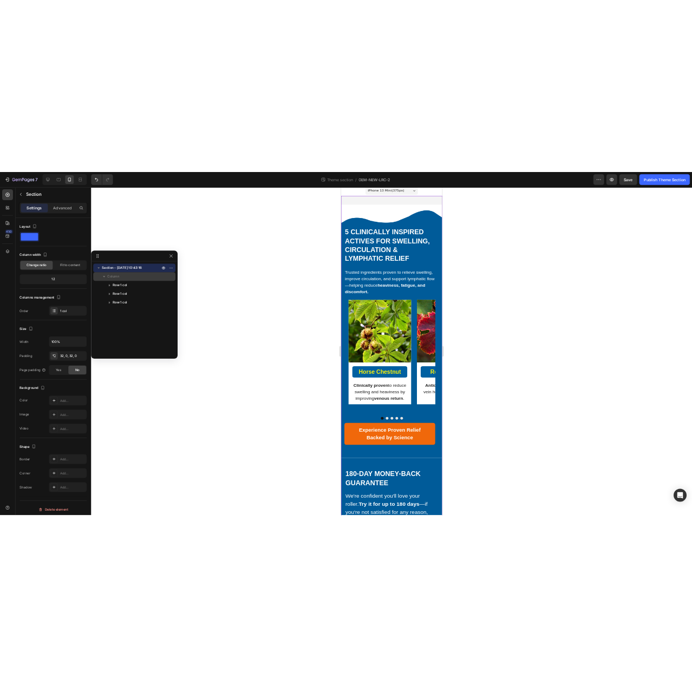
scroll to position [0, 0]
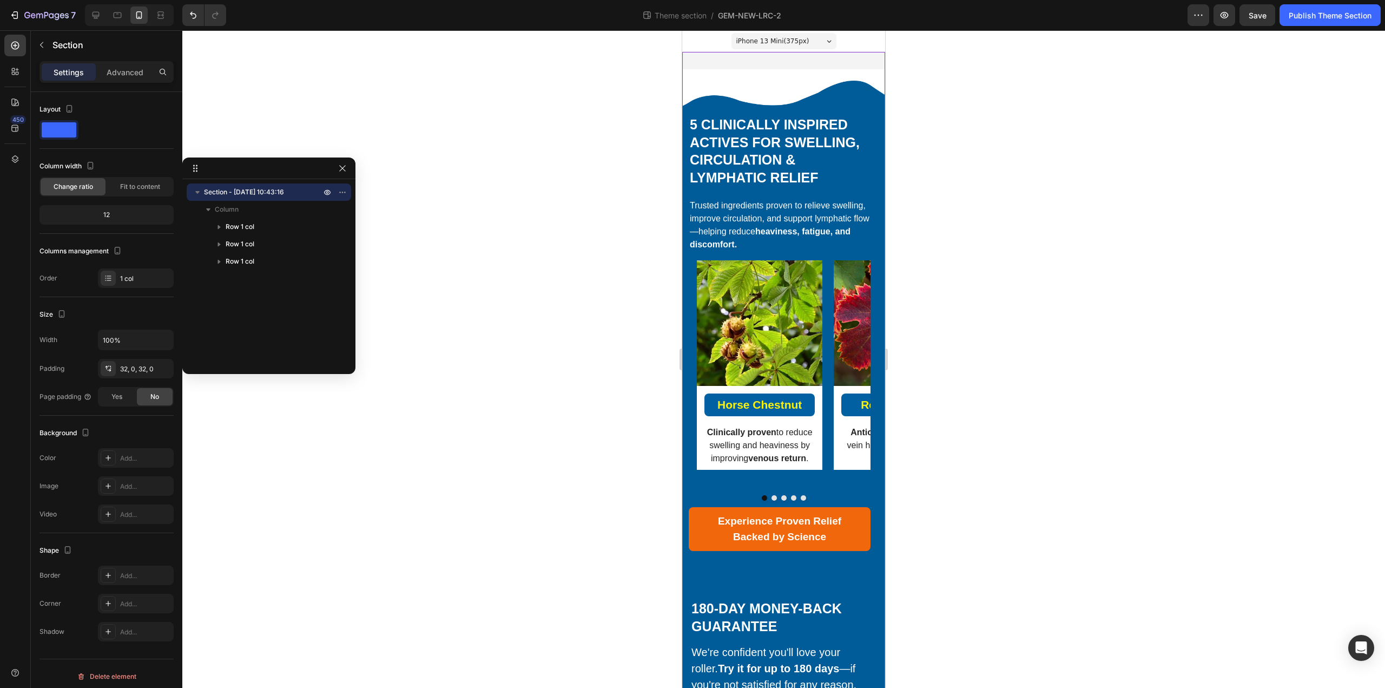
click at [501, 380] on div at bounding box center [783, 358] width 1203 height 657
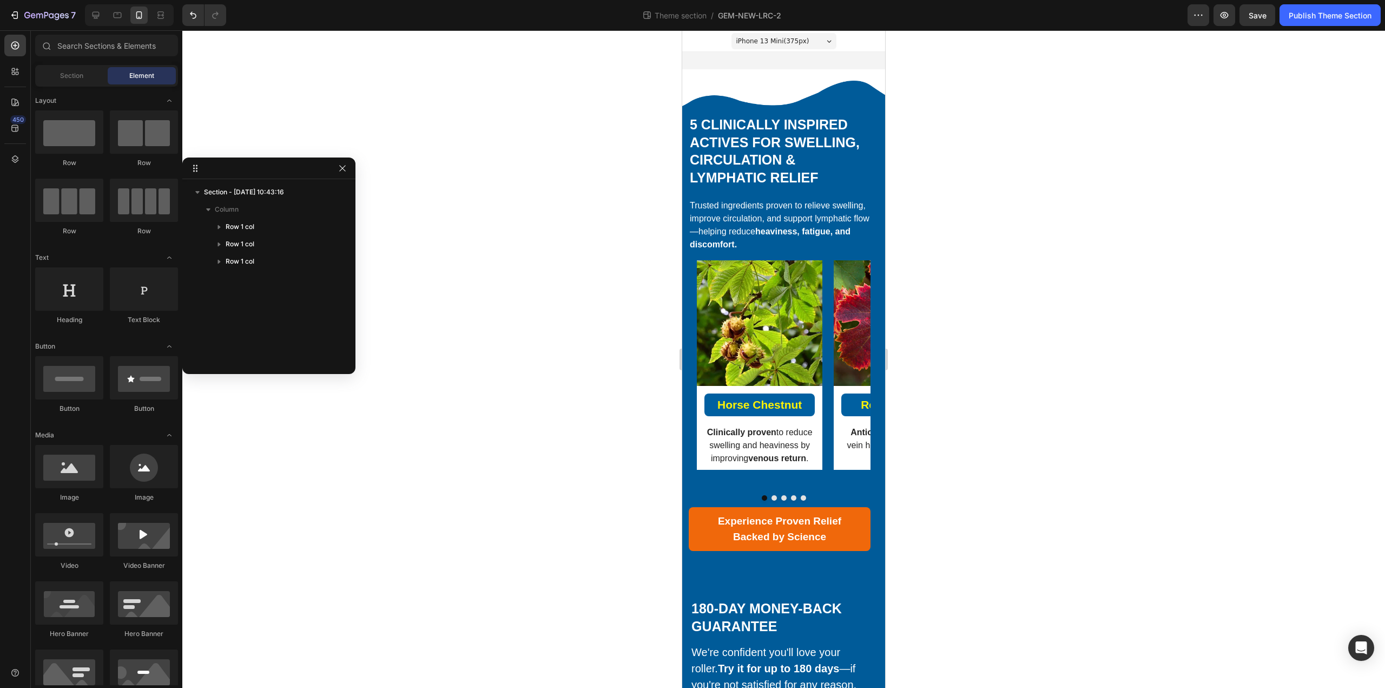
click at [609, 373] on div at bounding box center [783, 358] width 1203 height 657
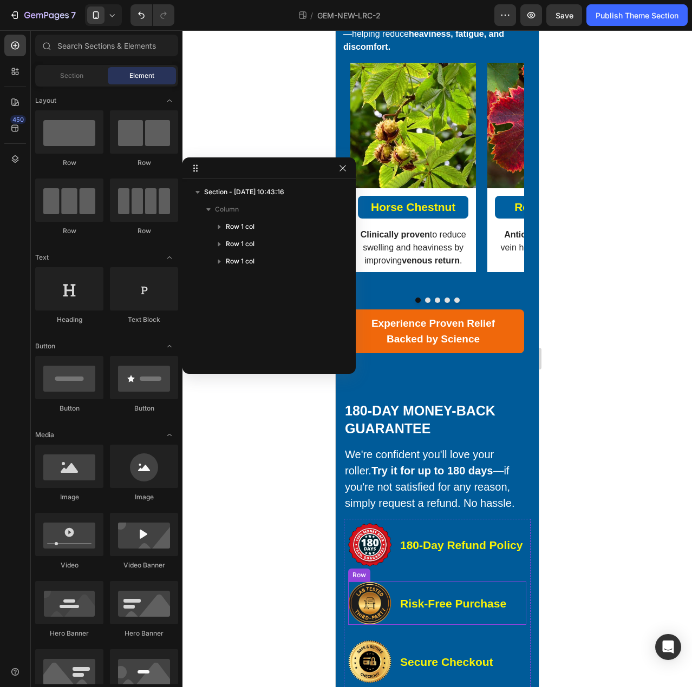
scroll to position [18, 0]
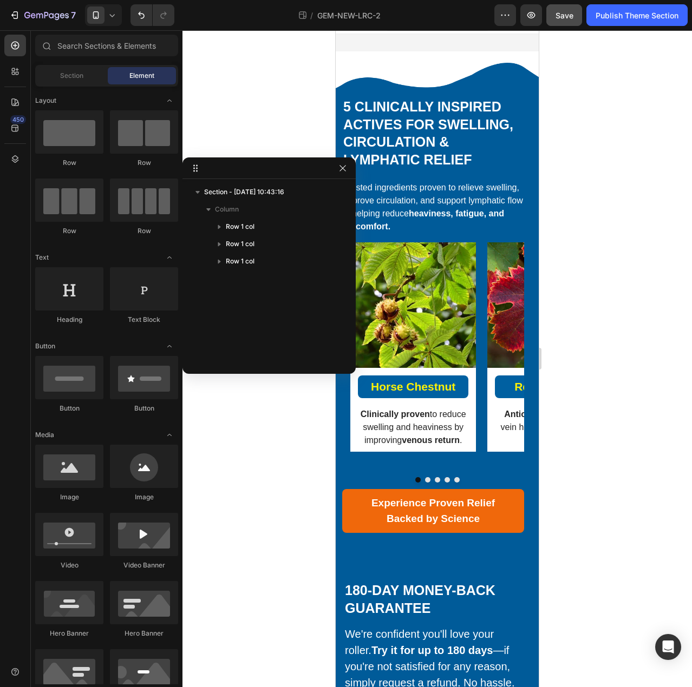
click at [578, 18] on button "Save" at bounding box center [564, 15] width 36 height 22
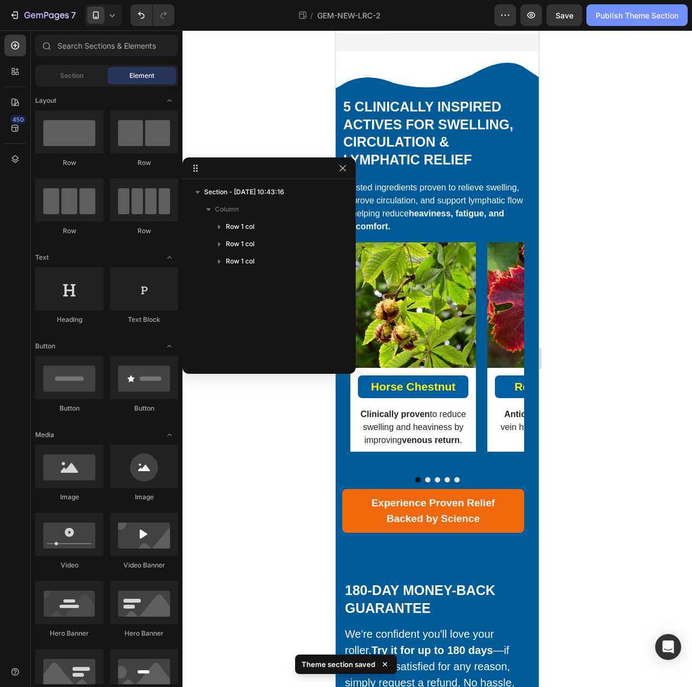
click at [630, 23] on button "Publish Theme Section" at bounding box center [636, 15] width 101 height 22
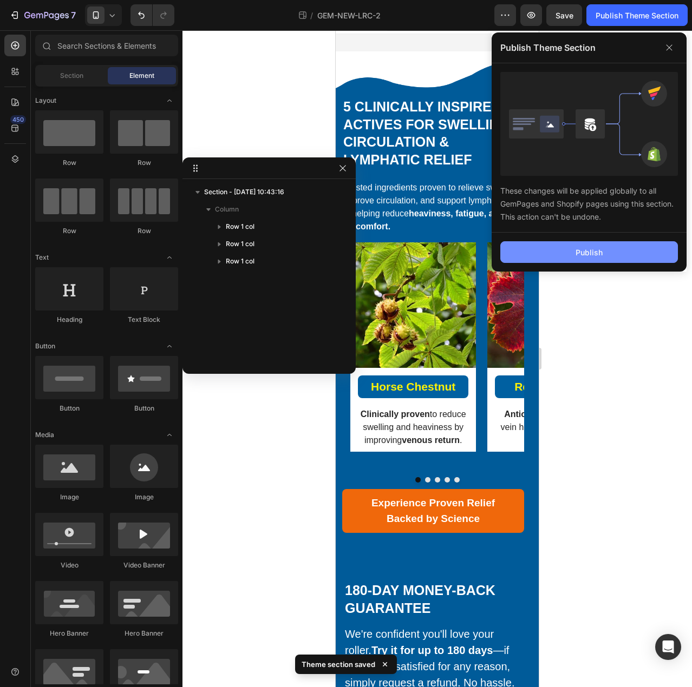
click at [616, 260] on button "Publish" at bounding box center [588, 252] width 177 height 22
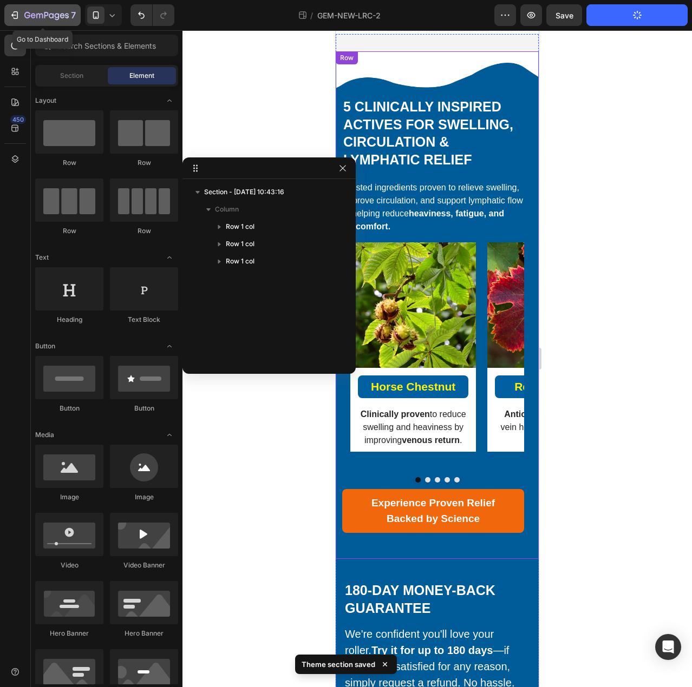
click at [31, 19] on icon "button" at bounding box center [46, 15] width 44 height 9
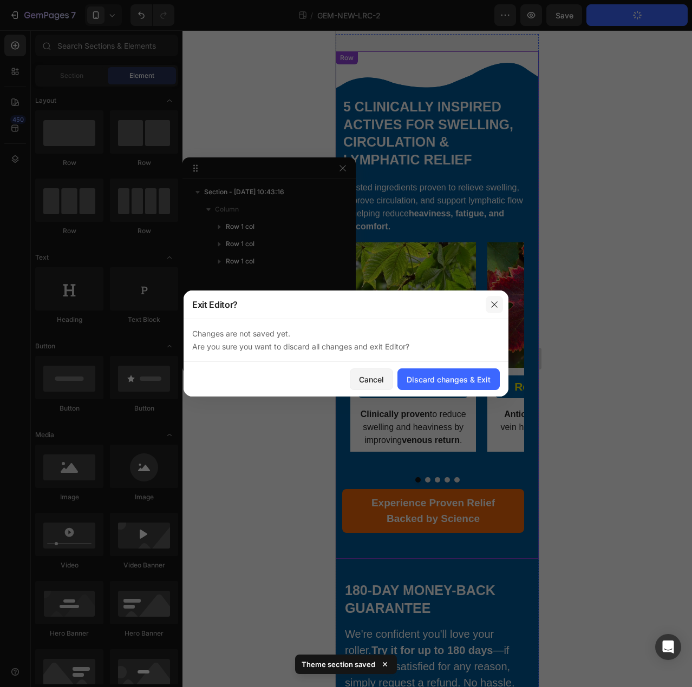
click at [489, 307] on button "button" at bounding box center [493, 304] width 17 height 17
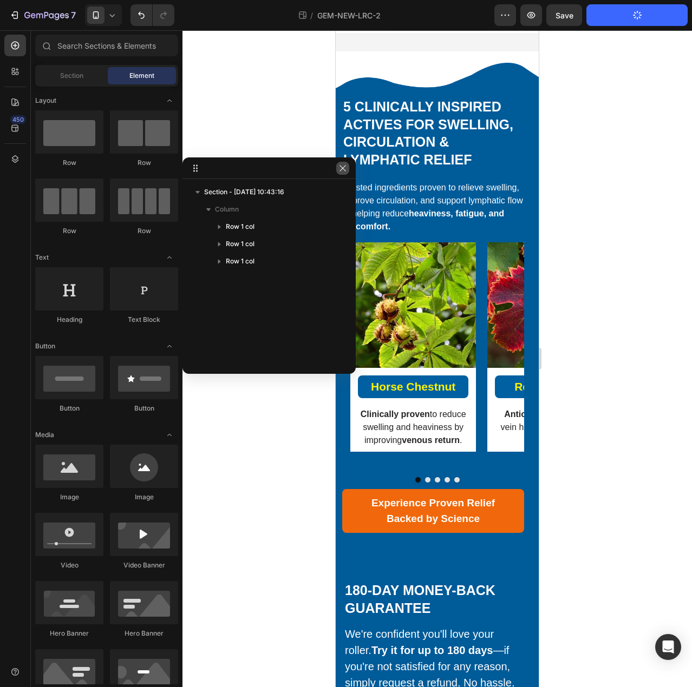
click at [342, 168] on icon "button" at bounding box center [342, 168] width 9 height 9
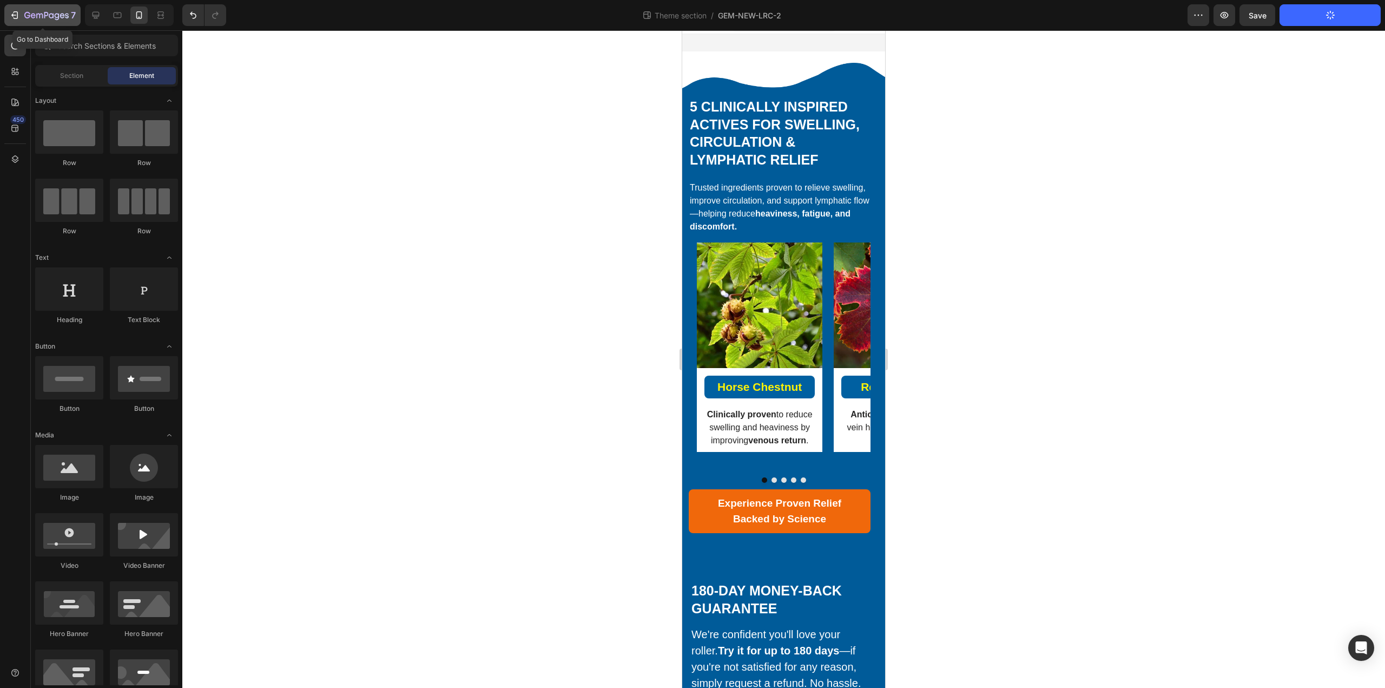
click at [37, 21] on div "7" at bounding box center [49, 15] width 51 height 13
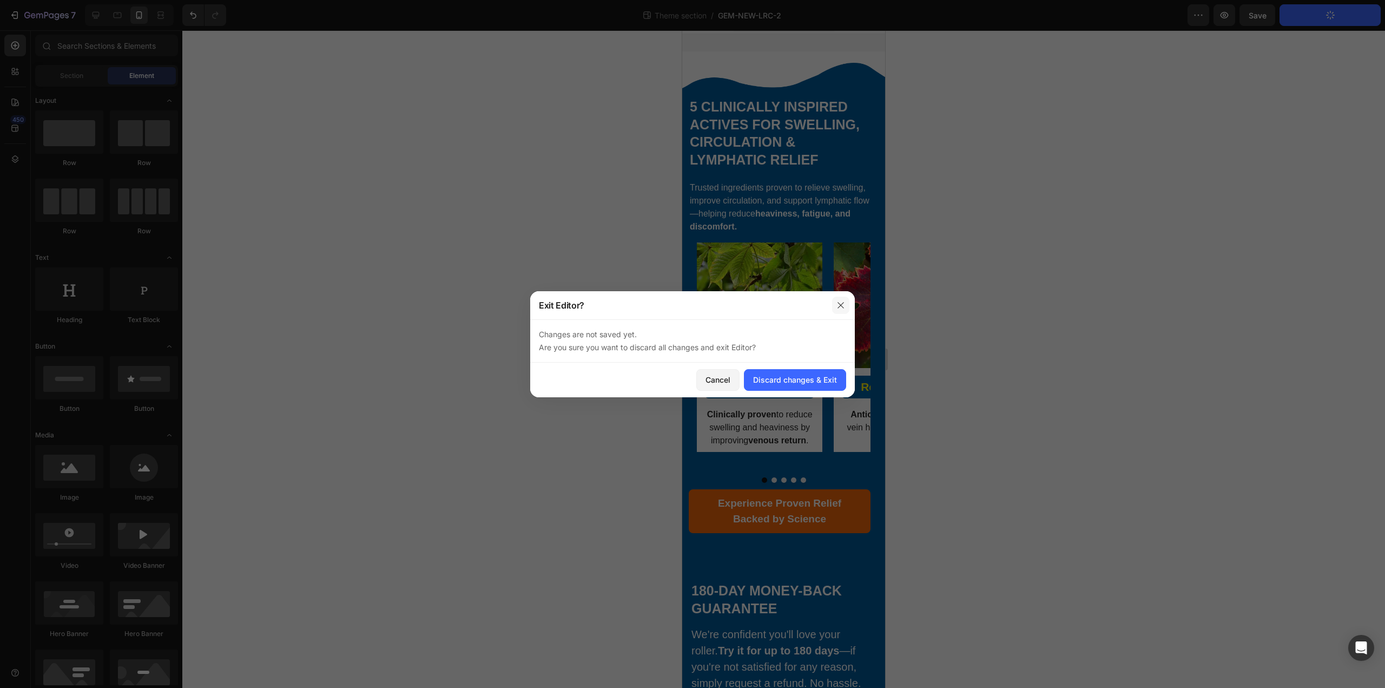
drag, startPoint x: 841, startPoint y: 312, endPoint x: 187, endPoint y: 319, distance: 654.3
click at [841, 312] on button "button" at bounding box center [840, 305] width 17 height 17
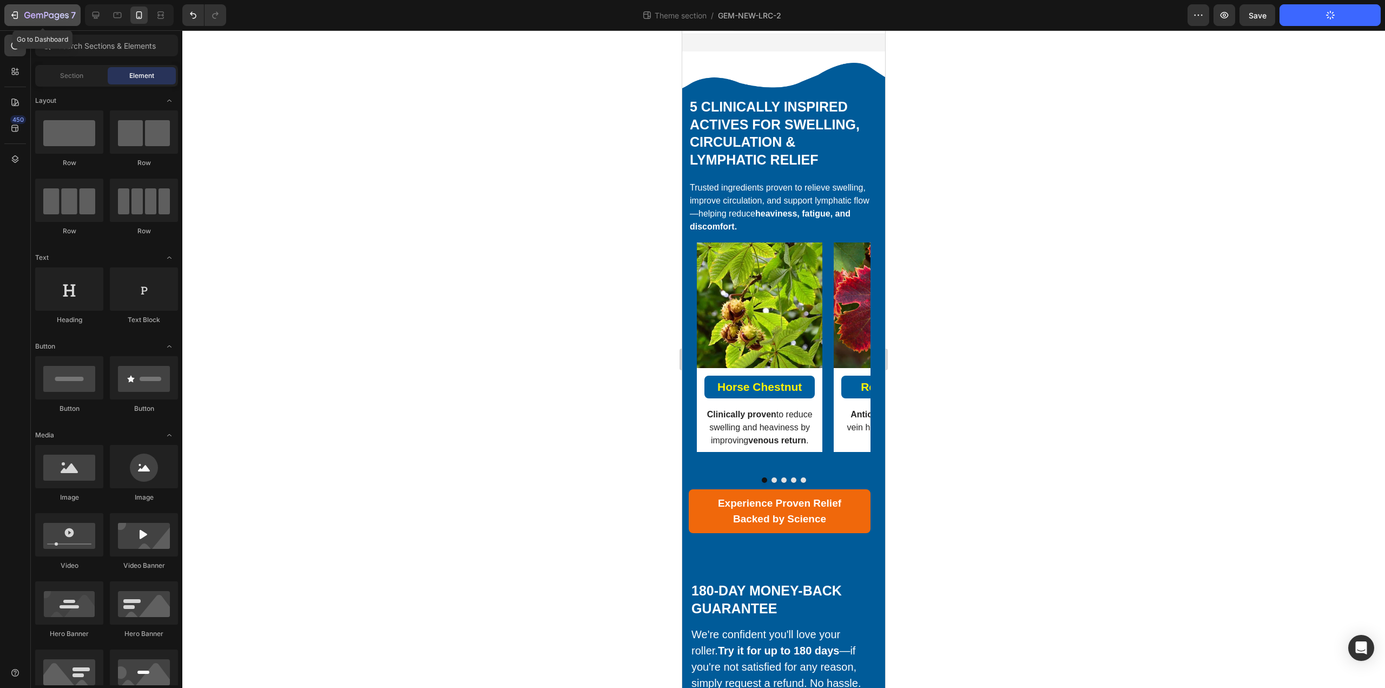
click at [40, 20] on icon "button" at bounding box center [46, 15] width 44 height 9
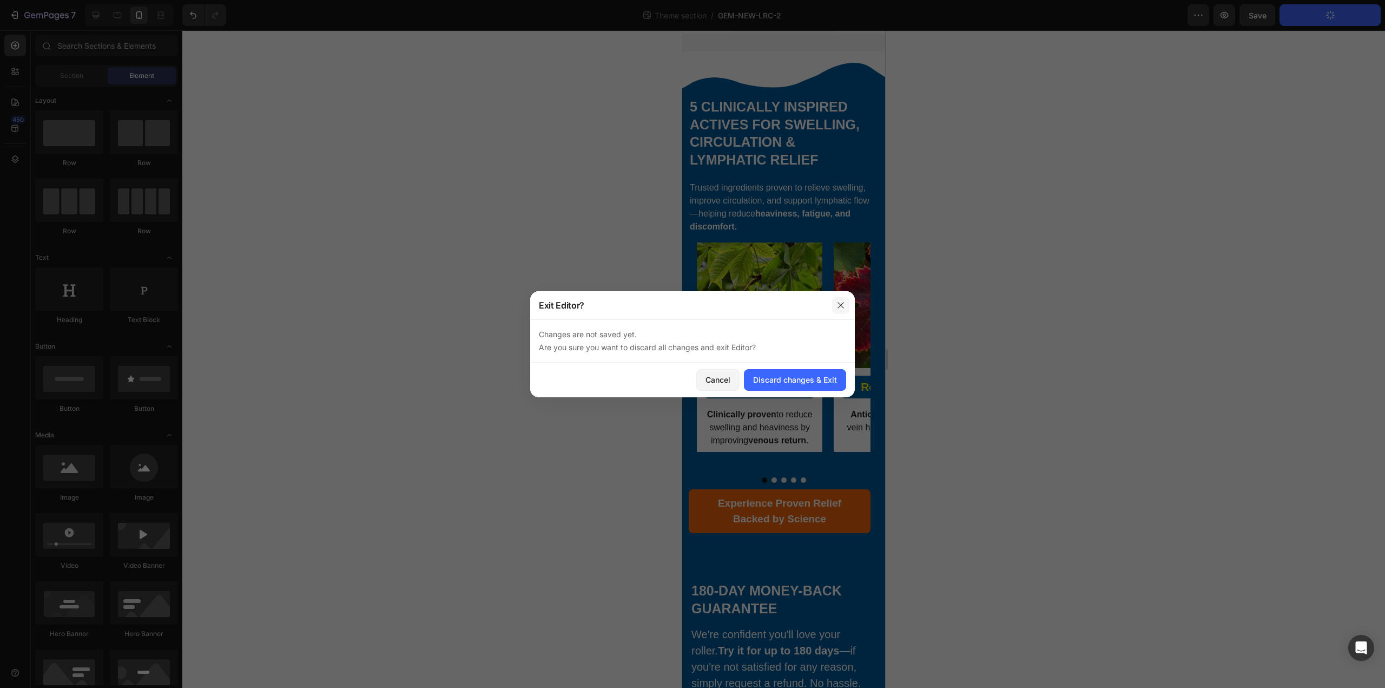
drag, startPoint x: 846, startPoint y: 309, endPoint x: 162, endPoint y: 279, distance: 684.7
click at [846, 309] on button "button" at bounding box center [840, 305] width 17 height 17
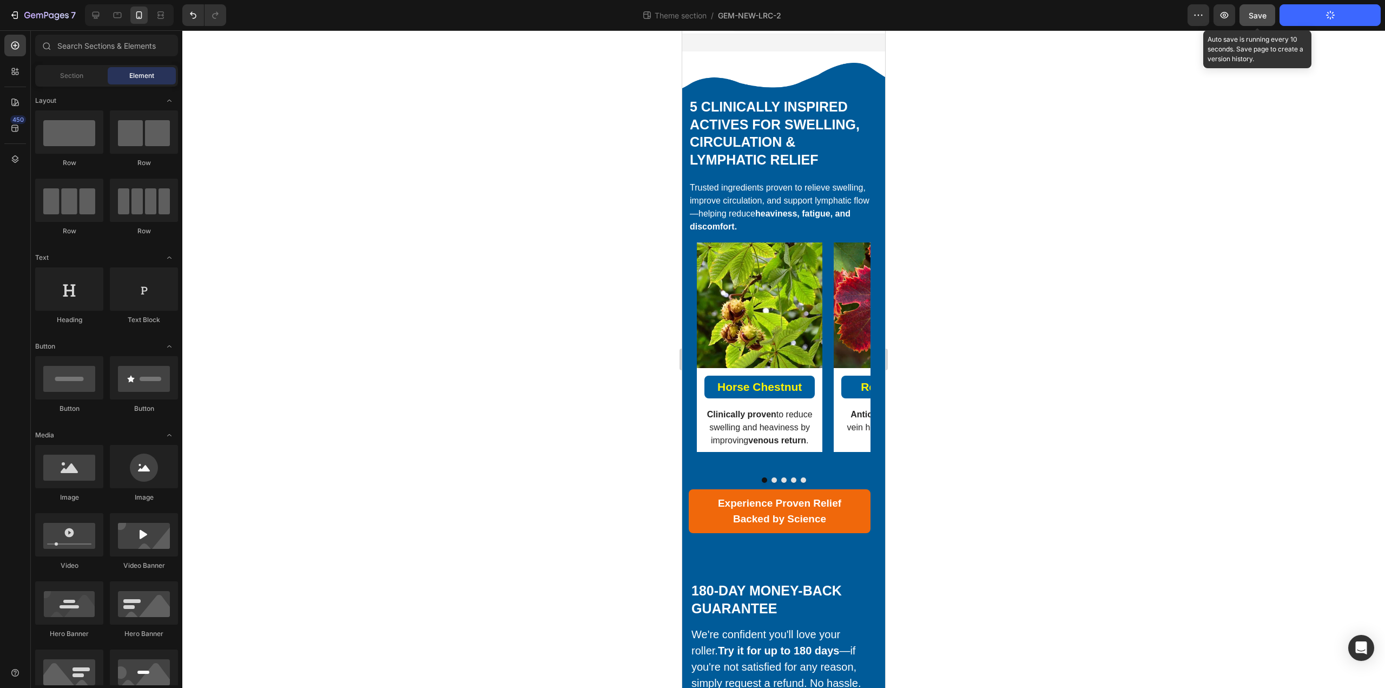
drag, startPoint x: 1259, startPoint y: 16, endPoint x: 1247, endPoint y: 41, distance: 27.6
click at [1259, 17] on span "Save" at bounding box center [1258, 15] width 18 height 9
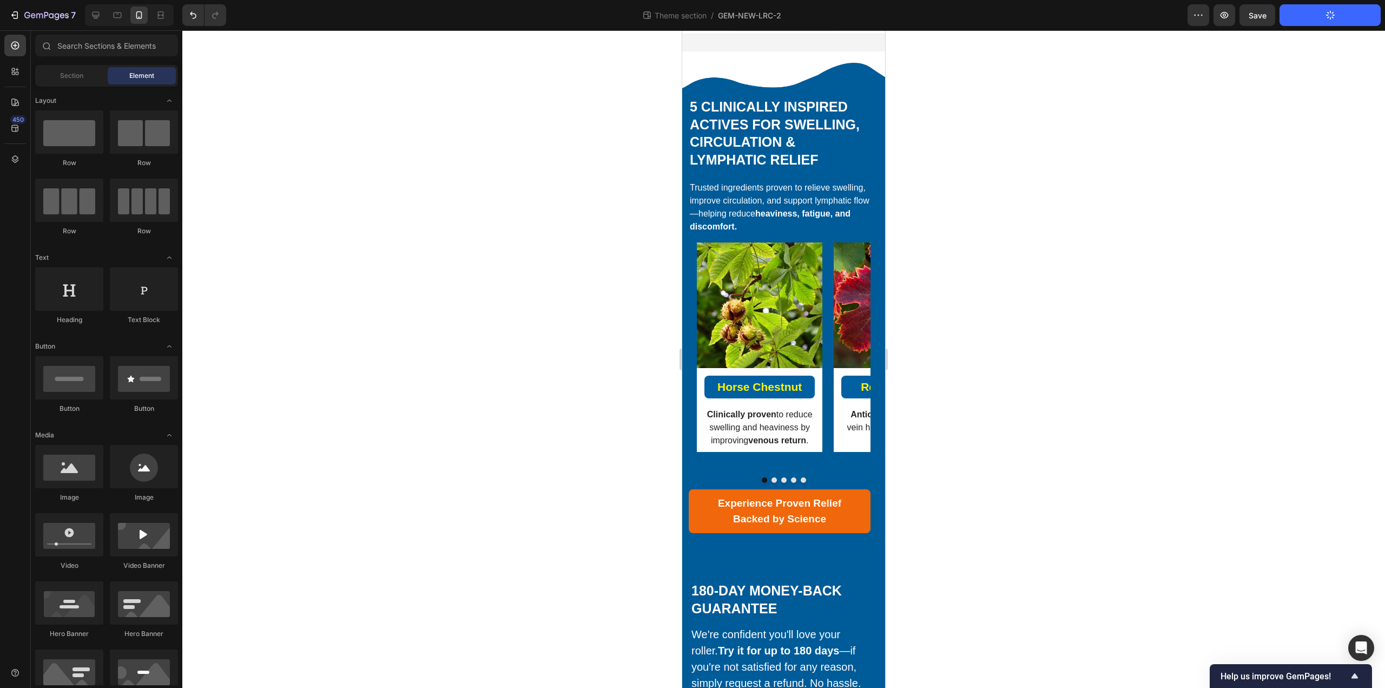
click at [294, 84] on div at bounding box center [783, 358] width 1203 height 657
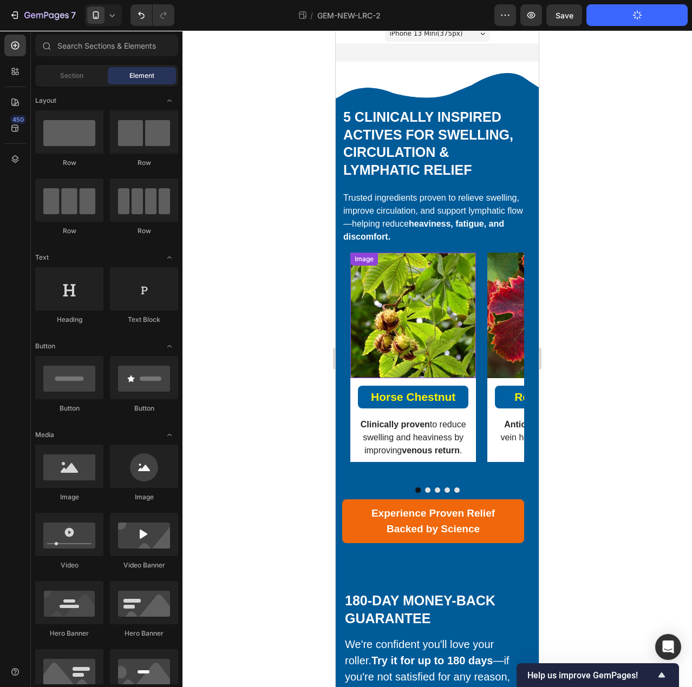
scroll to position [0, 0]
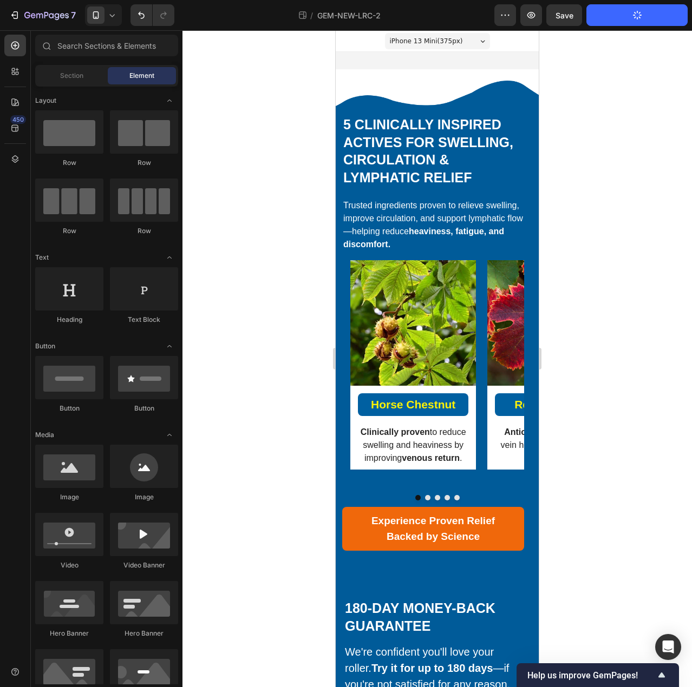
click at [345, 11] on div at bounding box center [346, 8] width 4 height 9
click at [31, 14] on icon "button" at bounding box center [46, 15] width 44 height 9
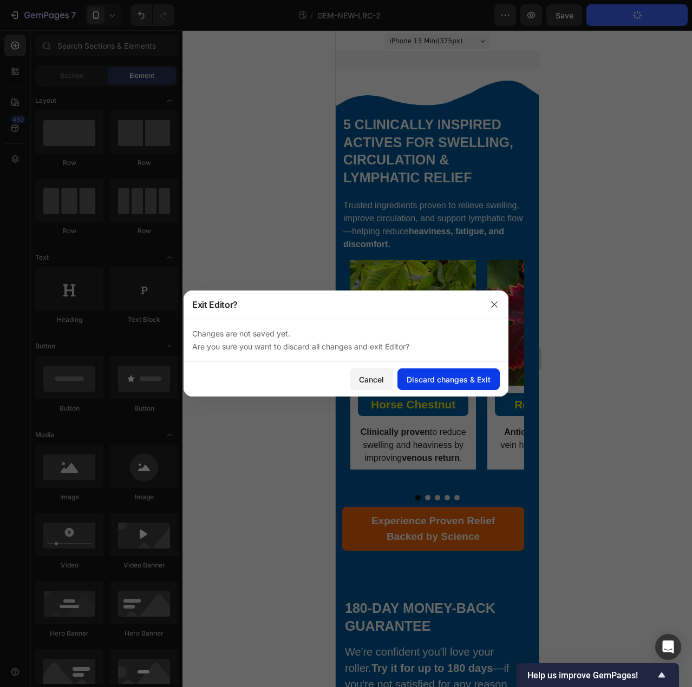
click at [429, 377] on div "Discard changes & Exit" at bounding box center [448, 379] width 84 height 11
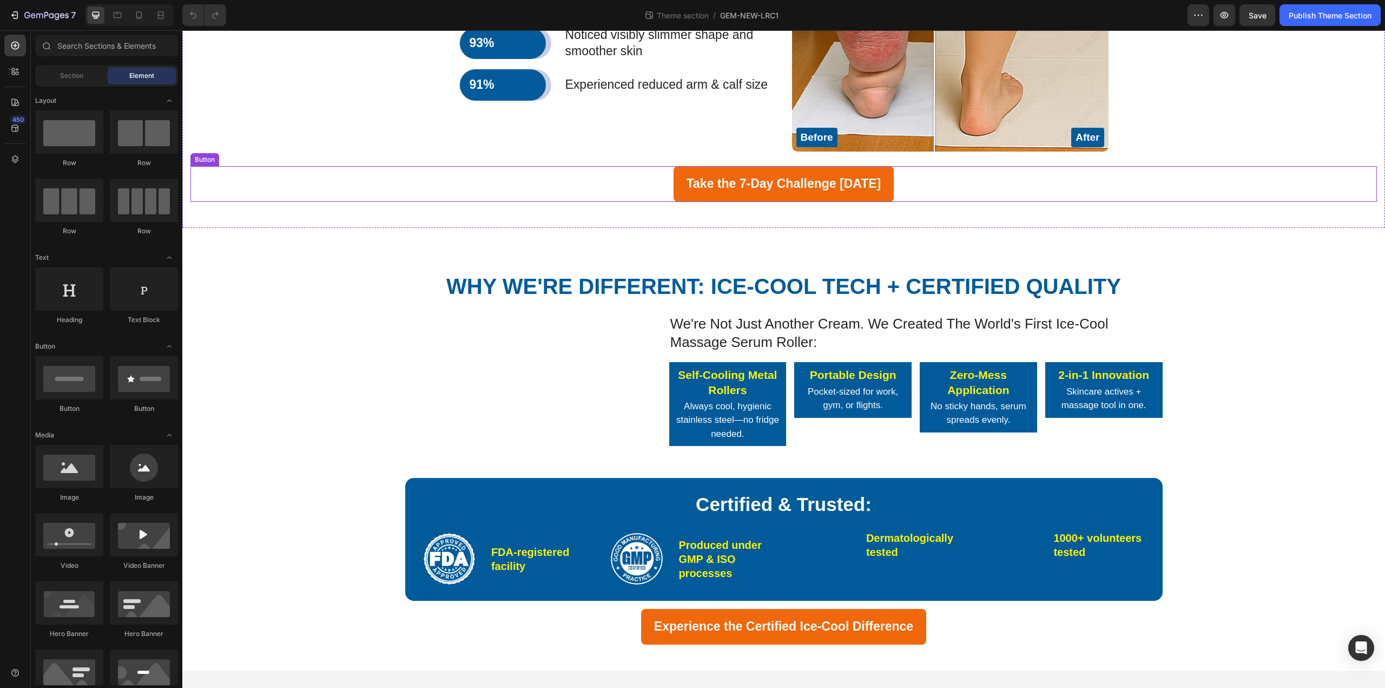
scroll to position [2543, 0]
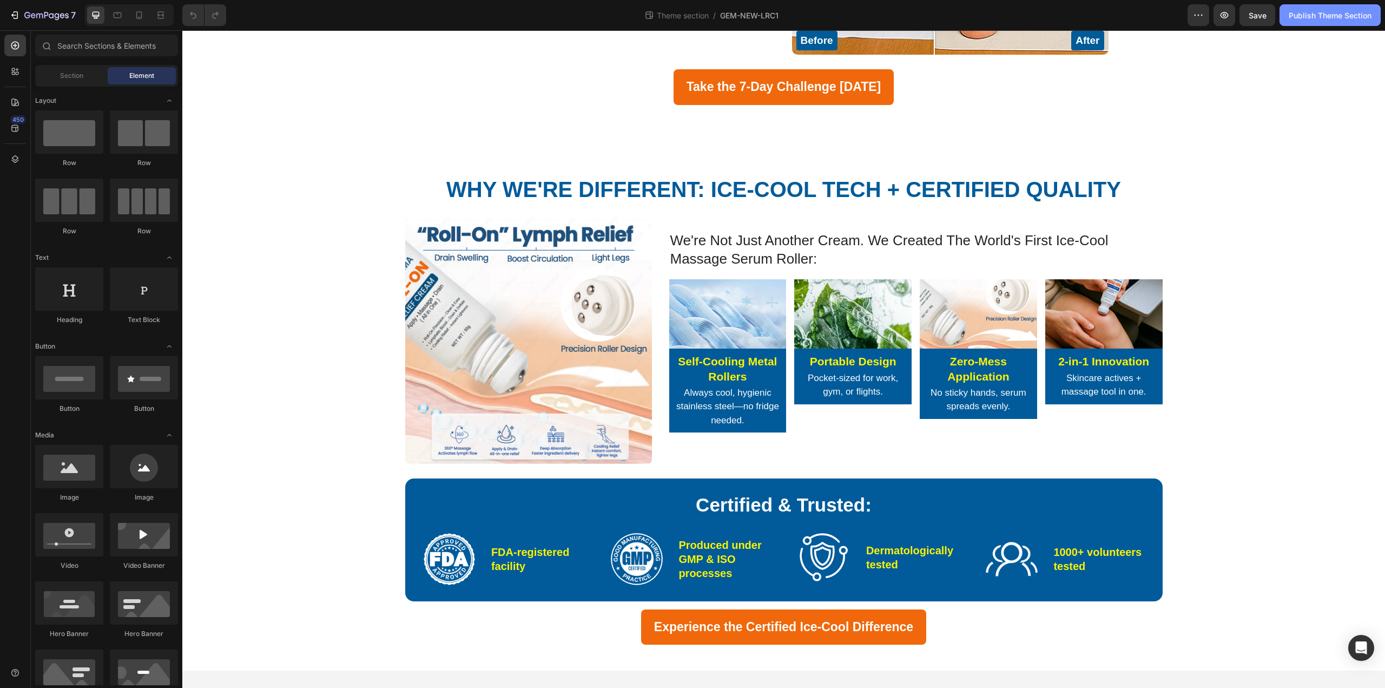
click at [1303, 12] on div "Publish Theme Section" at bounding box center [1330, 15] width 83 height 11
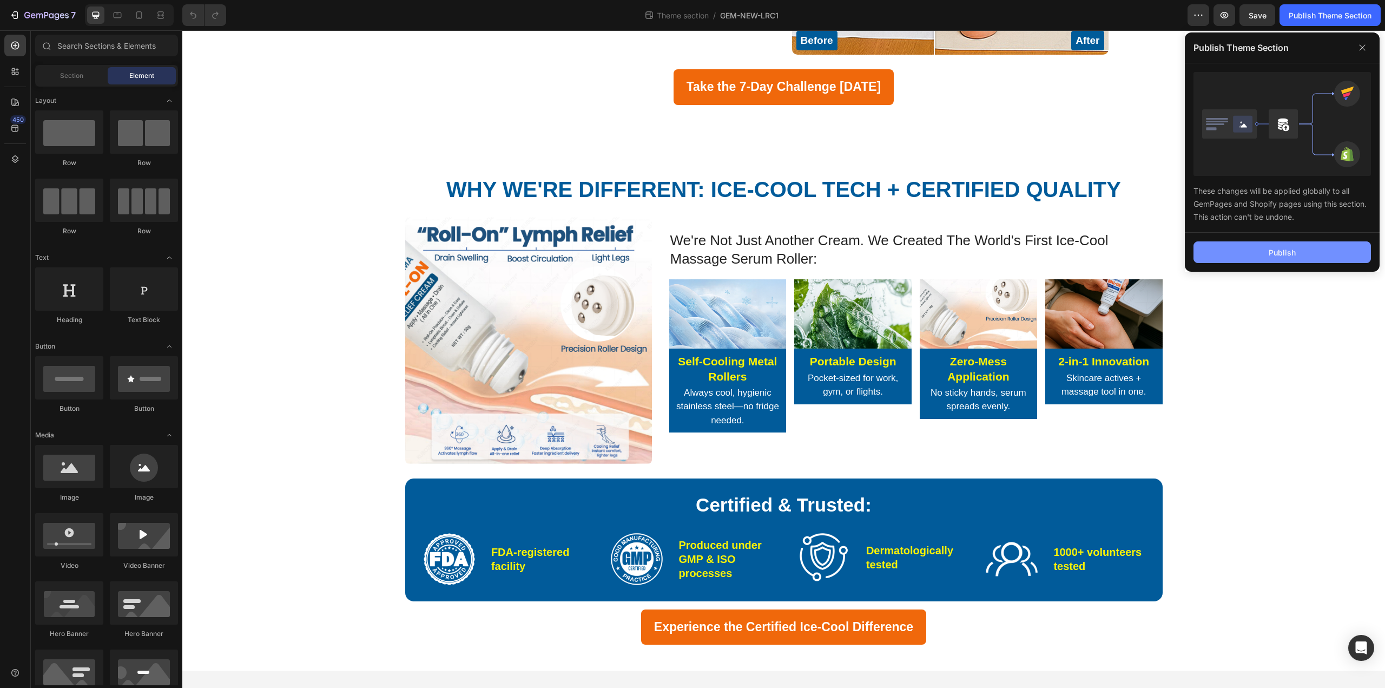
click at [1275, 249] on div "Publish" at bounding box center [1282, 252] width 27 height 11
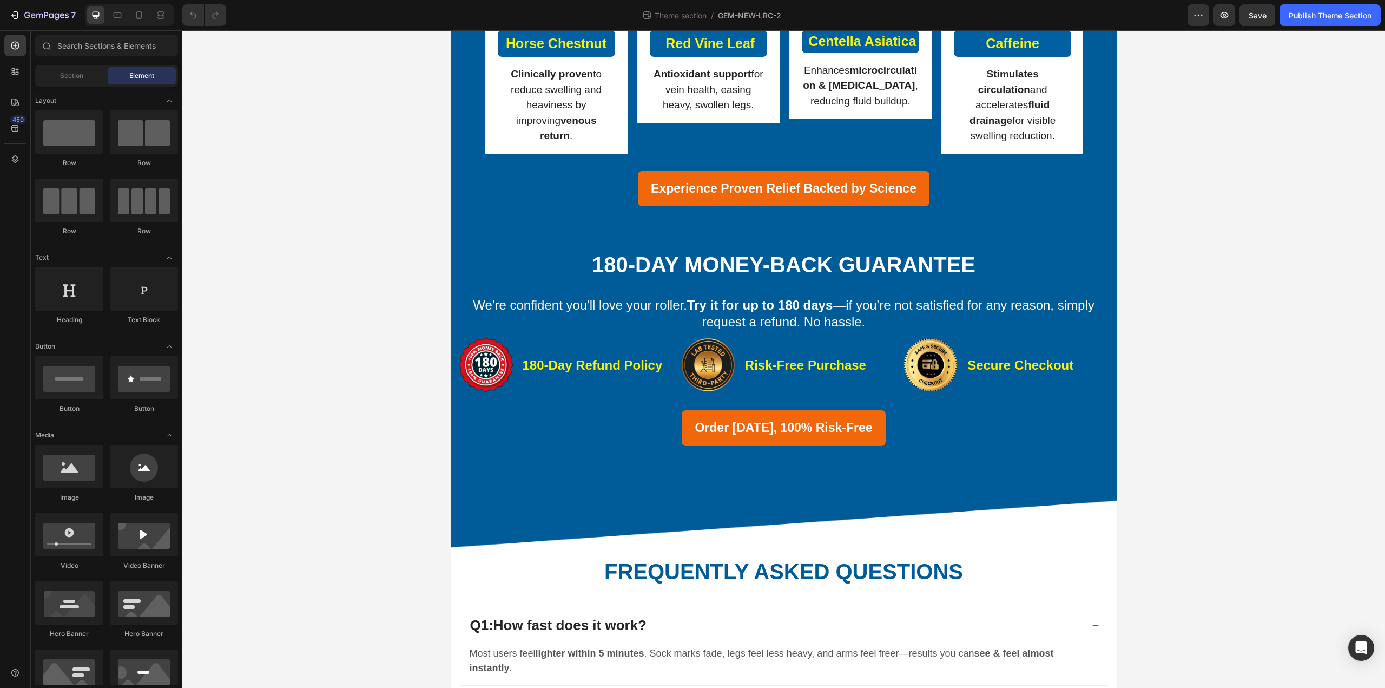
scroll to position [7, 0]
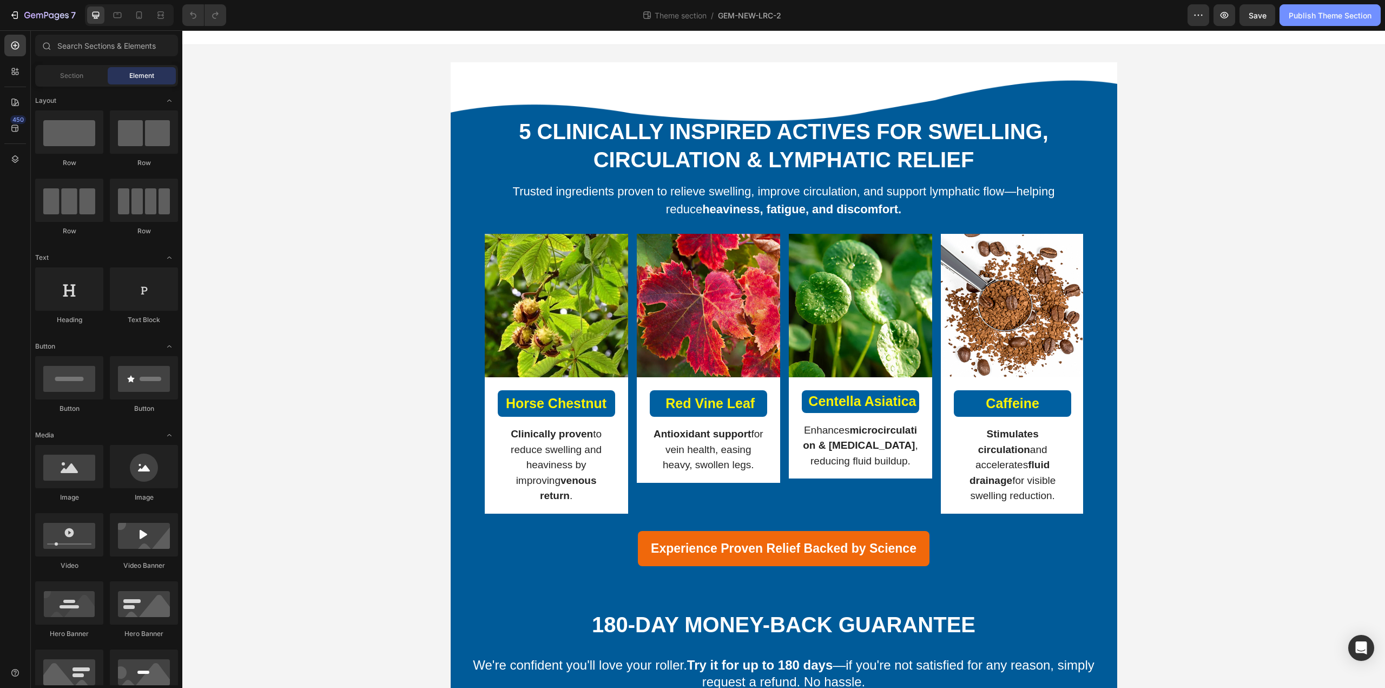
click at [1294, 13] on div "Publish Theme Section" at bounding box center [1330, 15] width 83 height 11
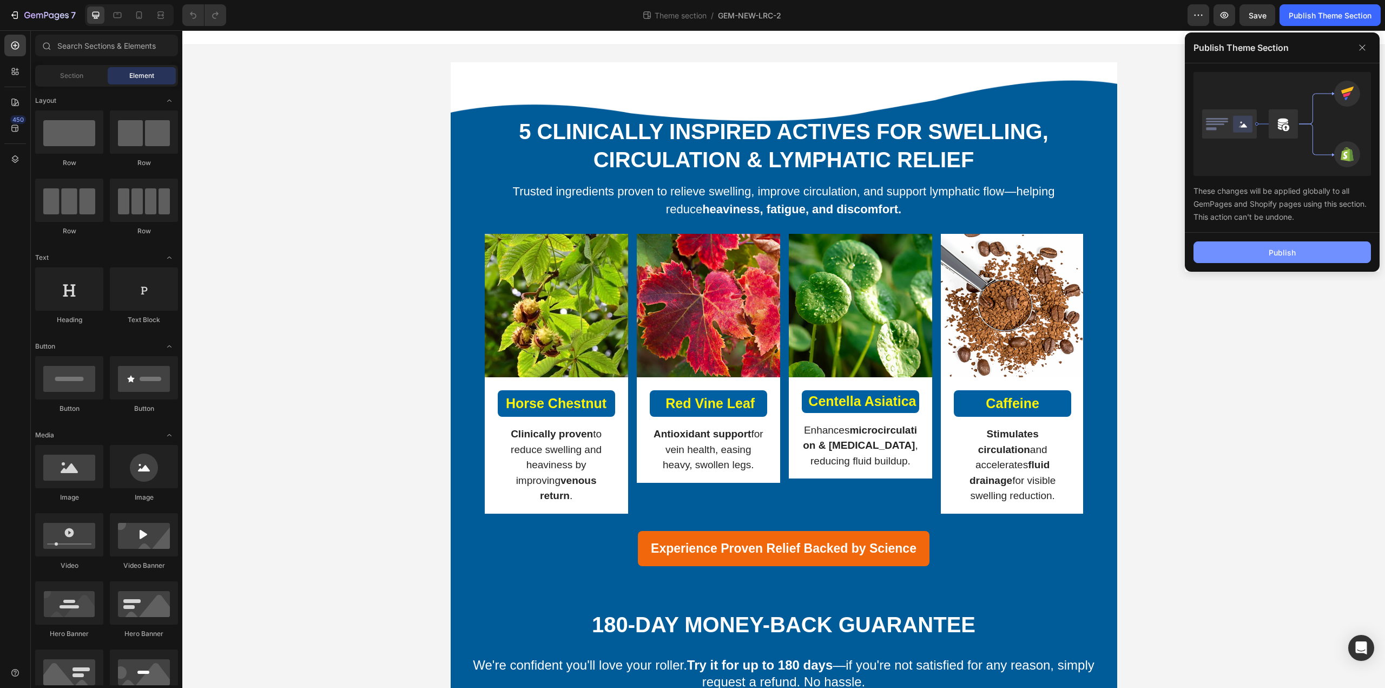
click at [1277, 248] on div "Publish" at bounding box center [1282, 252] width 27 height 11
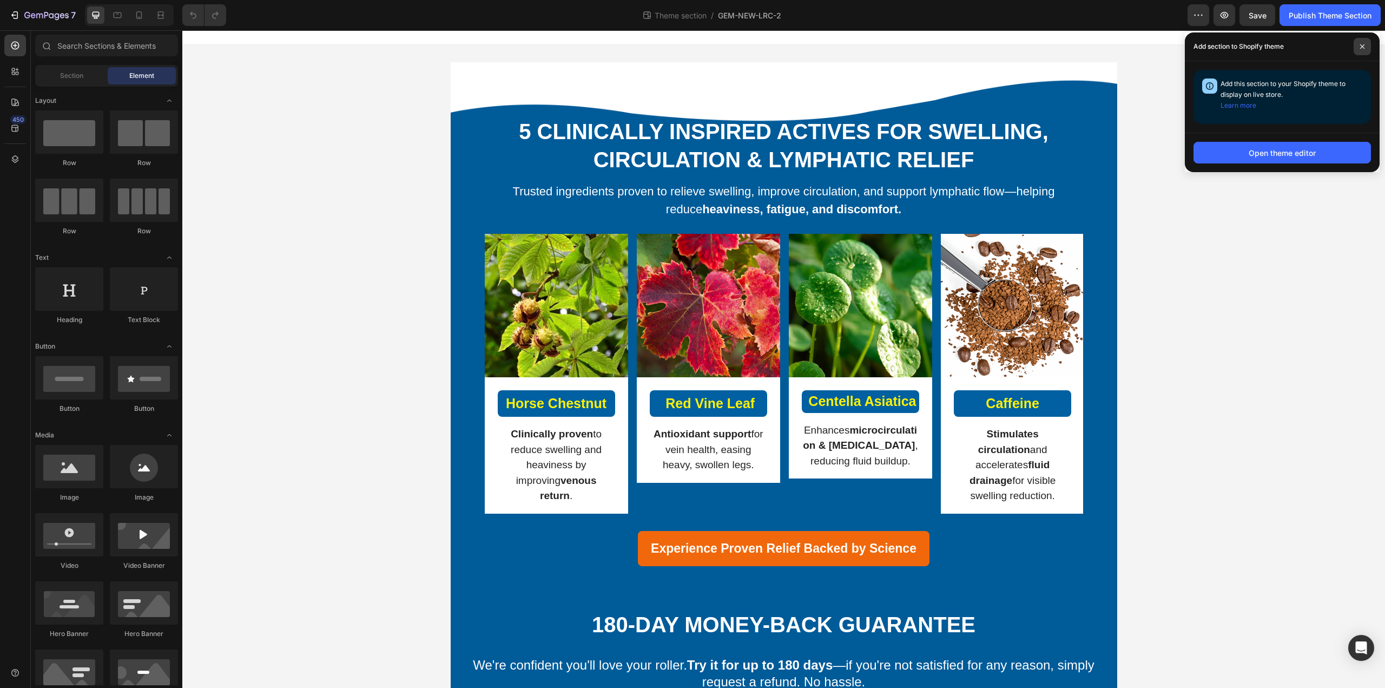
click at [1362, 48] on icon at bounding box center [1362, 46] width 5 height 5
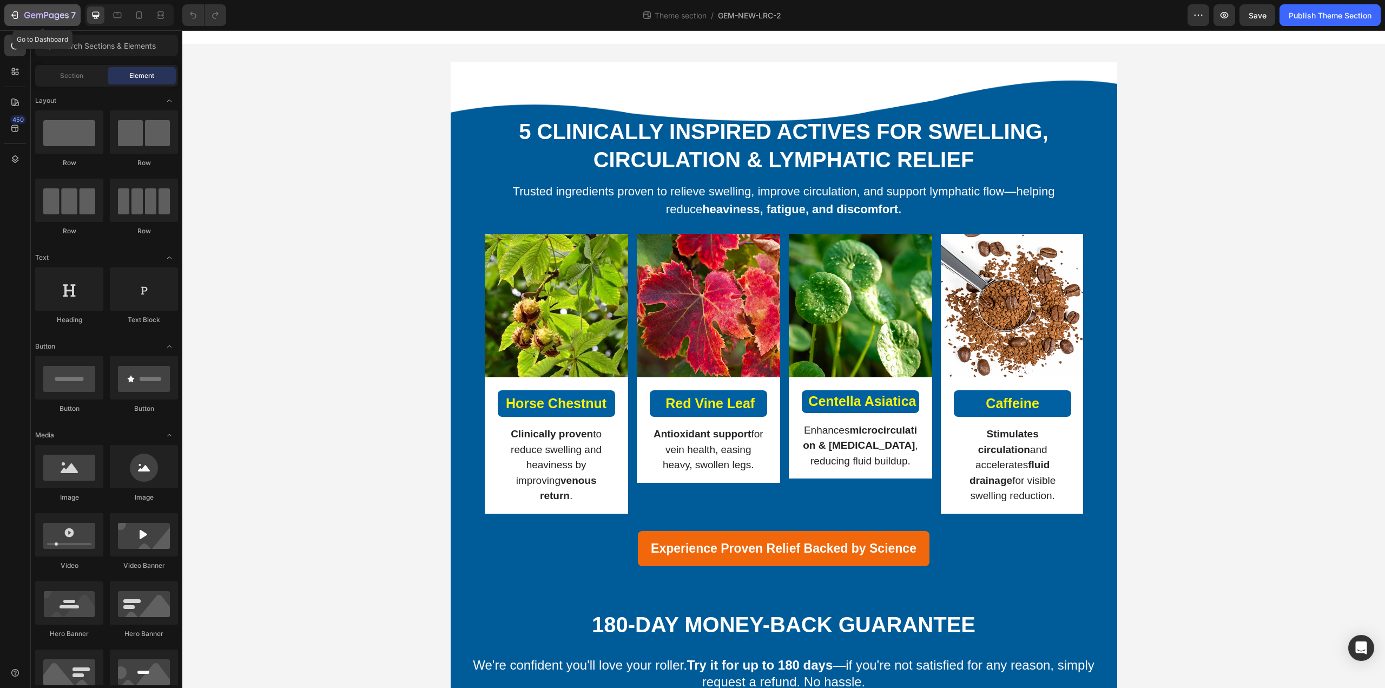
click at [55, 20] on icon "button" at bounding box center [46, 15] width 44 height 9
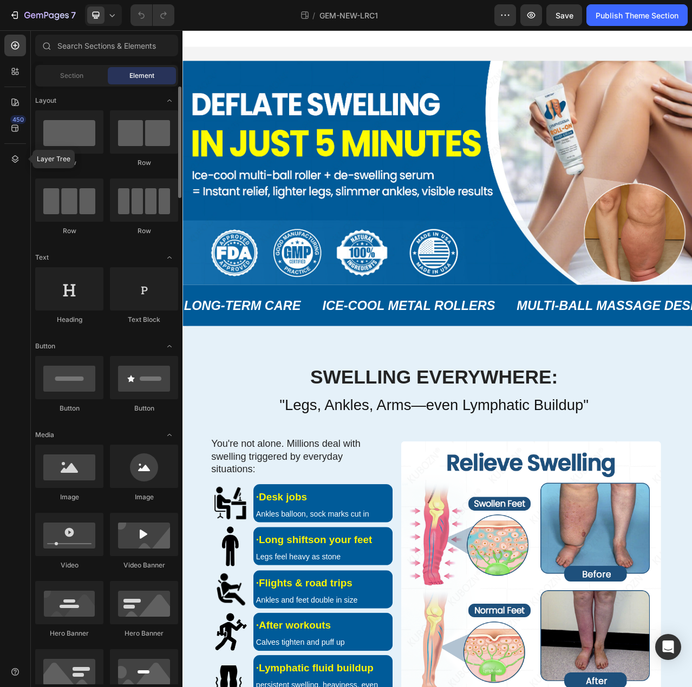
drag, startPoint x: 21, startPoint y: 165, endPoint x: 35, endPoint y: 165, distance: 14.1
click at [20, 165] on div at bounding box center [15, 159] width 22 height 22
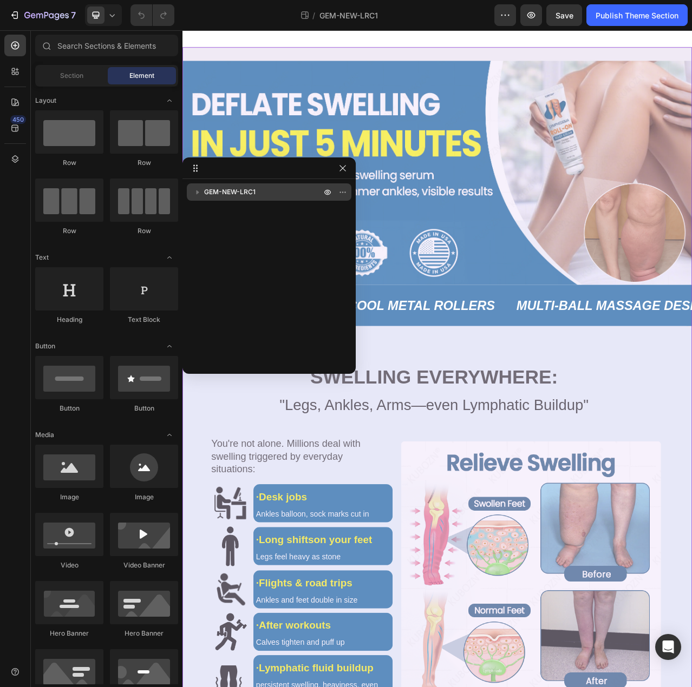
click at [248, 199] on div "GEM-NEW-LRC1" at bounding box center [269, 191] width 156 height 17
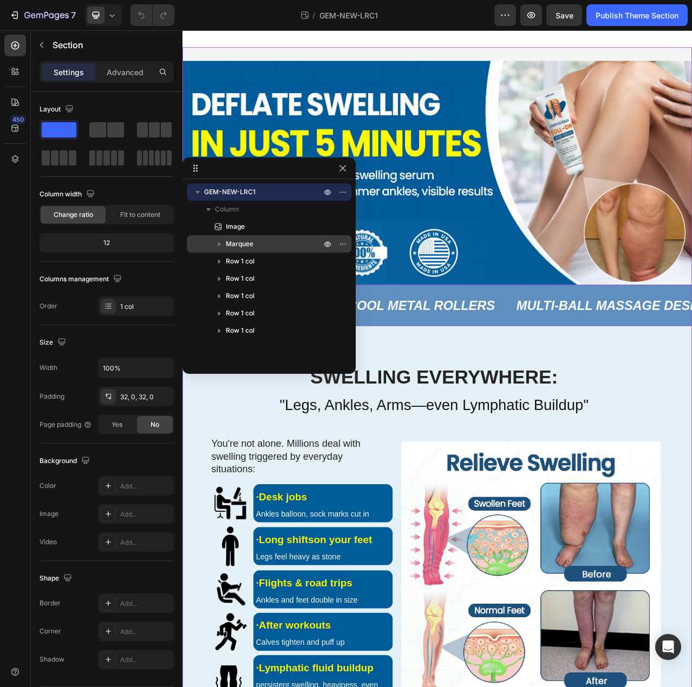
click at [259, 242] on p "Marquee" at bounding box center [274, 244] width 97 height 11
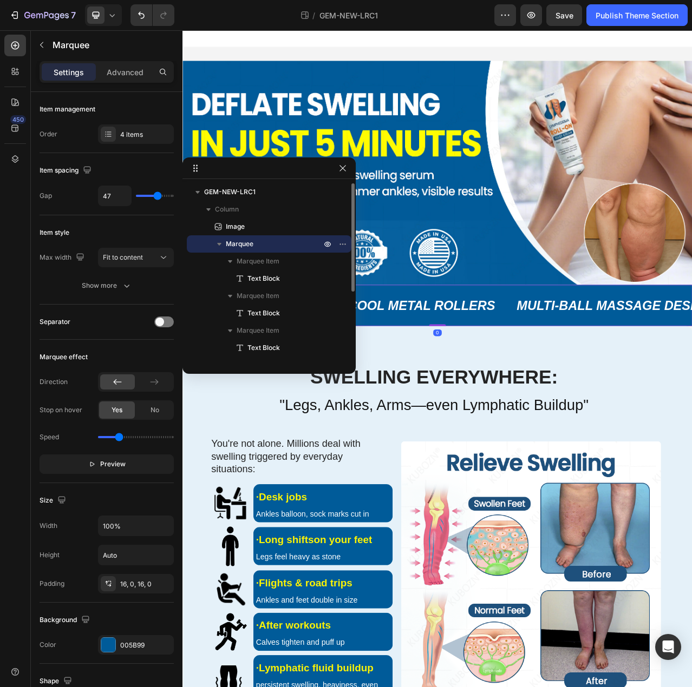
click at [259, 242] on p "Marquee" at bounding box center [274, 244] width 97 height 11
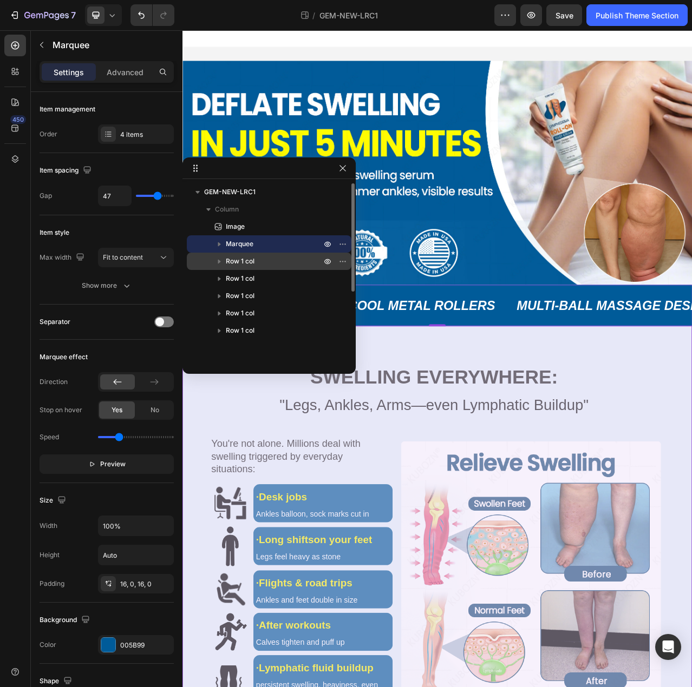
click at [296, 266] on p "Row 1 col" at bounding box center [274, 261] width 97 height 11
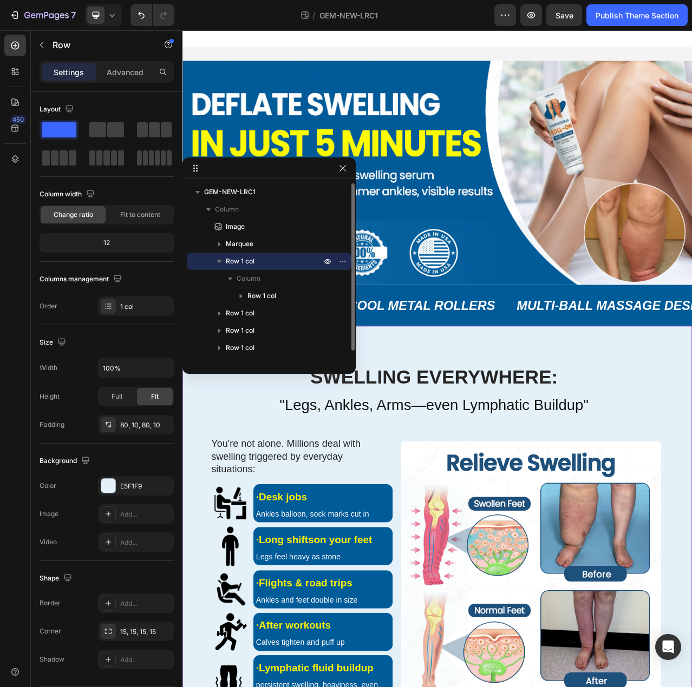
click at [296, 266] on p "Row 1 col" at bounding box center [274, 261] width 97 height 11
click at [268, 279] on p "Row 1 col" at bounding box center [274, 278] width 97 height 11
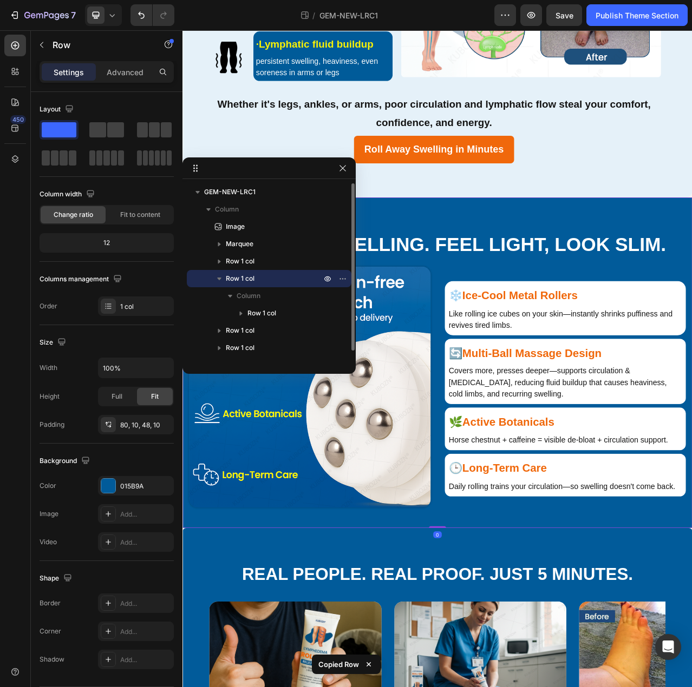
click at [268, 279] on p "Row 1 col" at bounding box center [274, 278] width 97 height 11
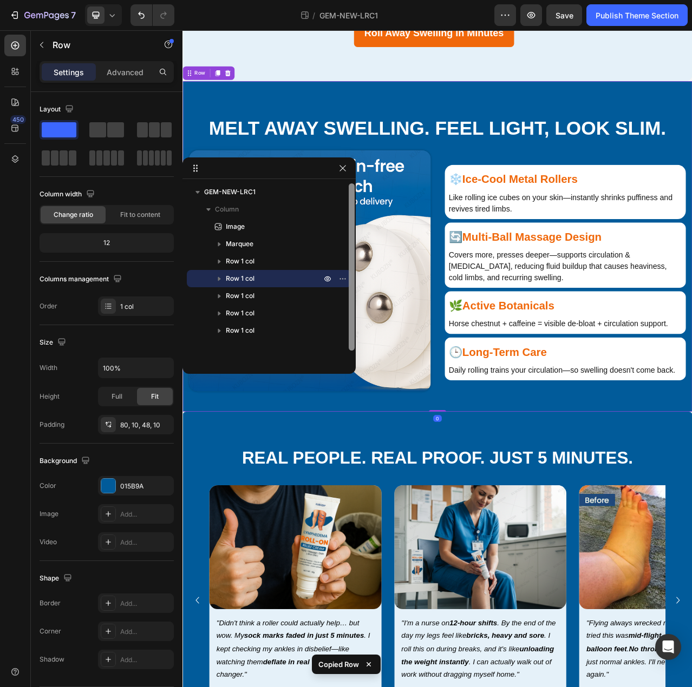
scroll to position [967, 0]
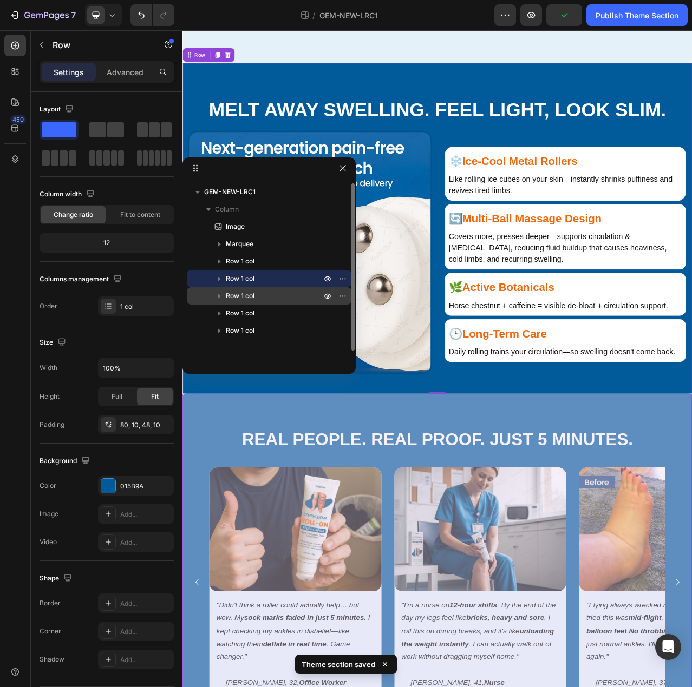
click at [255, 299] on p "Row 1 col" at bounding box center [274, 296] width 97 height 11
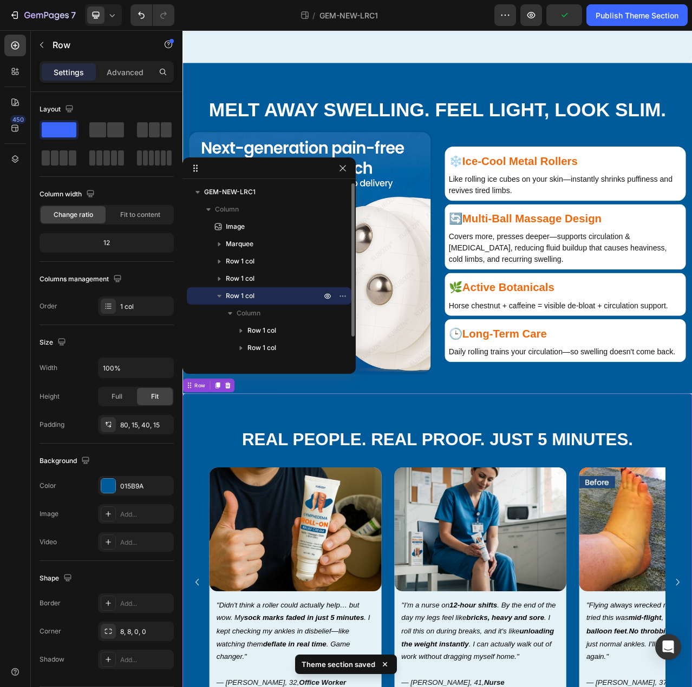
click at [256, 299] on p "Row 1 col" at bounding box center [274, 296] width 97 height 11
click at [258, 312] on p "Row 1 col" at bounding box center [274, 313] width 97 height 11
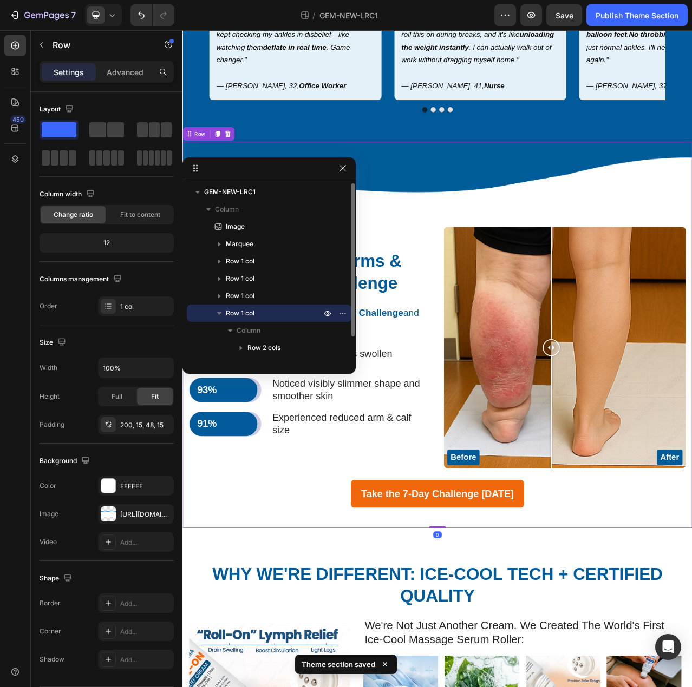
click at [258, 312] on p "Row 1 col" at bounding box center [274, 313] width 97 height 11
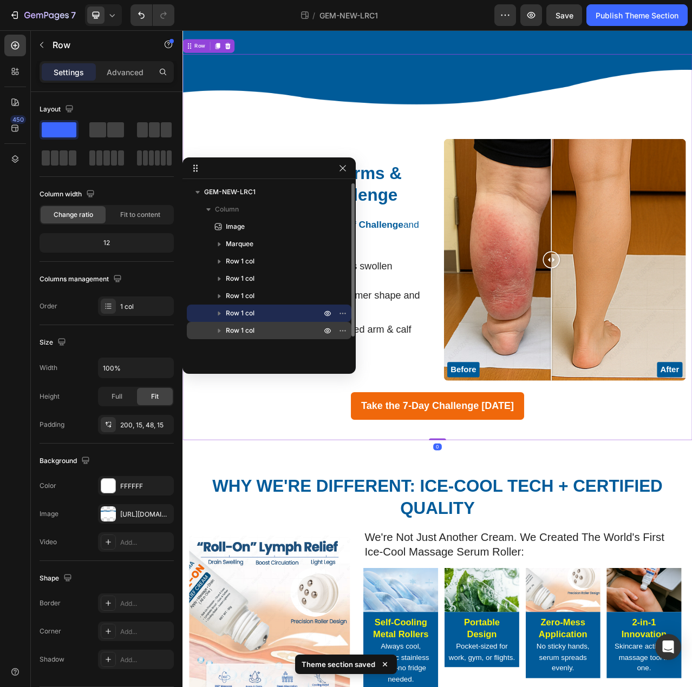
scroll to position [1855, 0]
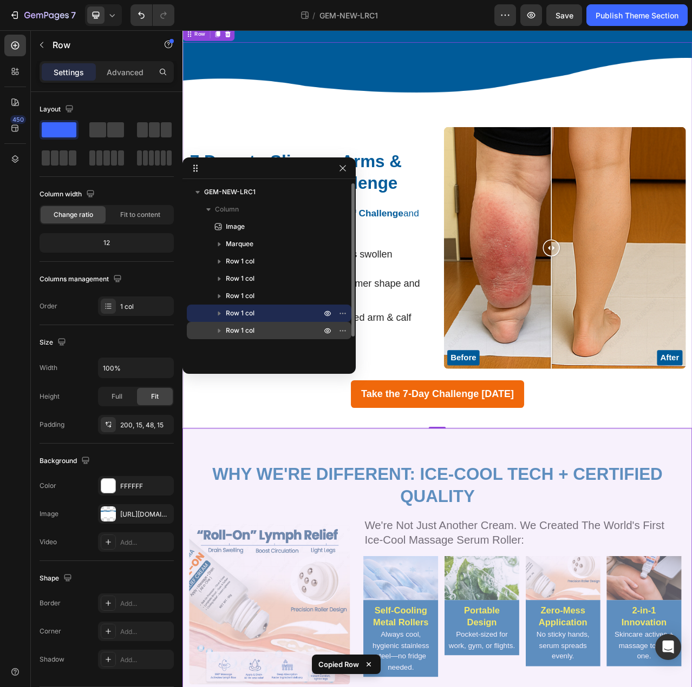
click at [246, 333] on span "Row 1 col" at bounding box center [240, 330] width 29 height 11
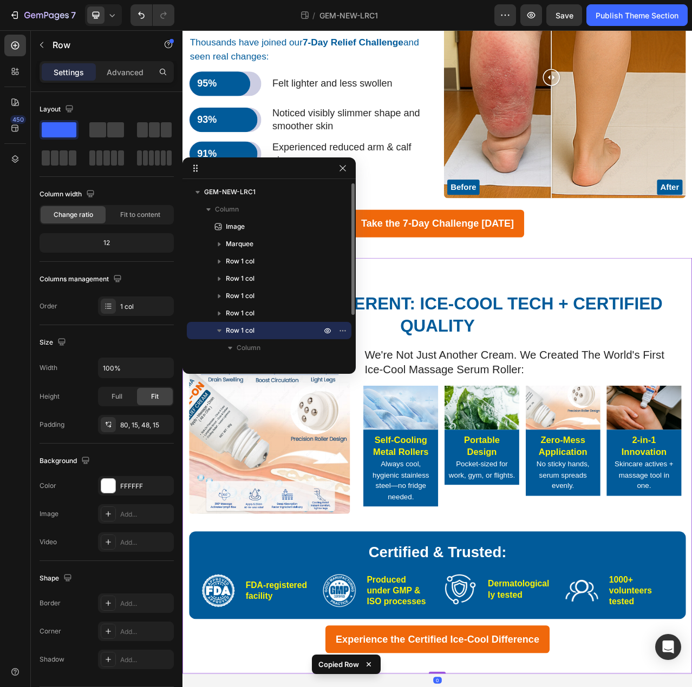
click at [247, 334] on span "Row 1 col" at bounding box center [240, 330] width 29 height 11
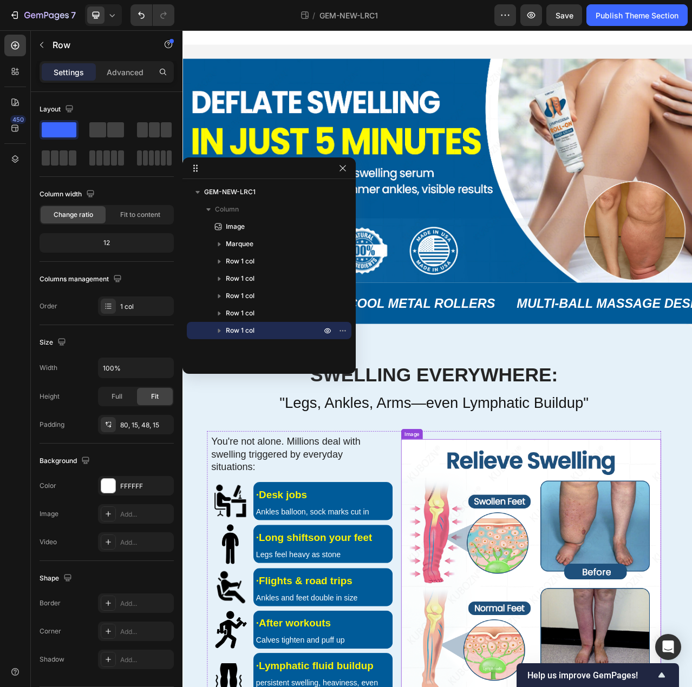
scroll to position [0, 0]
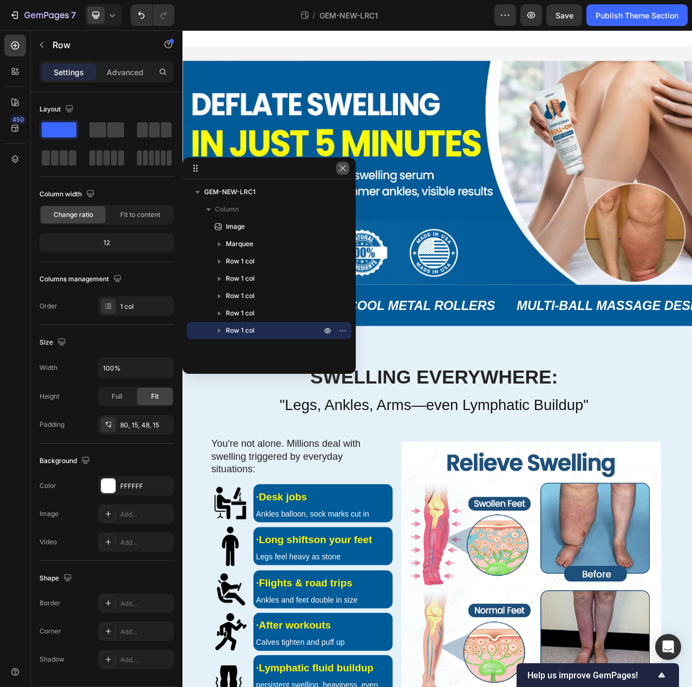
click at [341, 164] on icon "button" at bounding box center [342, 168] width 9 height 9
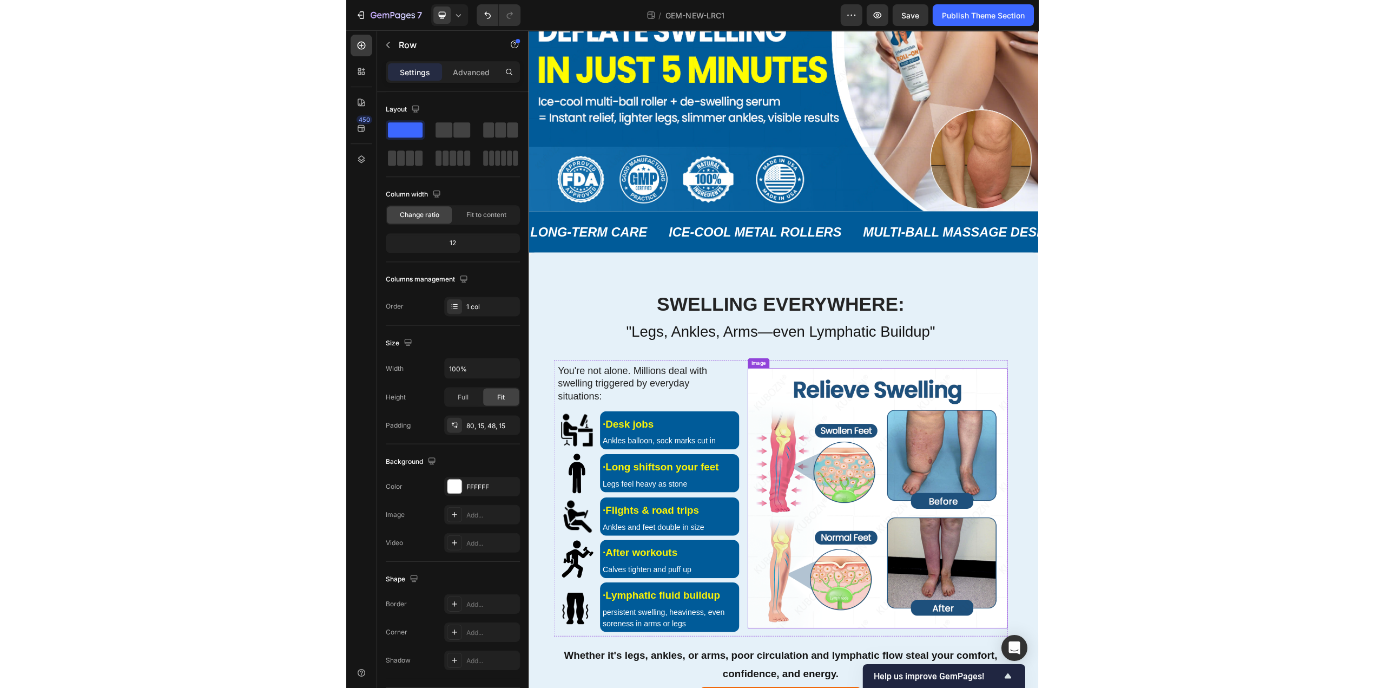
scroll to position [108, 0]
